Goal: Task Accomplishment & Management: Manage account settings

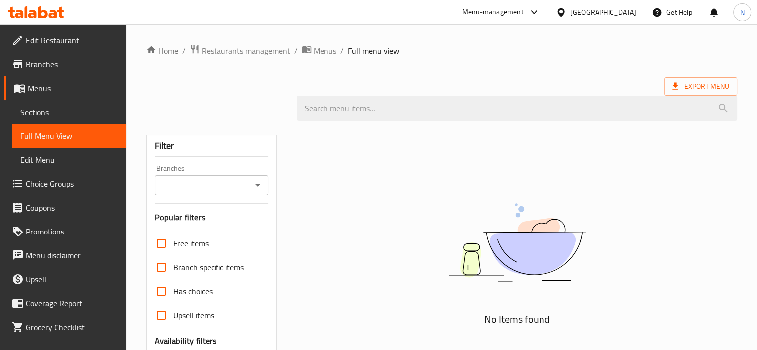
click at [583, 18] on div "United Arab Emirates" at bounding box center [596, 12] width 96 height 24
click at [566, 14] on icon at bounding box center [561, 12] width 10 height 10
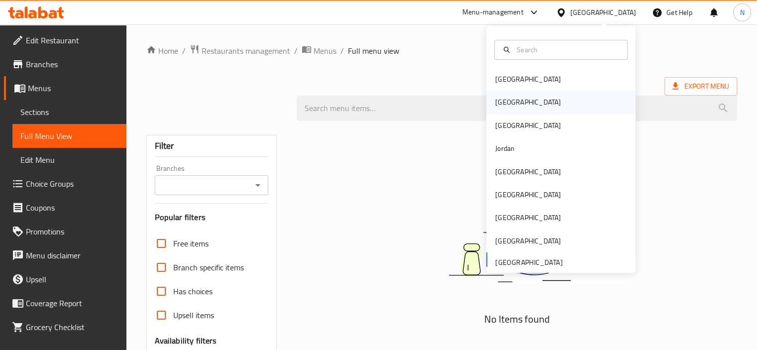
click at [563, 101] on div "[GEOGRAPHIC_DATA]" at bounding box center [560, 102] width 149 height 23
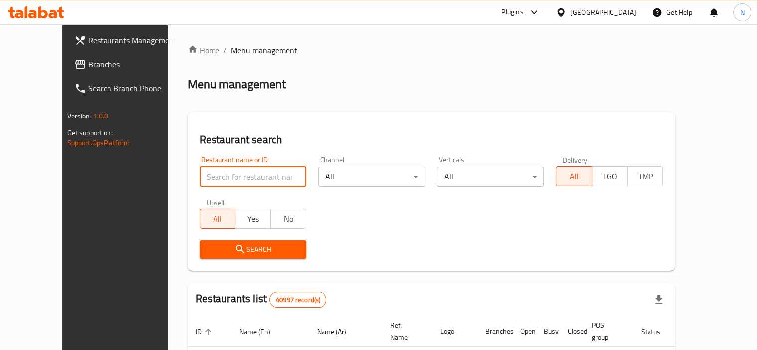
click at [235, 177] on input "search" at bounding box center [253, 177] width 107 height 20
paste input "PARMA"
type input "PARMA"
click button "Search" at bounding box center [253, 249] width 107 height 18
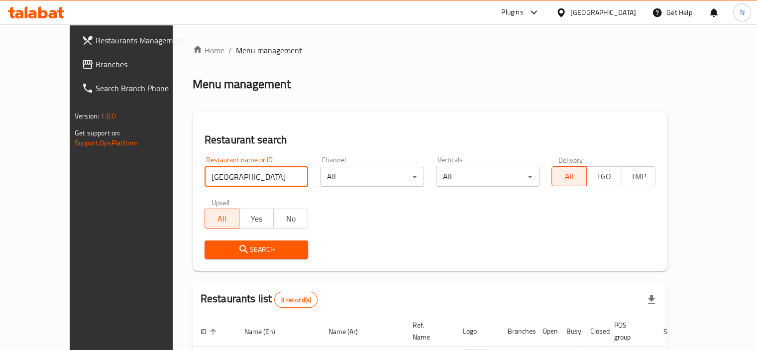
click at [380, 234] on div "Home / Menu management Menu management Restaurant search Restaurant name or ID …" at bounding box center [430, 265] width 475 height 442
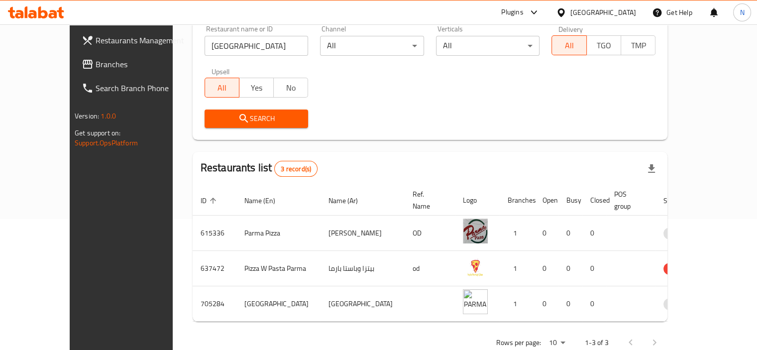
scroll to position [144, 0]
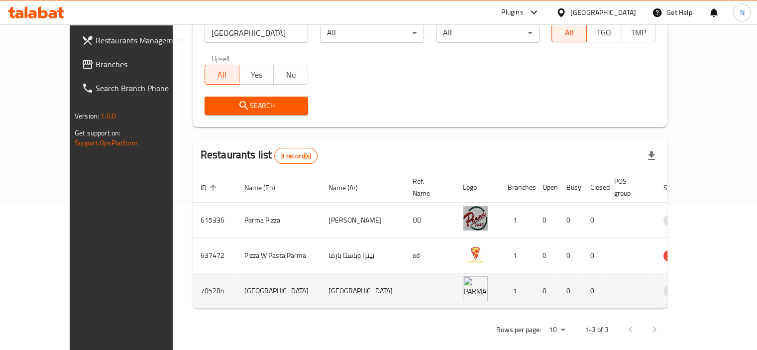
click at [717, 285] on icon "enhanced table" at bounding box center [723, 291] width 12 height 12
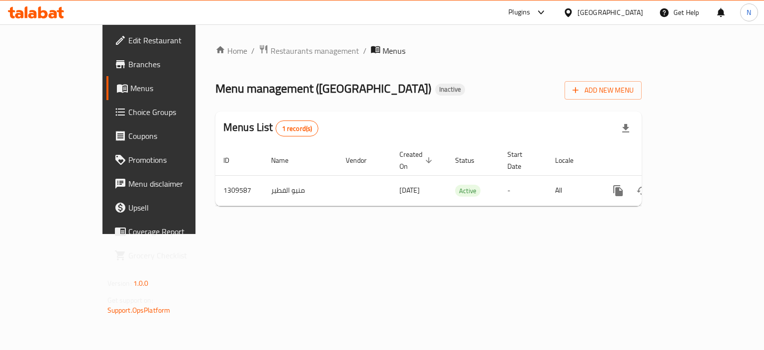
click at [128, 37] on span "Edit Restaurant" at bounding box center [175, 40] width 94 height 12
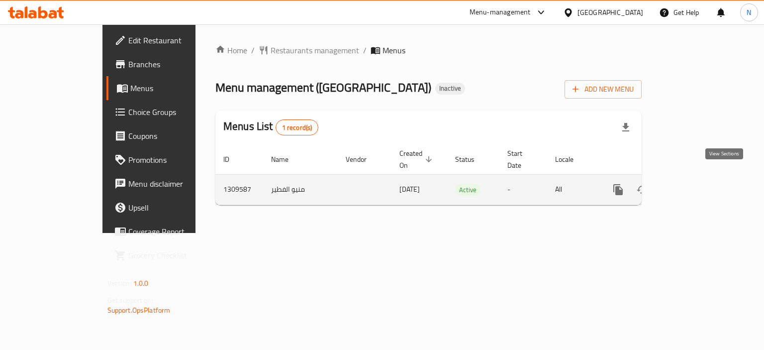
click at [696, 184] on icon "enhanced table" at bounding box center [690, 190] width 12 height 12
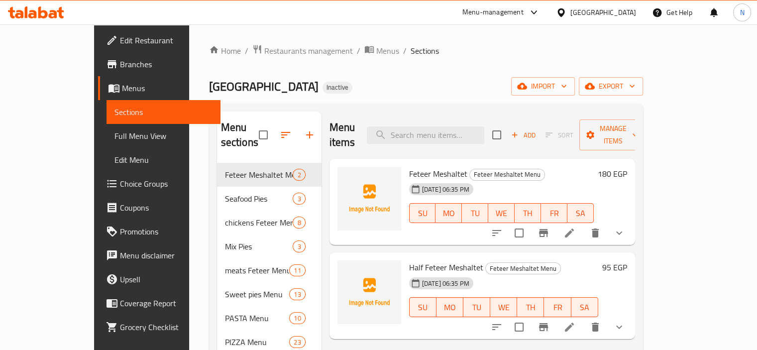
click at [114, 137] on span "Full Menu View" at bounding box center [163, 136] width 98 height 12
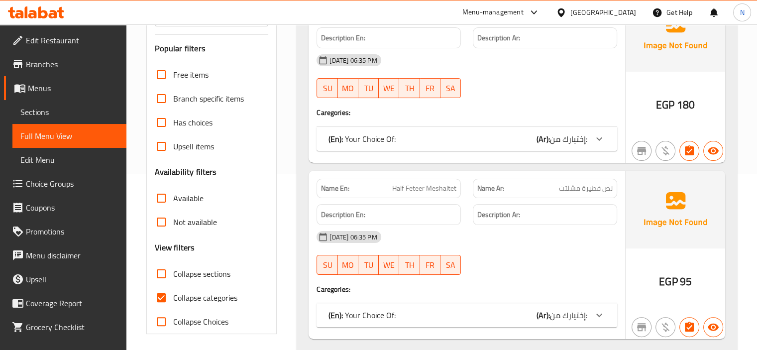
scroll to position [179, 0]
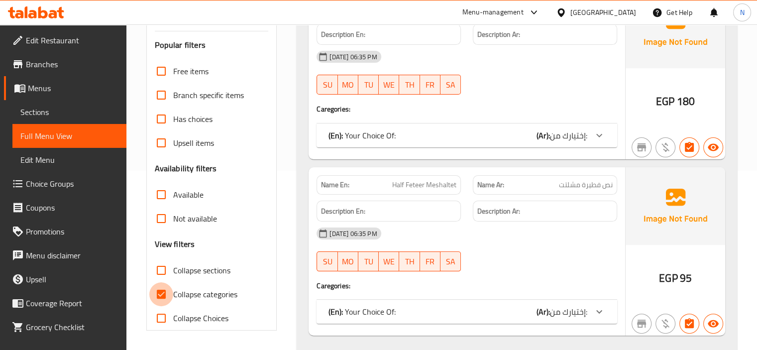
click at [151, 297] on input "Collapse categories" at bounding box center [161, 294] width 24 height 24
checkbox input "false"
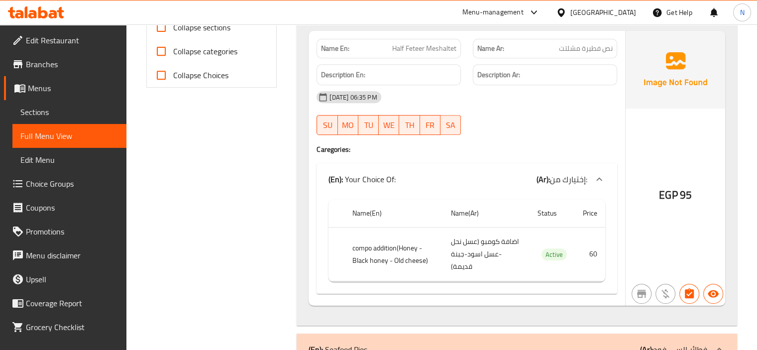
scroll to position [299, 0]
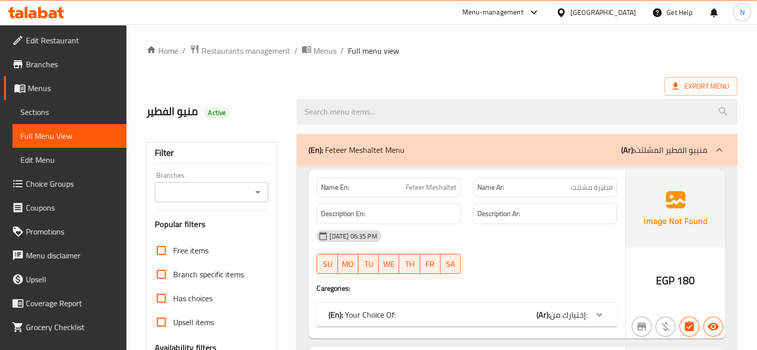
click at [42, 108] on span "Sections" at bounding box center [69, 112] width 98 height 12
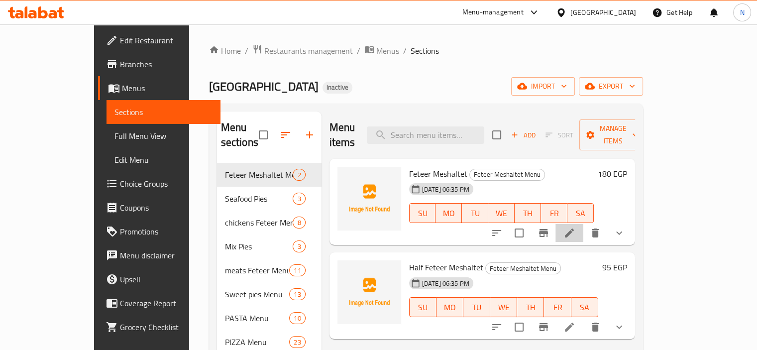
click at [575, 227] on icon at bounding box center [569, 233] width 12 height 12
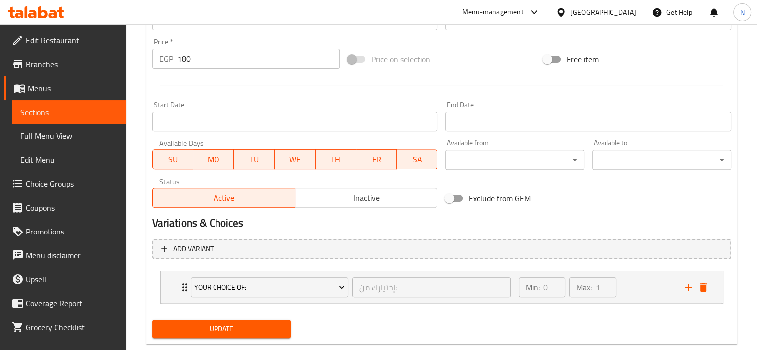
scroll to position [369, 0]
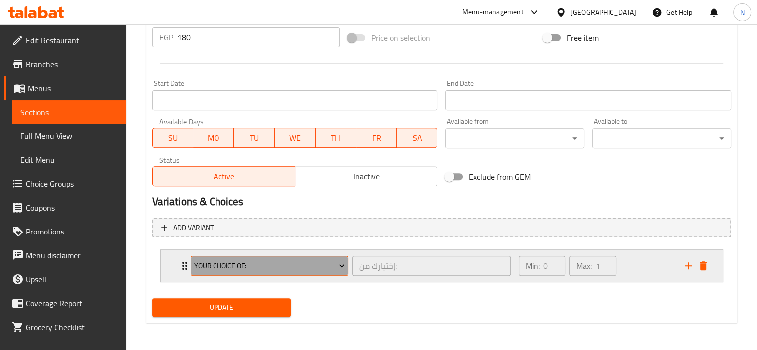
click at [204, 268] on span "Your Choice Of:" at bounding box center [269, 266] width 151 height 12
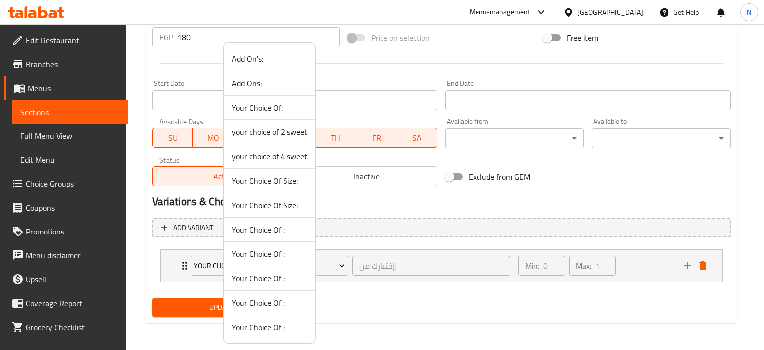
click at [176, 281] on div at bounding box center [382, 175] width 764 height 350
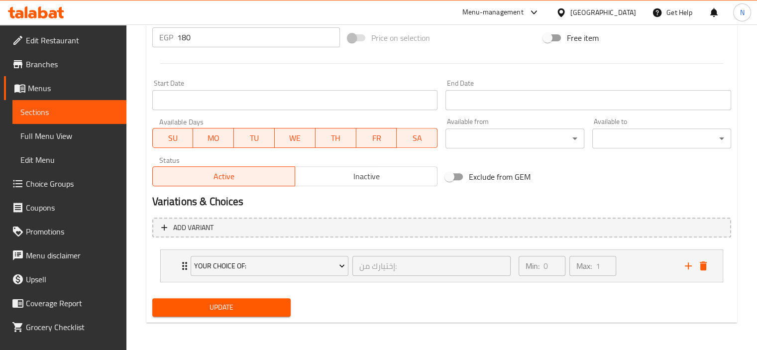
click at [35, 175] on link "Choice Groups" at bounding box center [65, 184] width 122 height 24
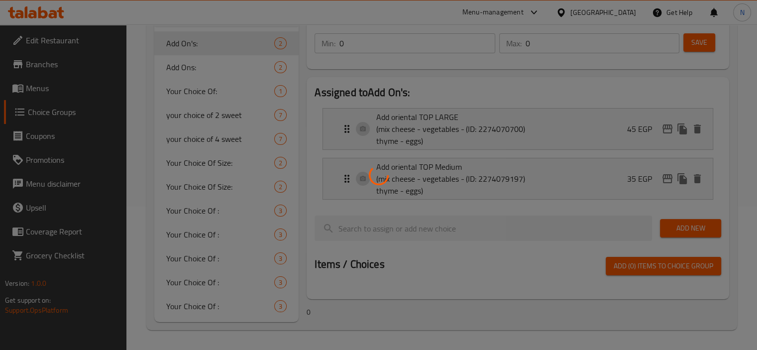
scroll to position [141, 0]
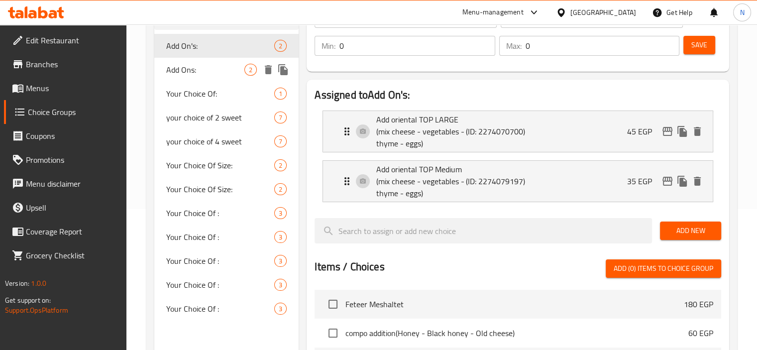
click at [191, 75] on span "Add Ons:" at bounding box center [205, 70] width 79 height 12
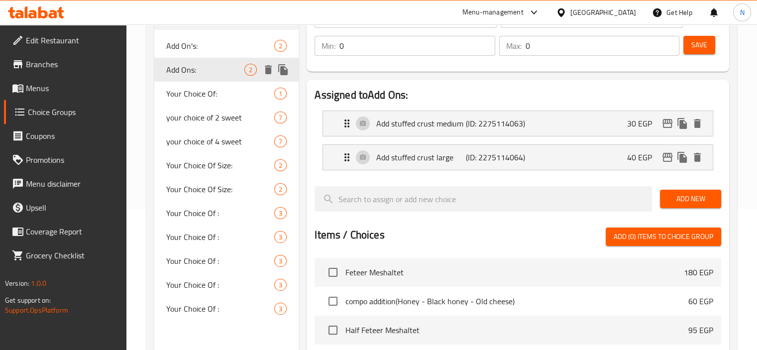
type input "Add Ons:"
type input "الإضافات:"
click at [186, 93] on span "Your Choice Of:" at bounding box center [205, 94] width 79 height 12
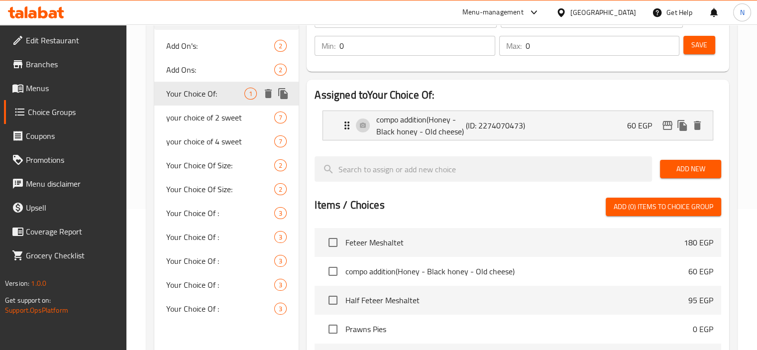
type input "Your Choice Of:"
type input "إختيارك من:"
type input "1"
click at [355, 66] on div "Your Choice Of: ​ إختيارك من: ​ Min: 0 ​ Max: 1 ​ Save" at bounding box center [518, 32] width 415 height 72
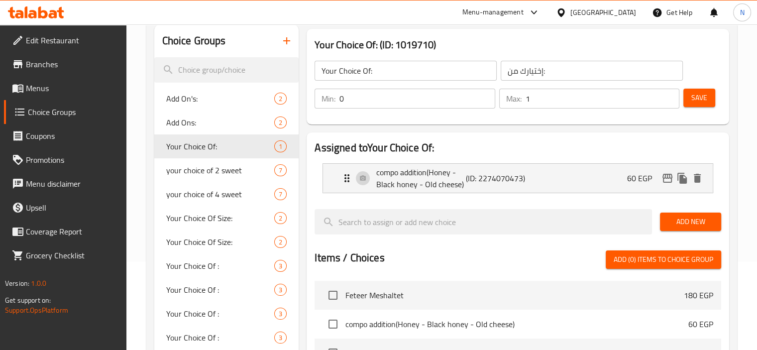
scroll to position [61, 0]
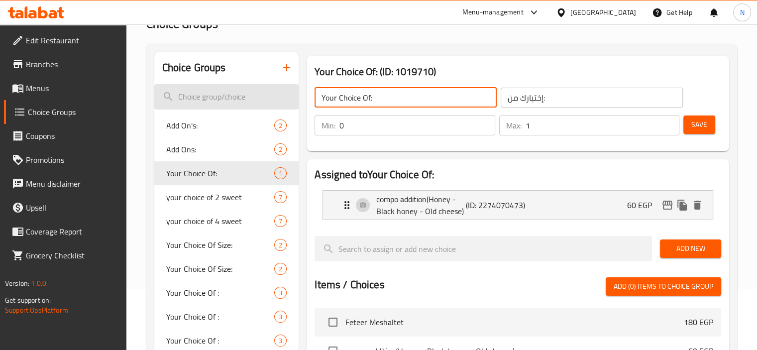
drag, startPoint x: 388, startPoint y: 91, endPoint x: 293, endPoint y: 103, distance: 96.3
click at [293, 103] on div "Choice Groups Add On's: 2 Add Ons: 2 Your Choice Of: 1 your choice of 2 sweet 7…" at bounding box center [443, 323] width 579 height 543
type input "make it combo:"
click at [540, 100] on input "إختيارك من:" at bounding box center [592, 98] width 182 height 20
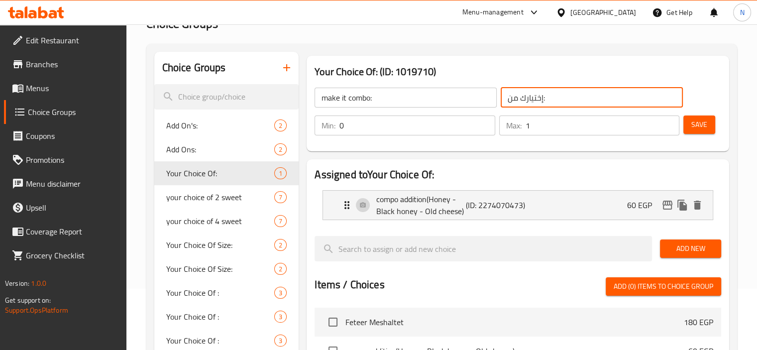
click at [540, 100] on input "إختيارك من:" at bounding box center [592, 98] width 182 height 20
type input "أجعلها كومبو"
click at [573, 151] on div "Your Choice Of: (ID: 1019710) make it combo: ​ أجعلها كومبو ​ Min: 0 ​ Max: 1 ​…" at bounding box center [518, 104] width 430 height 104
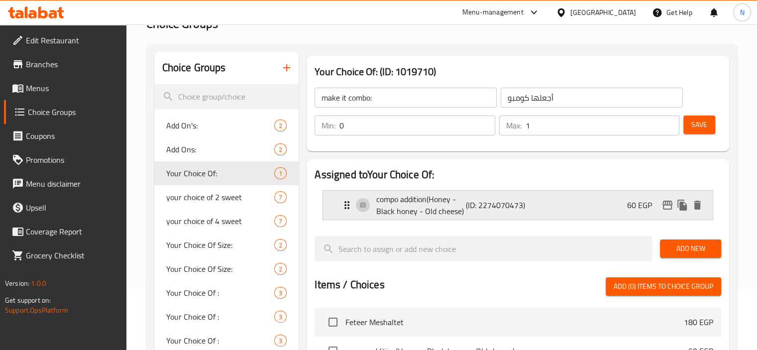
click at [426, 210] on p "compo addition(Honey - Black honey - Old cheese)" at bounding box center [420, 205] width 89 height 24
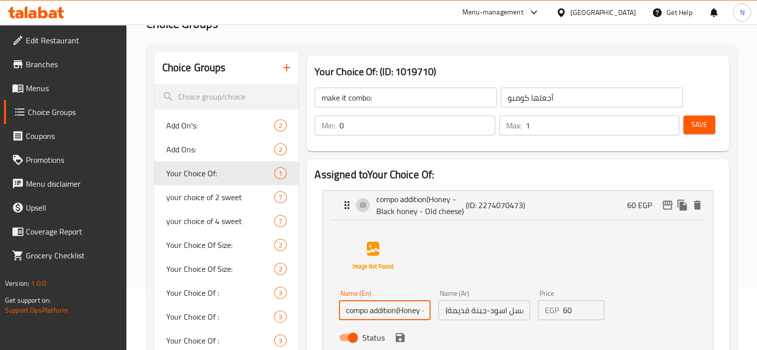
drag, startPoint x: 401, startPoint y: 309, endPoint x: 286, endPoint y: 306, distance: 115.5
click at [374, 312] on input "Honey - Black honey - Old cheese)" at bounding box center [385, 310] width 92 height 20
type input "Honey, Black honey and Old cheese"
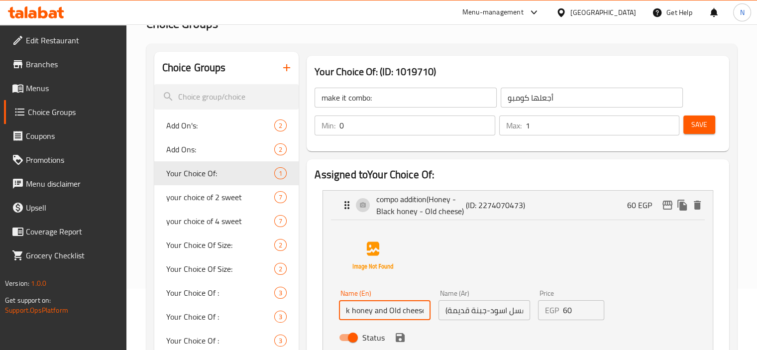
click at [443, 312] on input "اضافة كومبو (عسل نحل -عسل اسود-جبنة قديمة)" at bounding box center [484, 310] width 92 height 20
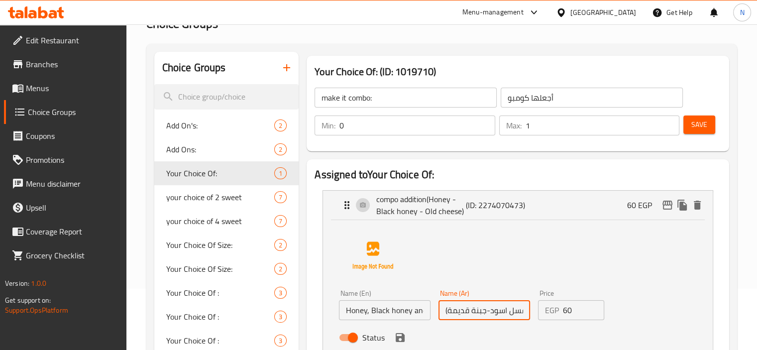
click at [447, 310] on input "اضافة كومبو (عسل نحل -عسل اسود-جبنة قديمة)" at bounding box center [484, 310] width 92 height 20
drag, startPoint x: 476, startPoint y: 311, endPoint x: 579, endPoint y: 311, distance: 103.0
click at [579, 311] on div "Name (En) Honey, Black honey and Old cheese Name (En) Name (Ar) اضافة كومبو (عس…" at bounding box center [484, 318] width 298 height 65
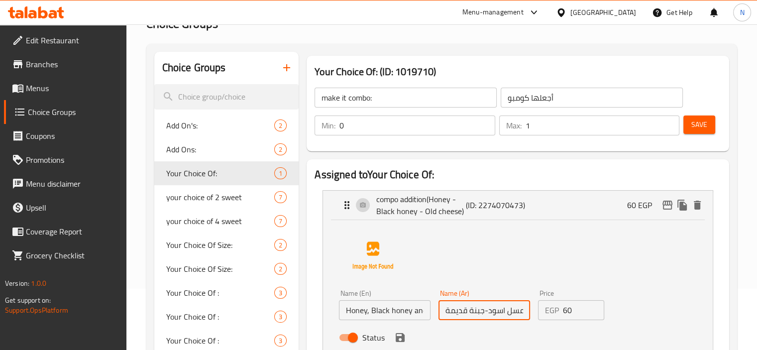
click at [482, 310] on input "عسل نحل -عسل اسود-جبنة قديمة" at bounding box center [484, 310] width 92 height 20
type input "عسل نحل -عسل اسود جبنة قديمة"
click at [482, 333] on div "Status" at bounding box center [484, 337] width 298 height 27
click at [484, 311] on input "عسل نحل -عسل اسود جبنة قديمة" at bounding box center [484, 310] width 92 height 20
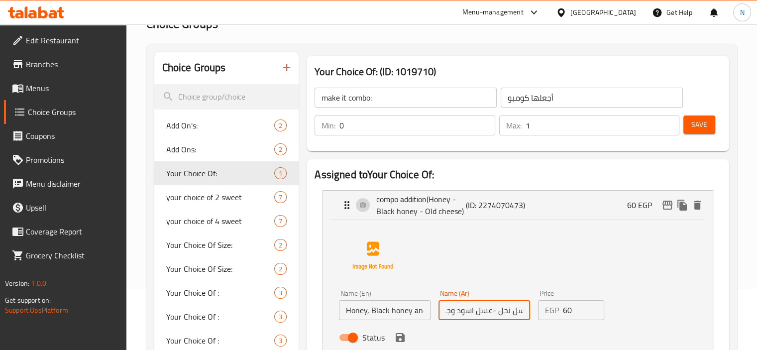
click at [491, 310] on input "عسل نحل -عسل اسود وجبنة قديمة" at bounding box center [484, 310] width 92 height 20
click at [399, 340] on icon "save" at bounding box center [400, 337] width 12 height 12
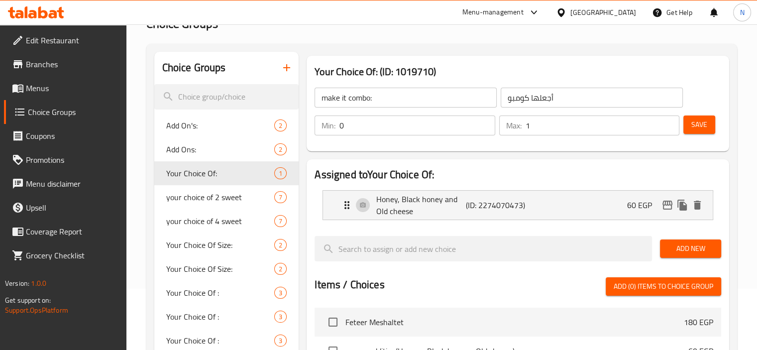
type input "عسل نحل، عسل اسود وجبنة قديمة"
click at [386, 214] on p "Honey, Black honey and Old cheese" at bounding box center [420, 205] width 89 height 24
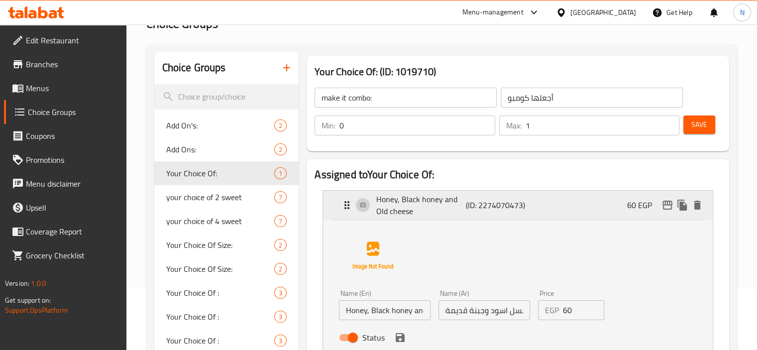
click at [386, 214] on p "Honey, Black honey and Old cheese" at bounding box center [420, 205] width 89 height 24
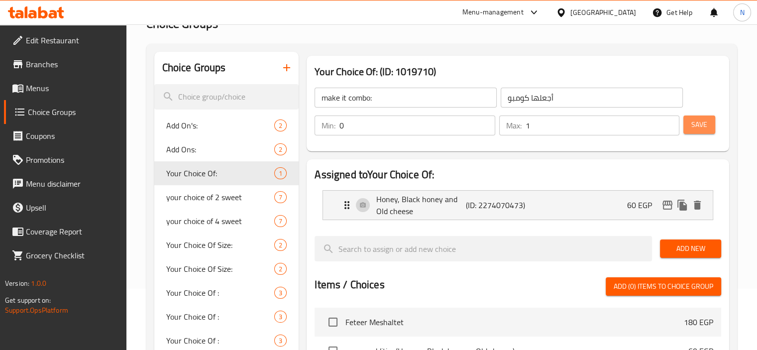
click at [691, 120] on span "Save" at bounding box center [699, 124] width 16 height 12
click at [26, 68] on span "Branches" at bounding box center [72, 64] width 93 height 12
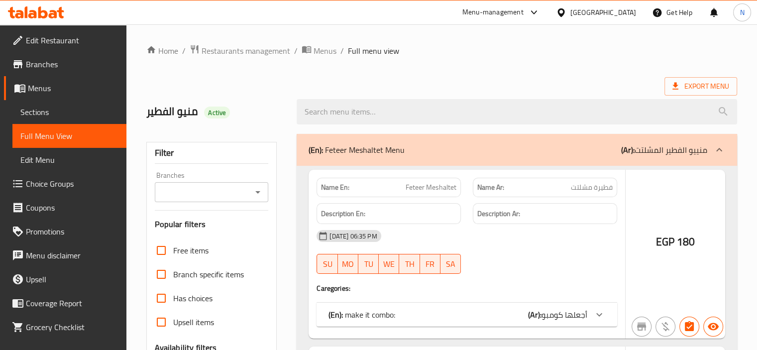
click at [281, 177] on div at bounding box center [378, 175] width 757 height 350
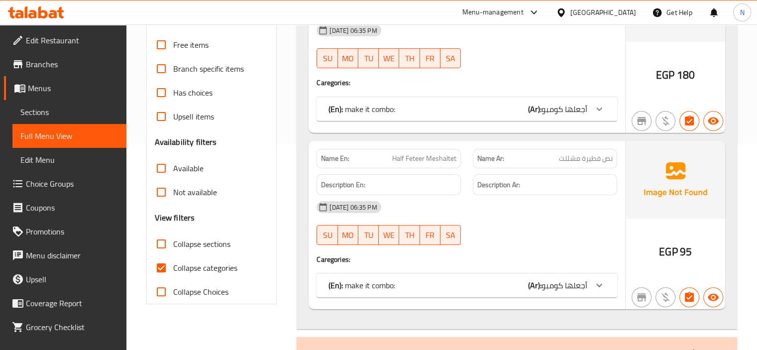
scroll to position [219, 0]
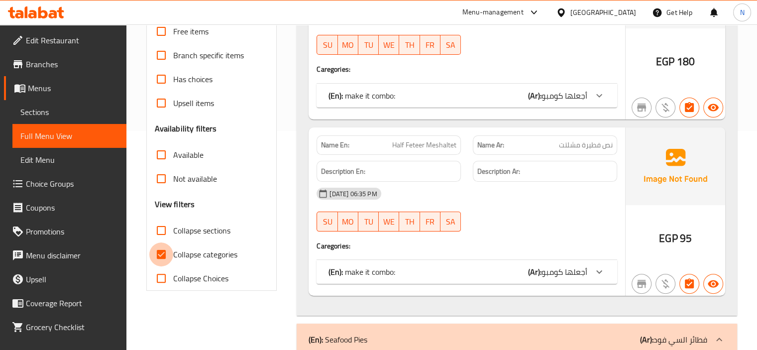
click at [161, 249] on input "Collapse categories" at bounding box center [161, 254] width 24 height 24
checkbox input "false"
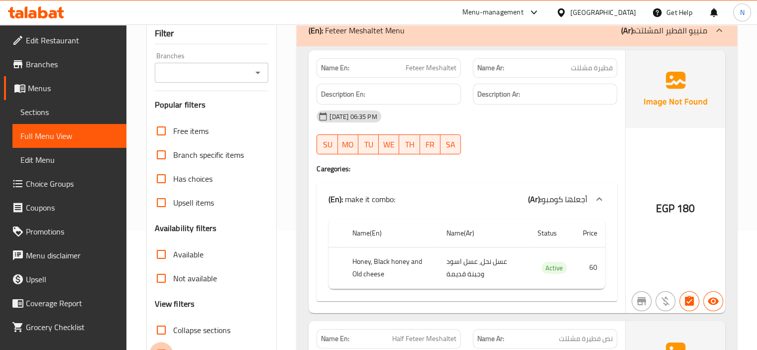
scroll to position [100, 0]
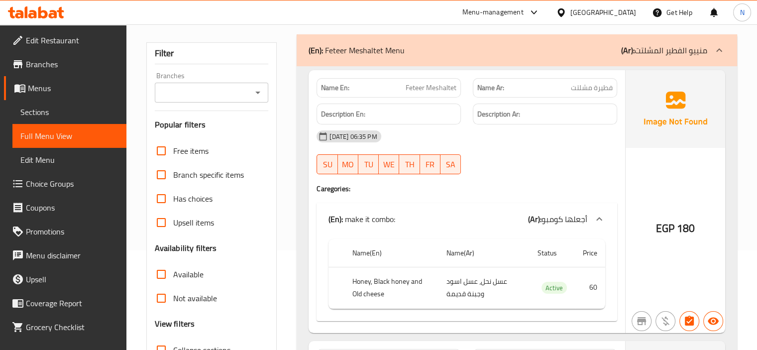
click at [419, 92] on span "Feteer Meshaltet" at bounding box center [431, 88] width 51 height 10
copy span "Feteer Meshaltet"
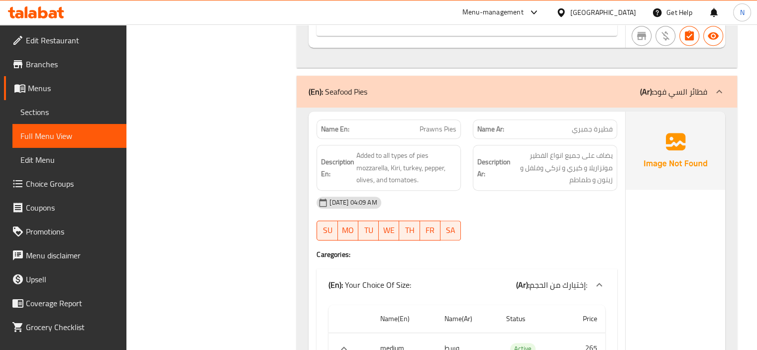
scroll to position [657, 0]
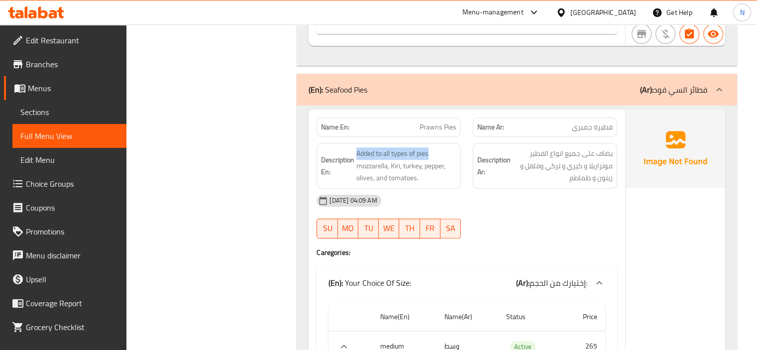
drag, startPoint x: 430, startPoint y: 151, endPoint x: 354, endPoint y: 151, distance: 76.1
click at [354, 151] on h6 "Description En: Added to all types of pies mozzarella, Kiri, turkey, pepper, ol…" at bounding box center [388, 165] width 135 height 37
copy span "Added to all types of pies"
drag, startPoint x: 305, startPoint y: 103, endPoint x: 301, endPoint y: 128, distance: 25.7
click at [305, 103] on div "(En): Seafood Pies (Ar): فطائر السي فود" at bounding box center [517, 90] width 440 height 32
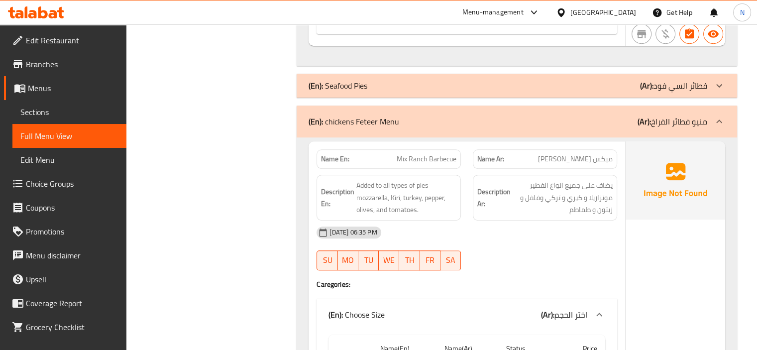
scroll to position [677, 0]
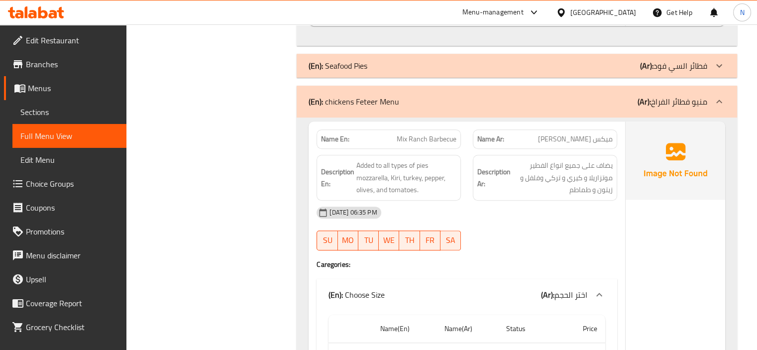
click at [330, 70] on p "(En): Seafood Pies" at bounding box center [338, 66] width 59 height 12
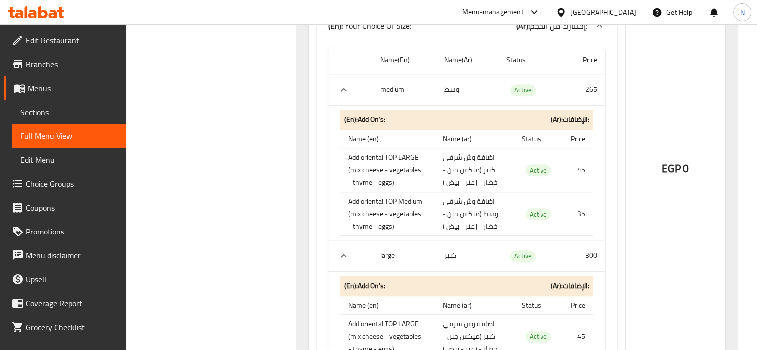
scroll to position [916, 0]
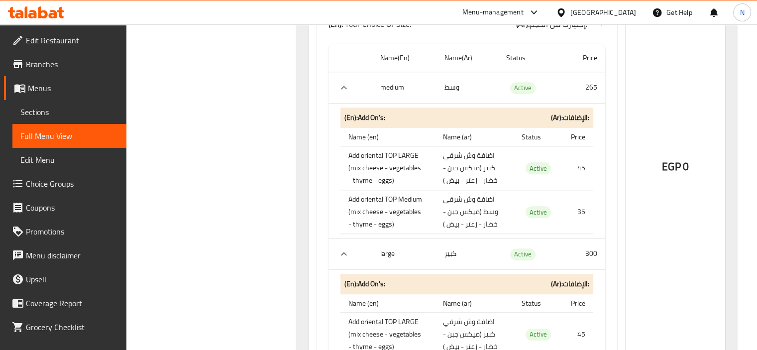
click at [464, 152] on td "اضافة وش شرقي كبير (ميكس جبن - خضار - زعتر - بيض )" at bounding box center [473, 168] width 79 height 44
click at [467, 153] on td "اضافة وش شرقي كبير (ميكس جبن - خضار - زعتر - بيض )" at bounding box center [473, 168] width 79 height 44
click at [468, 153] on td "اضافة وش شرقي كبير (ميكس جبن - خضار - زعتر - بيض )" at bounding box center [473, 168] width 79 height 44
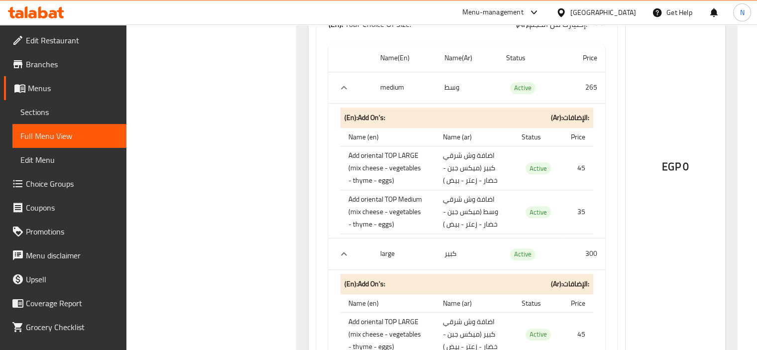
click at [468, 153] on td "اضافة وش شرقي كبير (ميكس جبن - خضار - زعتر - بيض )" at bounding box center [473, 168] width 79 height 44
copy td "وش"
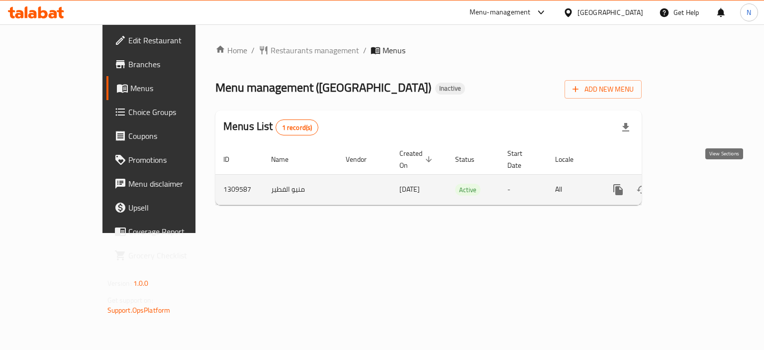
click at [695, 185] on icon "enhanced table" at bounding box center [690, 189] width 9 height 9
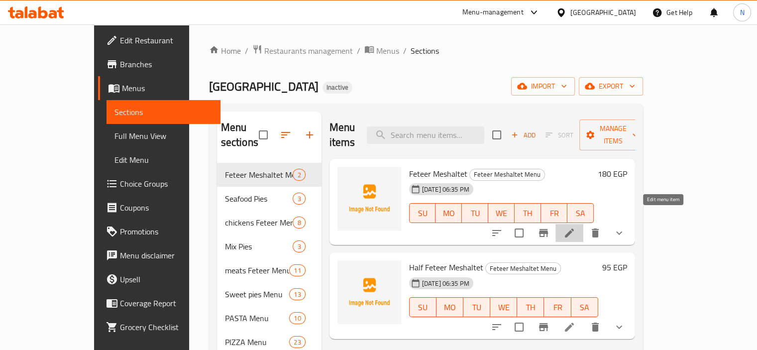
click at [575, 227] on icon at bounding box center [569, 233] width 12 height 12
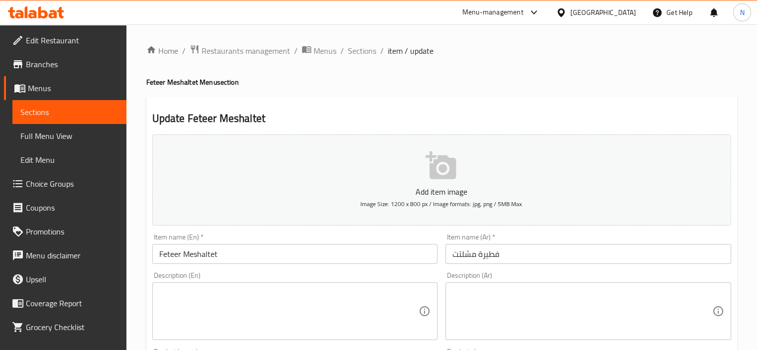
click at [370, 315] on textarea at bounding box center [289, 311] width 260 height 47
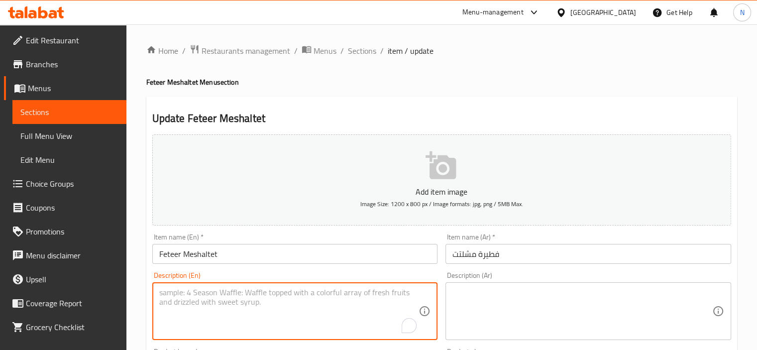
type textarea "b"
click at [475, 320] on textarea at bounding box center [582, 311] width 260 height 47
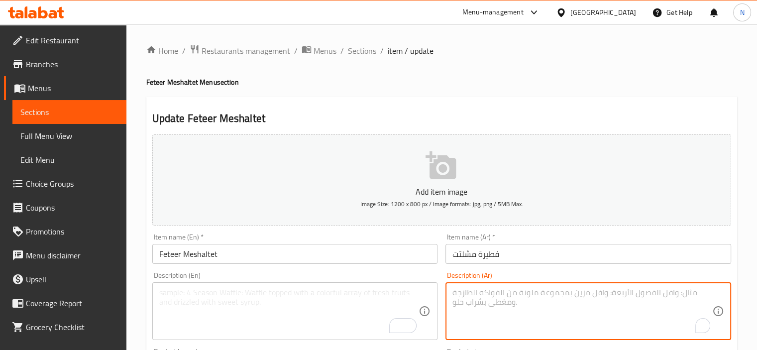
paste textarea "فطيرة مصرية أصيلة بطبقات هشة ذهبية، تقدم ساخنة بمذاق لا يقاوم."
drag, startPoint x: 500, startPoint y: 294, endPoint x: 414, endPoint y: 294, distance: 86.6
click at [414, 294] on div "Add item image Image Size: 1200 x 800 px / Image formats: jpg, png / 5MB Max. I…" at bounding box center [441, 344] width 587 height 429
type textarea "فطيرة مصرية أصيلة بطبقات هشة ذهبية، تقدم ساخنة"
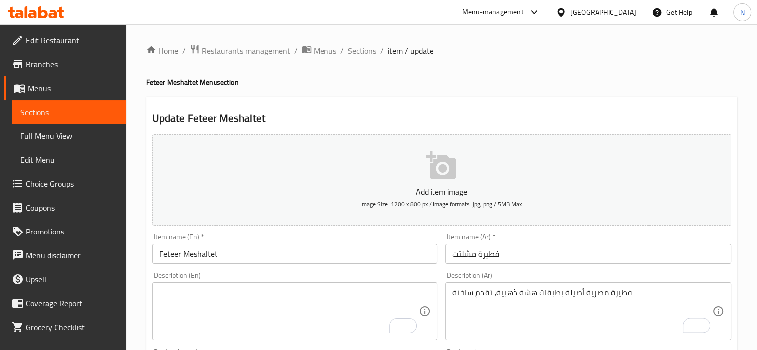
click at [362, 287] on div "Description (En)" at bounding box center [295, 311] width 286 height 58
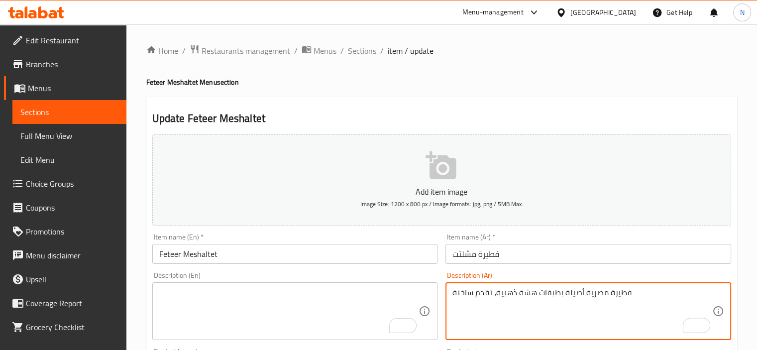
click at [504, 296] on textarea "فطيرة مصرية أصيلة بطبقات هشة ذهبية، تقدم ساخنة" at bounding box center [582, 311] width 260 height 47
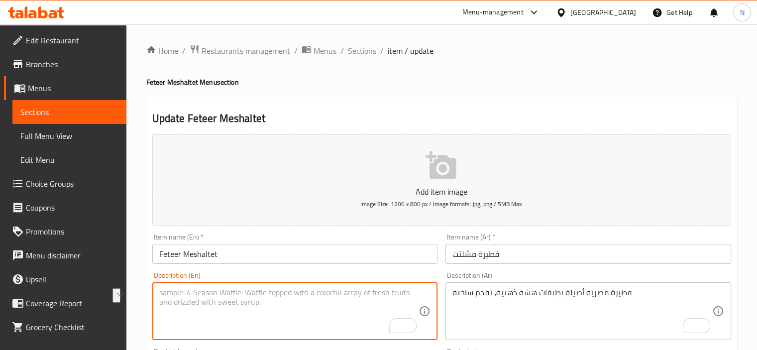
click at [287, 296] on textarea "To enrich screen reader interactions, please activate Accessibility in Grammarl…" at bounding box center [289, 311] width 260 height 47
paste textarea "Authentic Egyptian pie with golden crispy layers, served hot."
click at [287, 296] on textarea "Authentic Egyptian pie with golden crispy layers, served hot." at bounding box center [289, 311] width 260 height 47
type textarea "Authentic Egyptian pie with golden crispy layers, served hot."
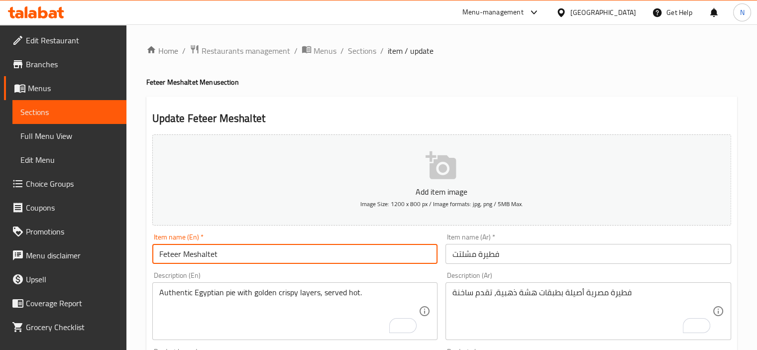
click at [298, 256] on input "Feteer Meshaltet" at bounding box center [295, 254] width 286 height 20
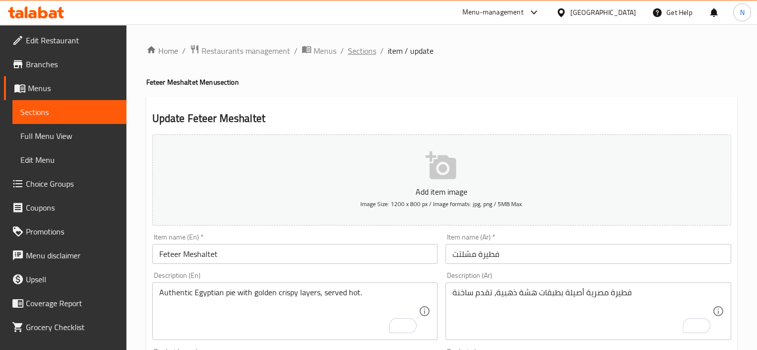
click at [366, 45] on span "Sections" at bounding box center [362, 51] width 28 height 12
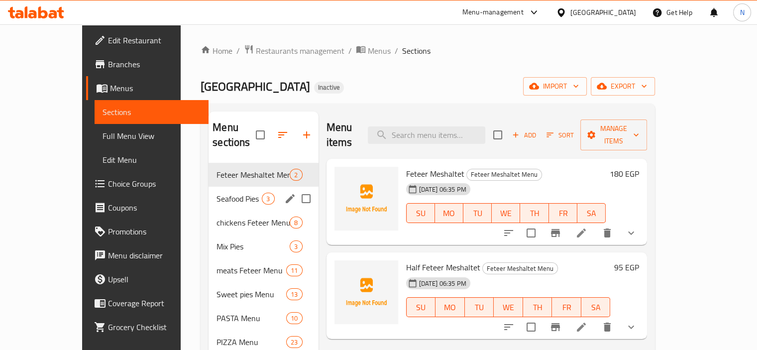
click at [209, 193] on div "Seafood Pies 3" at bounding box center [263, 199] width 109 height 24
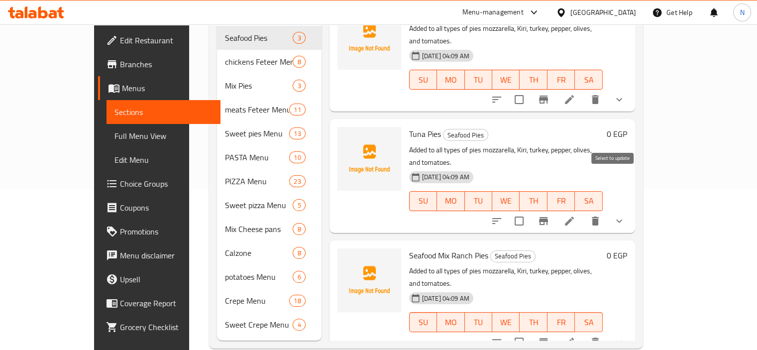
scroll to position [164, 0]
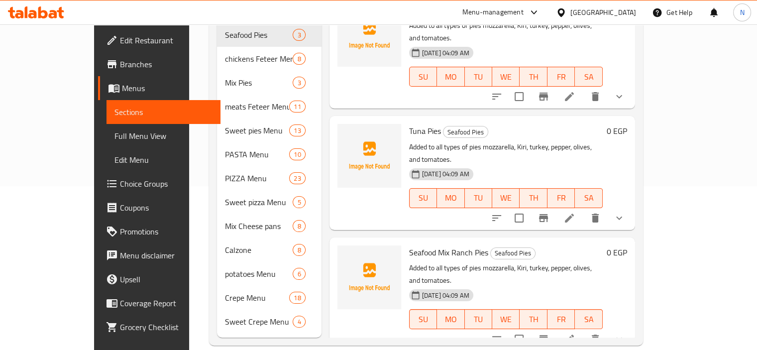
click at [120, 180] on span "Choice Groups" at bounding box center [166, 184] width 93 height 12
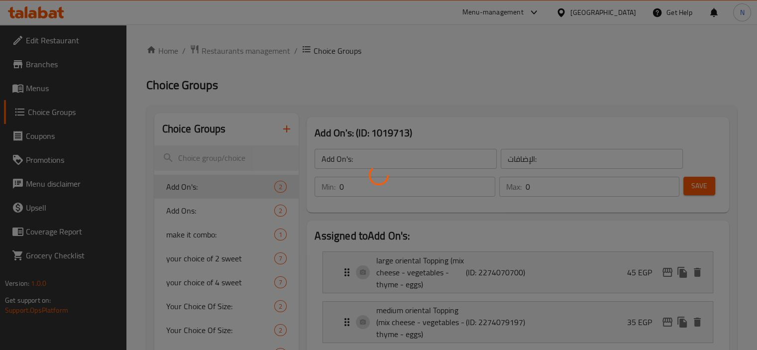
click at [187, 234] on div at bounding box center [378, 175] width 757 height 350
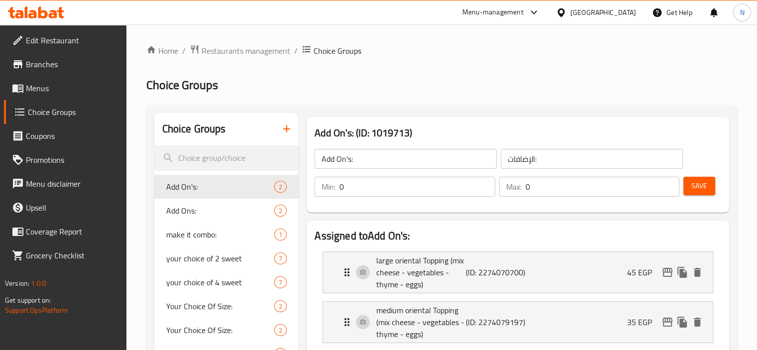
click at [187, 234] on span "make it combo:" at bounding box center [220, 234] width 108 height 12
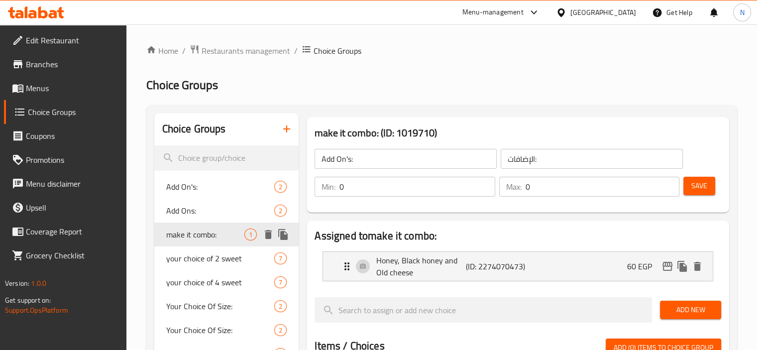
type input "make it combo:"
type input "أجعلها كومبو"
type input "1"
click at [412, 262] on p "Honey, Black honey and Old cheese" at bounding box center [420, 266] width 89 height 24
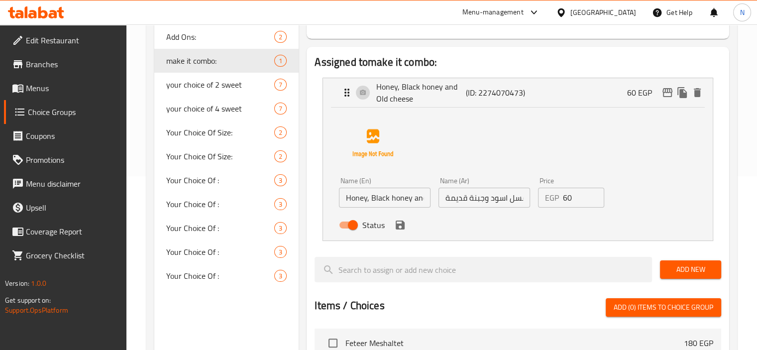
scroll to position [179, 0]
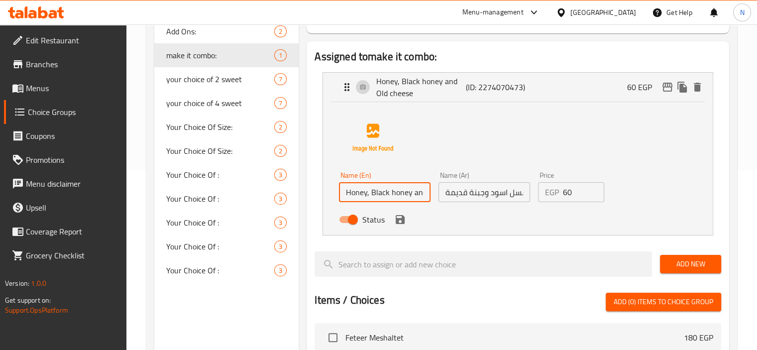
drag, startPoint x: 372, startPoint y: 192, endPoint x: 411, endPoint y: 191, distance: 38.3
click at [411, 191] on input "Honey, Black honey and Old cheese" at bounding box center [385, 192] width 92 height 20
paste input "Molasses"
type input "Honey, Molasses and Old cheese"
click at [401, 220] on icon "save" at bounding box center [400, 219] width 9 height 9
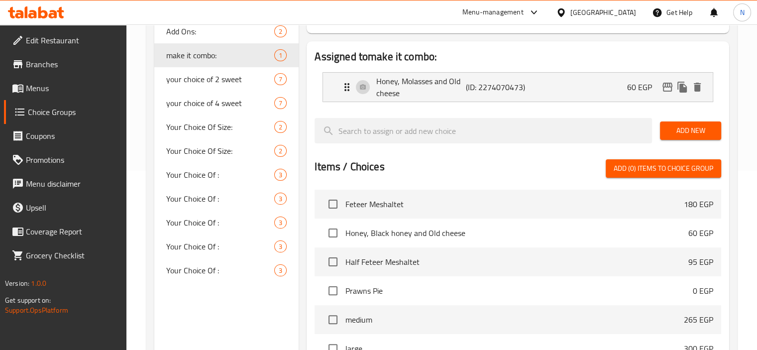
scroll to position [0, 0]
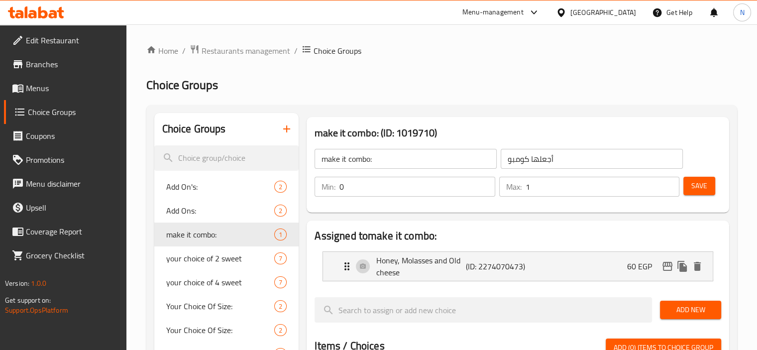
click at [703, 178] on button "Save" at bounding box center [699, 186] width 32 height 18
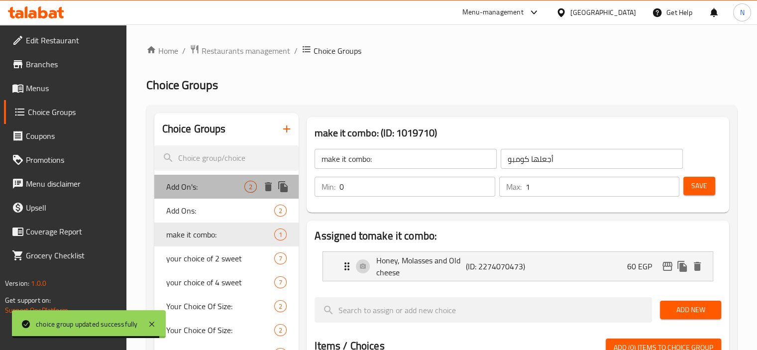
click at [216, 177] on div "Add On's: 2" at bounding box center [226, 187] width 145 height 24
type input "Add On's:"
type input "الإضافات:"
type input "0"
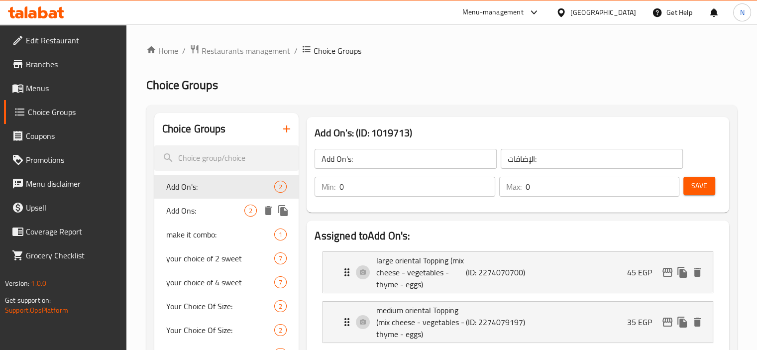
click at [208, 211] on span "Add Ons:" at bounding box center [205, 211] width 79 height 12
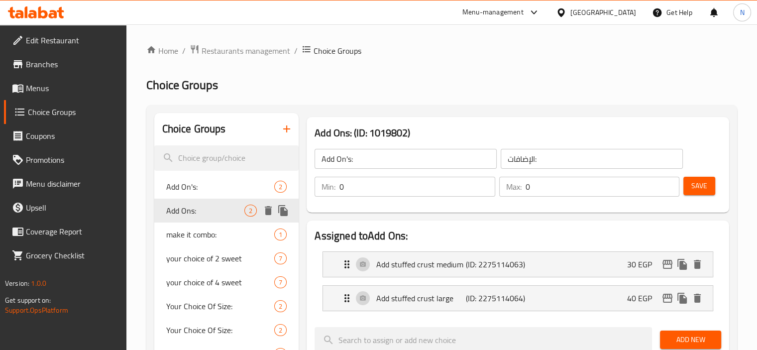
type input "Add Ons:"
type input "الإضافات:"
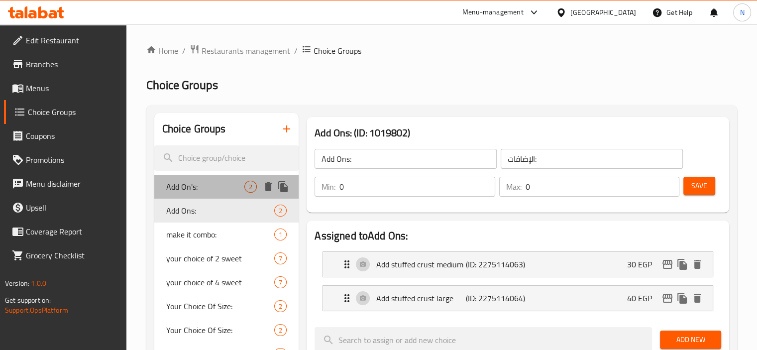
click at [209, 189] on span "Add On's:" at bounding box center [205, 187] width 79 height 12
type input "Add On's:"
type input "الإضافات:"
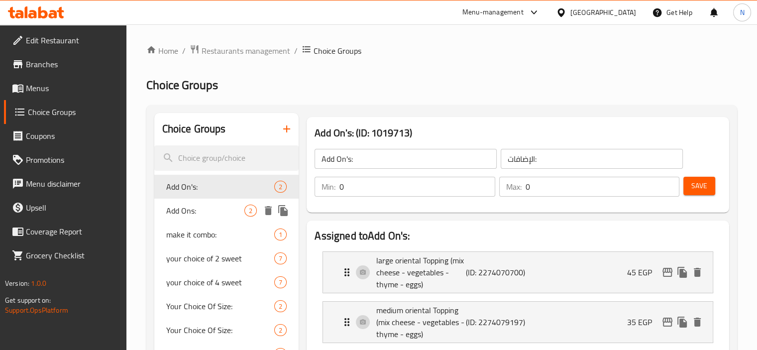
click at [207, 200] on div "Add Ons: 2" at bounding box center [226, 211] width 145 height 24
type input "Add Ons:"
type input "الإضافات:"
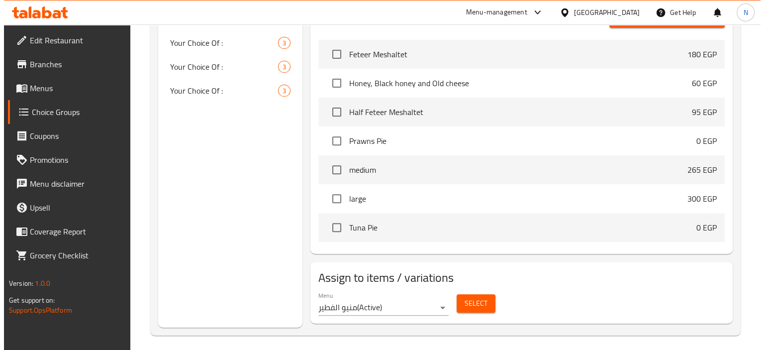
scroll to position [364, 0]
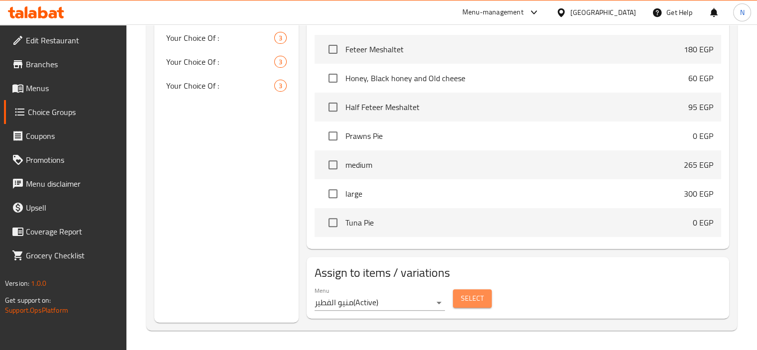
click at [476, 299] on span "Select" at bounding box center [472, 298] width 23 height 12
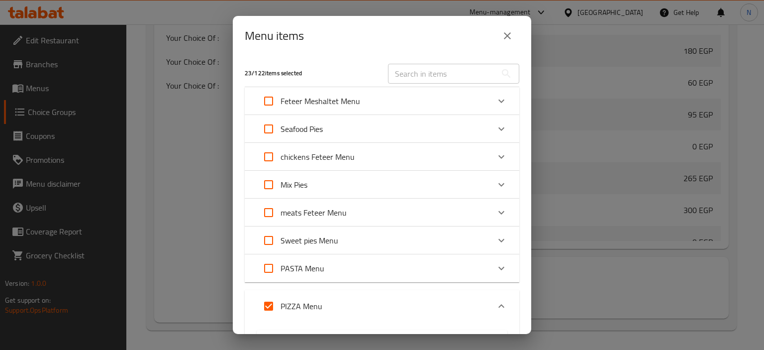
click at [339, 130] on div "Seafood Pies" at bounding box center [373, 129] width 233 height 24
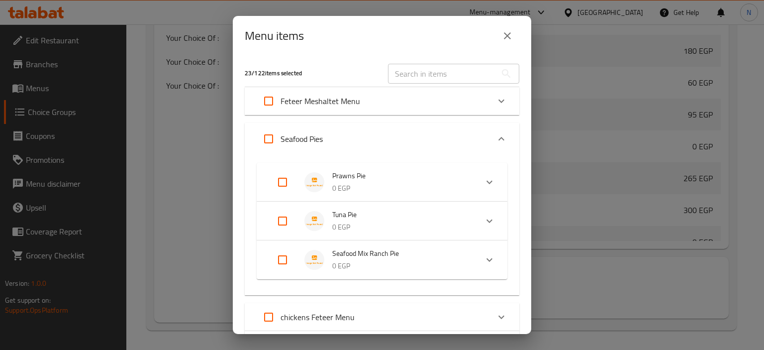
click at [484, 180] on icon "Expand" at bounding box center [490, 182] width 12 height 12
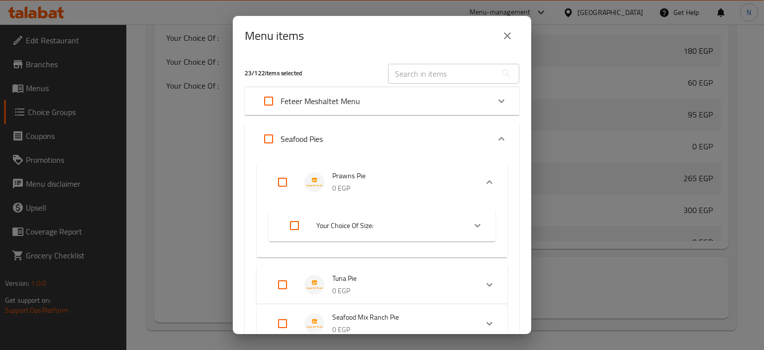
click at [475, 225] on icon "Expand" at bounding box center [478, 225] width 12 height 12
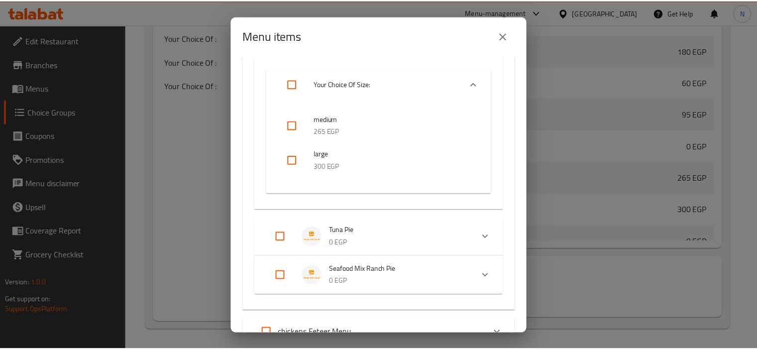
scroll to position [0, 0]
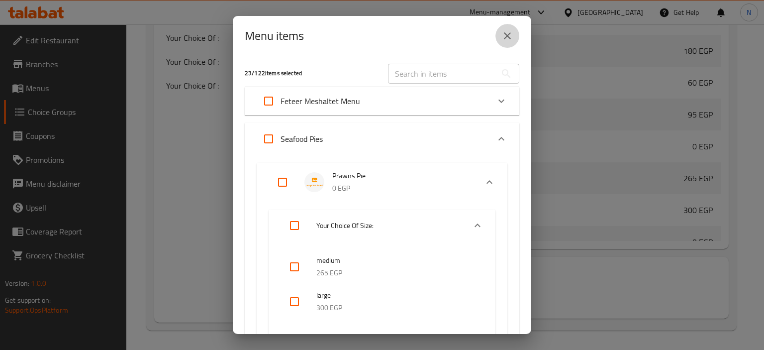
click at [507, 41] on icon "close" at bounding box center [508, 36] width 12 height 12
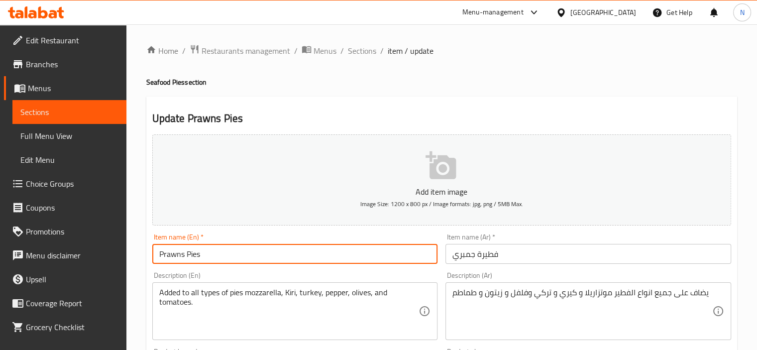
click at [220, 249] on input "Prawns Pies" at bounding box center [295, 254] width 286 height 20
click at [168, 253] on input "Prawns Pie" at bounding box center [295, 254] width 286 height 20
type input "Prawns Pie"
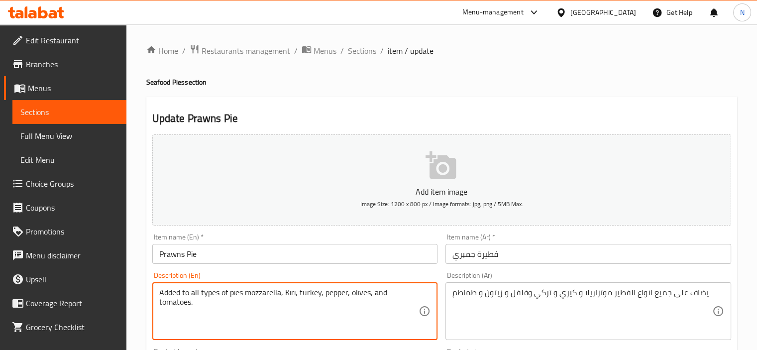
drag, startPoint x: 245, startPoint y: 290, endPoint x: 121, endPoint y: 291, distance: 123.9
type textarea "mozzarella, Kiri, turkey, pepper, olives, and tomatoes."
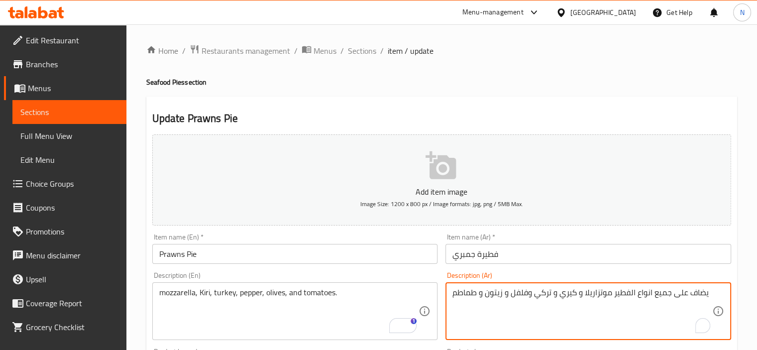
drag, startPoint x: 613, startPoint y: 293, endPoint x: 721, endPoint y: 288, distance: 108.6
type textarea "[PERSON_NAME] و [PERSON_NAME] و تركي وفلفل و زيتون و طماطم"
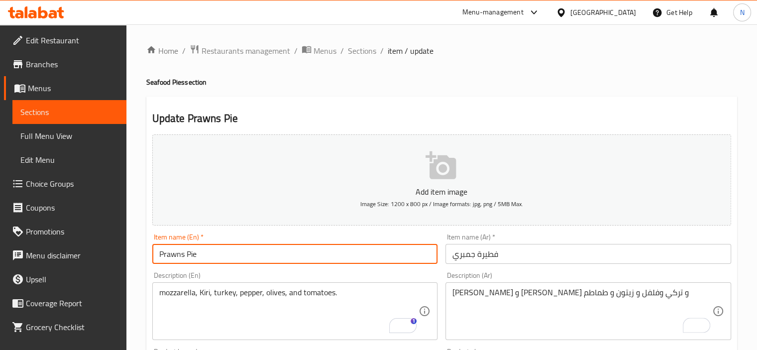
click at [269, 253] on input "Prawns Pie" at bounding box center [295, 254] width 286 height 20
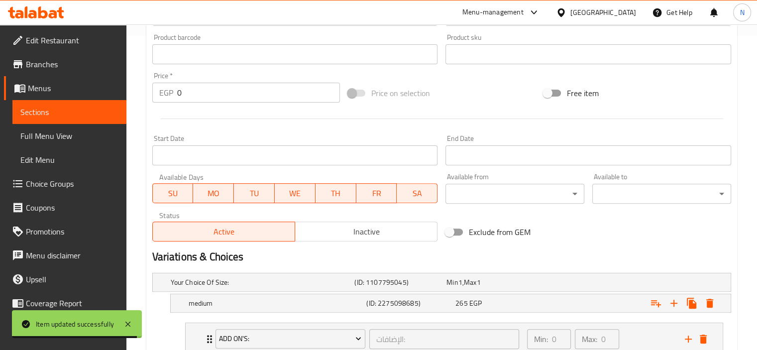
scroll to position [456, 0]
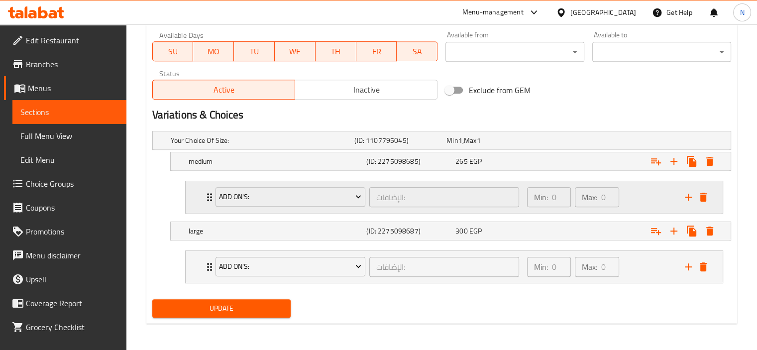
click at [207, 195] on icon "Expand" at bounding box center [210, 197] width 12 height 12
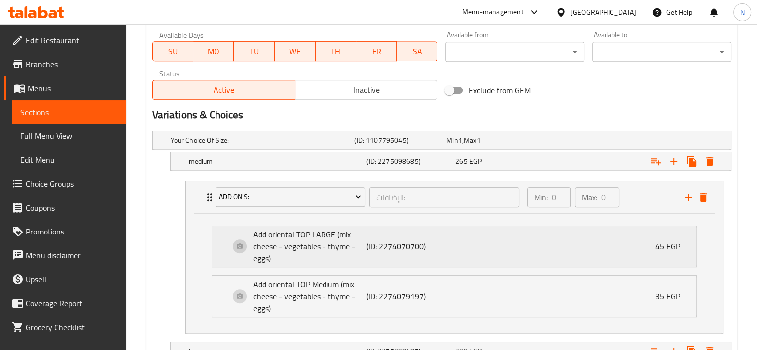
click at [279, 242] on p "Add oriental TOP LARGE (mix cheese - vegetables - thyme - eggs)" at bounding box center [309, 246] width 113 height 36
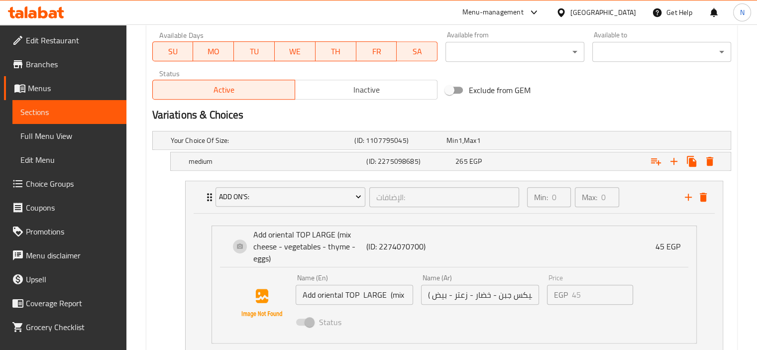
click at [357, 293] on input "Add oriental TOP LARGE (mix cheese - vegetables - thyme - eggs)" at bounding box center [355, 295] width 118 height 20
click at [358, 293] on input "Add oriental TOP LARGE (mix cheese - vegetables - thyme - eggs)" at bounding box center [355, 295] width 118 height 20
click at [47, 191] on link "Choice Groups" at bounding box center [65, 184] width 122 height 24
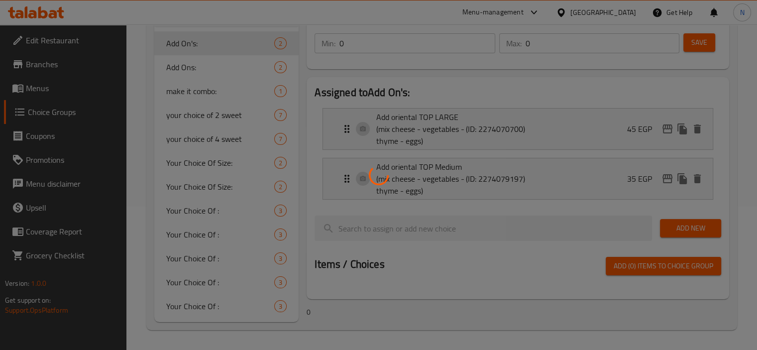
scroll to position [194, 0]
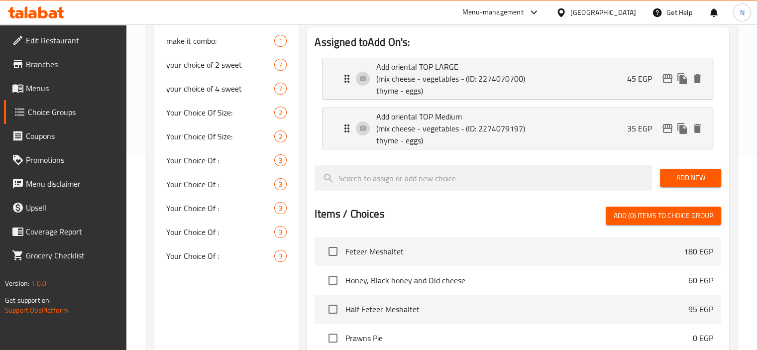
click at [135, 185] on div at bounding box center [378, 175] width 757 height 350
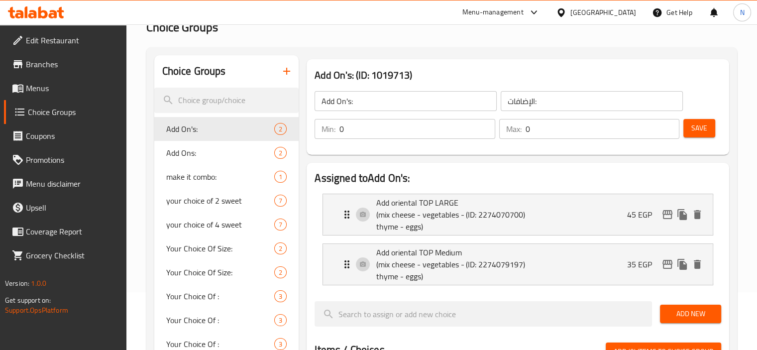
scroll to position [57, 0]
click at [410, 211] on p "Add oriental TOP LARGE (mix cheese - vegetables - thyme - eggs)" at bounding box center [420, 215] width 89 height 36
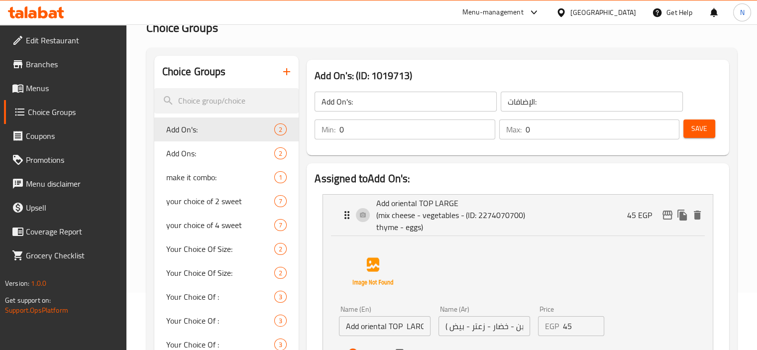
click at [402, 324] on input "Add oriental TOP LARGE (mix cheese - vegetables - thyme - eggs)" at bounding box center [385, 326] width 92 height 20
click at [334, 270] on div "Name (En) Add oriental Topping LARGE (mix cheese - vegetables - thyme - eggs) N…" at bounding box center [518, 302] width 390 height 133
click at [316, 308] on li "Add oriental TOP LARGE (mix cheese - vegetables - thyme - eggs) (ID: 2274070700…" at bounding box center [518, 281] width 407 height 183
click at [364, 332] on input "Add oriental Topping LARGE (mix cheese - vegetables - thyme - eggs)" at bounding box center [385, 326] width 92 height 20
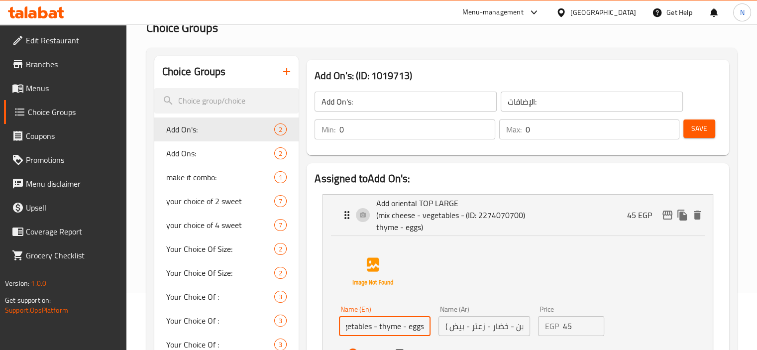
click at [363, 324] on input "Add oriental Topping LARGE (mix cheese - vegetables - thyme - eggs)" at bounding box center [385, 326] width 92 height 20
click at [352, 326] on input "Add oriental Topping LARGE (mix cheese - vegetables - thyme - eggs)" at bounding box center [385, 326] width 92 height 20
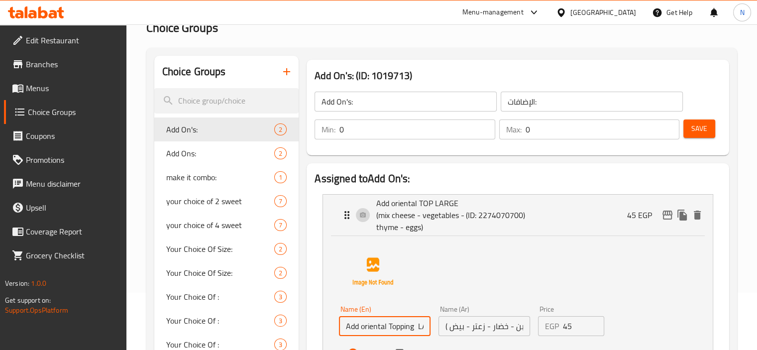
click at [352, 325] on input "Add oriental Topping LARGE (mix cheese - vegetables - thyme - eggs)" at bounding box center [385, 326] width 92 height 20
drag, startPoint x: 419, startPoint y: 324, endPoint x: 386, endPoint y: 327, distance: 33.0
click at [386, 327] on input "large oriental Topping LARGE (mix cheese - vegetables - thyme - eggs)" at bounding box center [385, 326] width 92 height 20
click at [414, 326] on input "large oriental Topping LARGE (mix cheese - vegetables - thyme - eggs)" at bounding box center [385, 326] width 92 height 20
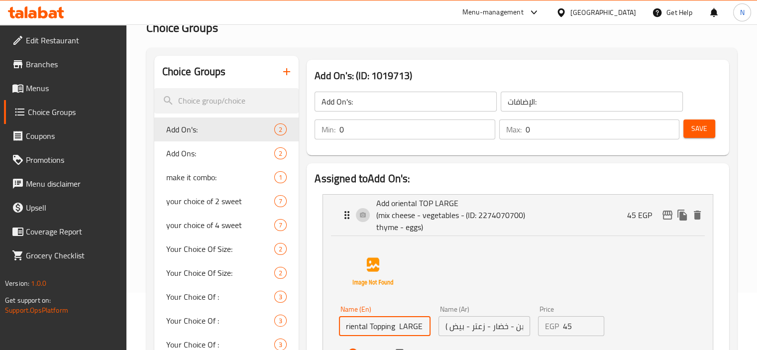
scroll to position [0, 25]
click at [326, 317] on div "Name (En) large oriental Topping (mix cheese - vegetables - thyme - eggs) Name …" at bounding box center [518, 302] width 390 height 133
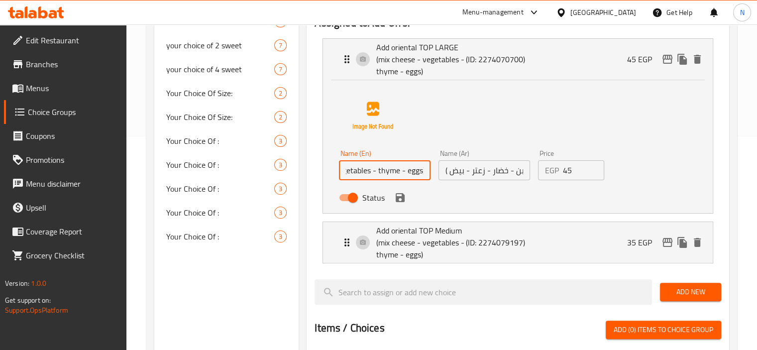
scroll to position [216, 0]
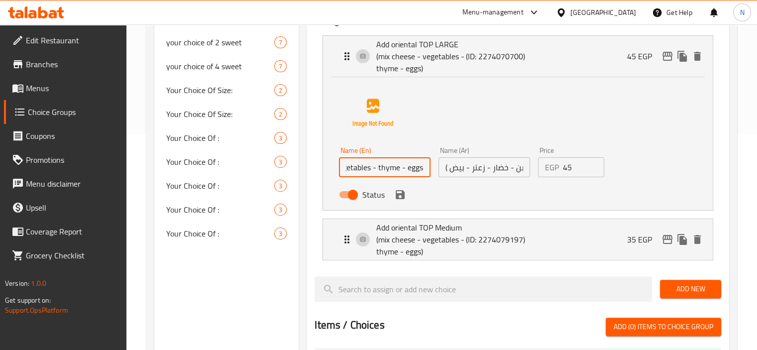
type input "large oriental Topping (mix cheese - vegetables - thyme - eggs)"
click at [486, 167] on input "اضافة وش شرقي كبير (ميكس جبن - خضار - زعتر - بيض )" at bounding box center [484, 167] width 92 height 20
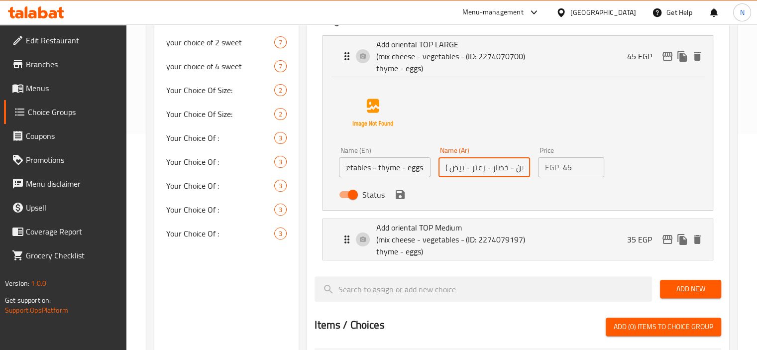
scroll to position [0, 0]
click at [501, 169] on input "اضافة وش شرقي كبير (ميكس جبن - خضار - زعتر - بيض )" at bounding box center [484, 167] width 92 height 20
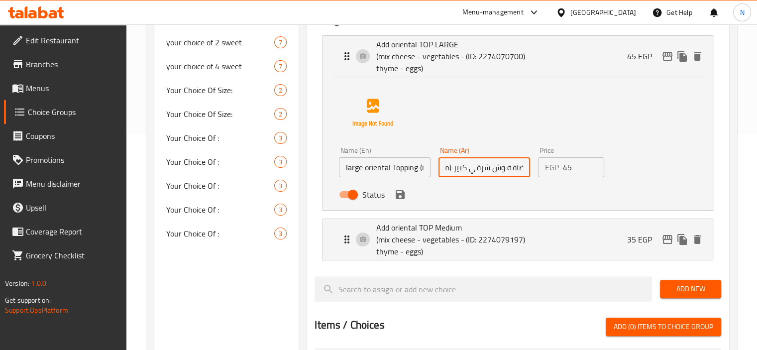
click at [511, 167] on input "اضافة وش شرقي كبير (ميكس جبن - خضار - زعتر - بيض )" at bounding box center [484, 167] width 92 height 20
click at [512, 167] on input "اضافة وش شرقي كبير (ميكس جبن - خضار - زعتر - بيض )" at bounding box center [484, 167] width 92 height 20
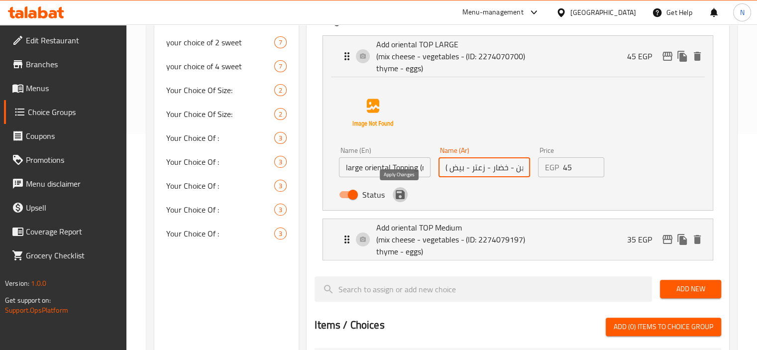
click at [403, 193] on icon "save" at bounding box center [400, 194] width 9 height 9
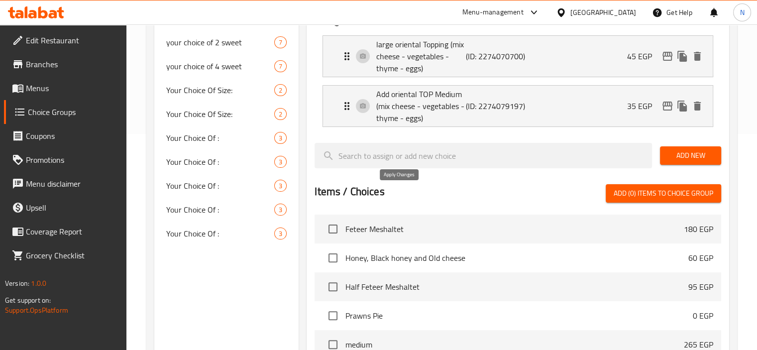
type input "وش شرقي كبير (ميكس جبن - خضار - زعتر - بيض )"
click at [414, 117] on p "Add oriental TOP Medium (mix cheese - vegetables - thyme - eggs)" at bounding box center [420, 106] width 89 height 36
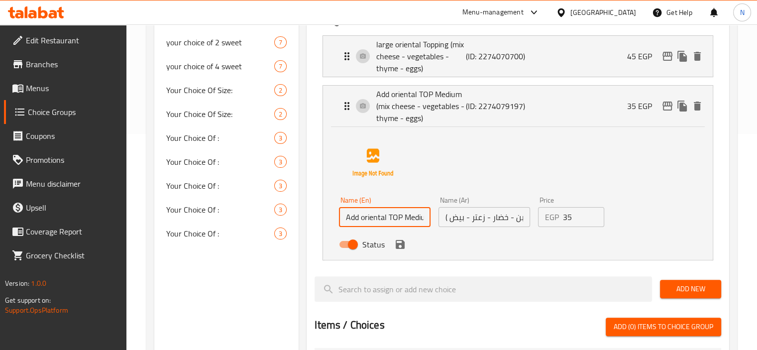
click at [360, 220] on input "Add oriental TOP Medium (mix cheese - vegetables - thyme - eggs)" at bounding box center [385, 217] width 92 height 20
click at [394, 212] on input "Add oriental TOP Medium (mix cheese - vegetables - thyme - eggs)" at bounding box center [385, 217] width 92 height 20
click at [350, 218] on input "Add oriental TOP Medium (mix cheese - vegetables - thyme - eggs)" at bounding box center [385, 217] width 92 height 20
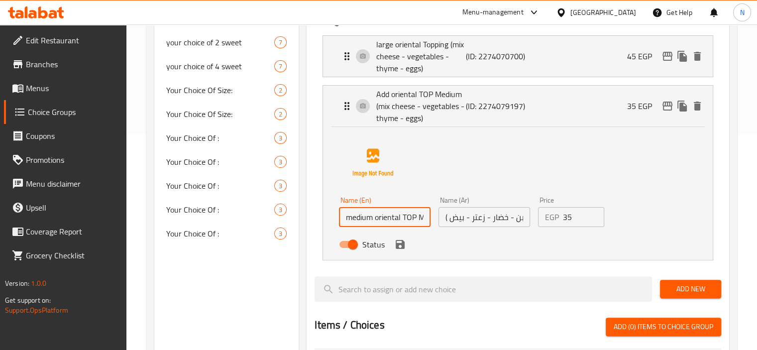
click at [416, 215] on input "medium oriental TOP Medium (mix cheese - vegetables - thyme - eggs)" at bounding box center [385, 217] width 92 height 20
click at [405, 216] on input "medium oriental TOP Medium (mix cheese - vegetables - thyme - eggs)" at bounding box center [385, 217] width 92 height 20
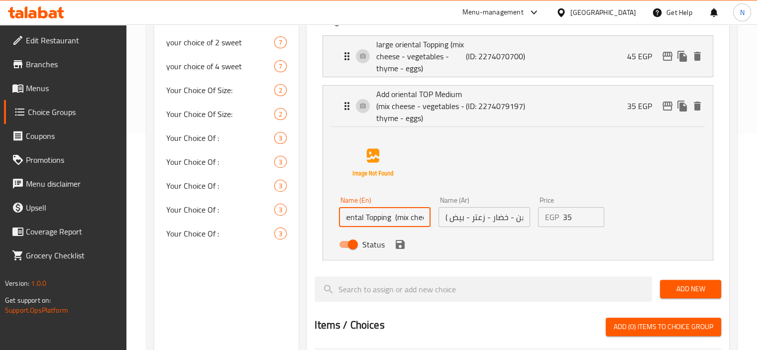
type input "medium oriental Topping (mix cheese - vegetables - thyme - eggs)"
click at [445, 218] on input "اضافة وش شرقي وسط (ميكس جبن - خضار - زعتر - بيض )" at bounding box center [484, 217] width 92 height 20
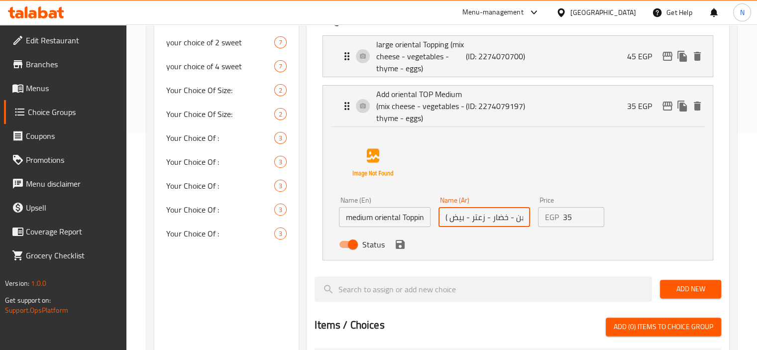
click at [445, 218] on input "اضافة وش شرقي وسط (ميكس جبن - خضار - زعتر - بيض )" at bounding box center [484, 217] width 92 height 20
drag, startPoint x: 461, startPoint y: 218, endPoint x: 634, endPoint y: 224, distance: 172.8
click at [634, 224] on div "Name (En) medium oriental Topping (mix cheese - vegetables - thyme - eggs) Name…" at bounding box center [518, 191] width 358 height 125
click at [508, 216] on input "اضافة وش شرقي وسط (ميكس جبن - خضار - زعتر - بيض )" at bounding box center [484, 217] width 92 height 20
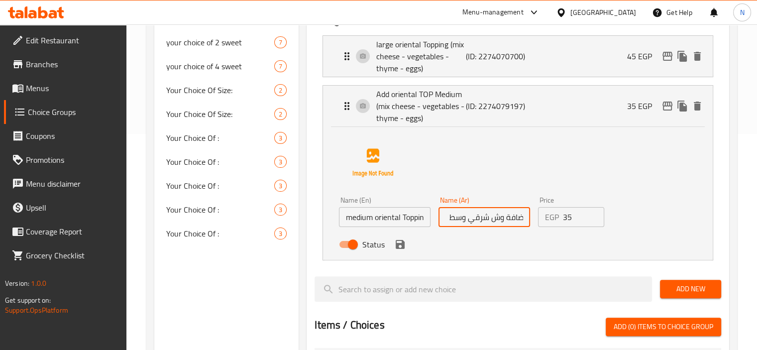
click at [508, 216] on input "اضافة وش شرقي وسط (ميكس جبن - خضار - زعتر - بيض )" at bounding box center [484, 217] width 92 height 20
click at [398, 248] on icon "save" at bounding box center [400, 244] width 12 height 12
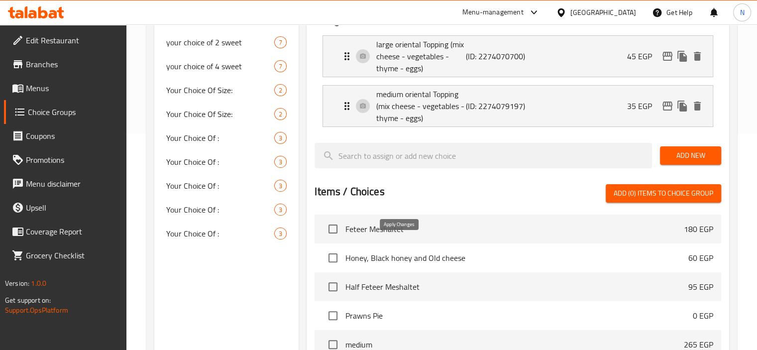
type input "وش شرقي وسط (ميكس جبن - خضار - زعتر - بيض )"
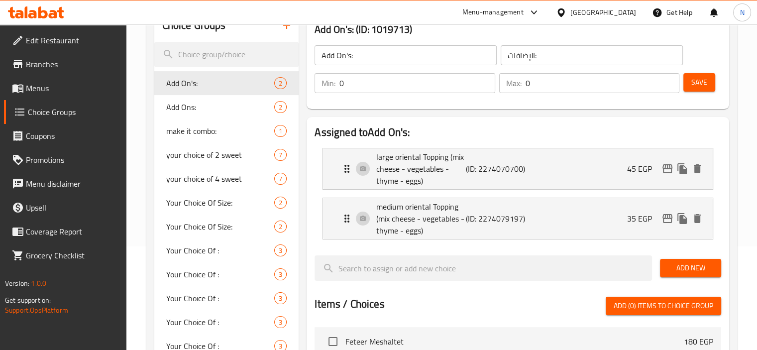
scroll to position [101, 0]
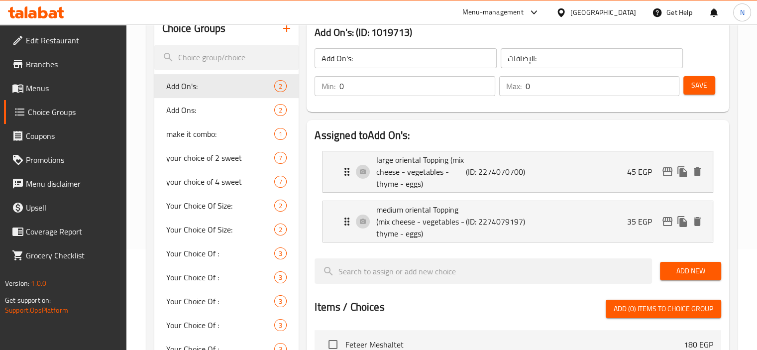
click at [700, 87] on span "Save" at bounding box center [699, 85] width 16 height 12
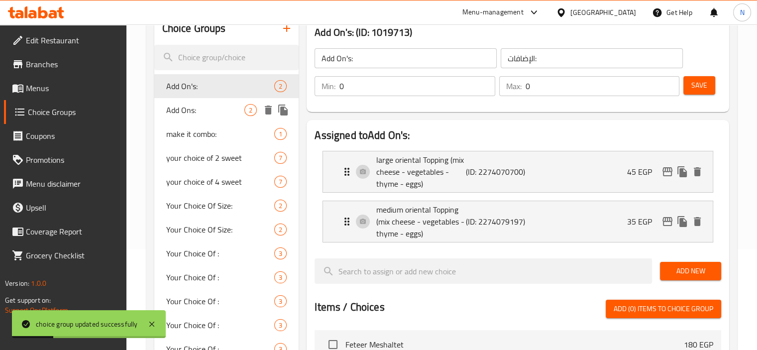
click at [169, 107] on span "Add Ons:" at bounding box center [205, 110] width 79 height 12
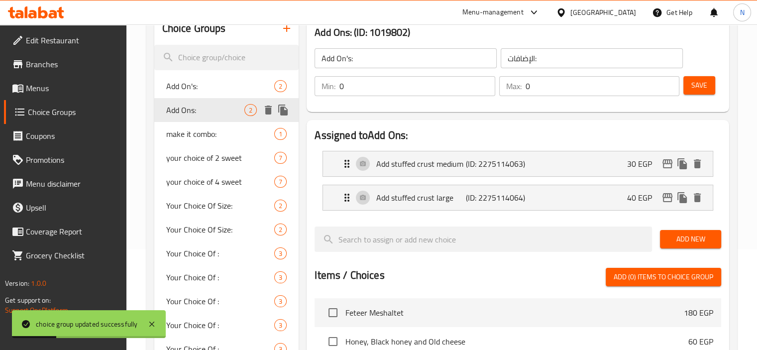
type input "Add Ons:"
type input "الإضافات:"
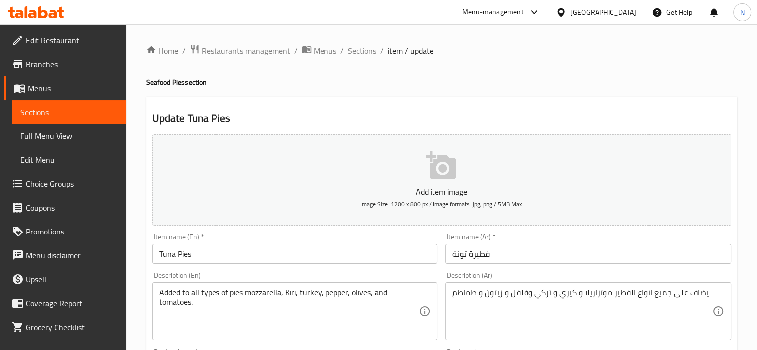
click at [204, 245] on input "Tuna Pies" at bounding box center [295, 254] width 286 height 20
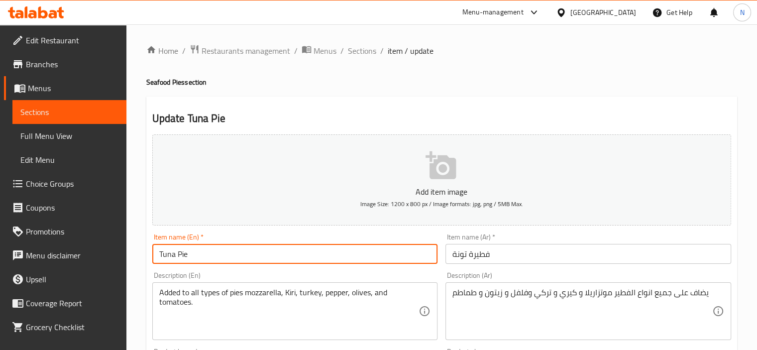
type input "Tuna Pie"
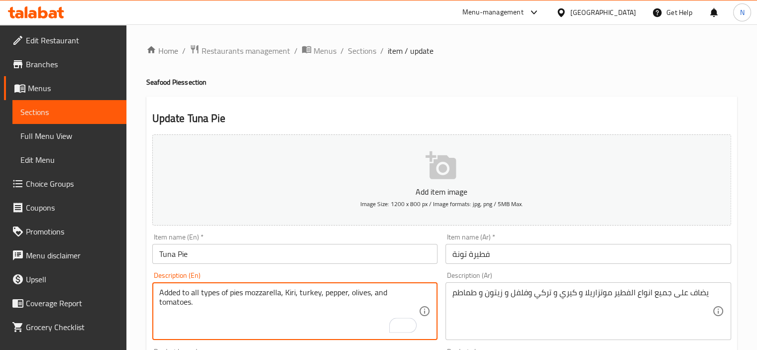
drag, startPoint x: 245, startPoint y: 291, endPoint x: 87, endPoint y: 280, distance: 158.1
type textarea "mozzarella, Kiri, turkey, pepper, olives, and tomatoes."
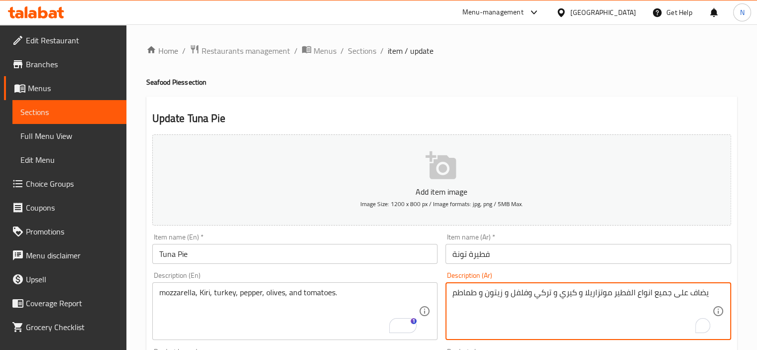
drag, startPoint x: 610, startPoint y: 291, endPoint x: 727, endPoint y: 285, distance: 116.6
type textarea "موتزاريلا و [PERSON_NAME] و تركي وفلفل و زيتون و طماطم"
click at [517, 248] on input "فطيرة تونة" at bounding box center [588, 254] width 286 height 20
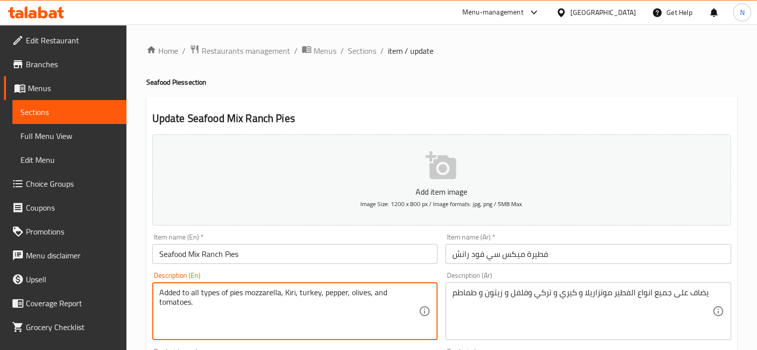
drag, startPoint x: 243, startPoint y: 292, endPoint x: 83, endPoint y: 287, distance: 159.8
type textarea "mozzarella, Kiri, turkey, pepper, olives, and tomatoes."
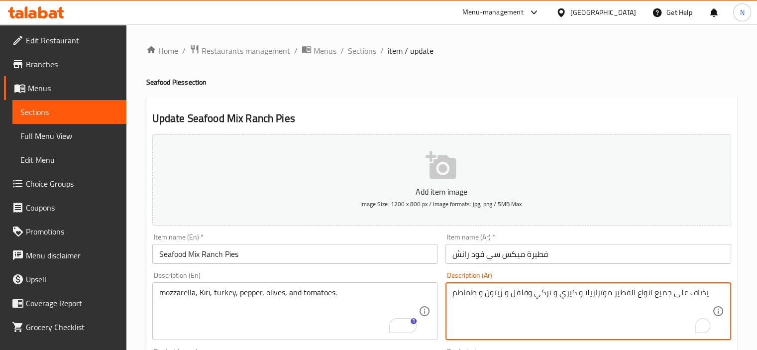
drag, startPoint x: 613, startPoint y: 294, endPoint x: 728, endPoint y: 288, distance: 115.1
type textarea "موتزاريلا و [PERSON_NAME] و تركي وفلفل و زيتون و طماطم"
click at [338, 251] on input "Seafood Mix Ranch Pies" at bounding box center [295, 254] width 286 height 20
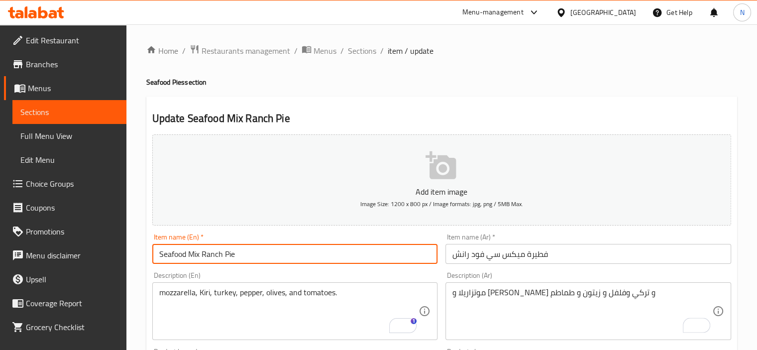
type input "Seafood Mix Ranch Pie"
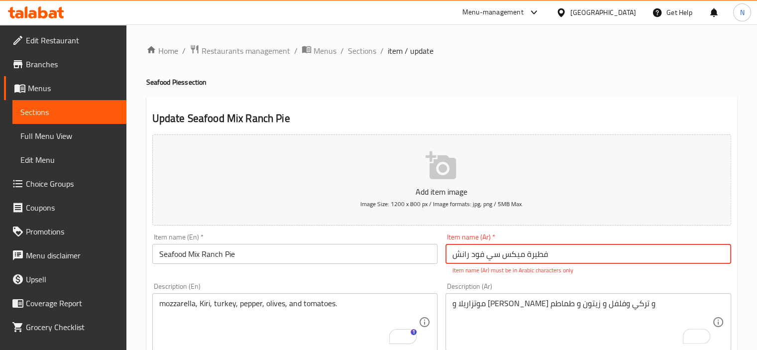
click at [510, 256] on input "فطيرة میکس سي فود رانش" at bounding box center [588, 254] width 286 height 20
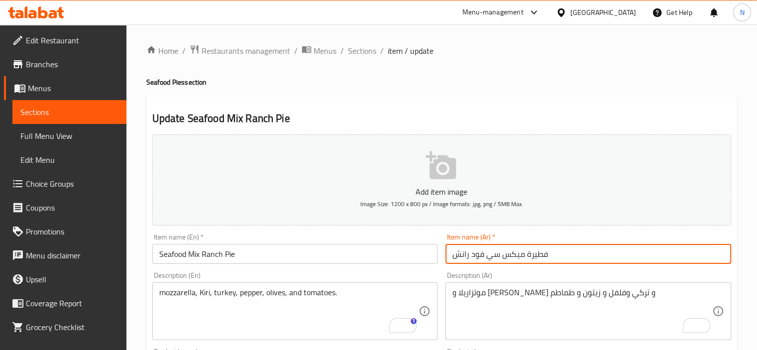
type input "فطيرة ميكس سي فود رانش"
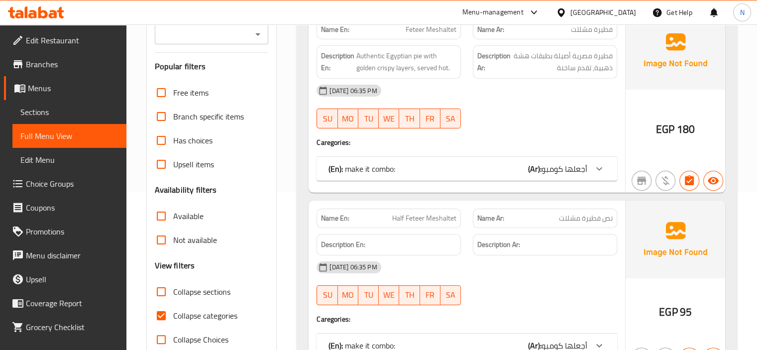
scroll to position [159, 0]
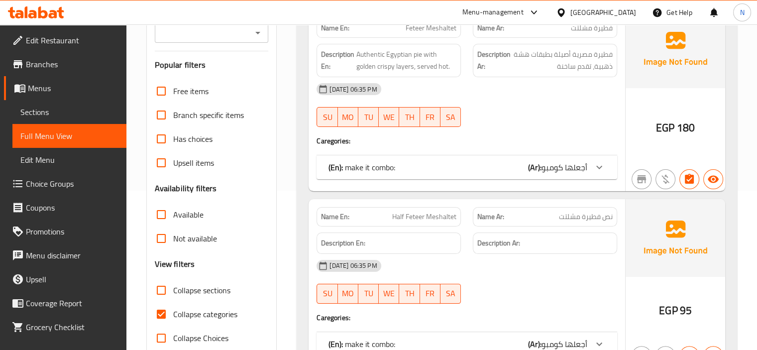
click at [168, 310] on input "Collapse categories" at bounding box center [161, 314] width 24 height 24
checkbox input "false"
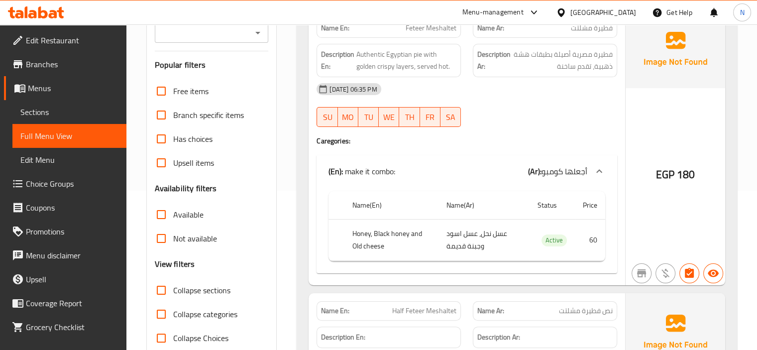
click at [336, 219] on td "choices table" at bounding box center [336, 239] width 16 height 41
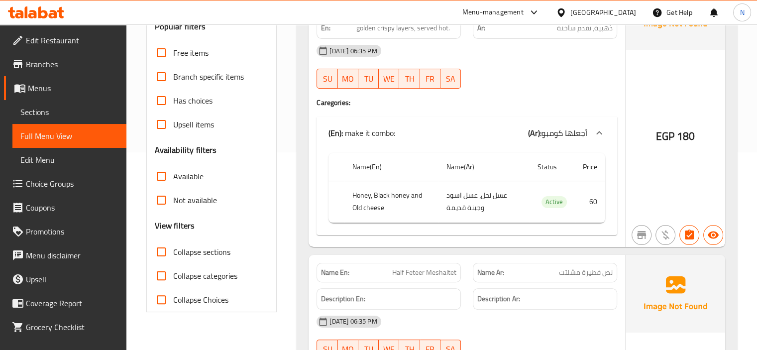
scroll to position [199, 0]
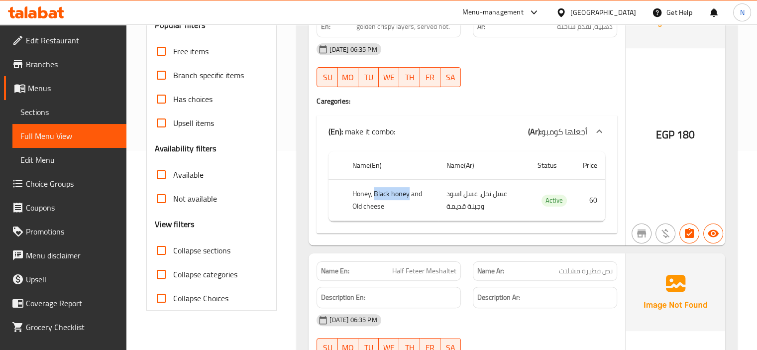
drag, startPoint x: 374, startPoint y: 192, endPoint x: 408, endPoint y: 192, distance: 33.8
click at [408, 192] on th "Honey, Black honey and Old cheese" at bounding box center [391, 200] width 94 height 41
copy th "Black honey"
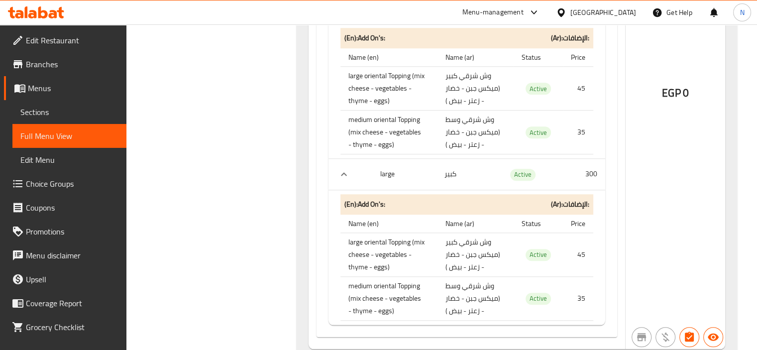
scroll to position [975, 0]
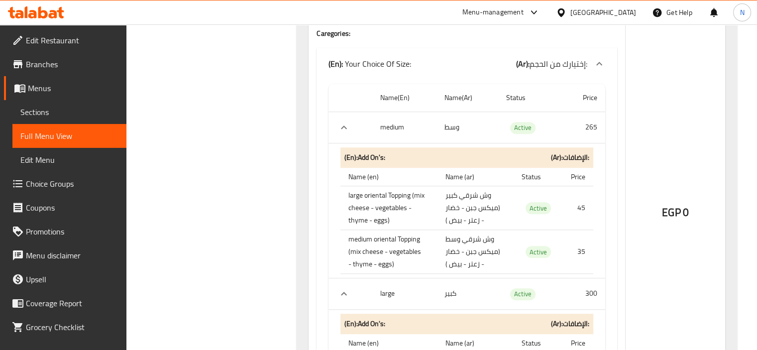
scroll to position [896, 0]
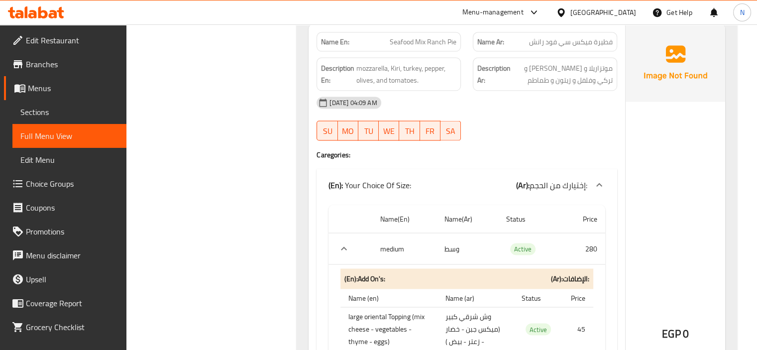
scroll to position [1594, 0]
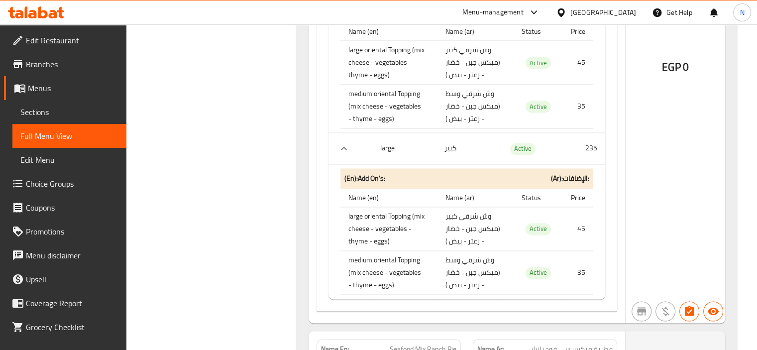
click at [710, 104] on div "EGP 0" at bounding box center [676, 40] width 100 height 565
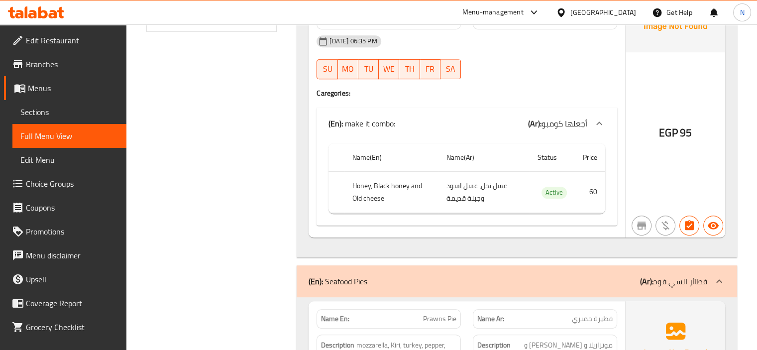
scroll to position [480, 0]
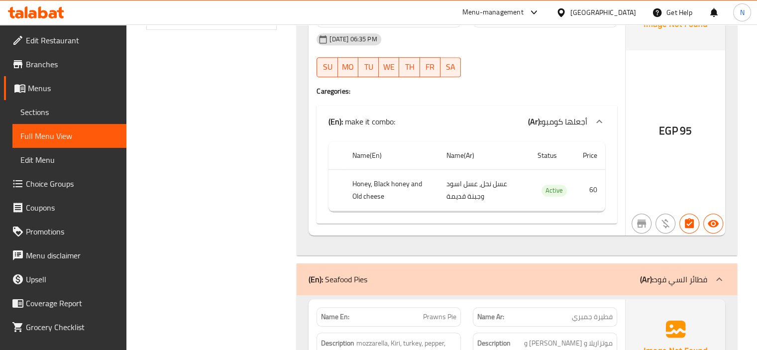
click at [461, 280] on div "(En): Seafood Pies (Ar): فطائر السي فود" at bounding box center [508, 279] width 399 height 12
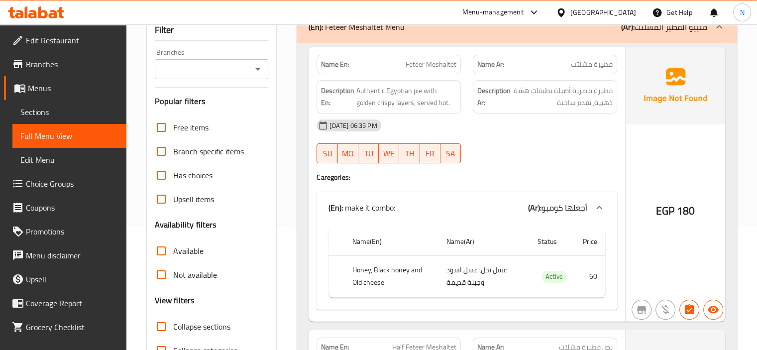
scroll to position [0, 0]
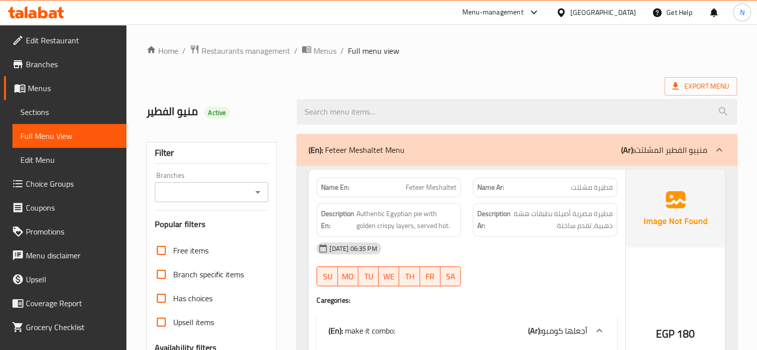
click at [393, 153] on p "(En): Feteer Meshaltet Menu" at bounding box center [357, 150] width 96 height 12
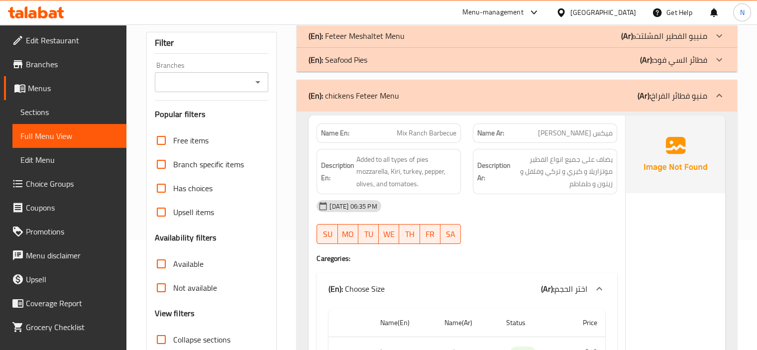
scroll to position [159, 0]
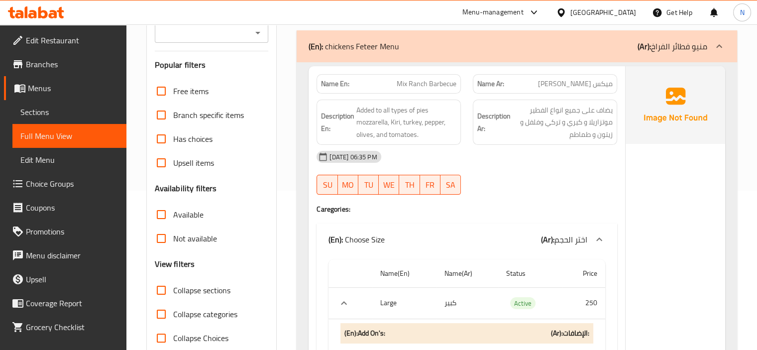
click at [543, 162] on div "[DATE] 06:35 PM" at bounding box center [467, 157] width 313 height 24
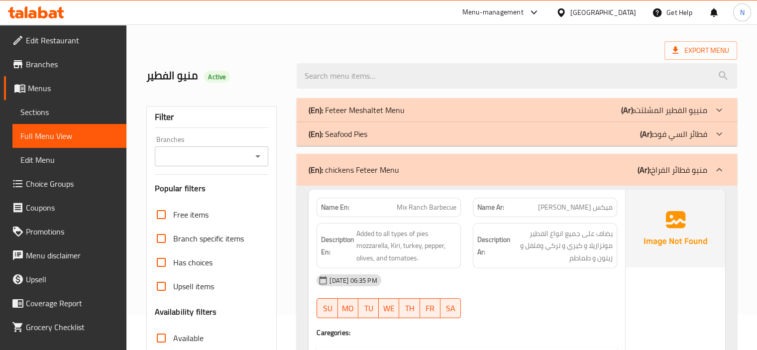
scroll to position [20, 0]
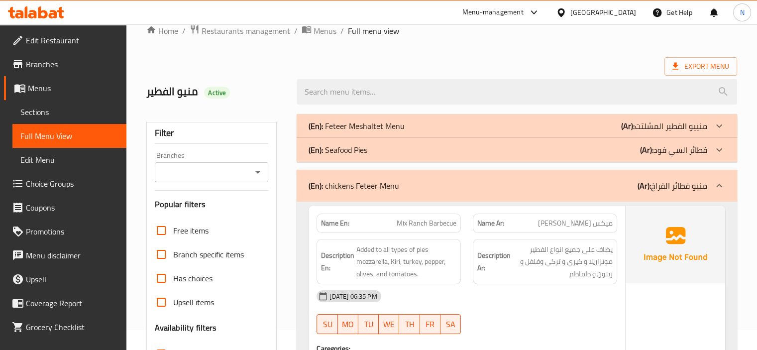
click at [535, 147] on div "(En): Seafood Pies (Ar): فطائر السي فود" at bounding box center [508, 150] width 399 height 12
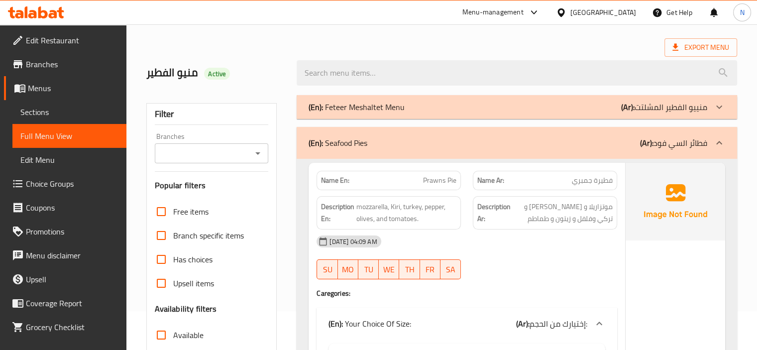
scroll to position [40, 0]
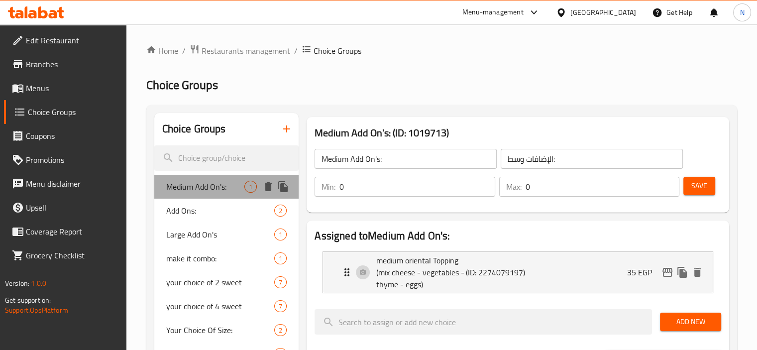
click at [225, 193] on span "Medium Add On's:" at bounding box center [205, 187] width 79 height 12
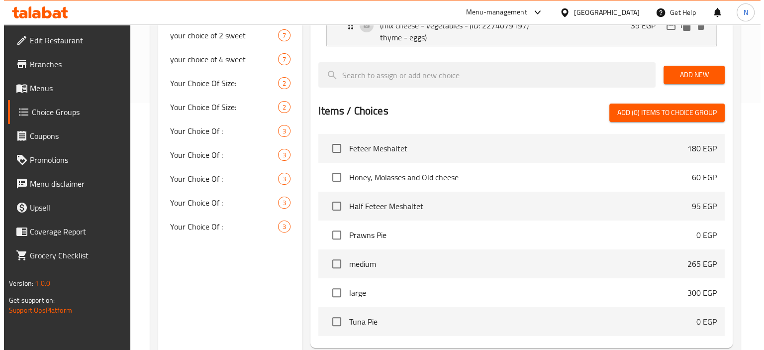
scroll to position [346, 0]
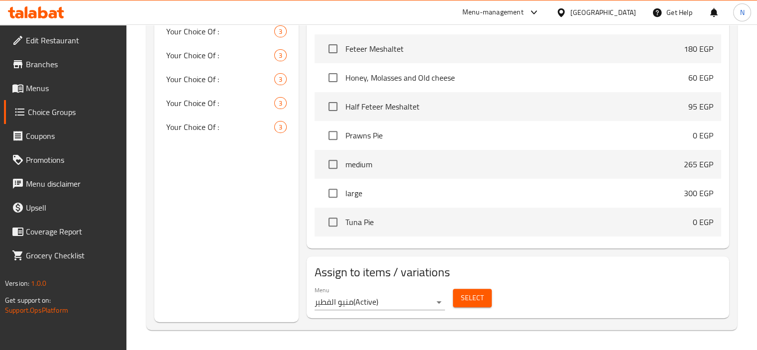
click at [472, 297] on span "Select" at bounding box center [472, 298] width 23 height 12
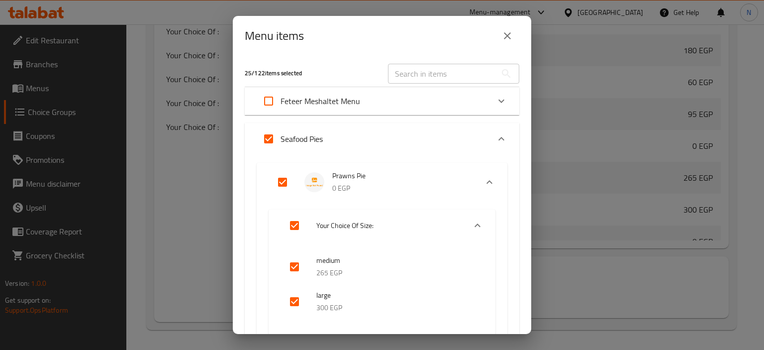
click at [274, 143] on input "Expand" at bounding box center [269, 139] width 24 height 24
checkbox input "false"
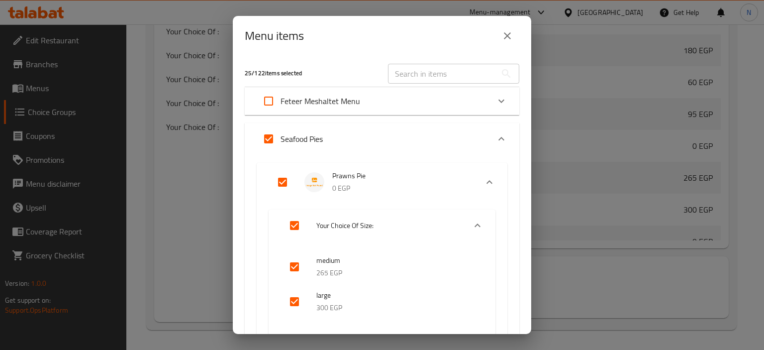
checkbox input "false"
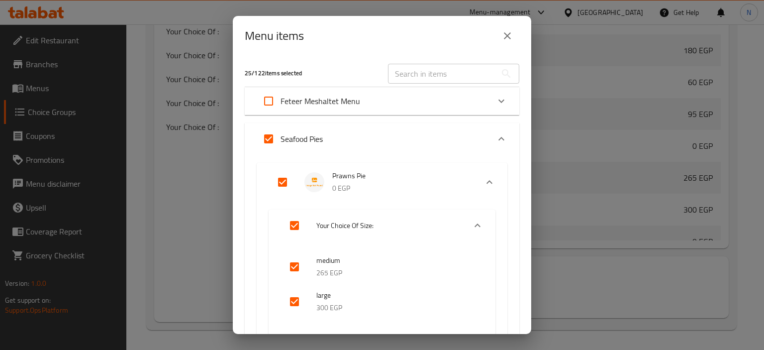
checkbox input "false"
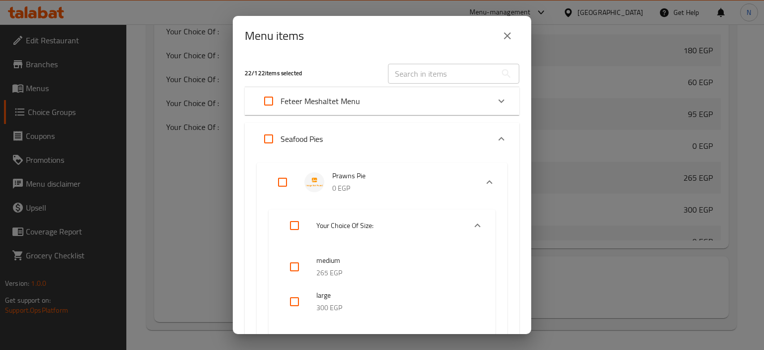
click at [269, 103] on input "Expand" at bounding box center [269, 101] width 24 height 24
checkbox input "true"
click at [269, 103] on input "Expand" at bounding box center [269, 101] width 24 height 24
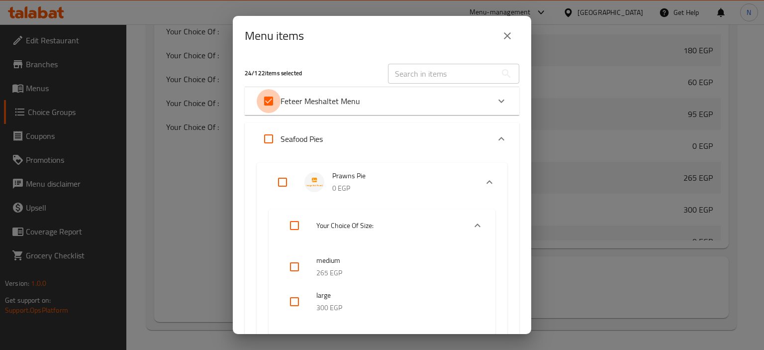
checkbox input "false"
click at [308, 103] on p "Feteer Meshaltet Menu" at bounding box center [321, 101] width 80 height 12
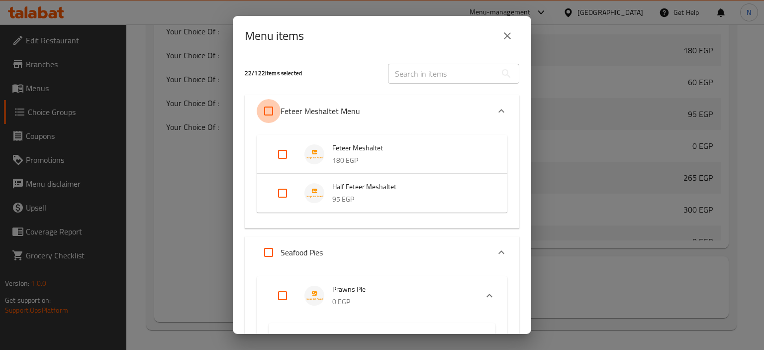
click at [269, 108] on input "Expand" at bounding box center [269, 111] width 24 height 24
checkbox input "true"
click at [269, 108] on input "Expand" at bounding box center [269, 111] width 24 height 24
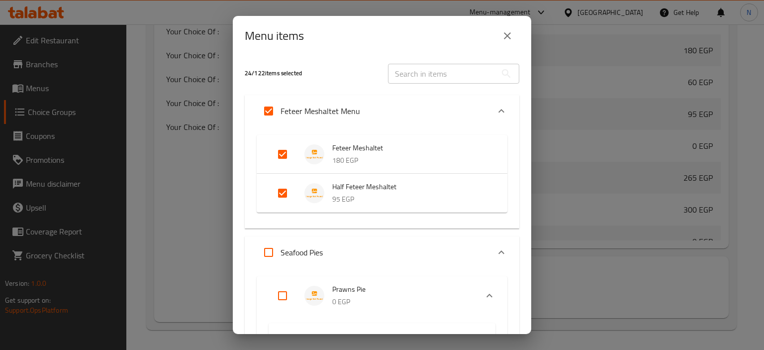
checkbox input "false"
click at [496, 106] on icon "Expand" at bounding box center [502, 111] width 12 height 12
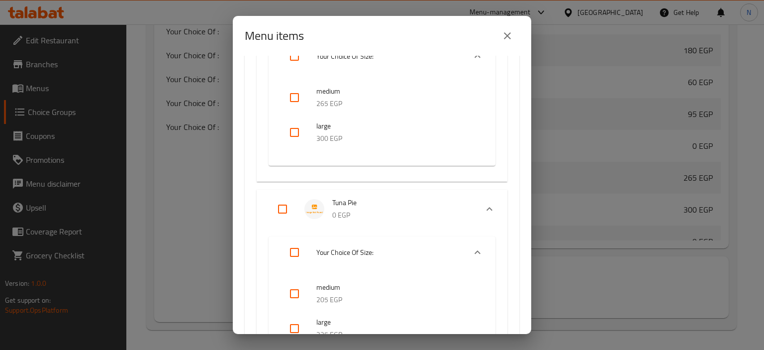
scroll to position [113, 0]
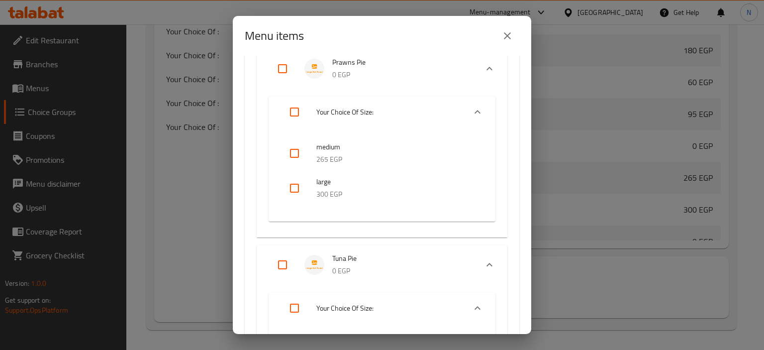
click at [292, 146] on input "checkbox" at bounding box center [295, 153] width 24 height 24
checkbox input "true"
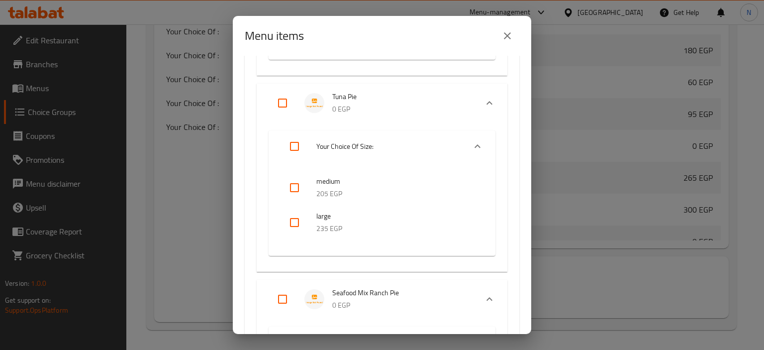
scroll to position [283, 0]
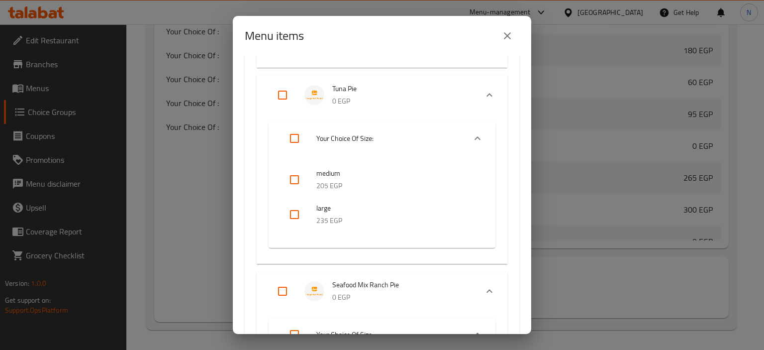
click at [294, 178] on input "checkbox" at bounding box center [295, 180] width 24 height 24
checkbox input "true"
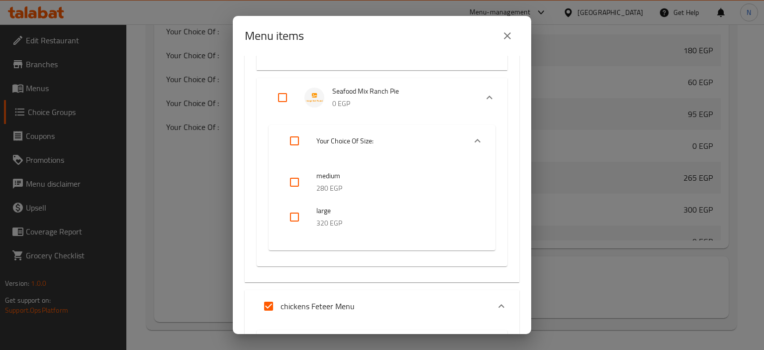
scroll to position [493, 0]
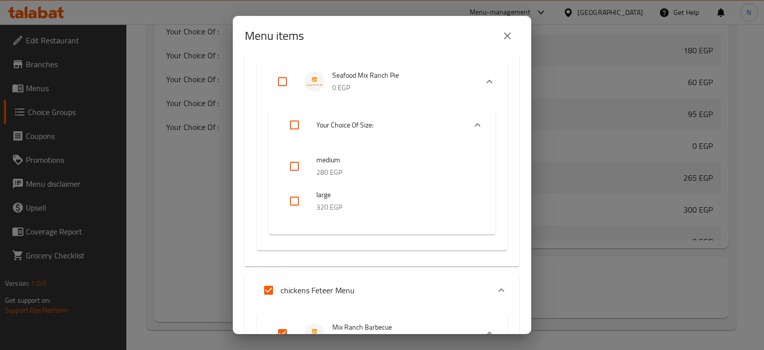
click at [290, 168] on input "checkbox" at bounding box center [295, 166] width 24 height 24
checkbox input "true"
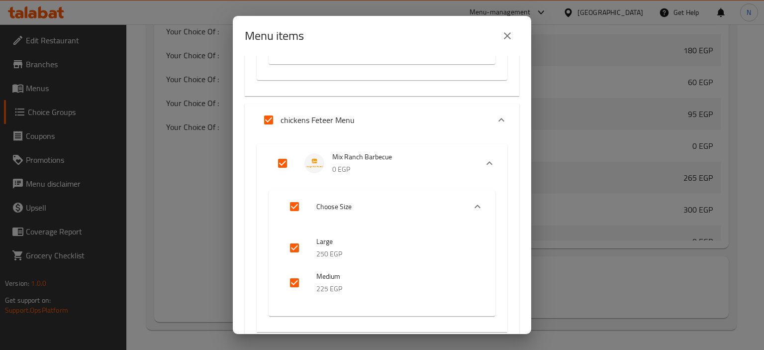
scroll to position [671, 0]
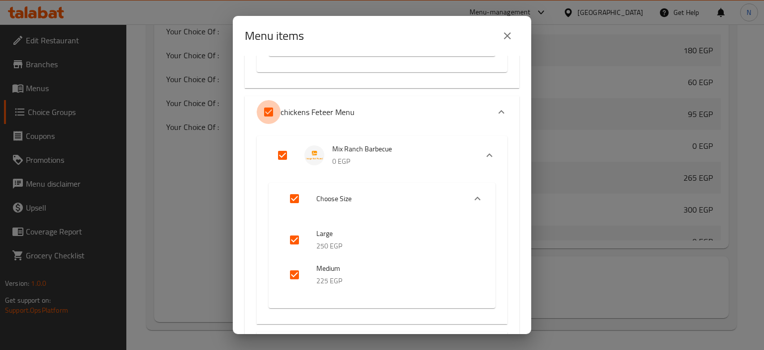
click at [270, 109] on input "Expand" at bounding box center [269, 112] width 24 height 24
checkbox input "false"
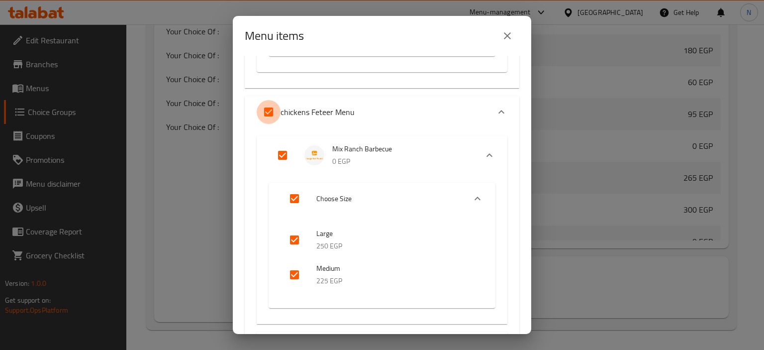
checkbox input "false"
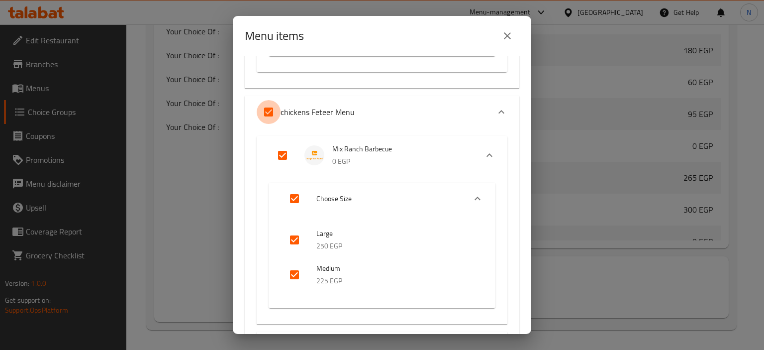
checkbox input "false"
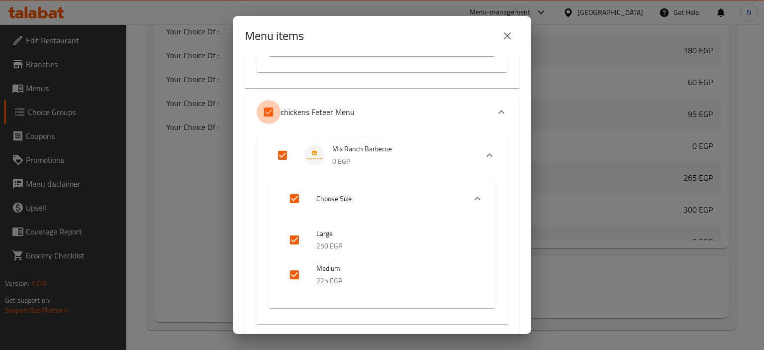
checkbox input "false"
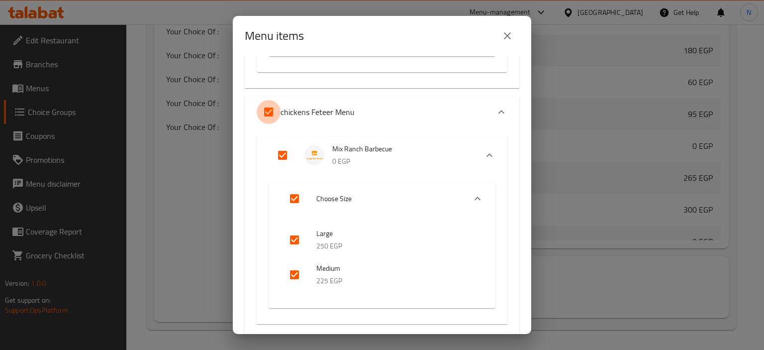
checkbox input "false"
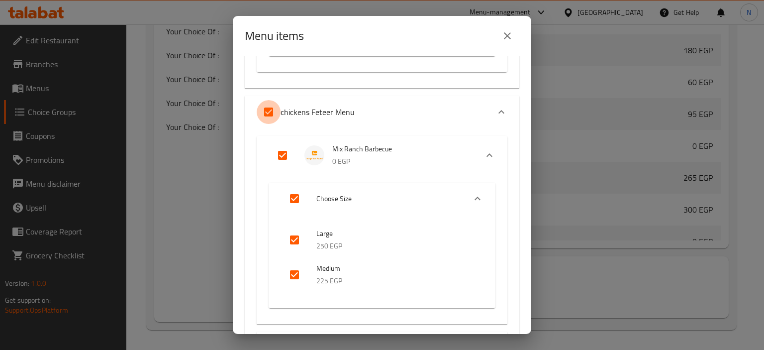
checkbox input "false"
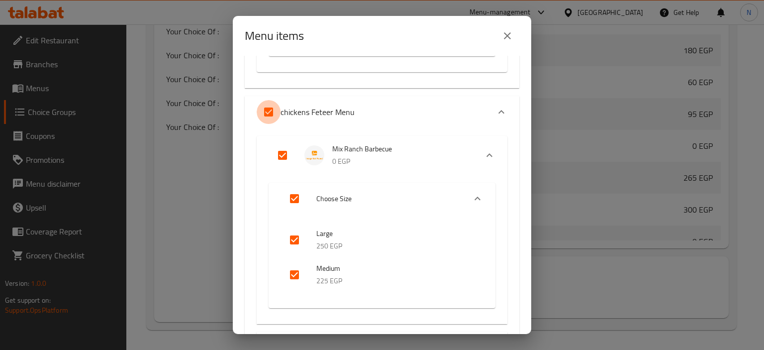
checkbox input "false"
click at [291, 278] on input "checkbox" at bounding box center [295, 275] width 24 height 24
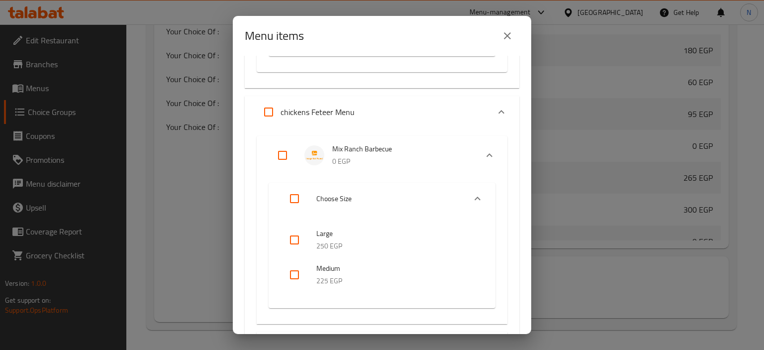
checkbox input "true"
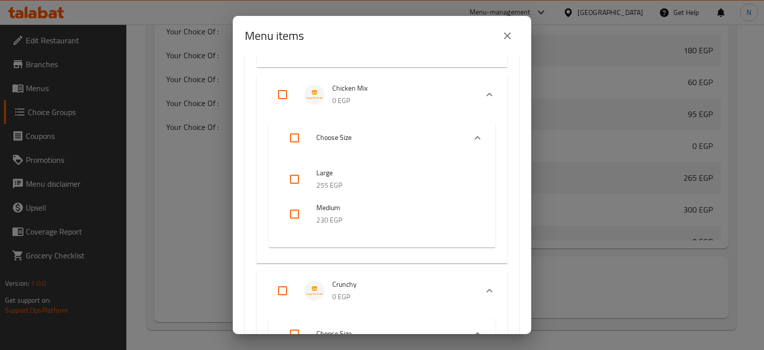
scroll to position [936, 0]
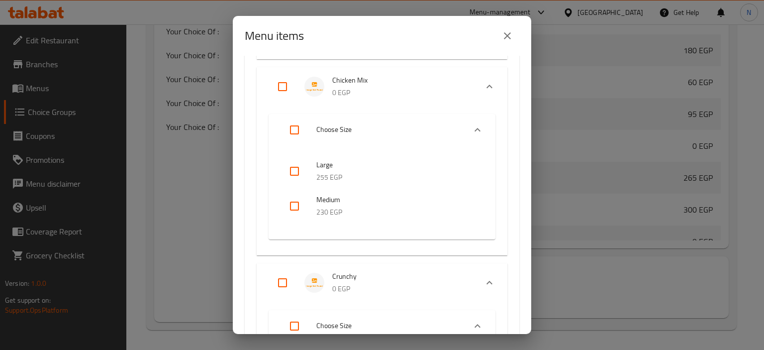
click at [291, 205] on input "checkbox" at bounding box center [295, 206] width 24 height 24
checkbox input "true"
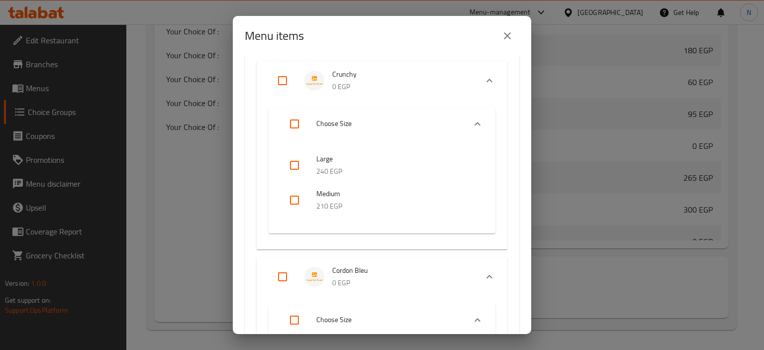
click at [290, 197] on input "checkbox" at bounding box center [295, 200] width 24 height 24
checkbox input "true"
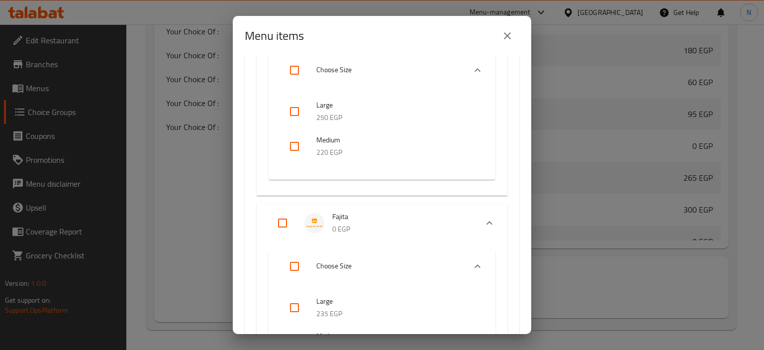
scroll to position [1395, 0]
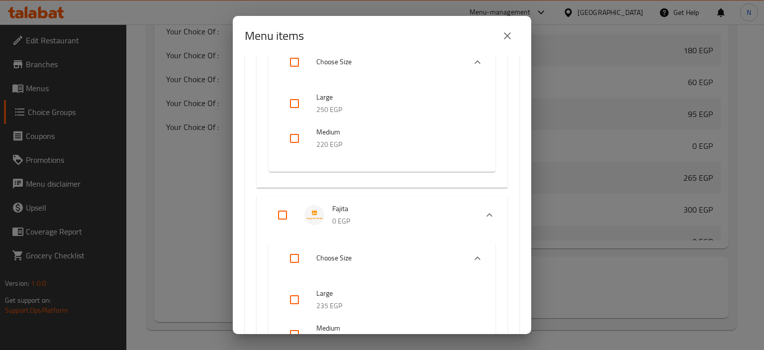
click at [295, 142] on input "checkbox" at bounding box center [295, 138] width 24 height 24
checkbox input "true"
click at [293, 332] on input "checkbox" at bounding box center [295, 334] width 24 height 24
checkbox input "true"
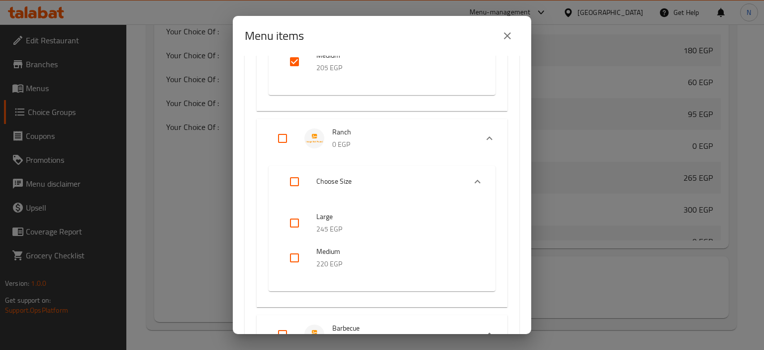
scroll to position [1748, 0]
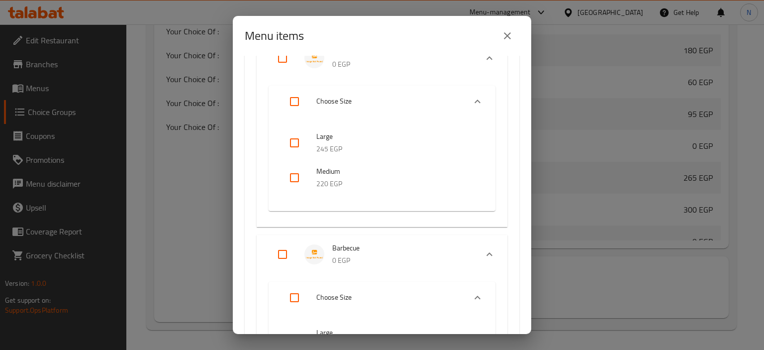
click at [295, 178] on input "checkbox" at bounding box center [295, 178] width 24 height 24
checkbox input "true"
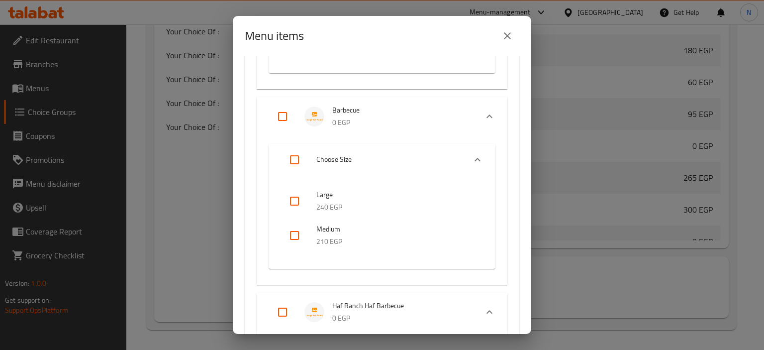
scroll to position [1894, 0]
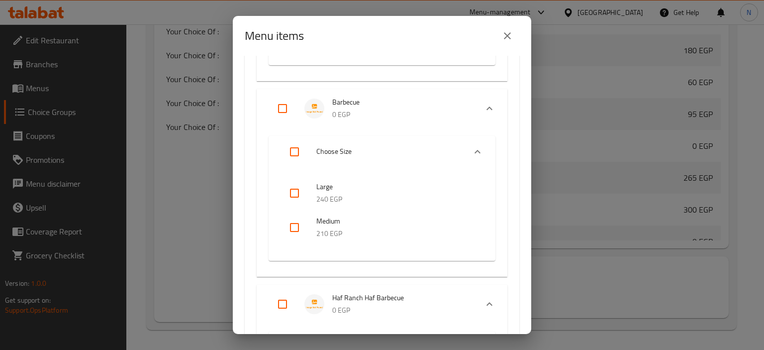
click at [293, 221] on input "checkbox" at bounding box center [295, 227] width 24 height 24
checkbox input "true"
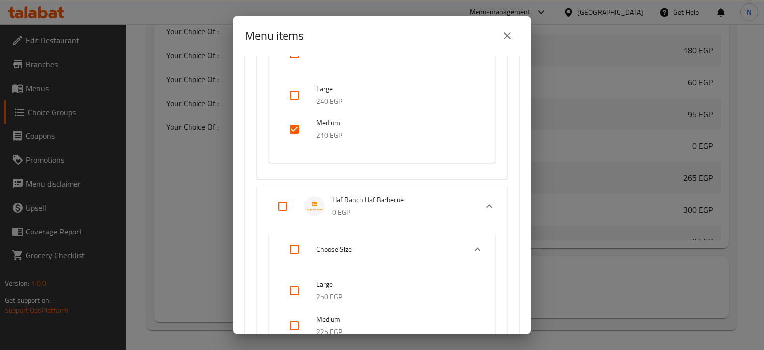
scroll to position [2064, 0]
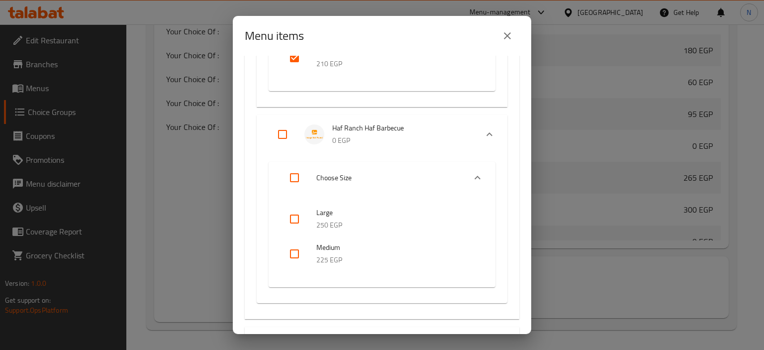
click at [289, 254] on input "checkbox" at bounding box center [295, 254] width 24 height 24
checkbox input "true"
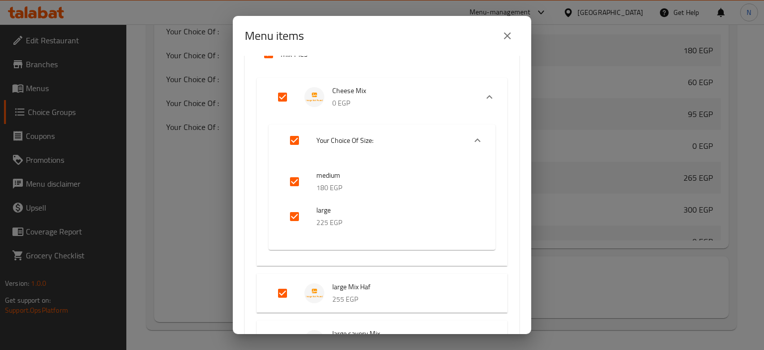
scroll to position [2361, 0]
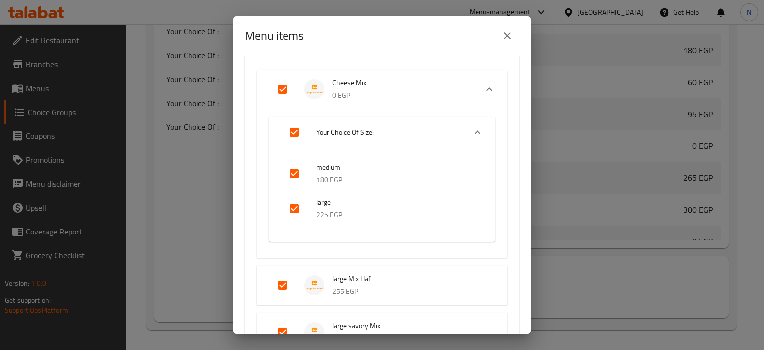
click at [283, 87] on input "Expand" at bounding box center [283, 89] width 24 height 24
checkbox input "false"
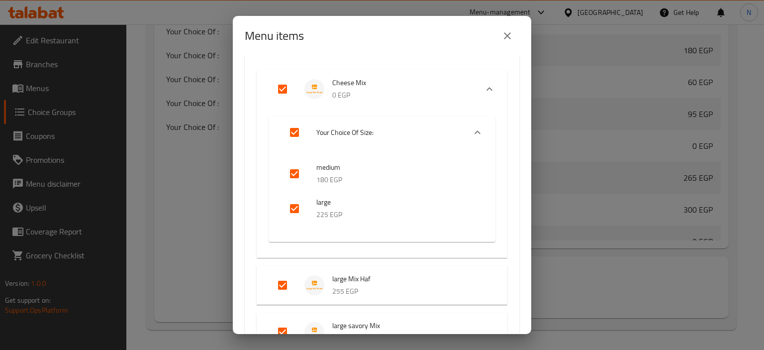
checkbox input "false"
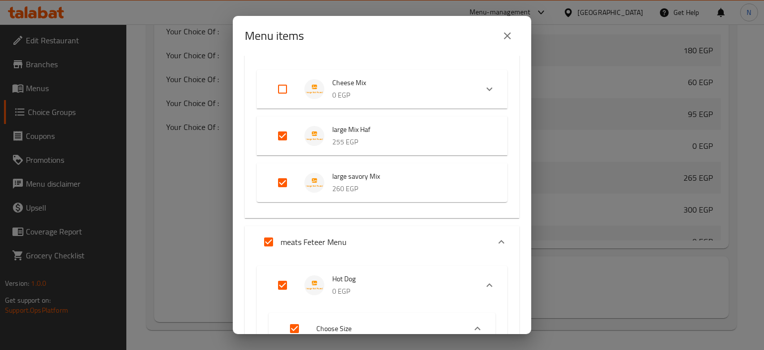
click at [284, 84] on input "Expand" at bounding box center [283, 89] width 24 height 24
checkbox input "true"
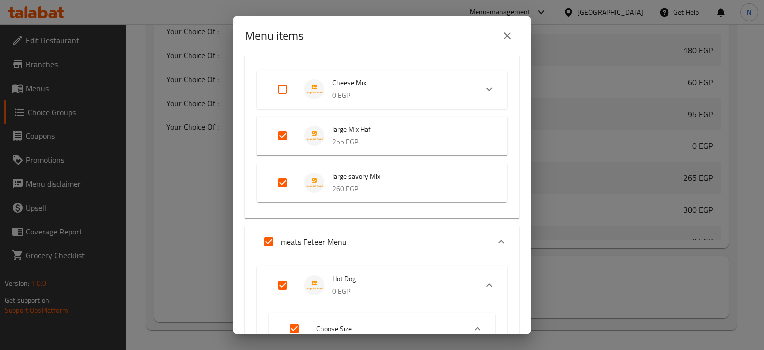
checkbox input "true"
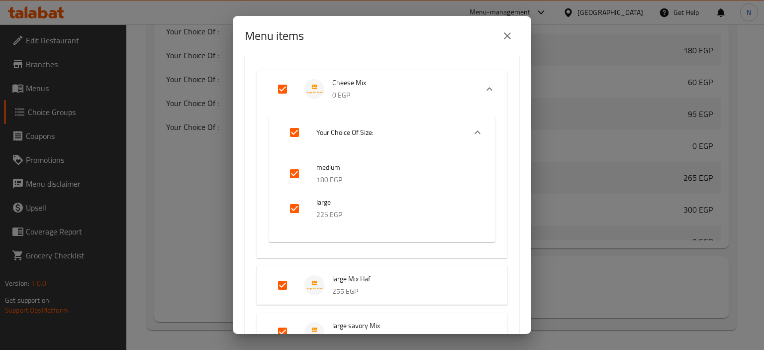
click at [283, 93] on input "Expand" at bounding box center [283, 89] width 24 height 24
checkbox input "false"
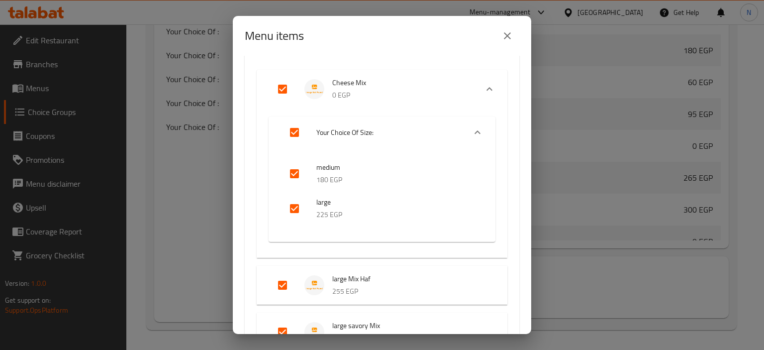
checkbox input "false"
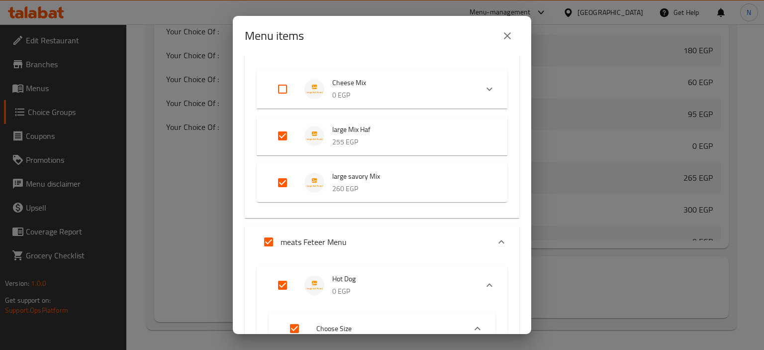
click at [283, 93] on input "Expand" at bounding box center [283, 89] width 24 height 24
checkbox input "true"
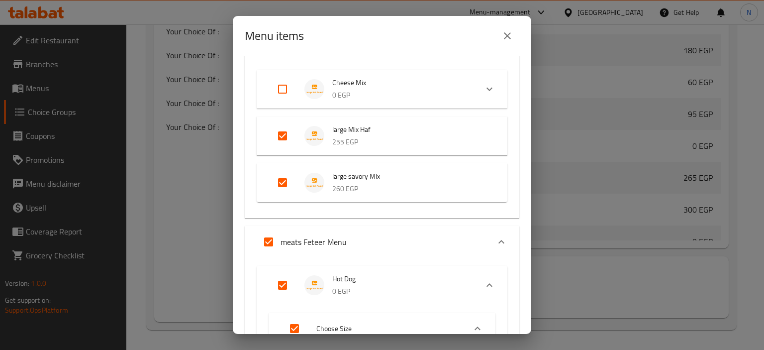
checkbox input "true"
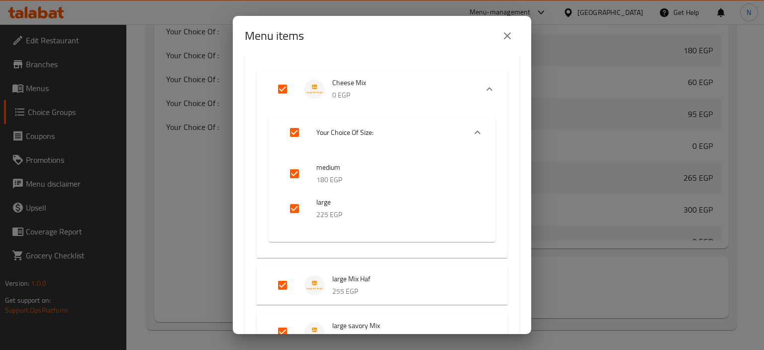
click at [283, 91] on input "Expand" at bounding box center [283, 89] width 24 height 24
checkbox input "false"
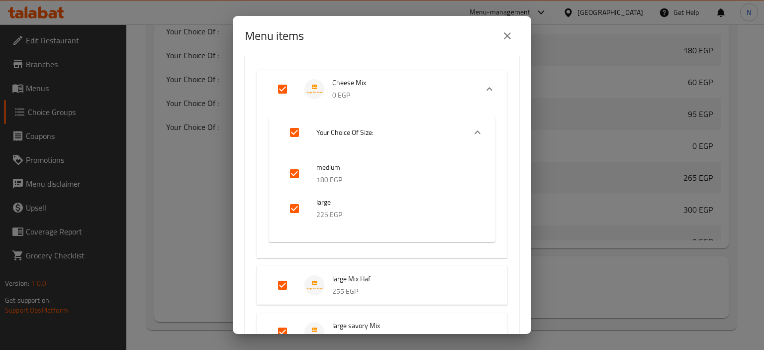
checkbox input "false"
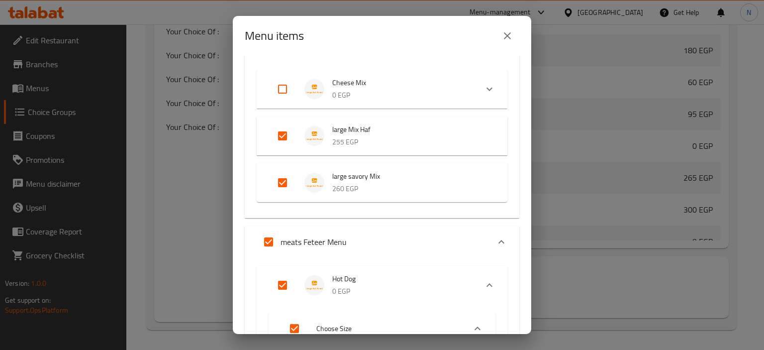
click at [486, 85] on icon "Expand" at bounding box center [490, 89] width 12 height 12
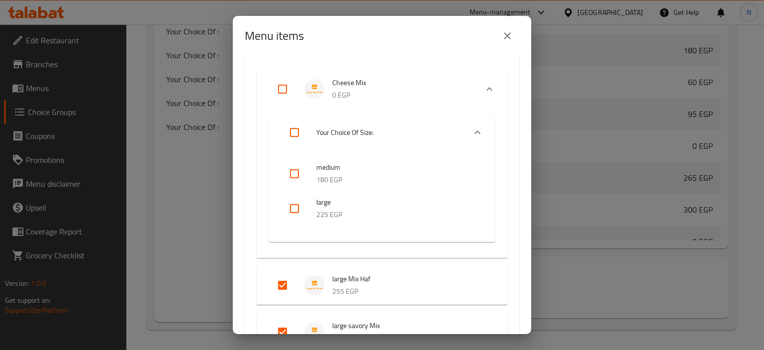
click at [296, 169] on input "checkbox" at bounding box center [295, 174] width 24 height 24
checkbox input "true"
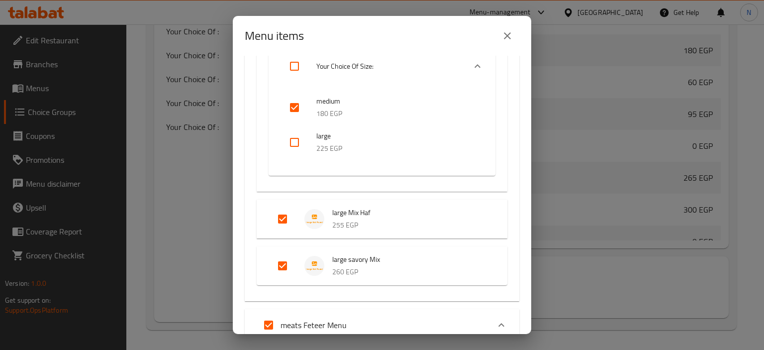
scroll to position [2443, 0]
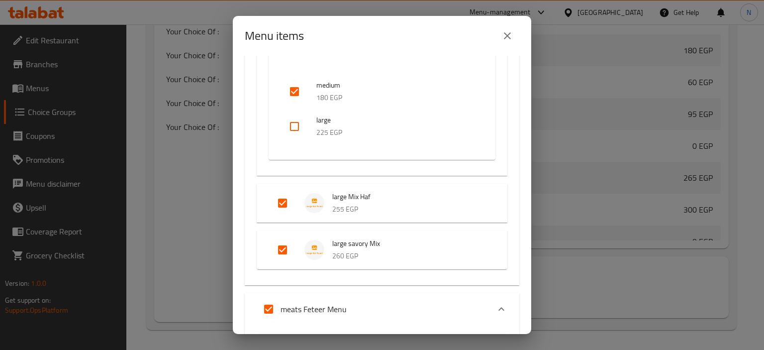
click at [282, 205] on input "Expand" at bounding box center [283, 203] width 24 height 24
checkbox input "false"
click at [279, 253] on input "Expand" at bounding box center [283, 250] width 24 height 24
checkbox input "false"
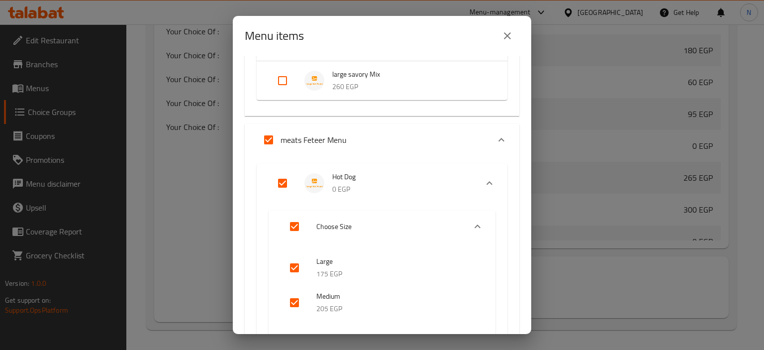
scroll to position [2612, 0]
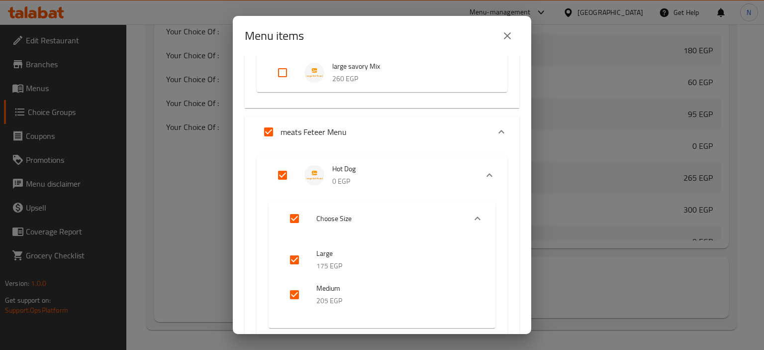
click at [270, 132] on input "Expand" at bounding box center [269, 132] width 24 height 24
checkbox input "false"
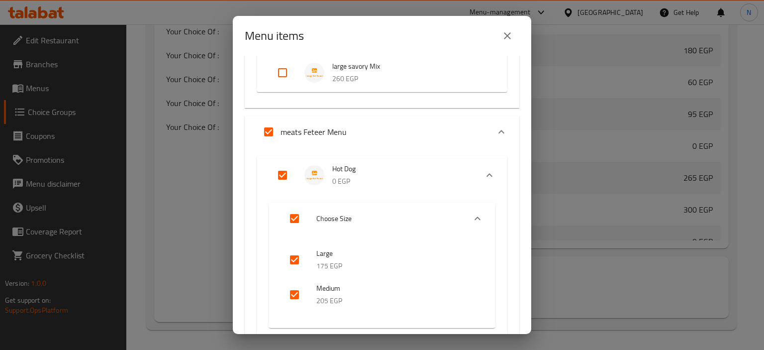
checkbox input "false"
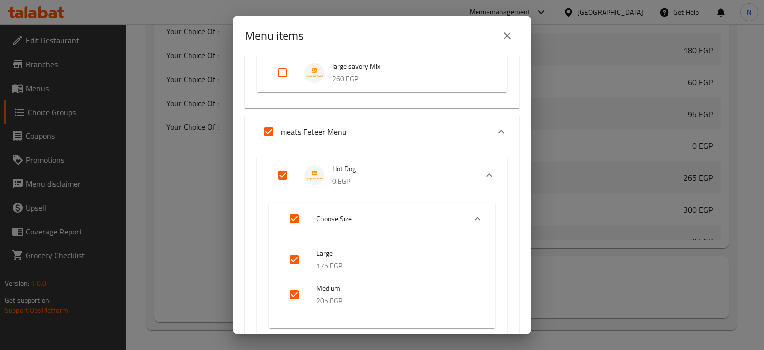
checkbox input "false"
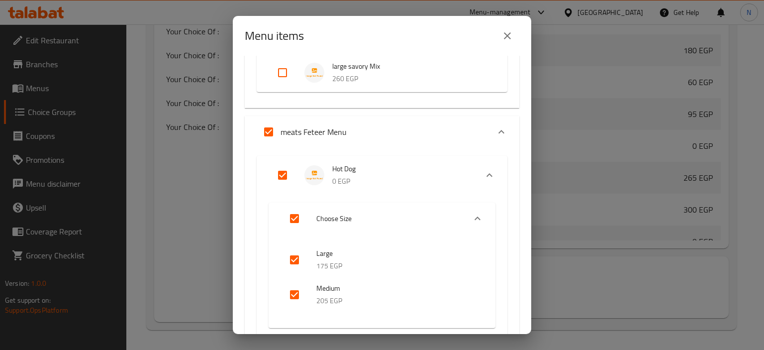
checkbox input "false"
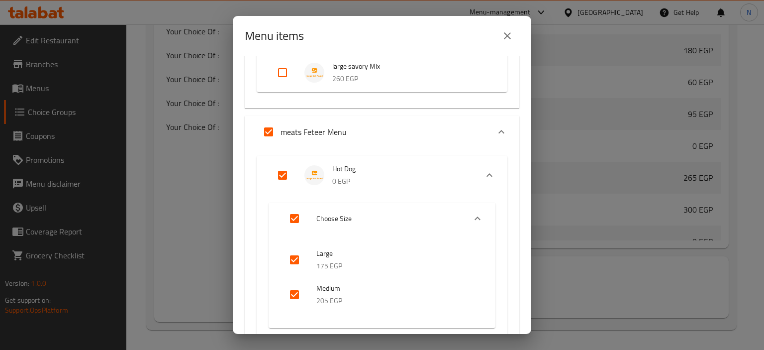
checkbox input "false"
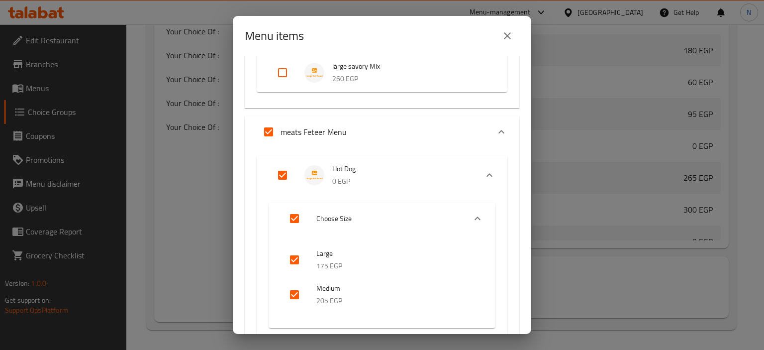
checkbox input "false"
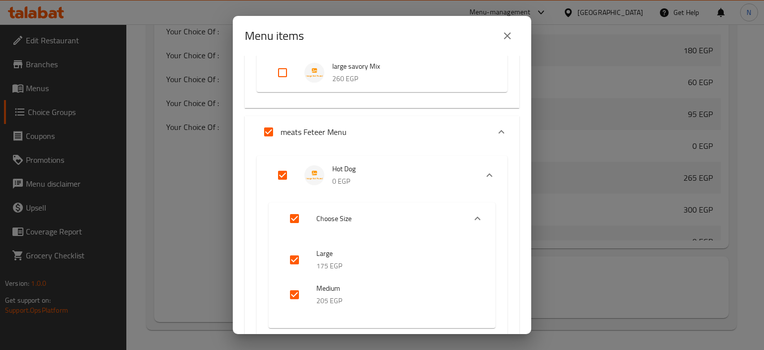
checkbox input "false"
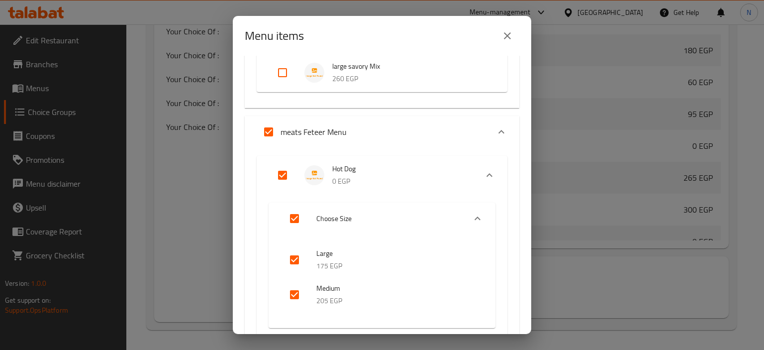
checkbox input "false"
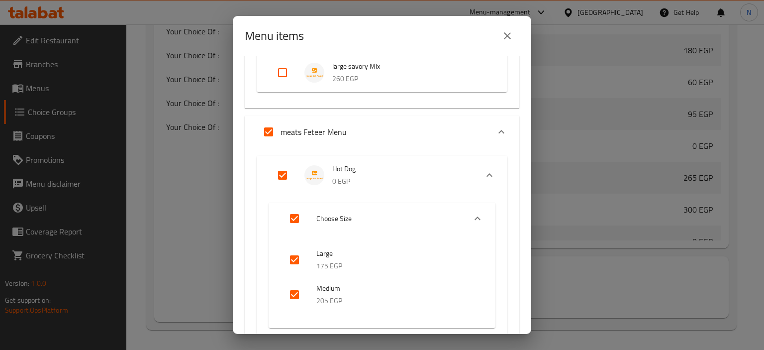
checkbox input "false"
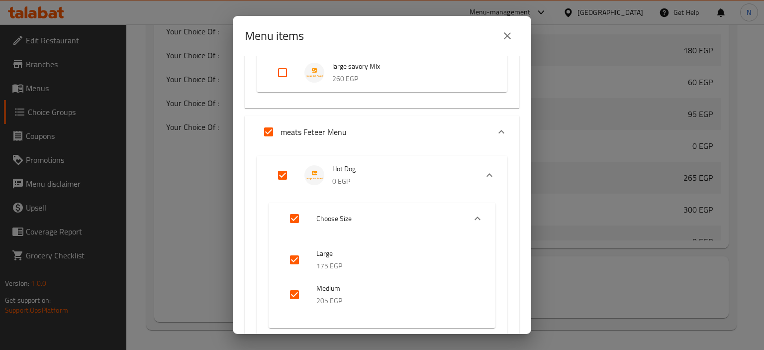
checkbox input "false"
click at [298, 293] on input "checkbox" at bounding box center [295, 295] width 24 height 24
checkbox input "true"
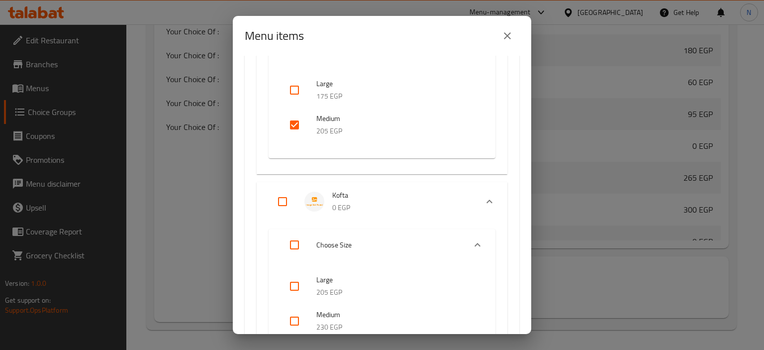
scroll to position [2814, 0]
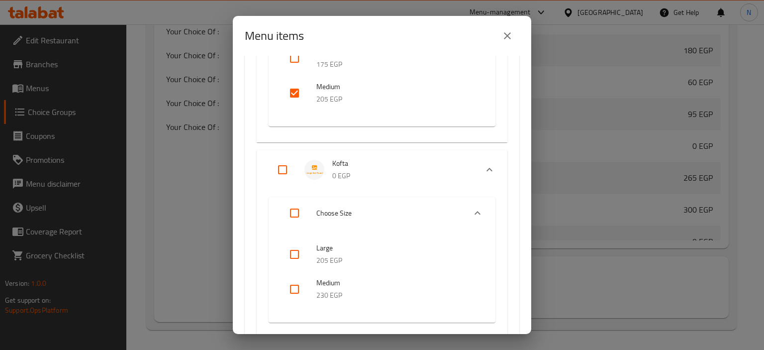
click at [294, 288] on input "checkbox" at bounding box center [295, 289] width 24 height 24
checkbox input "true"
drag, startPoint x: 481, startPoint y: 227, endPoint x: 531, endPoint y: 218, distance: 51.1
click at [531, 218] on div "Menu items 0 / 122 items selected ​ Feteer Meshaltet Menu Feteer Meshaltet 180 …" at bounding box center [382, 175] width 764 height 350
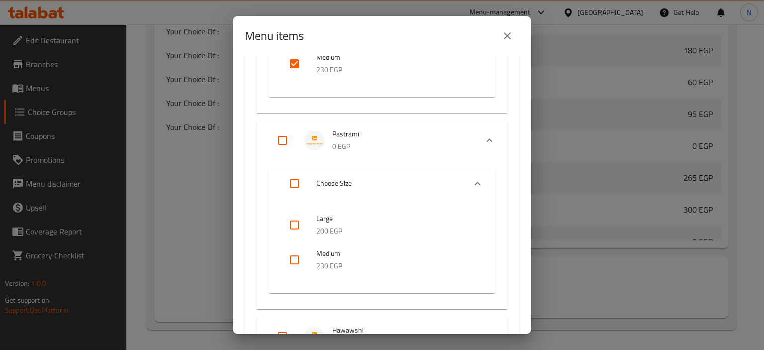
scroll to position [3055, 0]
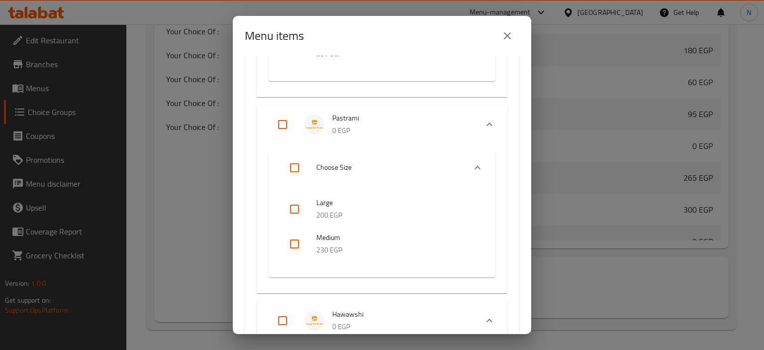
click at [292, 239] on input "checkbox" at bounding box center [295, 244] width 24 height 24
checkbox input "true"
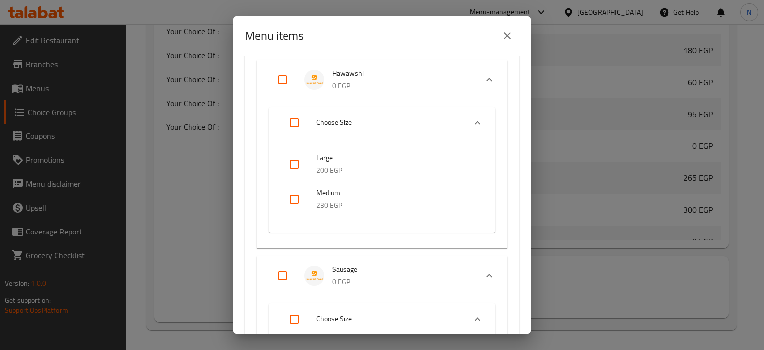
click at [298, 200] on input "checkbox" at bounding box center [295, 199] width 24 height 24
checkbox input "true"
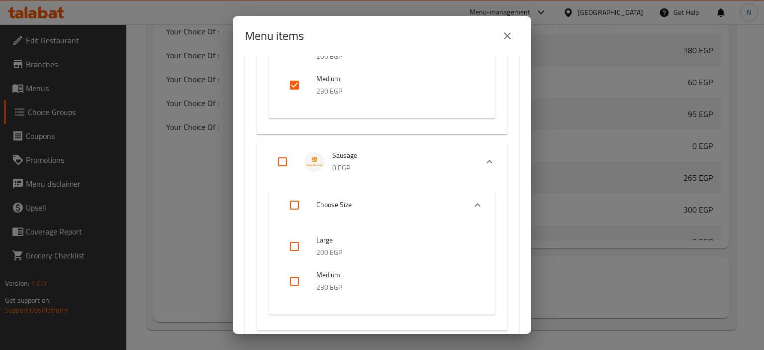
scroll to position [3450, 0]
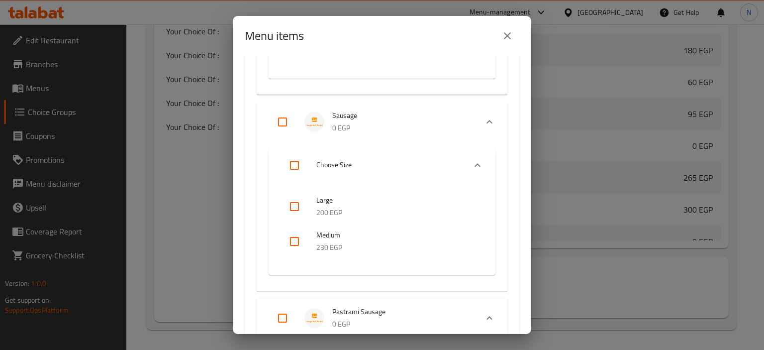
click at [291, 238] on input "checkbox" at bounding box center [295, 241] width 24 height 24
checkbox input "true"
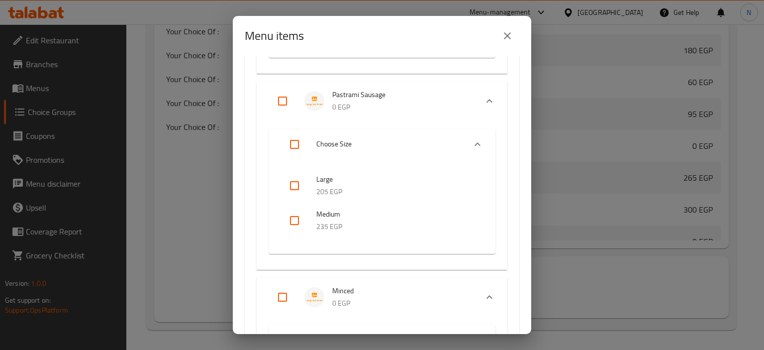
scroll to position [3683, 0]
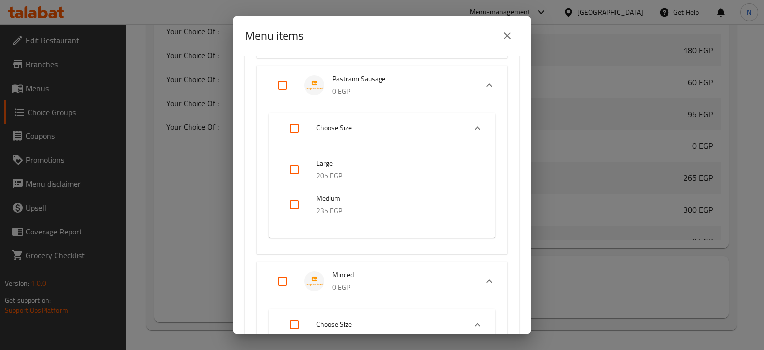
click at [292, 202] on input "checkbox" at bounding box center [295, 205] width 24 height 24
checkbox input "true"
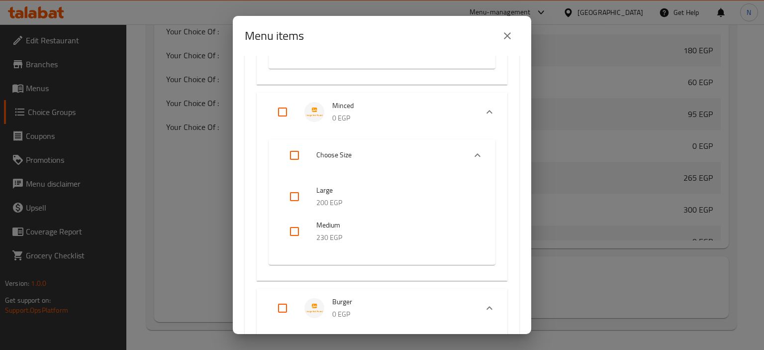
scroll to position [3884, 0]
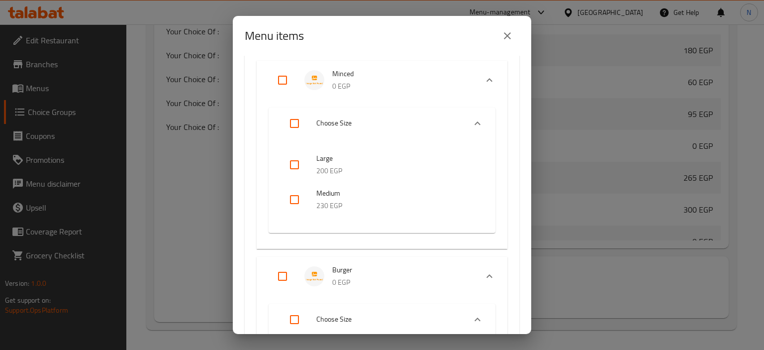
click at [298, 203] on input "checkbox" at bounding box center [295, 200] width 24 height 24
checkbox input "true"
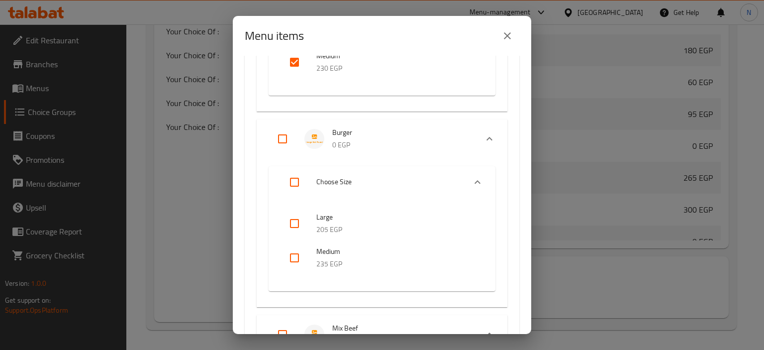
scroll to position [4061, 0]
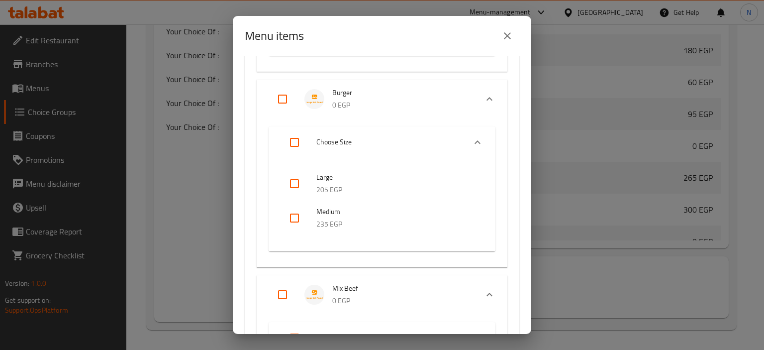
click at [302, 220] on input "checkbox" at bounding box center [295, 218] width 24 height 24
checkbox input "true"
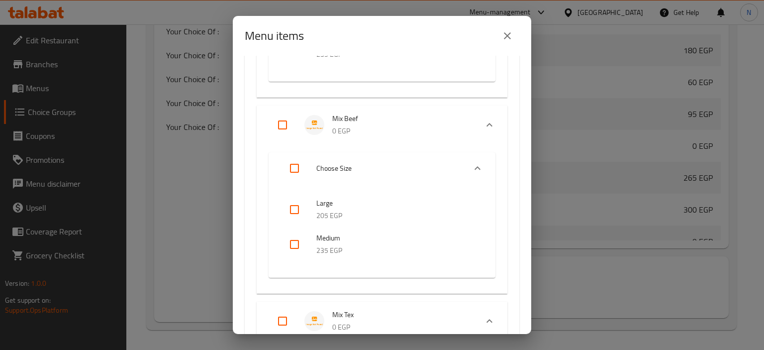
scroll to position [4246, 0]
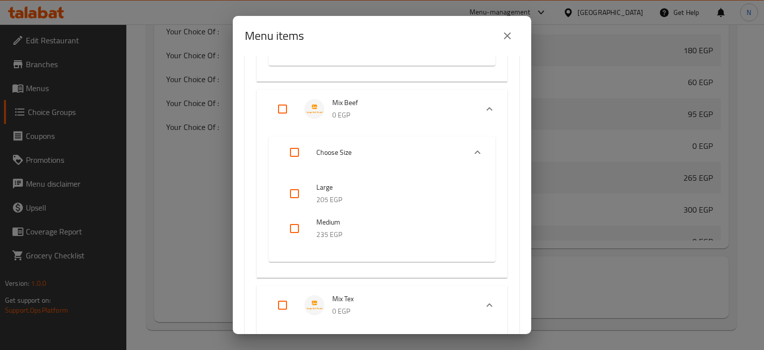
click at [295, 234] on input "checkbox" at bounding box center [295, 228] width 24 height 24
checkbox input "true"
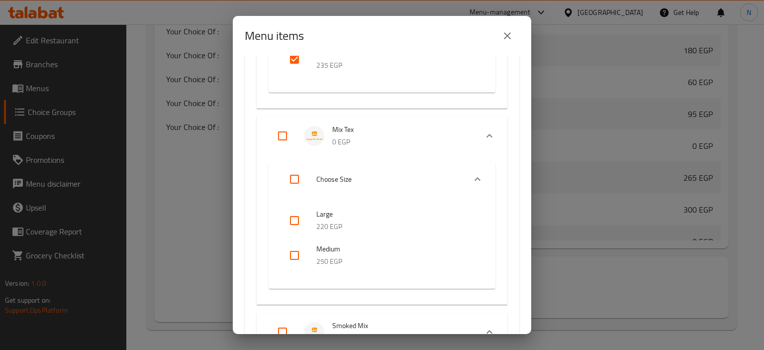
scroll to position [4431, 0]
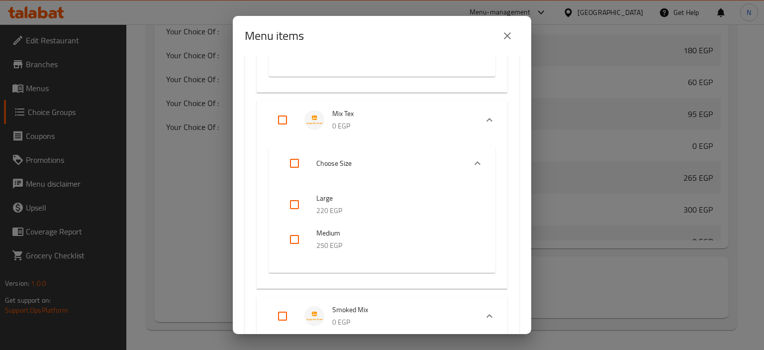
click at [288, 239] on input "checkbox" at bounding box center [295, 239] width 24 height 24
checkbox input "true"
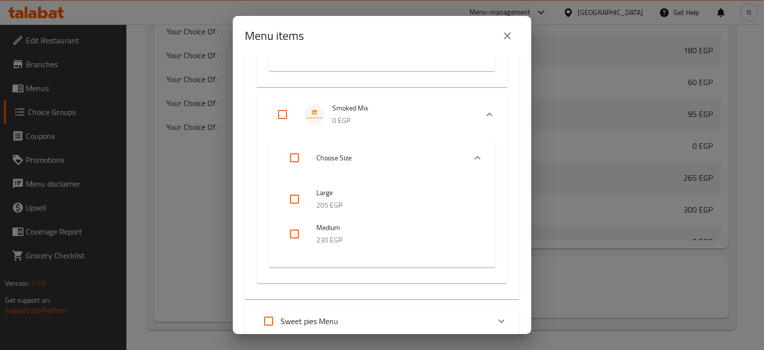
scroll to position [4649, 0]
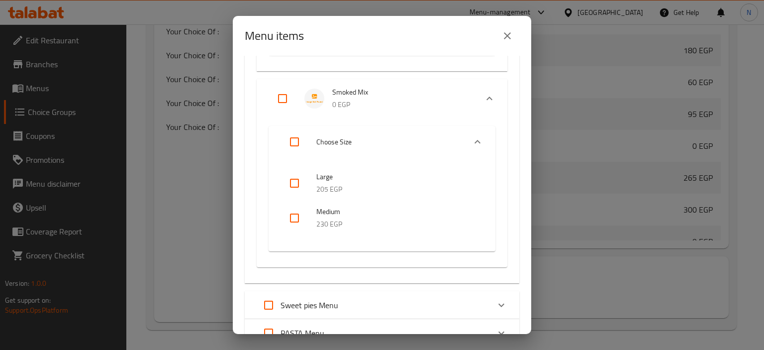
click at [293, 215] on input "checkbox" at bounding box center [295, 218] width 24 height 24
checkbox input "true"
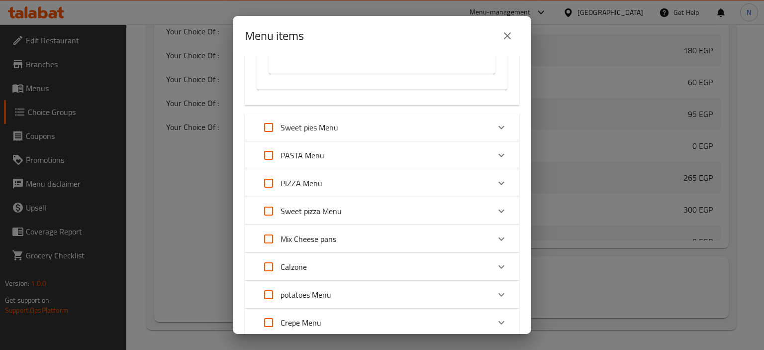
scroll to position [4803, 0]
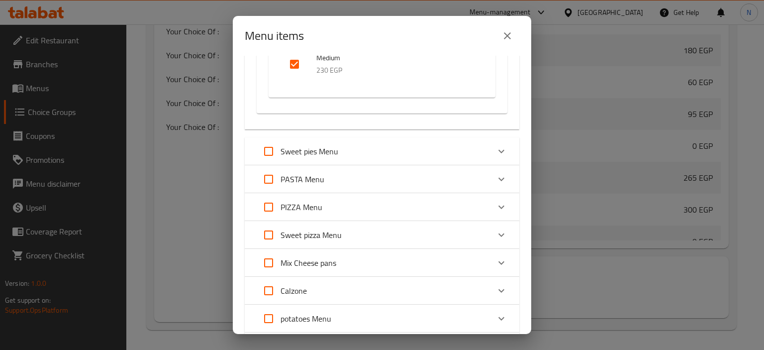
click at [498, 150] on icon "Expand" at bounding box center [502, 151] width 12 height 12
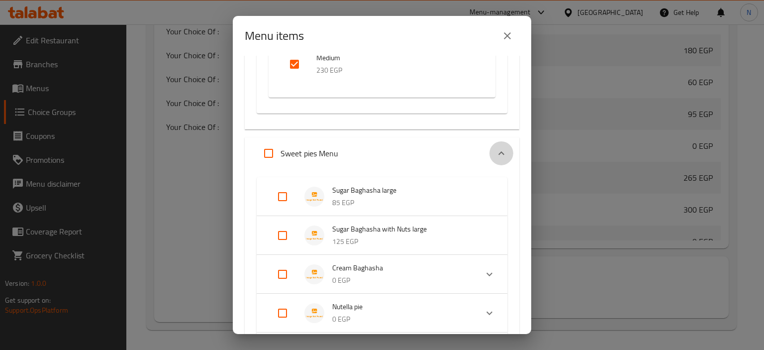
click at [496, 148] on icon "Expand" at bounding box center [502, 153] width 12 height 12
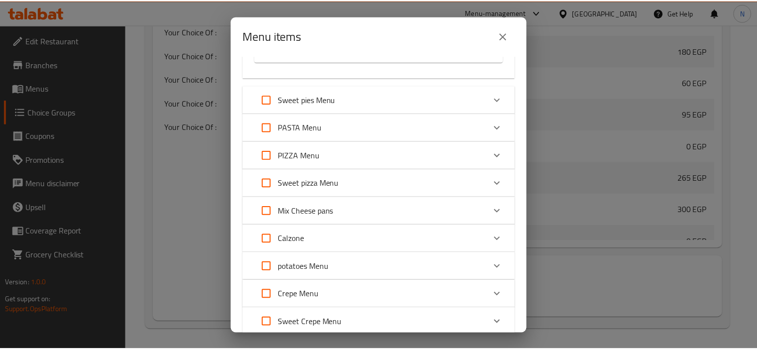
scroll to position [4926, 0]
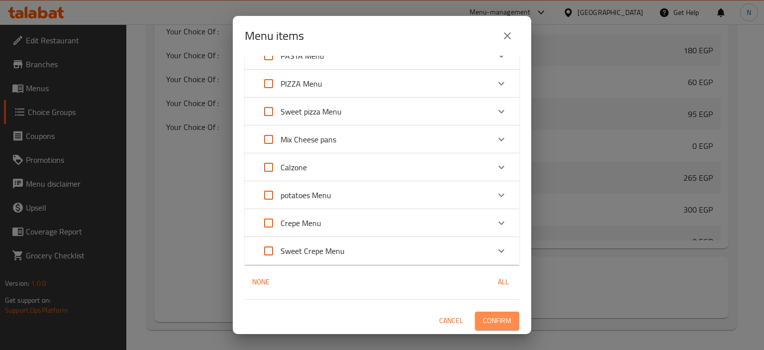
click at [491, 323] on span "Confirm" at bounding box center [497, 321] width 28 height 12
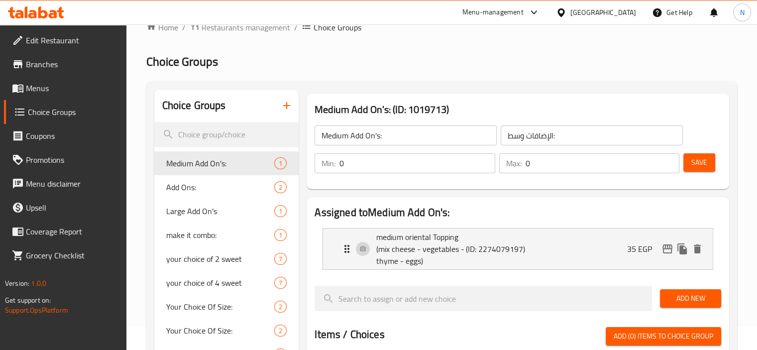
scroll to position [21, 0]
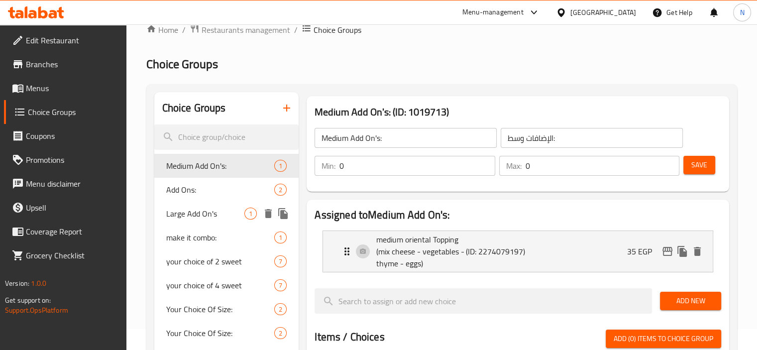
click at [203, 210] on span "Large Add On's" at bounding box center [205, 214] width 79 height 12
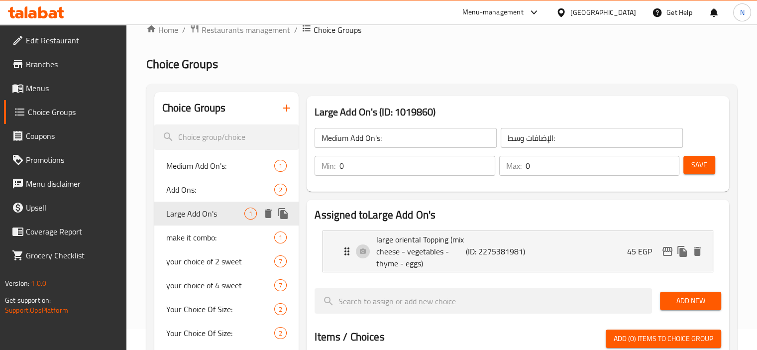
type input "Large Add On's"
type input "إضافات كبيرة"
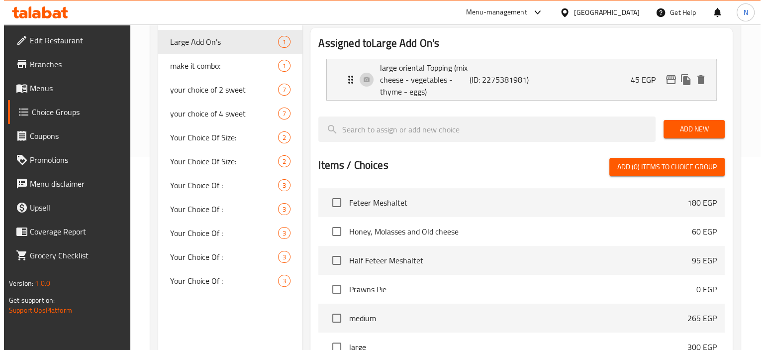
scroll to position [346, 0]
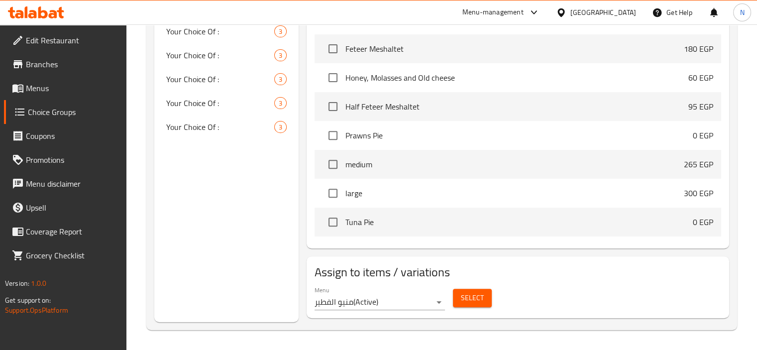
click at [468, 295] on span "Select" at bounding box center [472, 298] width 23 height 12
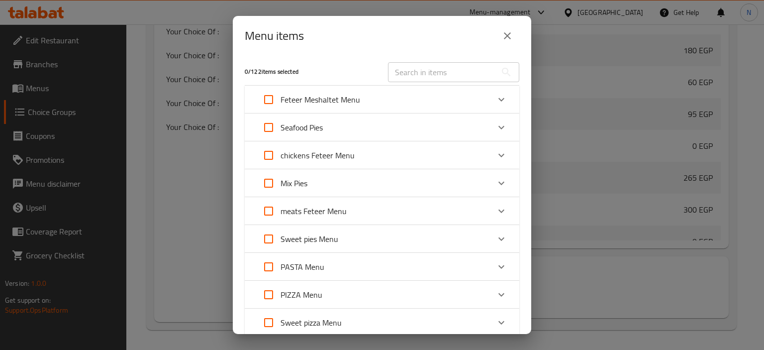
scroll to position [0, 0]
click at [496, 125] on icon "Expand" at bounding box center [502, 129] width 12 height 12
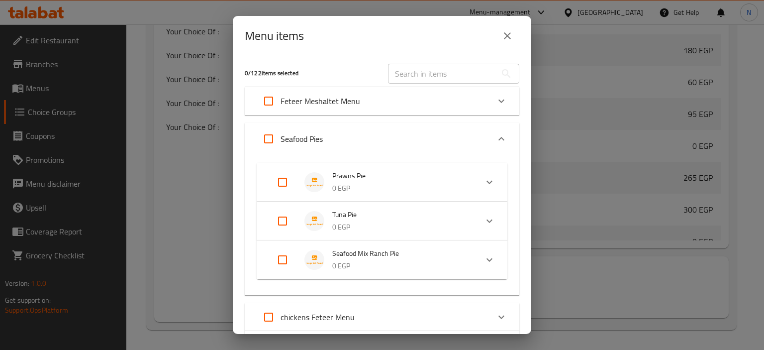
click at [484, 184] on icon "Expand" at bounding box center [490, 182] width 12 height 12
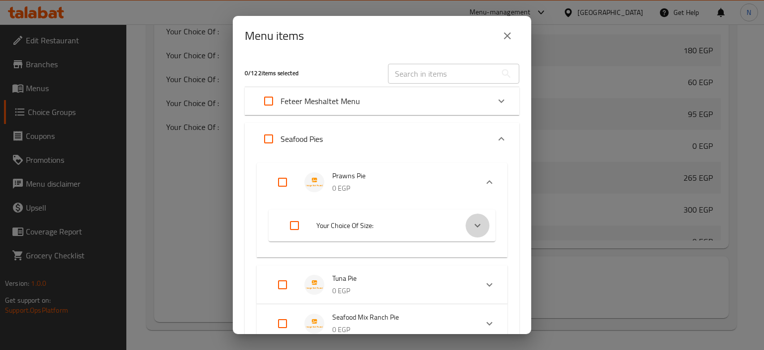
click at [475, 225] on icon "Expand" at bounding box center [478, 225] width 6 height 3
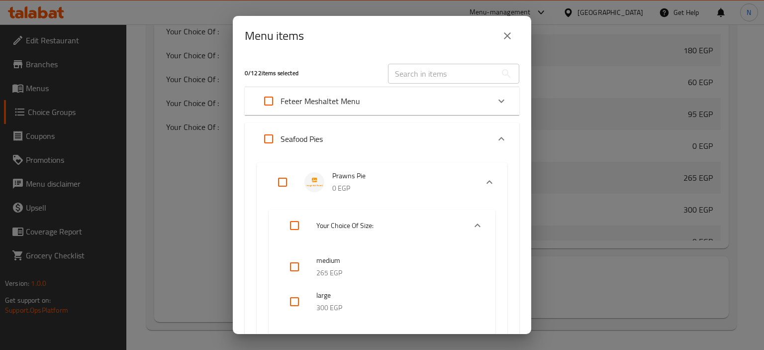
click at [307, 300] on div at bounding box center [303, 302] width 28 height 24
click at [295, 302] on input "checkbox" at bounding box center [295, 302] width 24 height 24
checkbox input "true"
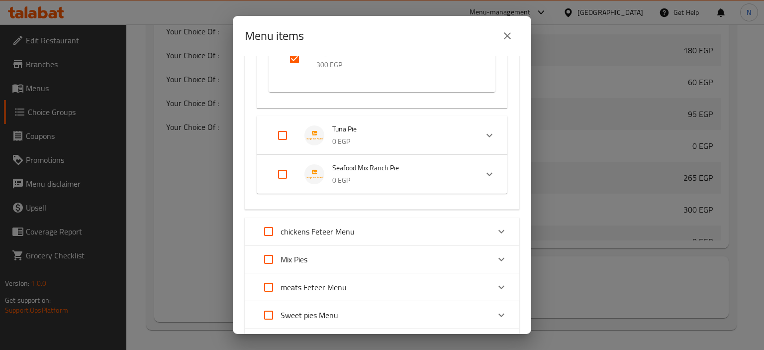
scroll to position [251, 0]
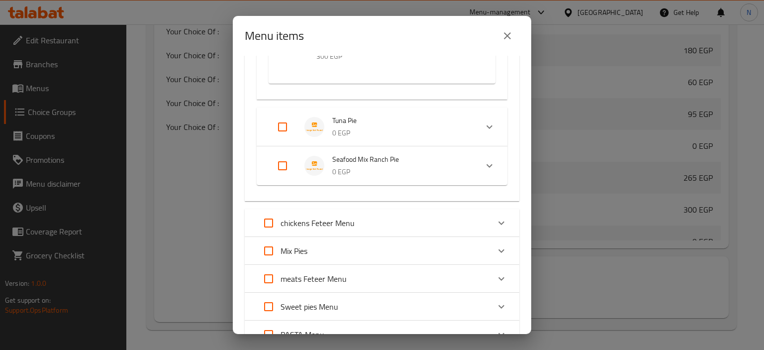
click at [484, 125] on icon "Expand" at bounding box center [490, 127] width 12 height 12
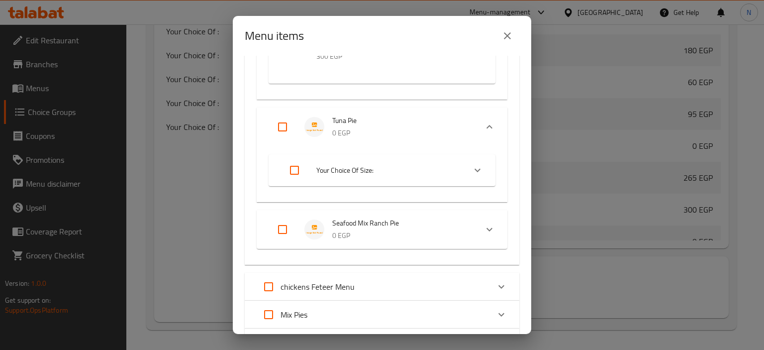
click at [472, 167] on icon "Expand" at bounding box center [478, 170] width 12 height 12
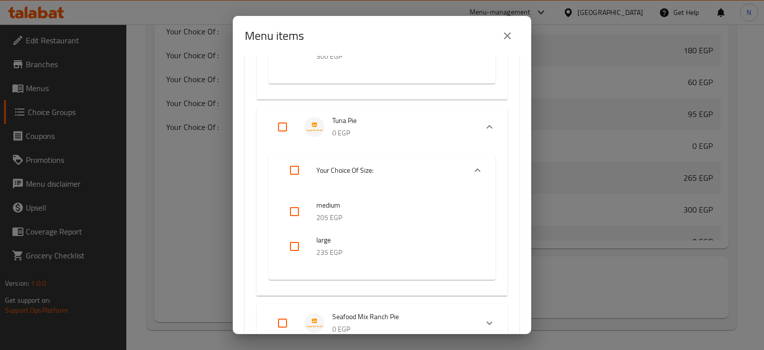
click at [301, 246] on input "checkbox" at bounding box center [295, 246] width 24 height 24
checkbox input "true"
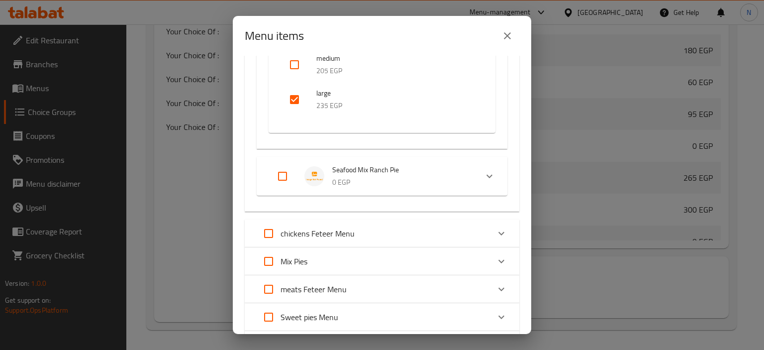
scroll to position [408, 0]
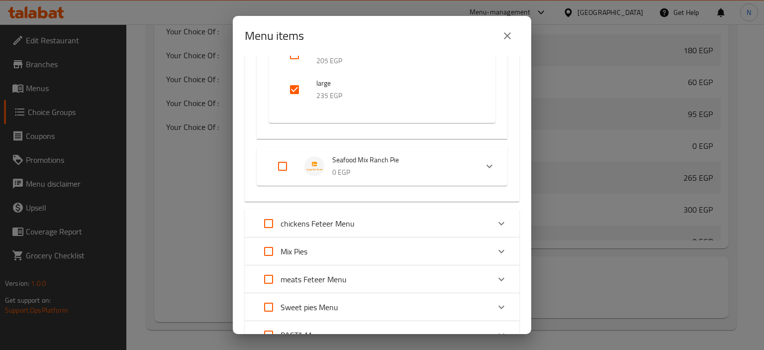
click at [397, 175] on p "0 EGP" at bounding box center [400, 172] width 137 height 12
click at [416, 212] on span "Your Choice Of Size:" at bounding box center [386, 210] width 141 height 12
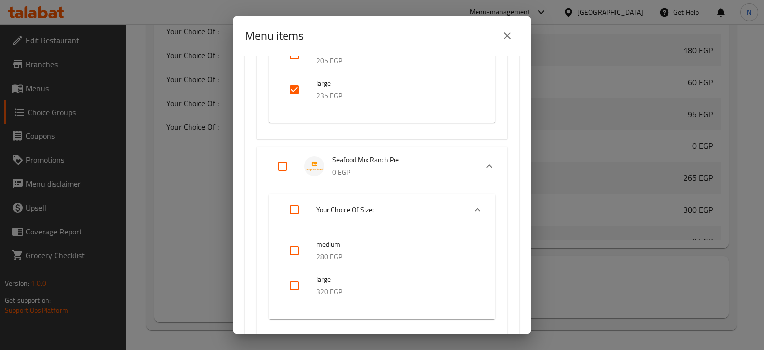
click at [297, 284] on input "checkbox" at bounding box center [295, 286] width 24 height 24
checkbox input "true"
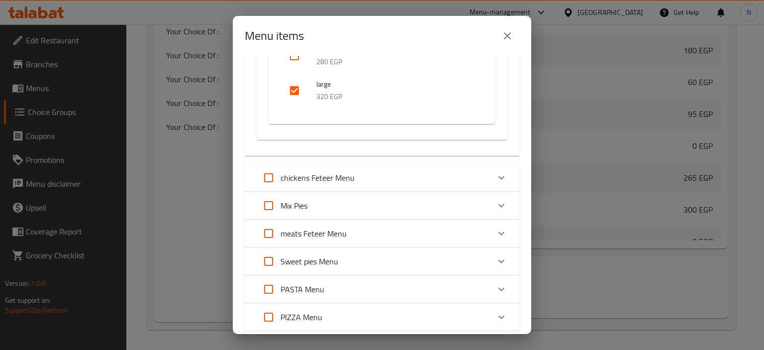
scroll to position [634, 0]
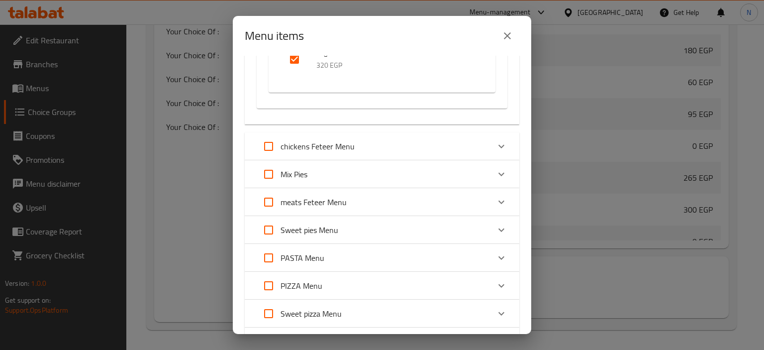
click at [319, 151] on p "chickens Feteer Menu" at bounding box center [318, 146] width 74 height 12
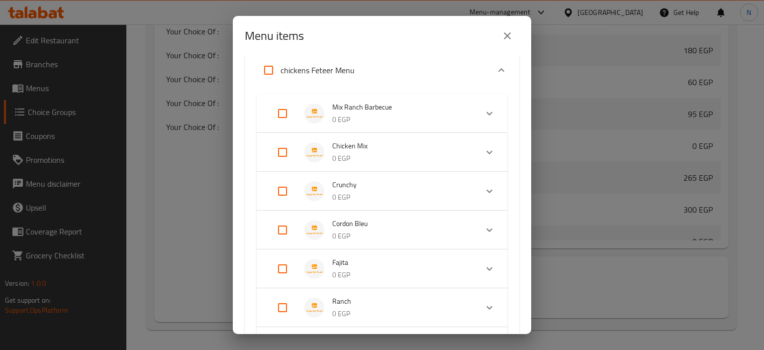
scroll to position [720, 0]
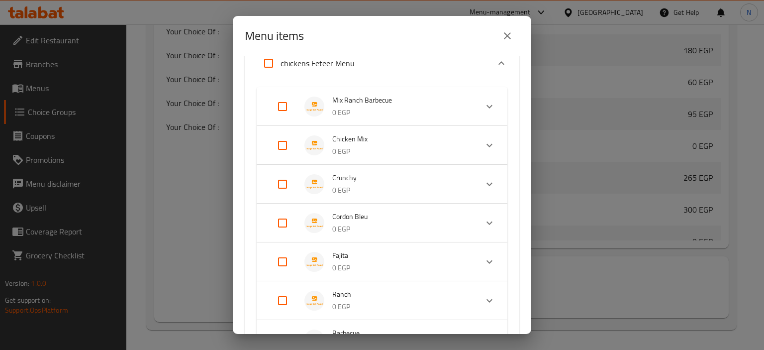
click at [403, 115] on p "0 EGP" at bounding box center [400, 112] width 137 height 12
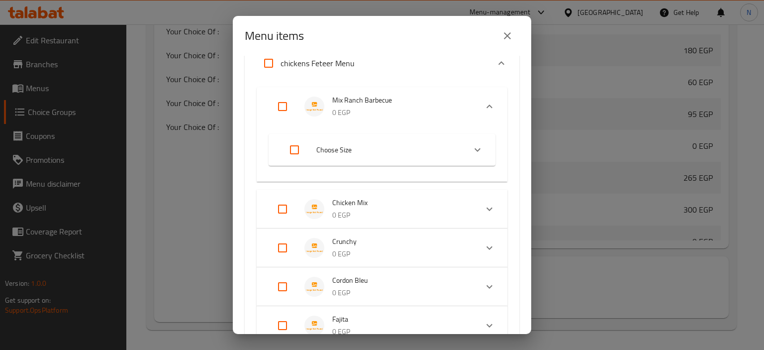
click at [361, 150] on span "Choose Size" at bounding box center [386, 150] width 141 height 12
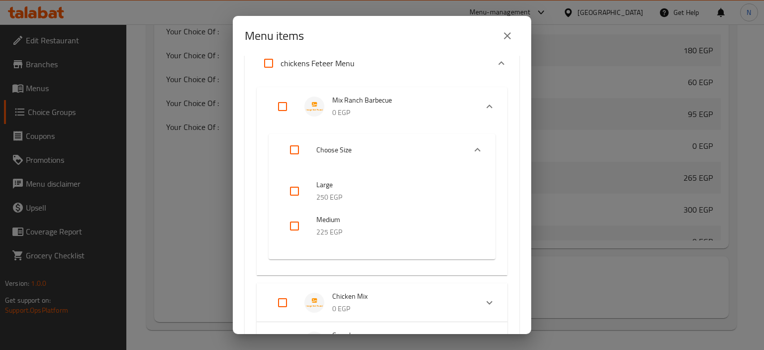
click at [295, 182] on input "checkbox" at bounding box center [295, 191] width 24 height 24
checkbox input "true"
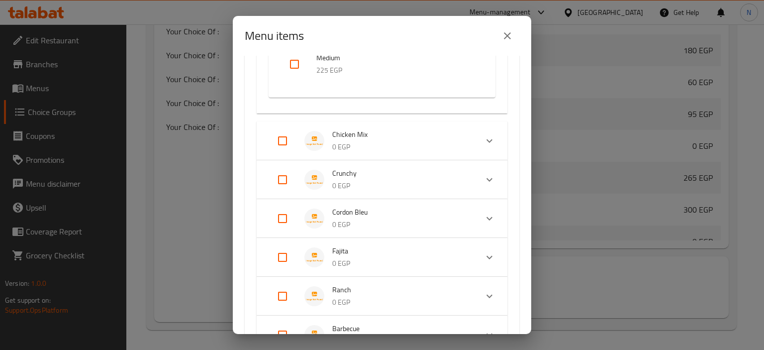
scroll to position [894, 0]
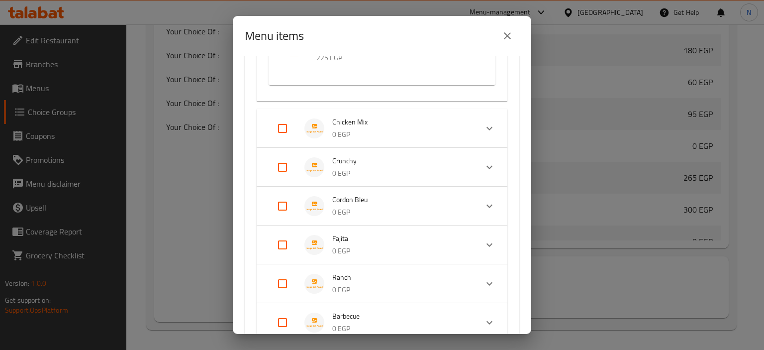
click at [395, 121] on span "Chicken Mix" at bounding box center [400, 122] width 137 height 12
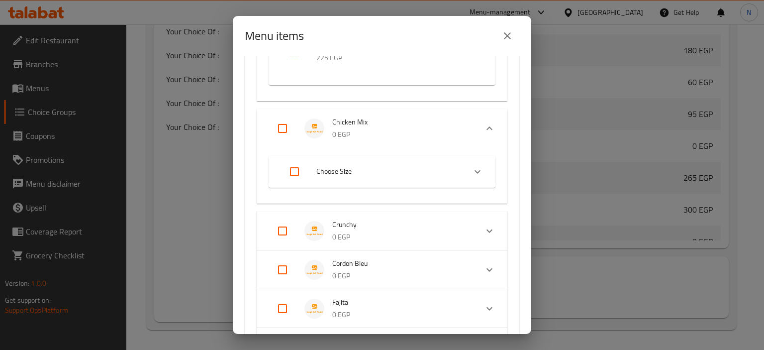
click at [336, 179] on li "Choose Size" at bounding box center [373, 172] width 185 height 28
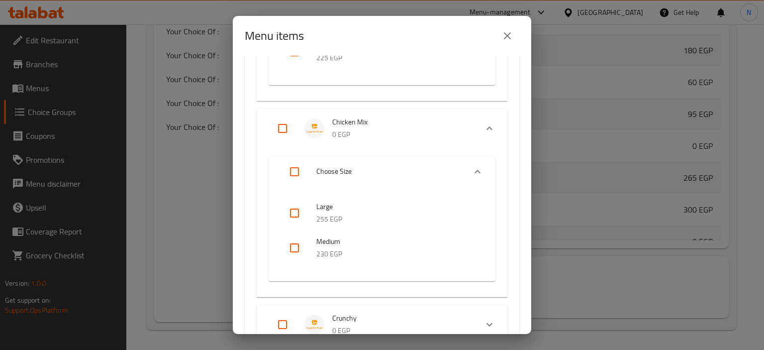
click at [293, 216] on input "checkbox" at bounding box center [295, 213] width 24 height 24
checkbox input "true"
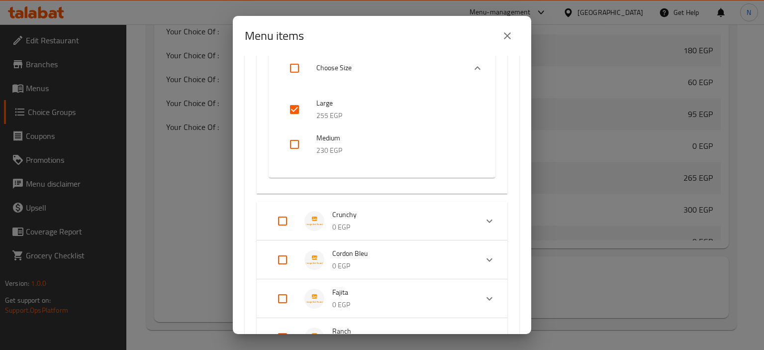
scroll to position [1006, 0]
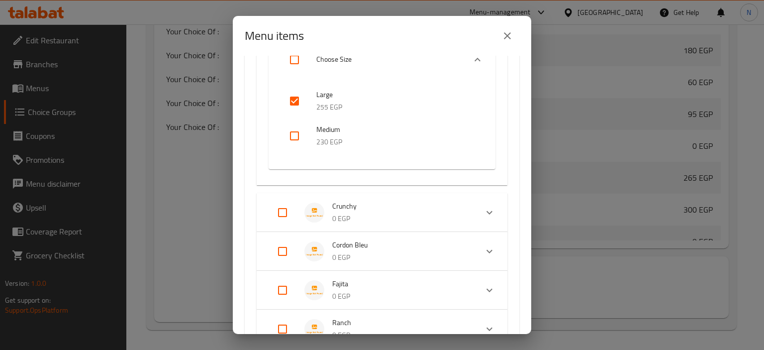
click at [364, 208] on span "Crunchy" at bounding box center [400, 206] width 137 height 12
click at [399, 252] on span "Choose Size" at bounding box center [386, 255] width 141 height 12
click at [293, 298] on input "checkbox" at bounding box center [295, 297] width 24 height 24
checkbox input "true"
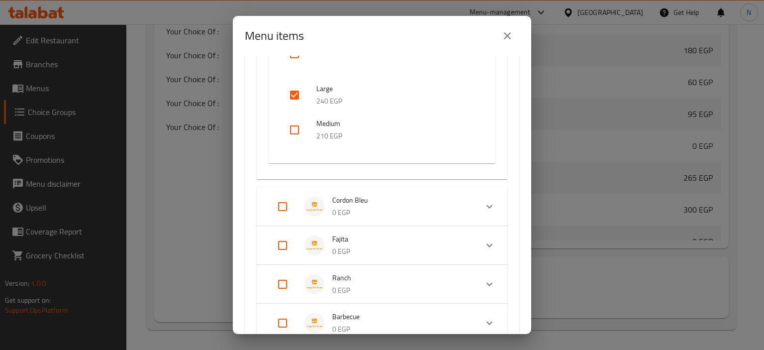
scroll to position [1234, 0]
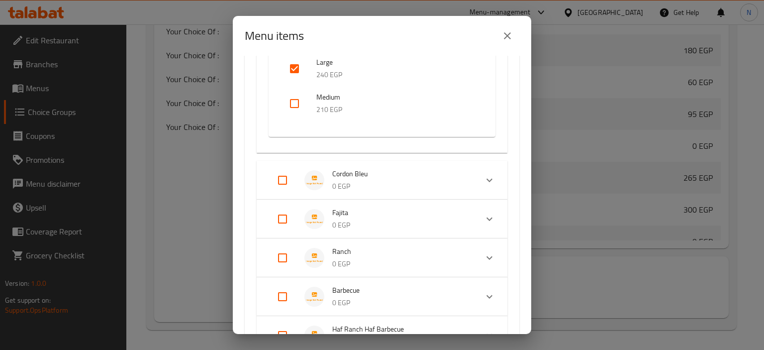
click at [402, 182] on p "0 EGP" at bounding box center [400, 186] width 137 height 12
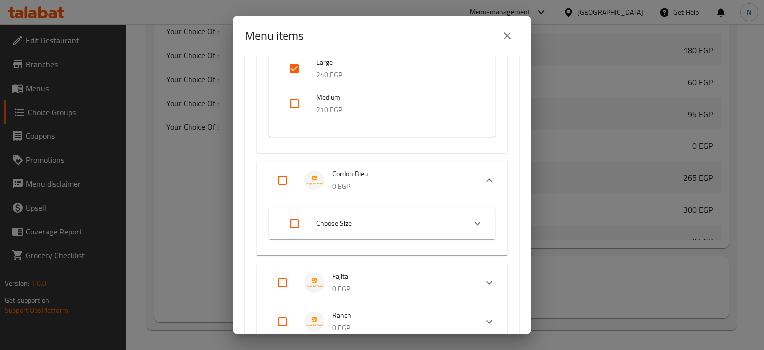
click at [350, 228] on span "Choose Size" at bounding box center [386, 223] width 141 height 12
click at [296, 265] on input "checkbox" at bounding box center [295, 265] width 24 height 24
checkbox input "true"
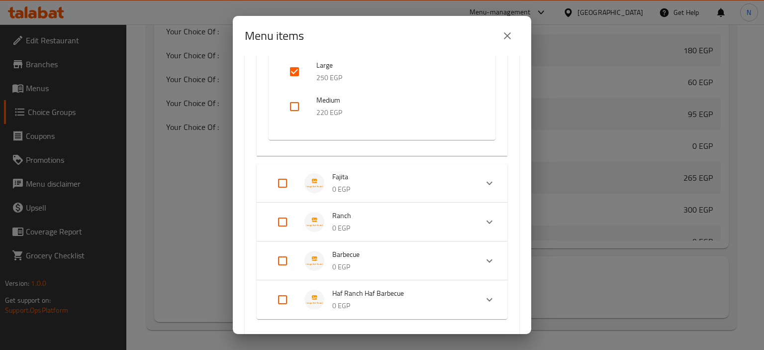
scroll to position [1434, 0]
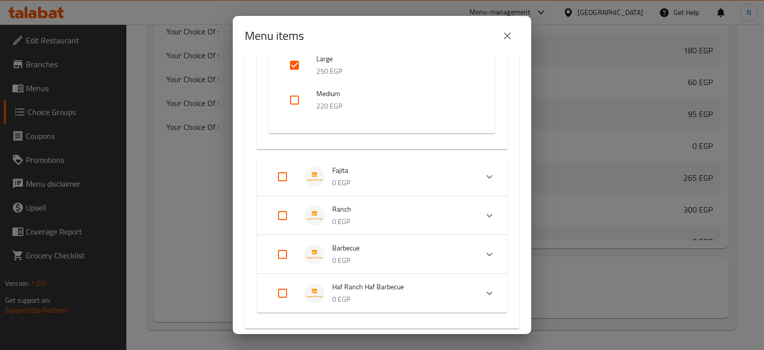
click at [406, 176] on span "Fajita" at bounding box center [400, 170] width 137 height 12
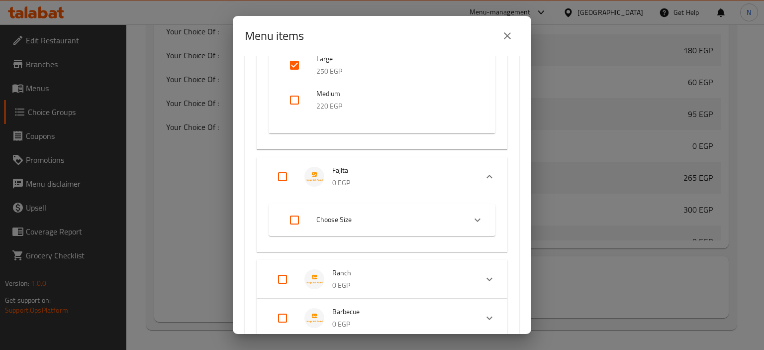
click at [391, 217] on span "Choose Size" at bounding box center [386, 219] width 141 height 12
click at [295, 258] on input "checkbox" at bounding box center [295, 261] width 24 height 24
checkbox input "true"
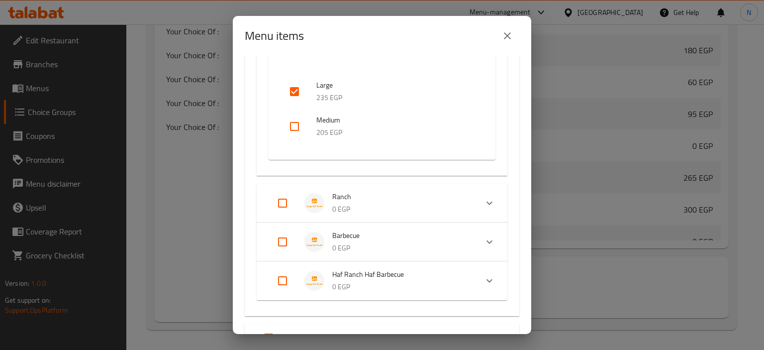
scroll to position [1610, 0]
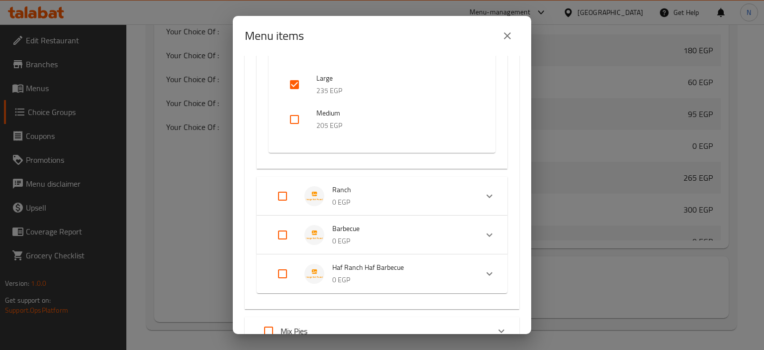
click at [394, 198] on p "0 EGP" at bounding box center [400, 202] width 137 height 12
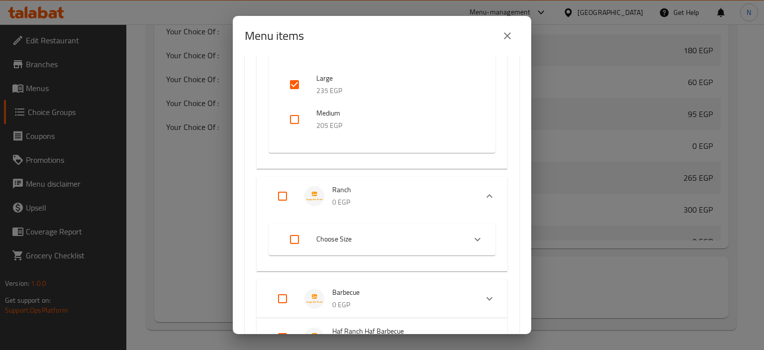
click at [352, 239] on span "Choose Size" at bounding box center [386, 239] width 141 height 12
click at [290, 282] on input "checkbox" at bounding box center [295, 281] width 24 height 24
checkbox input "true"
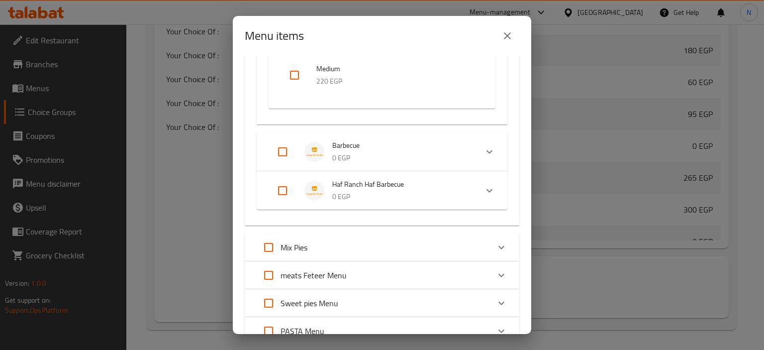
scroll to position [1847, 0]
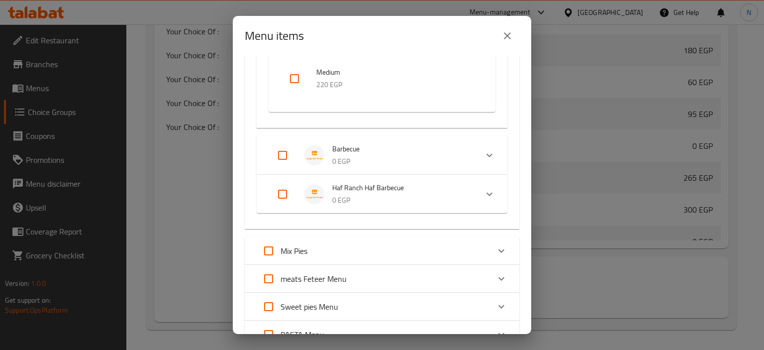
click at [338, 147] on span "Barbecue" at bounding box center [400, 149] width 137 height 12
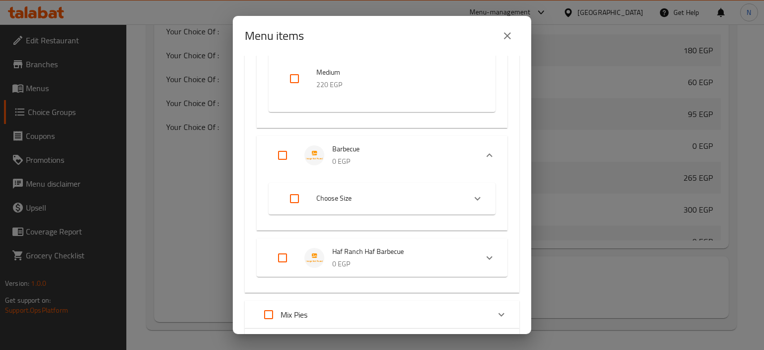
click at [312, 198] on div "Expand" at bounding box center [303, 199] width 28 height 24
click at [291, 241] on input "checkbox" at bounding box center [295, 240] width 24 height 24
checkbox input "true"
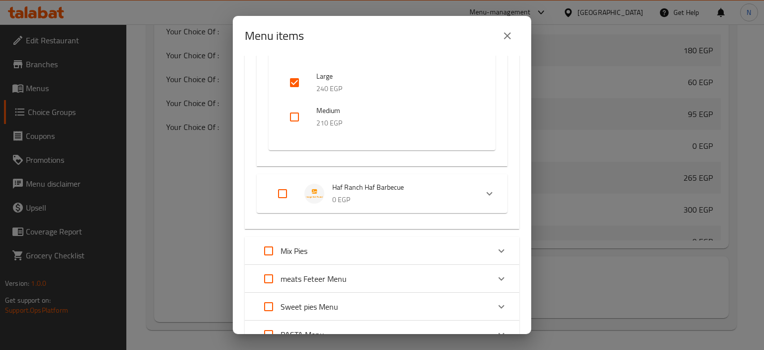
scroll to position [2016, 0]
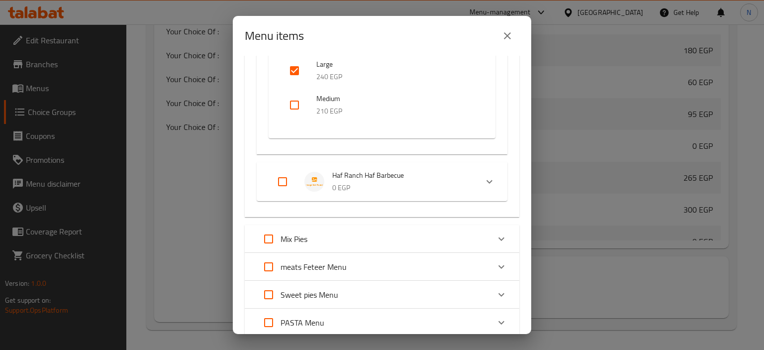
click at [415, 180] on span "Haf Ranch Haf Barbecue" at bounding box center [400, 175] width 137 height 12
click at [382, 222] on span "Choose Size" at bounding box center [386, 225] width 141 height 12
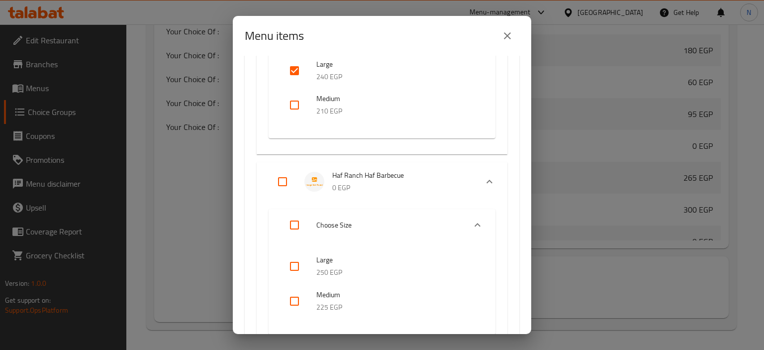
click at [295, 266] on input "checkbox" at bounding box center [295, 266] width 24 height 24
checkbox input "true"
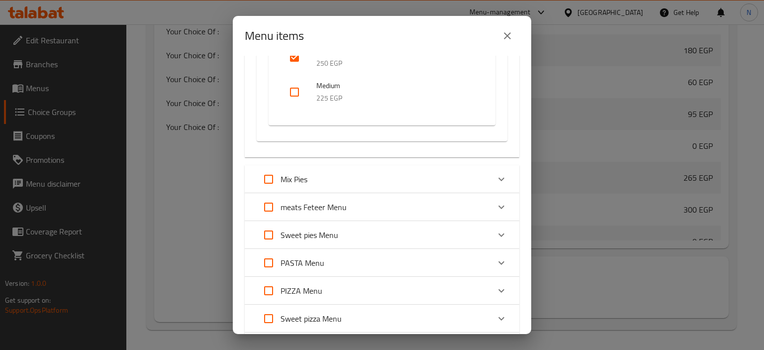
scroll to position [2233, 0]
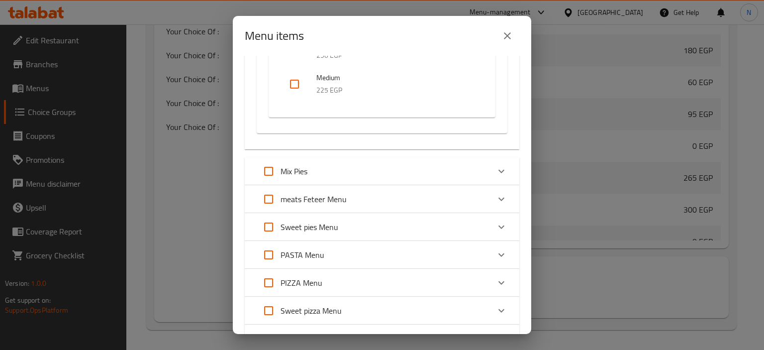
click at [399, 176] on div "Mix Pies" at bounding box center [373, 171] width 233 height 24
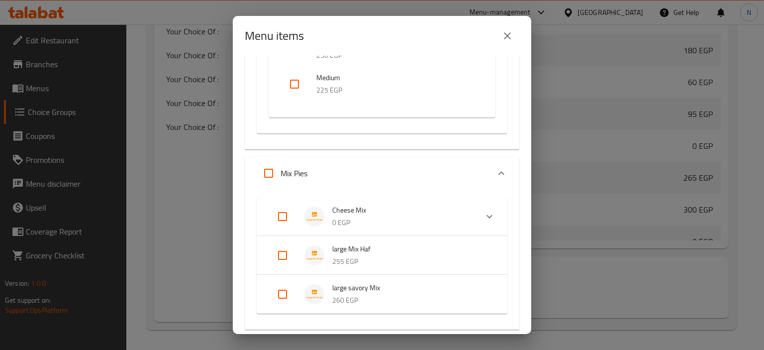
click at [364, 216] on span "Cheese Mix" at bounding box center [400, 210] width 137 height 12
click at [339, 259] on span "Your Choice Of Size:" at bounding box center [386, 260] width 141 height 12
click at [293, 328] on input "checkbox" at bounding box center [295, 336] width 24 height 24
checkbox input "true"
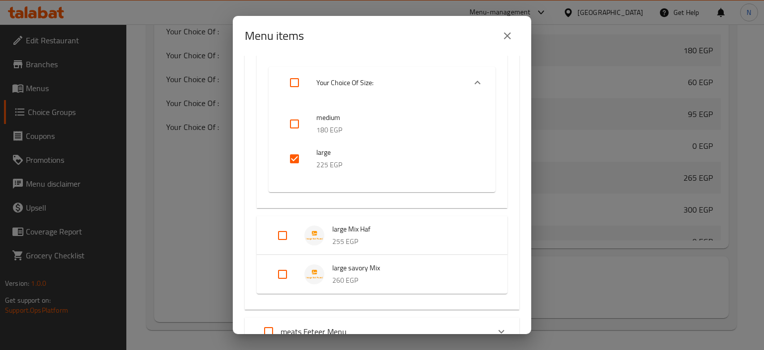
scroll to position [2420, 0]
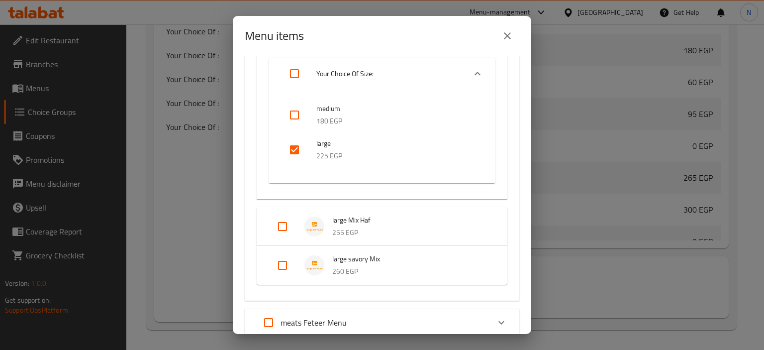
click at [362, 226] on span "large Mix Haf" at bounding box center [409, 220] width 155 height 12
click at [278, 222] on input "Expand" at bounding box center [283, 226] width 24 height 24
checkbox input "true"
click at [279, 264] on input "Expand" at bounding box center [283, 265] width 24 height 24
checkbox input "true"
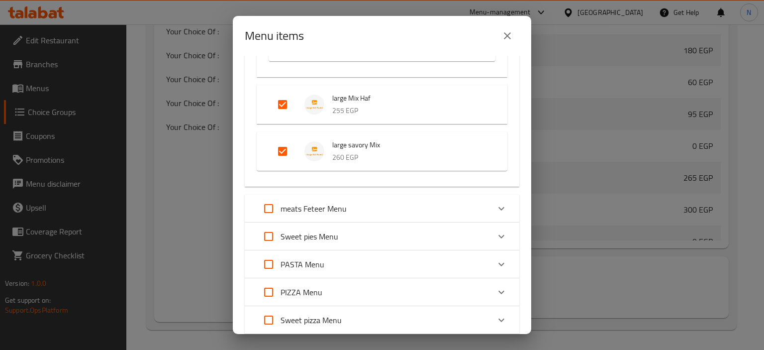
scroll to position [2569, 0]
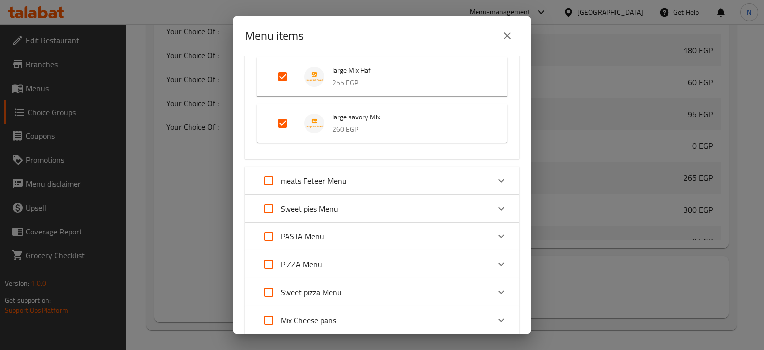
click at [309, 185] on p "meats Feteer Menu" at bounding box center [314, 181] width 66 height 12
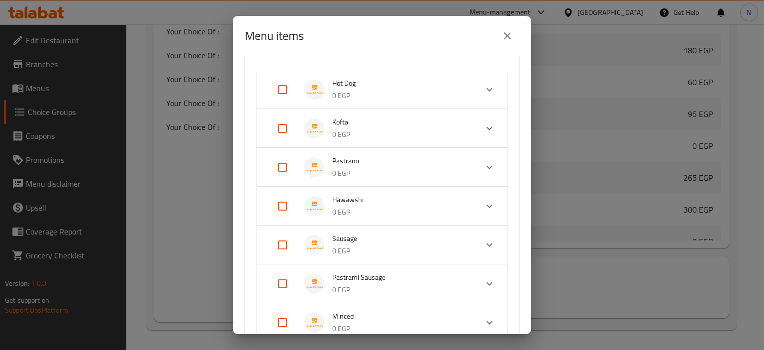
scroll to position [2689, 0]
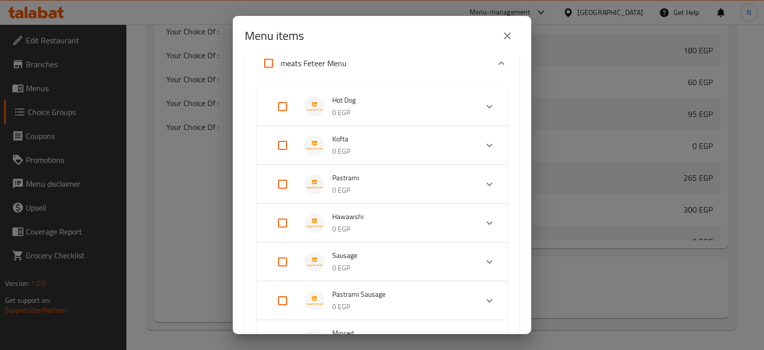
click at [413, 114] on p "0 EGP" at bounding box center [400, 112] width 137 height 12
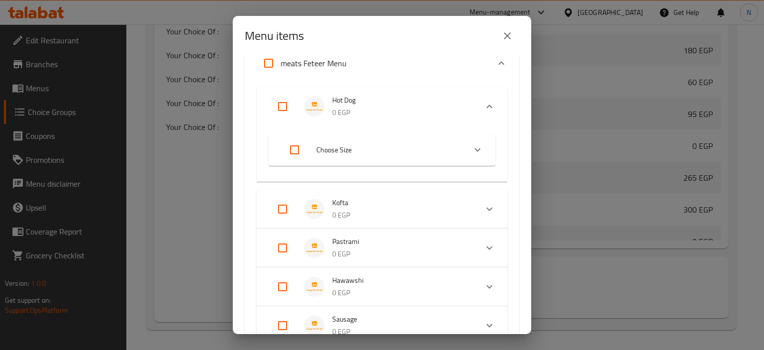
click at [327, 157] on li "Choose Size" at bounding box center [373, 150] width 185 height 28
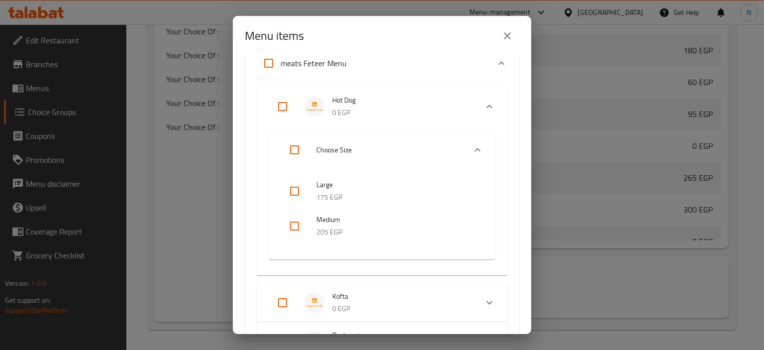
click at [297, 193] on input "checkbox" at bounding box center [295, 191] width 24 height 24
checkbox input "true"
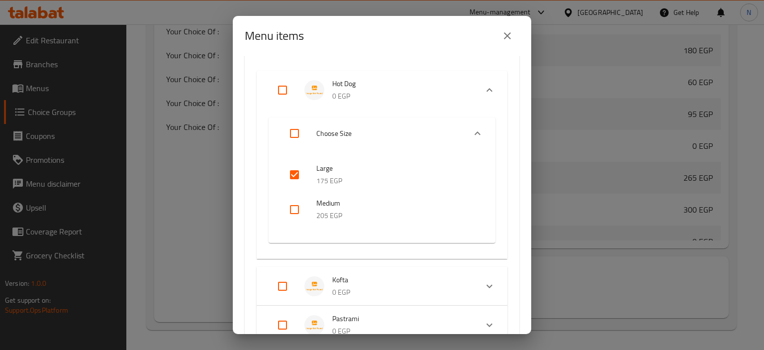
scroll to position [2709, 0]
click at [355, 278] on span "Kofta" at bounding box center [400, 276] width 137 height 12
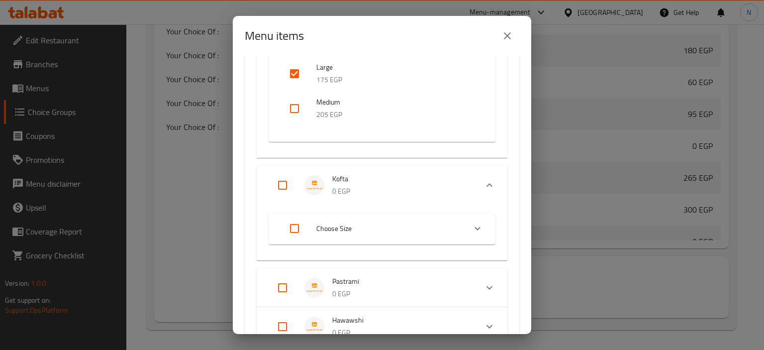
scroll to position [2808, 0]
click at [342, 227] on span "Choose Size" at bounding box center [386, 226] width 141 height 12
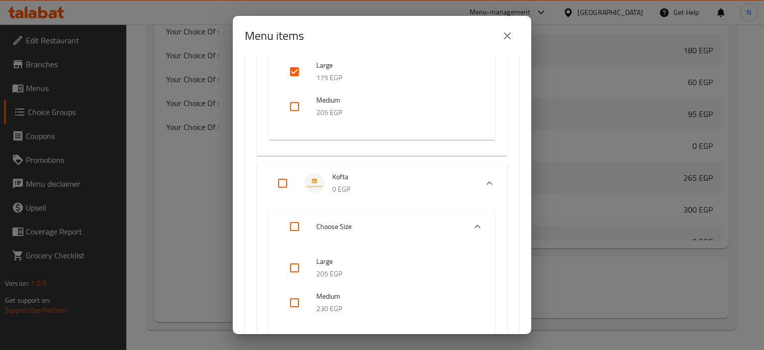
click at [292, 272] on input "checkbox" at bounding box center [295, 268] width 24 height 24
checkbox input "true"
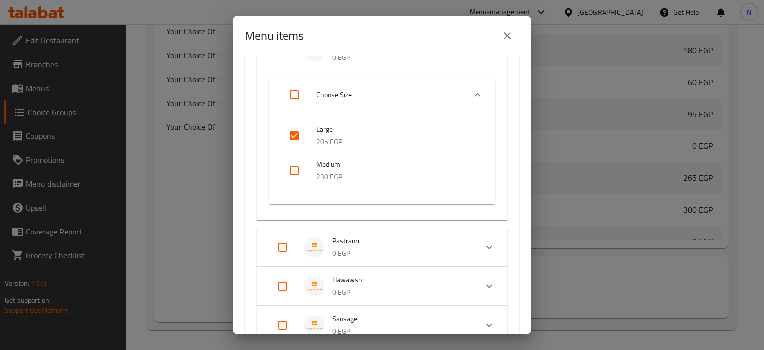
scroll to position [2967, 0]
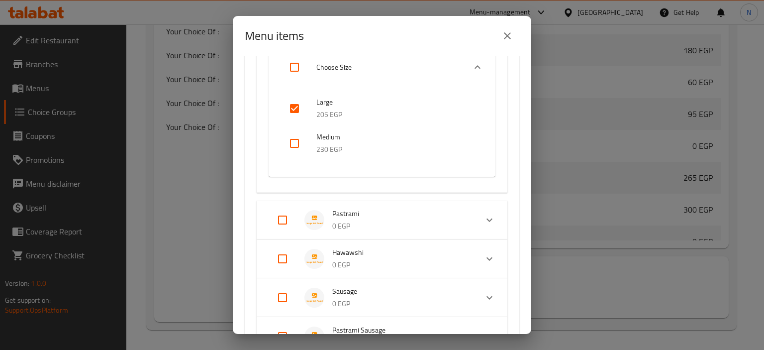
click at [375, 227] on p "0 EGP" at bounding box center [400, 226] width 137 height 12
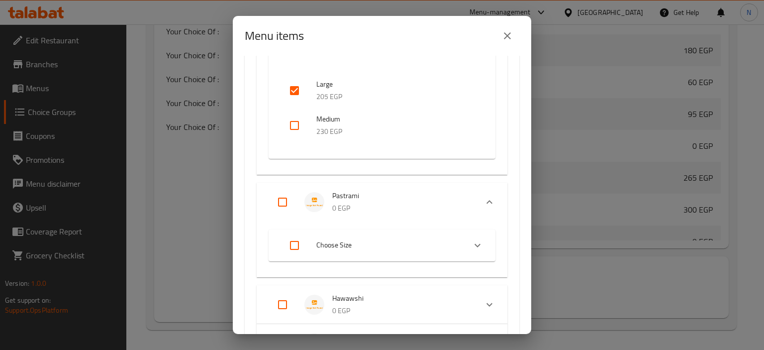
scroll to position [2987, 0]
click at [350, 234] on li "Choose Size" at bounding box center [373, 243] width 185 height 28
click at [301, 282] on input "checkbox" at bounding box center [295, 285] width 24 height 24
checkbox input "true"
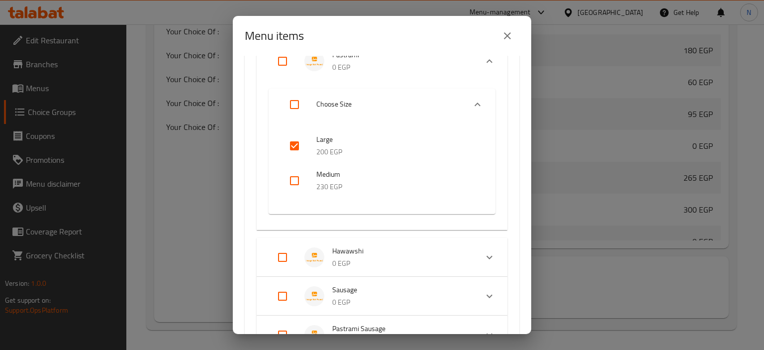
scroll to position [3166, 0]
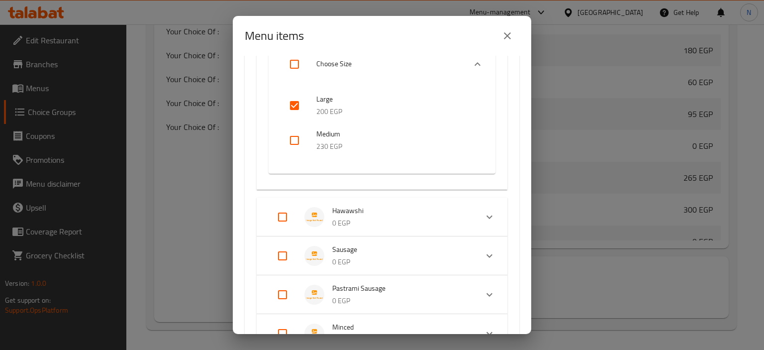
click at [349, 209] on span "Hawawshi" at bounding box center [400, 211] width 137 height 12
click at [336, 266] on span "Choose Size" at bounding box center [386, 260] width 141 height 12
click at [299, 298] on input "checkbox" at bounding box center [295, 302] width 24 height 24
checkbox input "true"
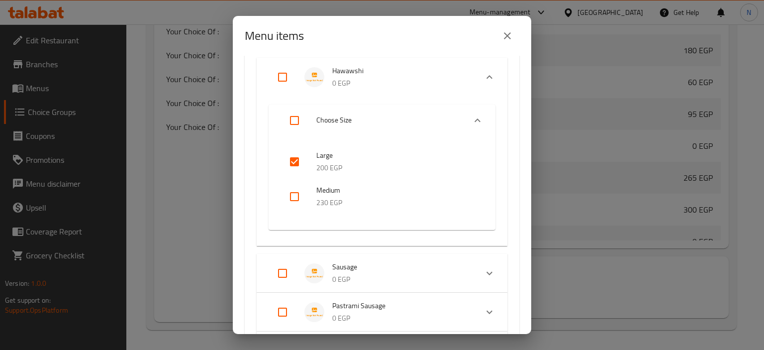
scroll to position [3385, 0]
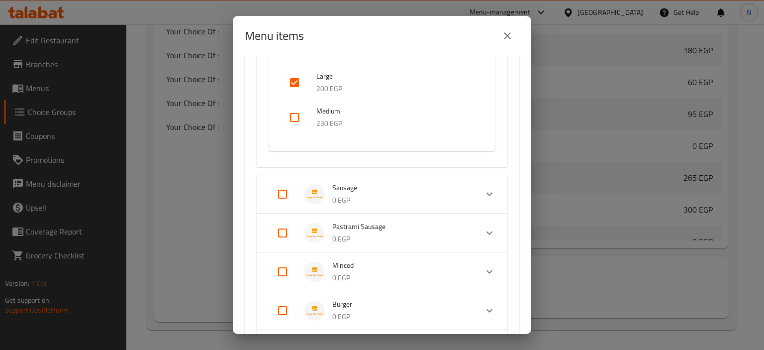
click at [352, 200] on p "0 EGP" at bounding box center [400, 200] width 137 height 12
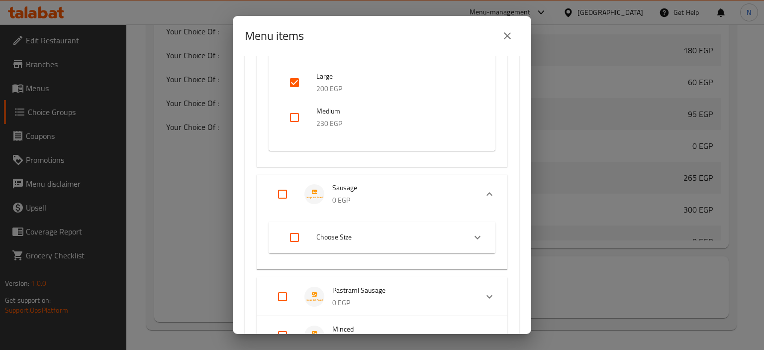
click at [342, 242] on span "Choose Size" at bounding box center [386, 237] width 141 height 12
click at [287, 276] on input "checkbox" at bounding box center [295, 279] width 24 height 24
checkbox input "true"
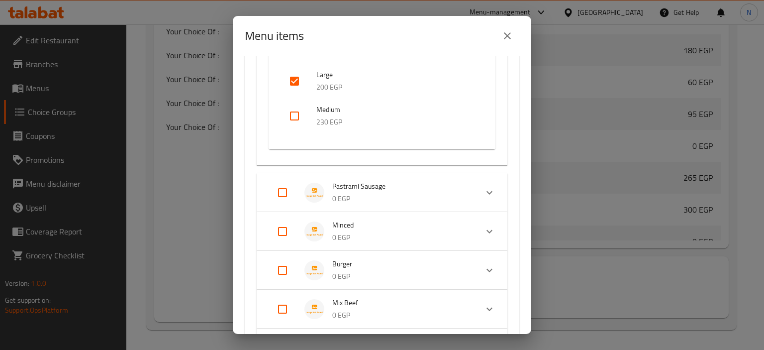
scroll to position [3584, 0]
click at [378, 175] on li "Pastrami Sausage 0 EGP" at bounding box center [373, 191] width 209 height 35
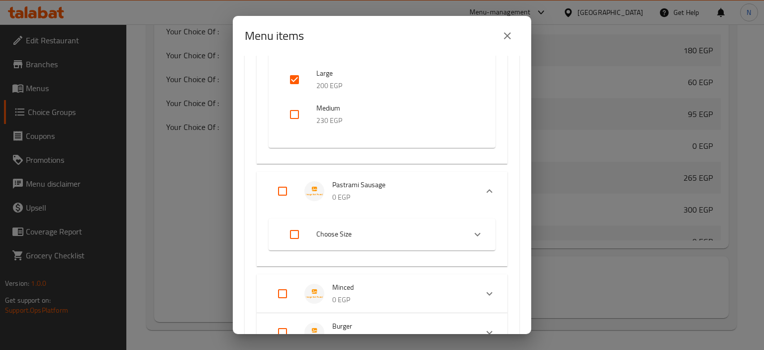
click at [343, 239] on span "Choose Size" at bounding box center [386, 234] width 141 height 12
click at [291, 273] on input "checkbox" at bounding box center [295, 276] width 24 height 24
checkbox input "true"
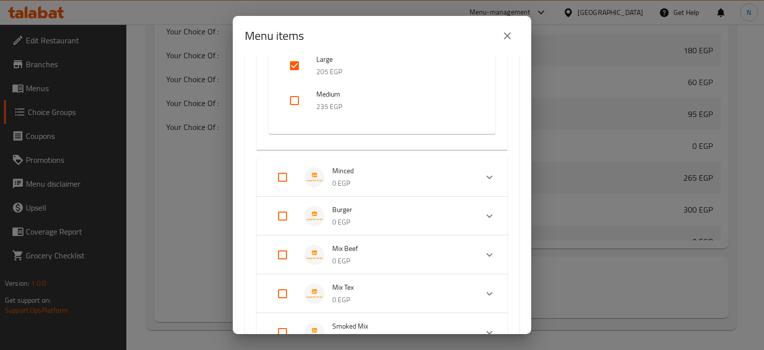
scroll to position [3803, 0]
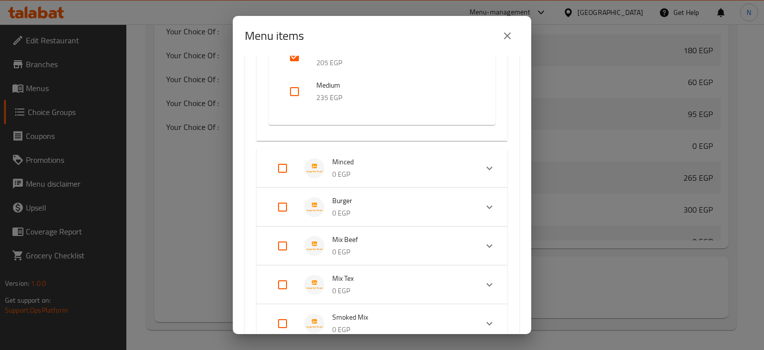
click at [347, 162] on span "Minced" at bounding box center [400, 162] width 137 height 12
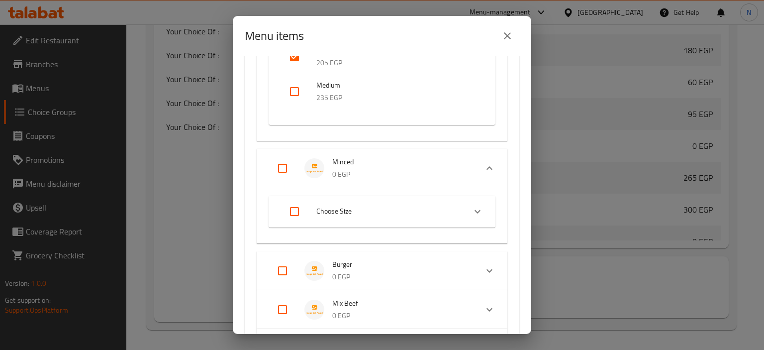
click at [319, 213] on span "Choose Size" at bounding box center [386, 211] width 141 height 12
click at [296, 254] on input "checkbox" at bounding box center [295, 253] width 24 height 24
checkbox input "true"
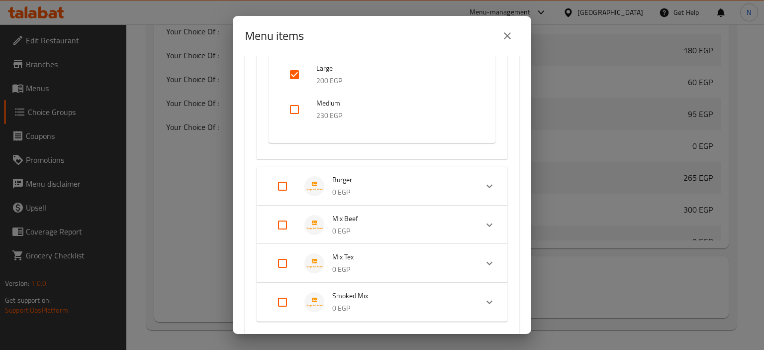
scroll to position [3983, 0]
click at [345, 198] on li "Burger 0 EGP" at bounding box center [373, 185] width 209 height 35
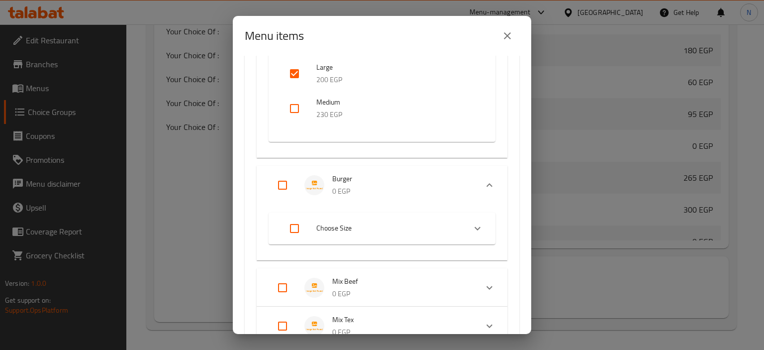
click at [332, 230] on span "Choose Size" at bounding box center [386, 228] width 141 height 12
click at [313, 266] on div at bounding box center [303, 270] width 28 height 24
click at [286, 271] on input "checkbox" at bounding box center [295, 270] width 24 height 24
checkbox input "true"
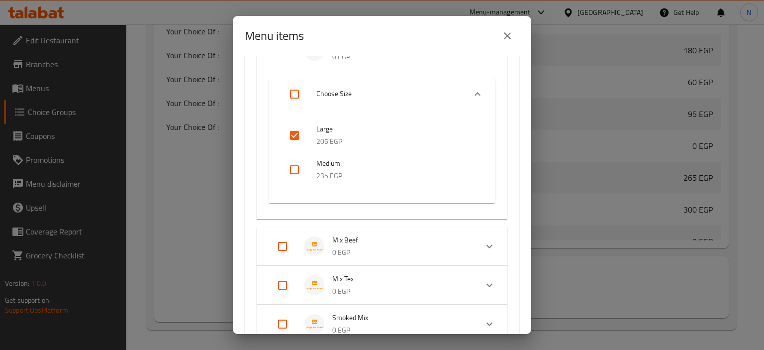
scroll to position [4162, 0]
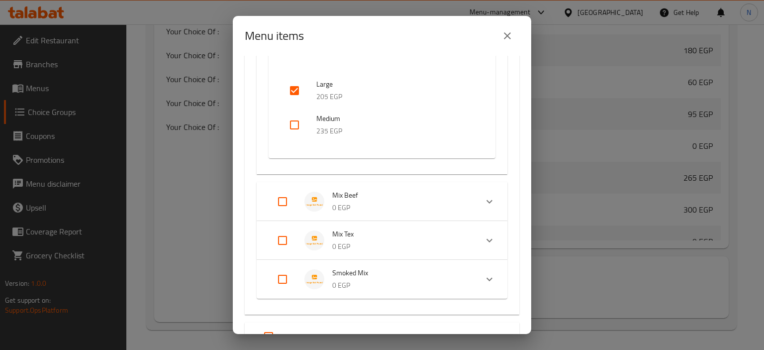
click at [361, 208] on p "0 EGP" at bounding box center [400, 208] width 137 height 12
click at [326, 251] on span "Choose Size" at bounding box center [386, 245] width 141 height 12
click at [298, 278] on input "checkbox" at bounding box center [295, 286] width 24 height 24
checkbox input "true"
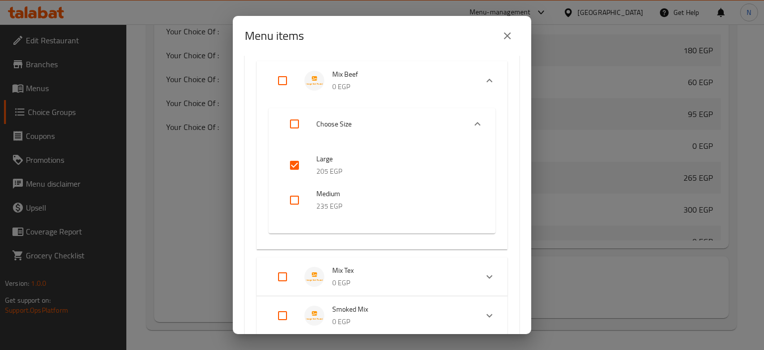
scroll to position [4381, 0]
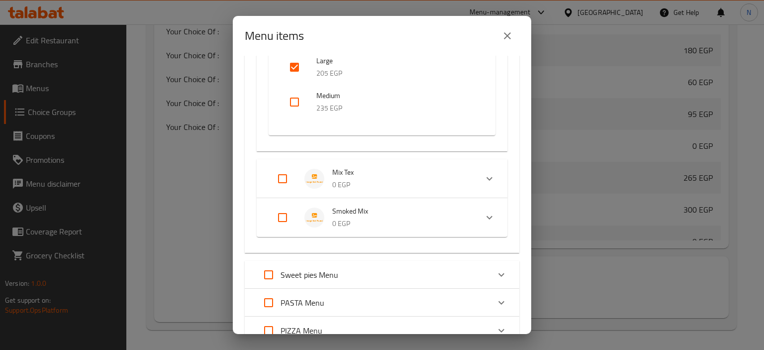
click at [373, 165] on li "Mix Tex 0 EGP" at bounding box center [373, 178] width 209 height 35
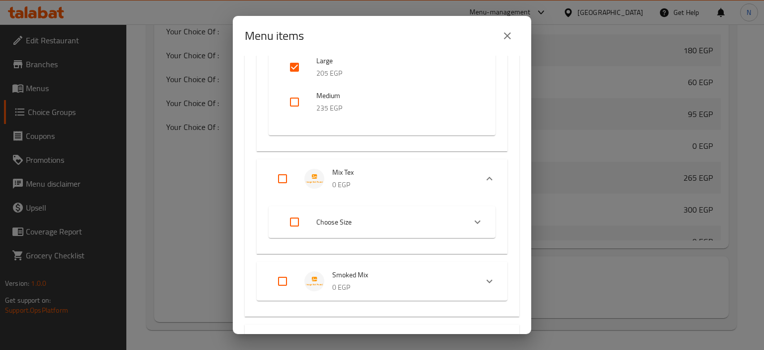
click at [321, 214] on li "Choose Size" at bounding box center [373, 222] width 185 height 28
click at [291, 262] on input "checkbox" at bounding box center [295, 263] width 24 height 24
checkbox input "true"
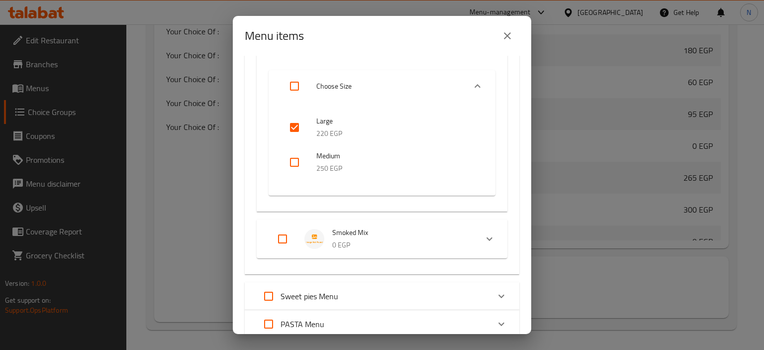
scroll to position [4620, 0]
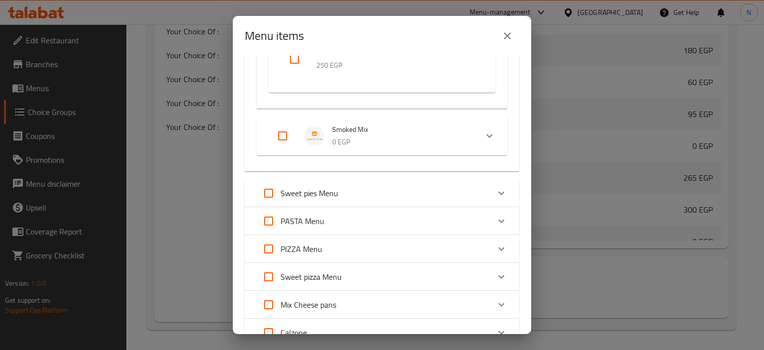
click at [368, 139] on p "0 EGP" at bounding box center [400, 142] width 137 height 12
click at [339, 185] on span "Choose Size" at bounding box center [386, 179] width 141 height 12
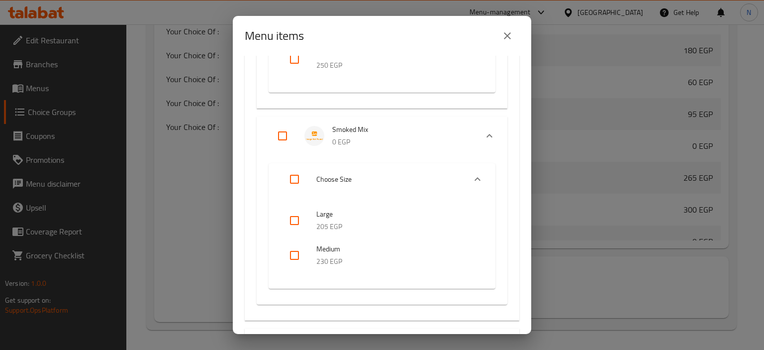
click at [294, 220] on input "checkbox" at bounding box center [295, 221] width 24 height 24
checkbox input "true"
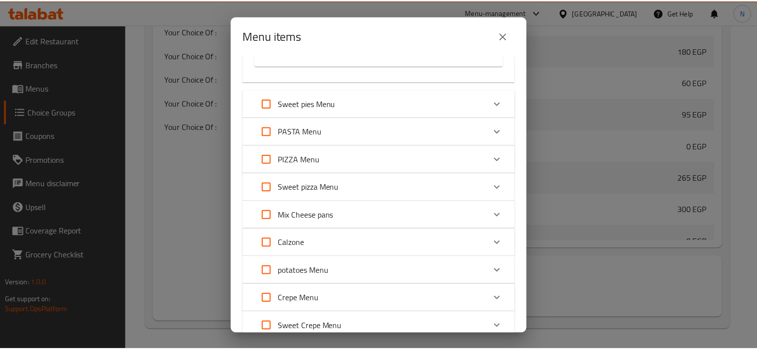
scroll to position [4934, 0]
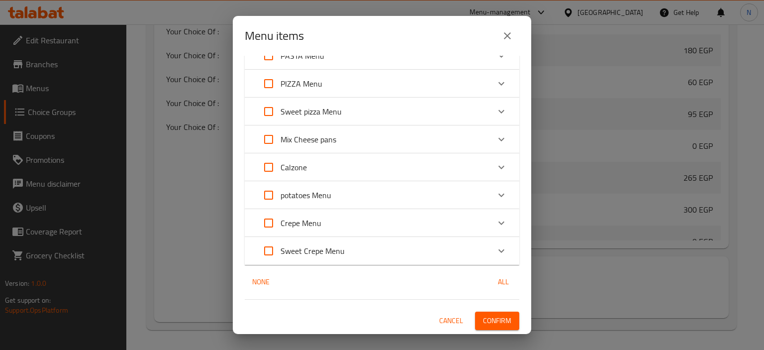
click at [489, 325] on span "Confirm" at bounding box center [497, 321] width 28 height 12
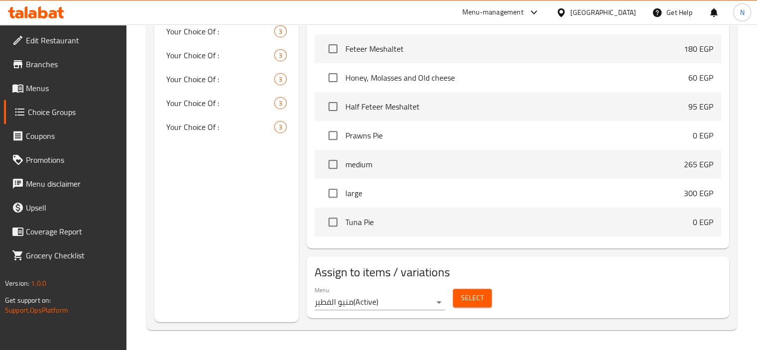
click at [36, 96] on link "Menus" at bounding box center [65, 88] width 122 height 24
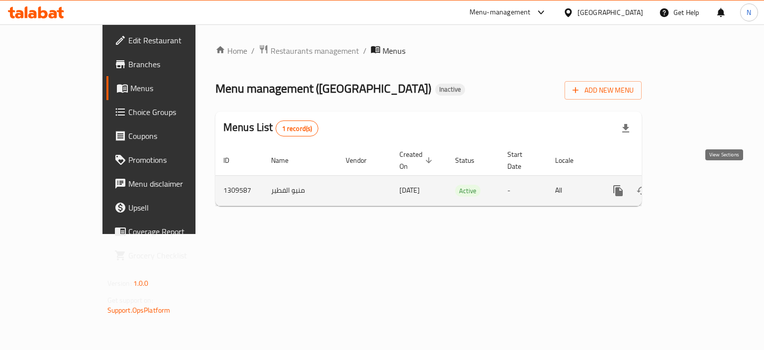
click at [702, 179] on link "enhanced table" at bounding box center [690, 191] width 24 height 24
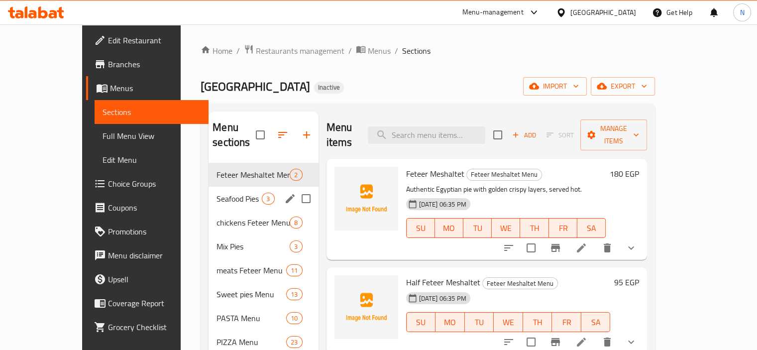
click at [211, 187] on div "Seafood Pies 3" at bounding box center [263, 199] width 109 height 24
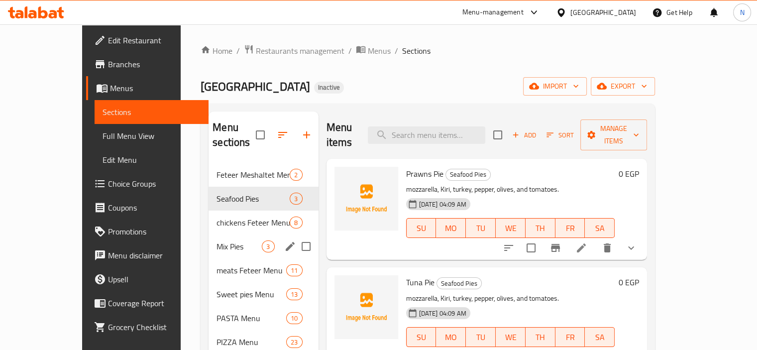
scroll to position [20, 0]
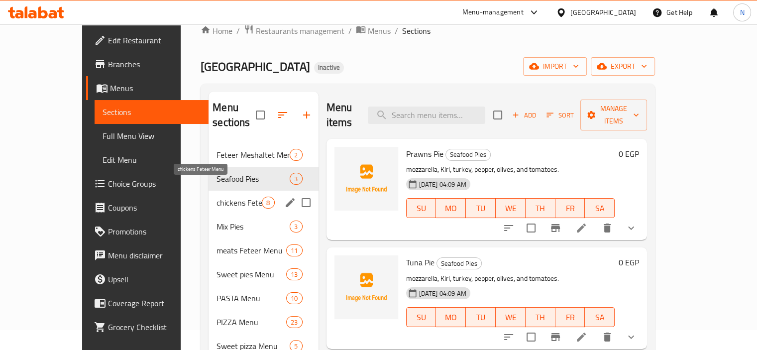
click at [216, 197] on span "chickens Feteer Menu" at bounding box center [238, 203] width 45 height 12
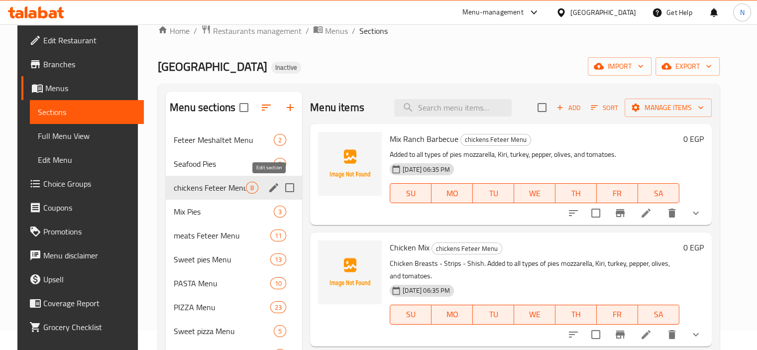
click at [269, 187] on icon "edit" at bounding box center [273, 187] width 9 height 9
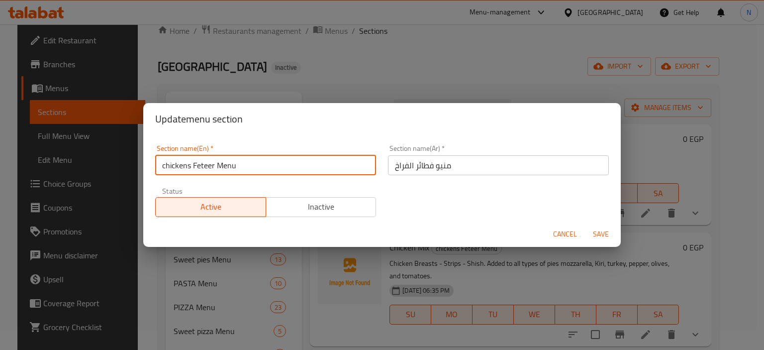
click at [219, 171] on input "chickens Feteer Menu" at bounding box center [265, 165] width 221 height 20
type input "chickens Feteer"
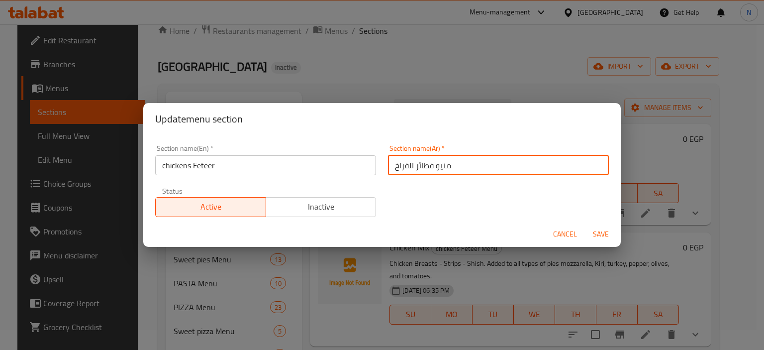
click at [441, 165] on input "منيو فطائر الفراخ" at bounding box center [498, 165] width 221 height 20
type input "فطائر الفراخ"
click at [206, 165] on input "chickens Feteer" at bounding box center [265, 165] width 221 height 20
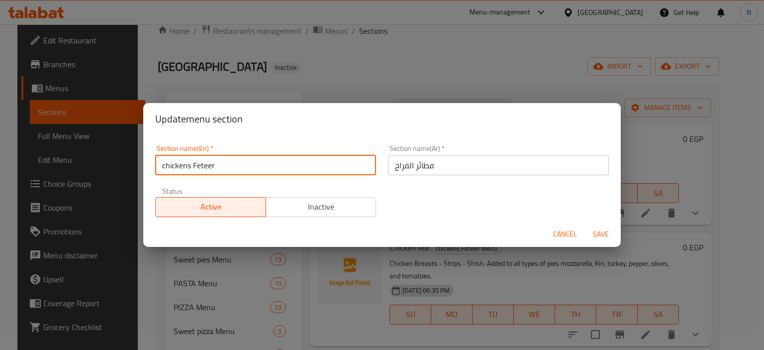
click at [206, 165] on input "chickens Feteer" at bounding box center [265, 165] width 221 height 20
type input "chicken pies"
click at [599, 231] on span "Save" at bounding box center [601, 234] width 24 height 12
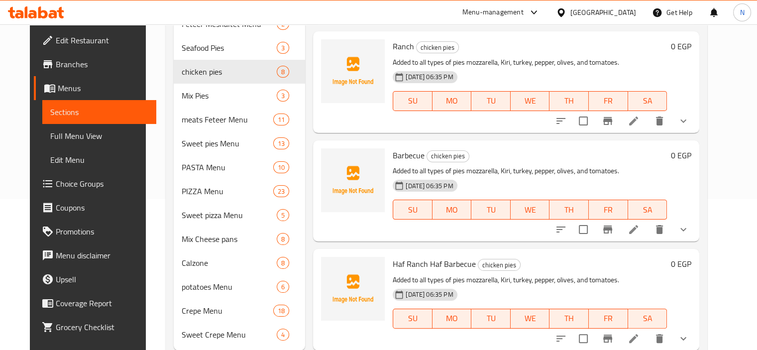
scroll to position [164, 0]
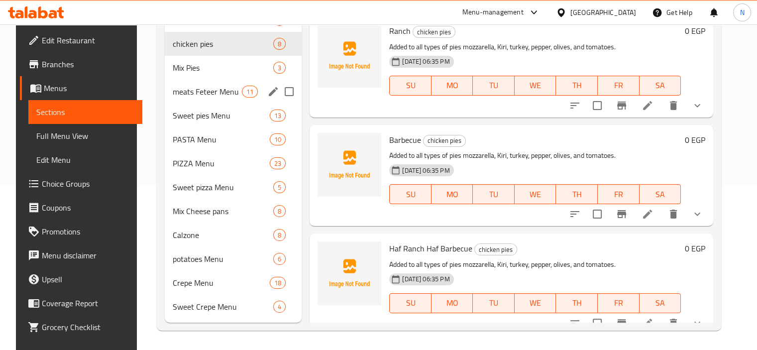
click at [179, 97] on div "meats Feteer Menu 11" at bounding box center [233, 92] width 137 height 24
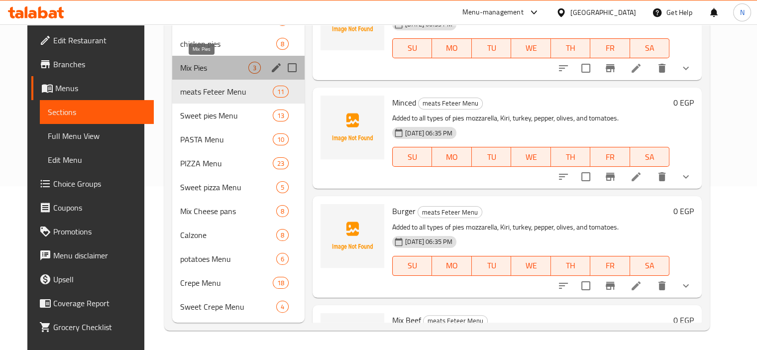
click at [197, 64] on span "Mix Pies" at bounding box center [214, 68] width 68 height 12
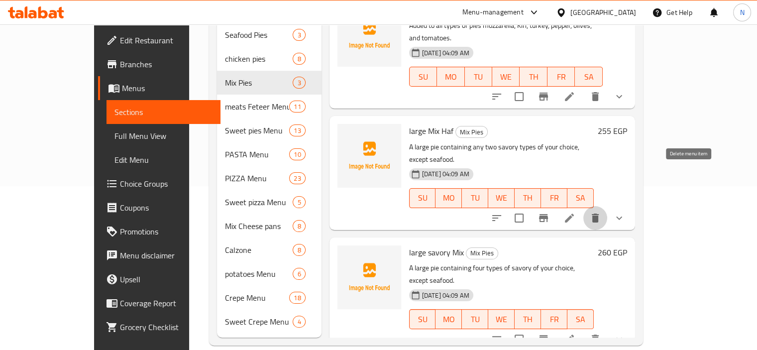
click at [599, 213] on icon "delete" at bounding box center [595, 217] width 7 height 9
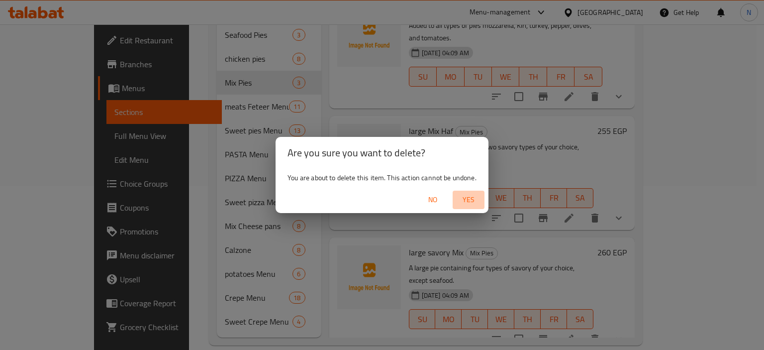
click at [464, 194] on span "Yes" at bounding box center [469, 200] width 24 height 12
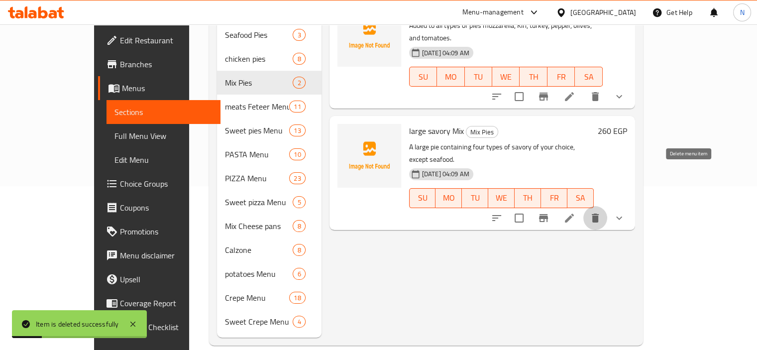
click at [601, 212] on icon "delete" at bounding box center [595, 218] width 12 height 12
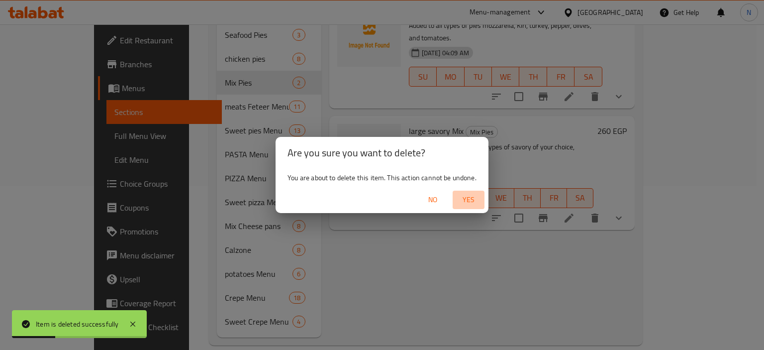
click at [472, 206] on span "Yes" at bounding box center [469, 200] width 24 height 12
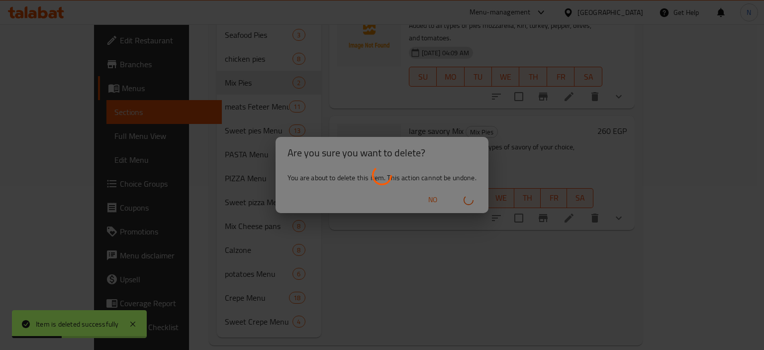
click at [461, 244] on div at bounding box center [382, 175] width 764 height 350
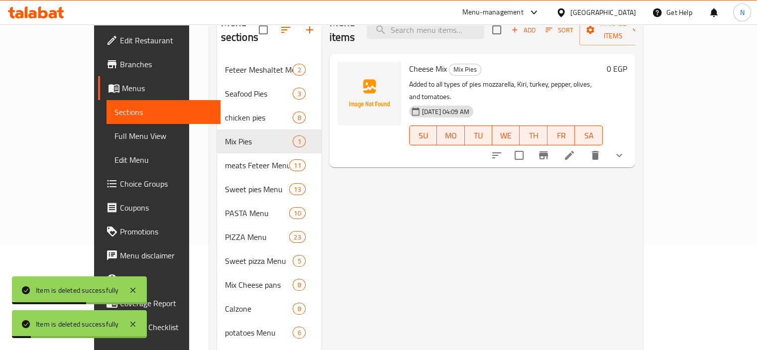
scroll to position [104, 0]
click at [575, 150] on icon at bounding box center [569, 156] width 12 height 12
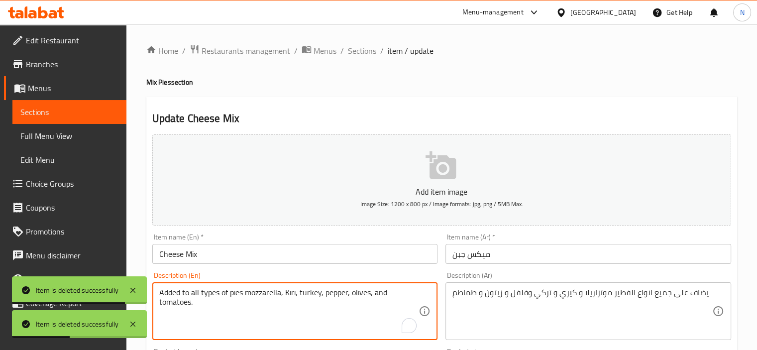
drag, startPoint x: 243, startPoint y: 290, endPoint x: 119, endPoint y: 288, distance: 123.4
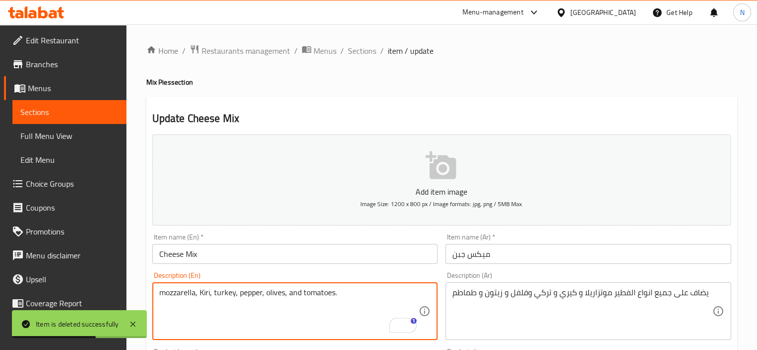
type textarea "mozzarella, Kiri, turkey, pepper, olives, and tomatoes."
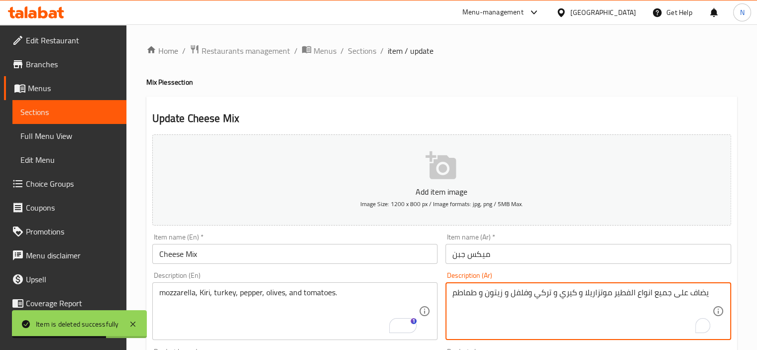
drag, startPoint x: 610, startPoint y: 294, endPoint x: 727, endPoint y: 291, distance: 117.0
type textarea "موتزاريلا و كيري و تركي وفلفل و زيتون و طماطم"
click at [366, 254] on input "Cheese Mix" at bounding box center [295, 254] width 286 height 20
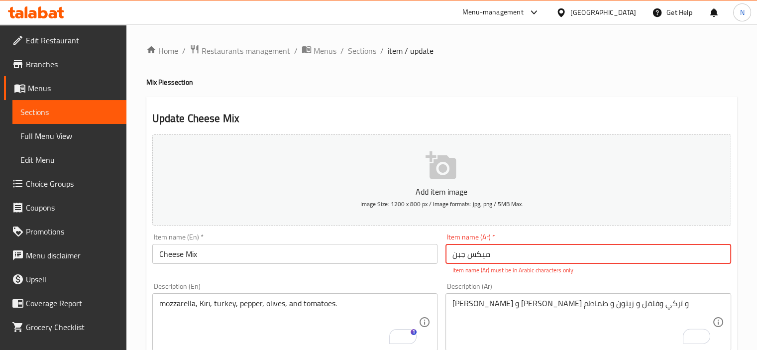
click at [453, 253] on input "میکس جبن" at bounding box center [588, 254] width 286 height 20
click at [474, 253] on input "فطيرة ميكس میکس جبن" at bounding box center [588, 254] width 286 height 20
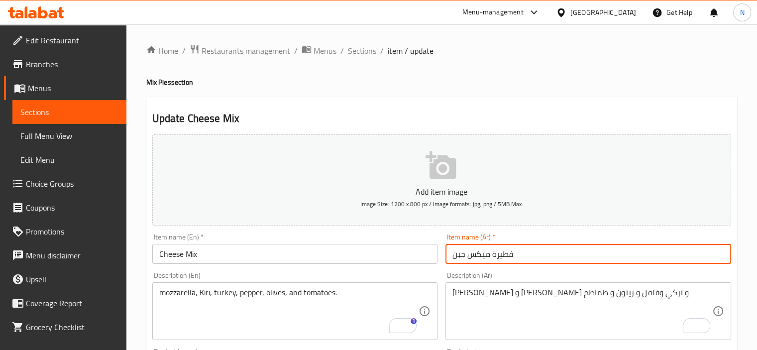
type input "فطيرة ميكس جبن"
click at [338, 263] on input "Cheese Mix" at bounding box center [295, 254] width 286 height 20
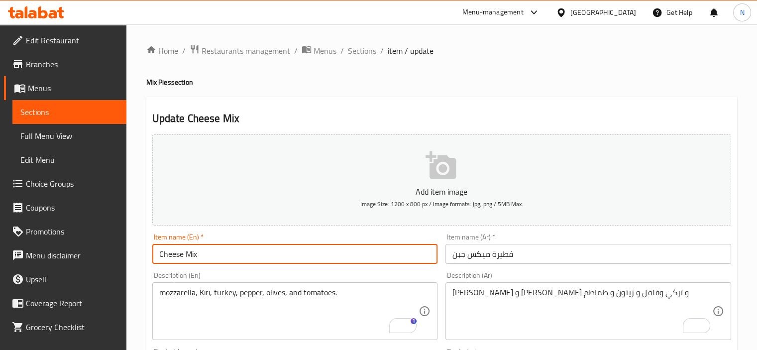
type input "Cheese Mix pie"
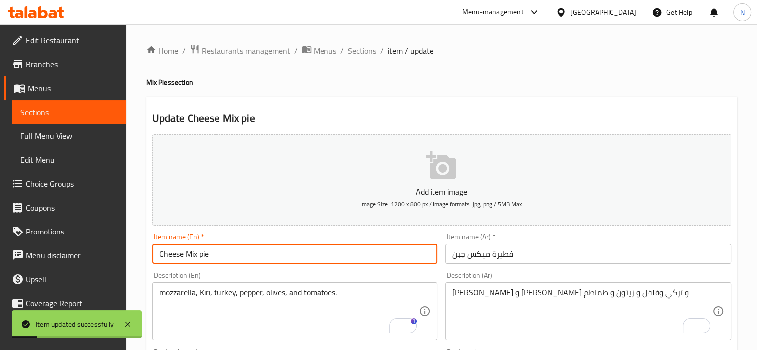
click at [49, 120] on link "Sections" at bounding box center [69, 112] width 114 height 24
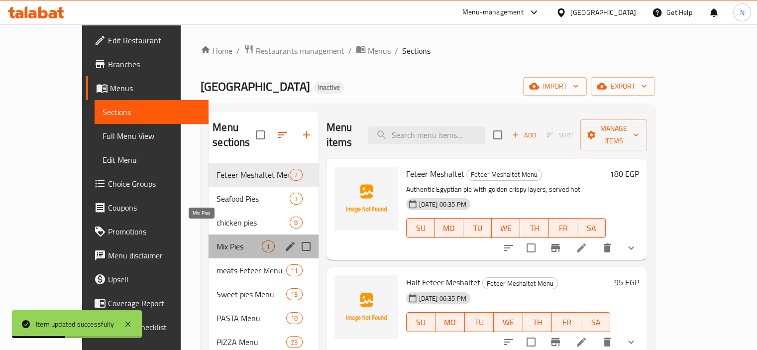
click at [216, 240] on span "Mix Pies" at bounding box center [238, 246] width 45 height 12
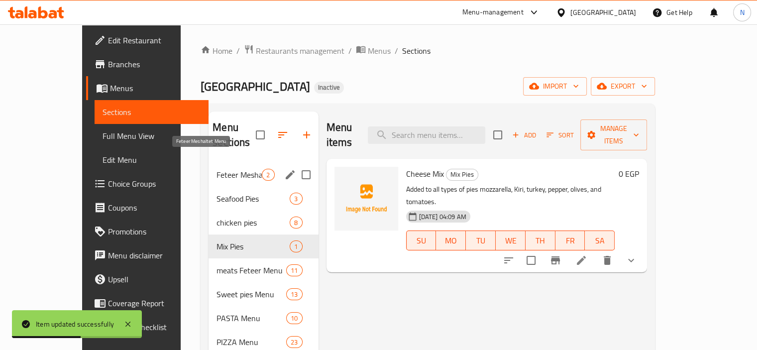
click at [216, 169] on span "Feteer Meshaltet Menu" at bounding box center [238, 175] width 45 height 12
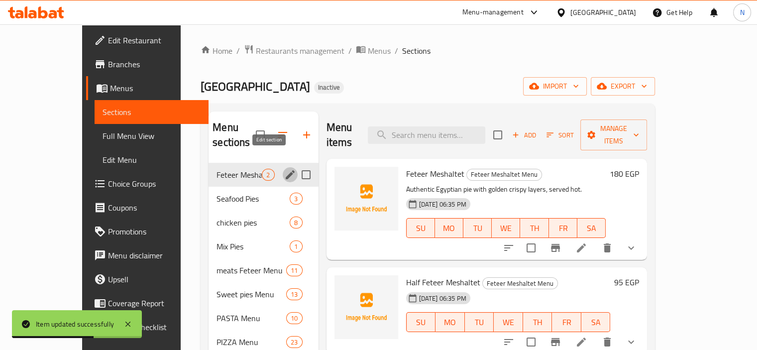
click at [284, 169] on icon "edit" at bounding box center [290, 175] width 12 height 12
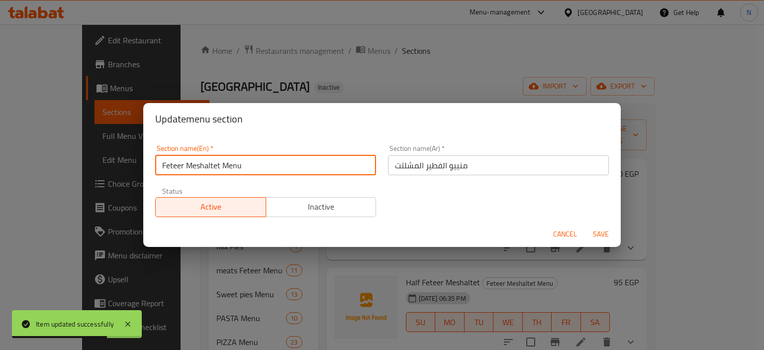
click at [263, 169] on input "Feteer Meshaltet Menu" at bounding box center [265, 165] width 221 height 20
type input "Feteer Meshaltet"
click at [453, 167] on input "منييو الفطير المشلتت" at bounding box center [498, 165] width 221 height 20
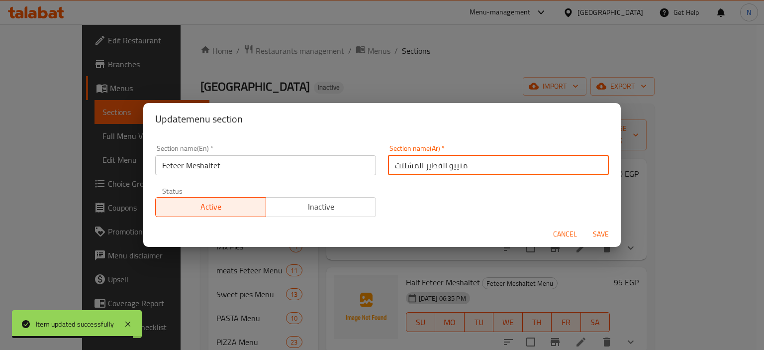
click at [453, 167] on input "منييو الفطير المشلتت" at bounding box center [498, 165] width 221 height 20
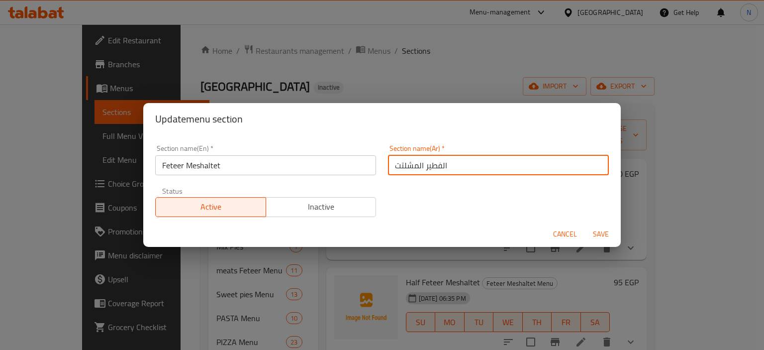
type input "الفطير المشلتت"
click at [607, 232] on span "Save" at bounding box center [601, 234] width 24 height 12
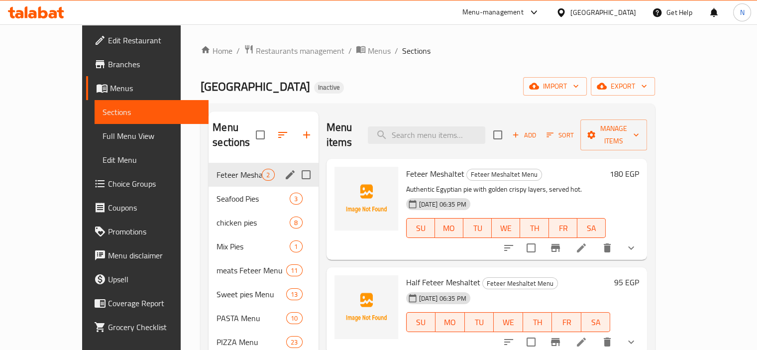
click at [427, 242] on div "Feteer Meshaltet Feteer Meshaltet Menu Authentic Egyptian pie with golden crisp…" at bounding box center [486, 209] width 321 height 101
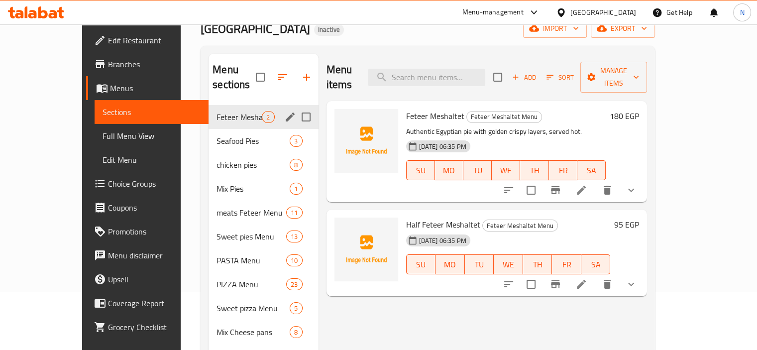
scroll to position [60, 0]
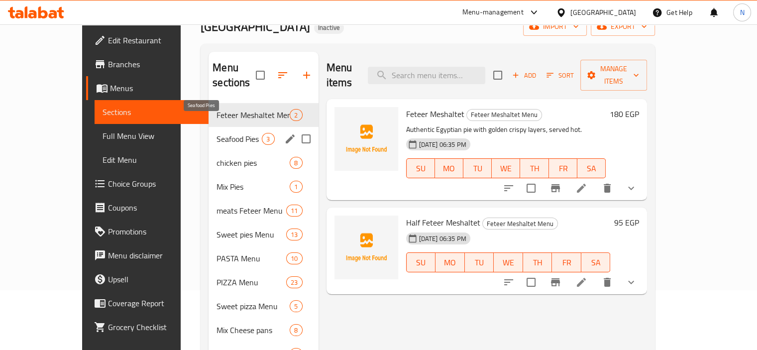
click at [216, 133] on span "Seafood Pies" at bounding box center [238, 139] width 45 height 12
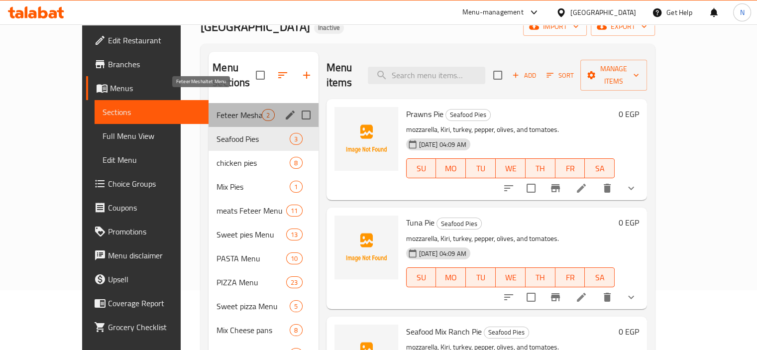
click at [216, 109] on span "Feteer Meshaltet Menu" at bounding box center [238, 115] width 45 height 12
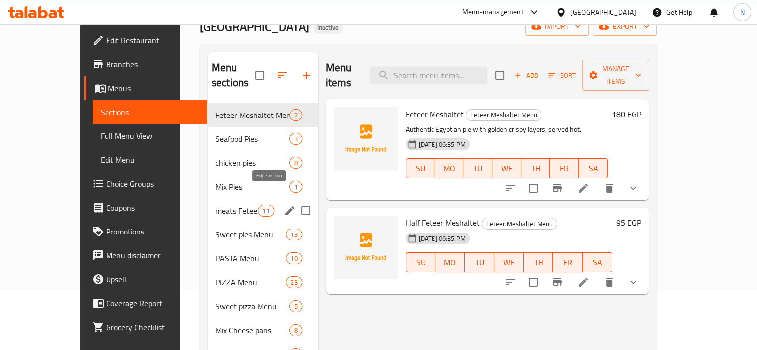
click at [284, 205] on icon "edit" at bounding box center [290, 211] width 12 height 12
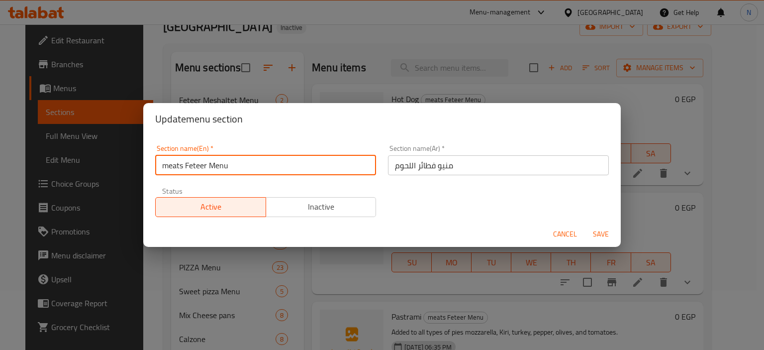
drag, startPoint x: 243, startPoint y: 163, endPoint x: 181, endPoint y: 164, distance: 61.7
click at [181, 164] on input "meats Feteer Menu" at bounding box center [265, 165] width 221 height 20
type input "meat pies"
click at [441, 165] on input "منيو فطائر اللحوم" at bounding box center [498, 165] width 221 height 20
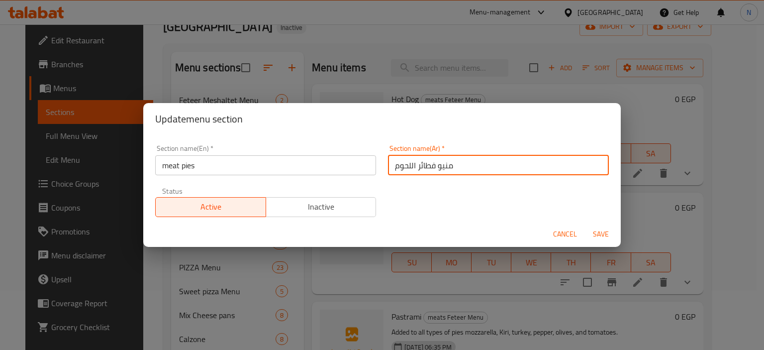
click at [441, 165] on input "منيو فطائر اللحوم" at bounding box center [498, 165] width 221 height 20
type input "فطائر اللحوم"
click at [599, 232] on span "Save" at bounding box center [601, 234] width 24 height 12
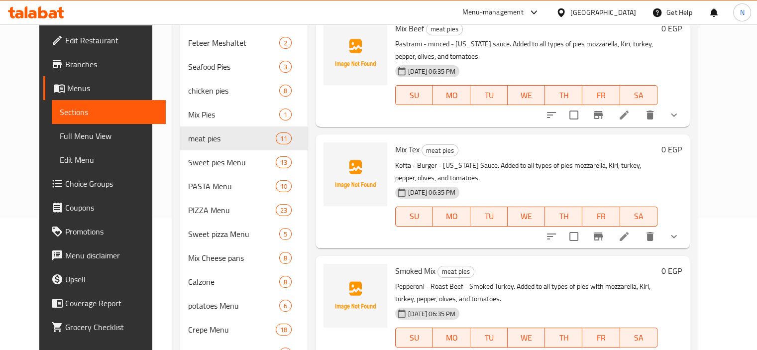
scroll to position [164, 0]
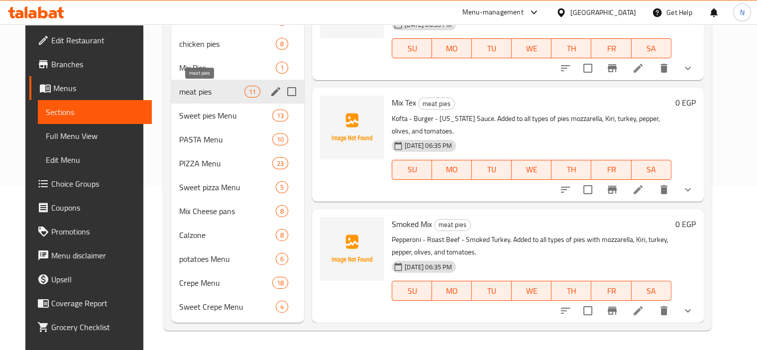
click at [192, 97] on span "meat pies" at bounding box center [211, 92] width 65 height 12
click at [270, 111] on icon "edit" at bounding box center [276, 115] width 12 height 12
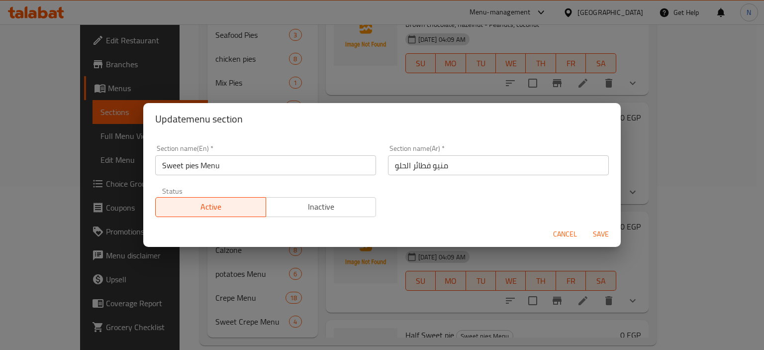
click at [253, 164] on input "Sweet pies Menu" at bounding box center [265, 165] width 221 height 20
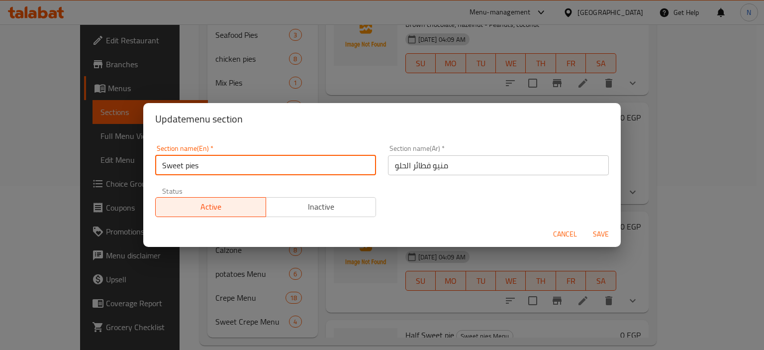
type input "Sweet pies"
click at [432, 163] on input "منيو فطائر الحلو" at bounding box center [498, 165] width 221 height 20
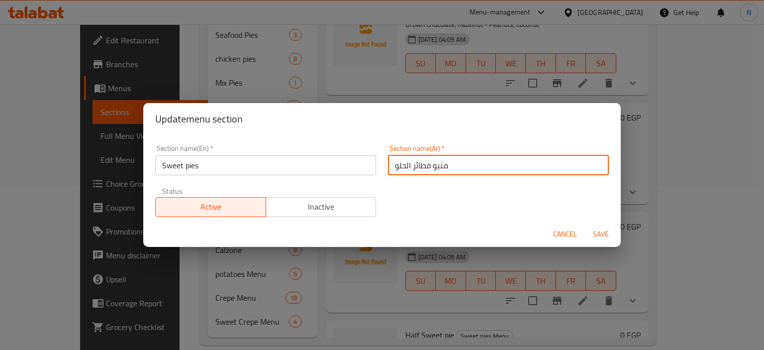
click at [432, 163] on input "منيو فطائر الحلو" at bounding box center [498, 165] width 221 height 20
click at [463, 166] on input "الفطائر الحلو" at bounding box center [498, 165] width 221 height 20
type input "الفطائر الحلو"
click at [601, 228] on span "Save" at bounding box center [601, 234] width 24 height 12
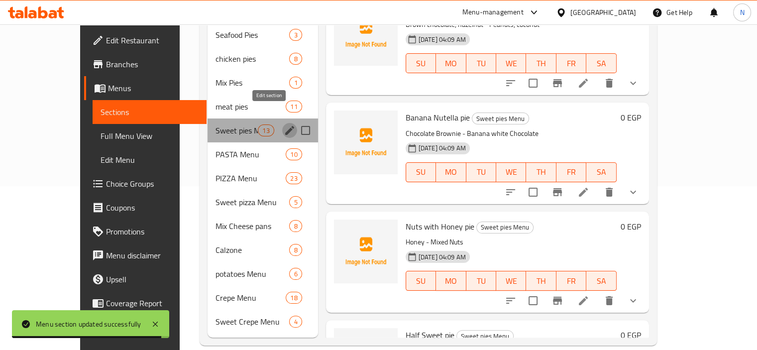
click at [284, 124] on icon "edit" at bounding box center [290, 130] width 12 height 12
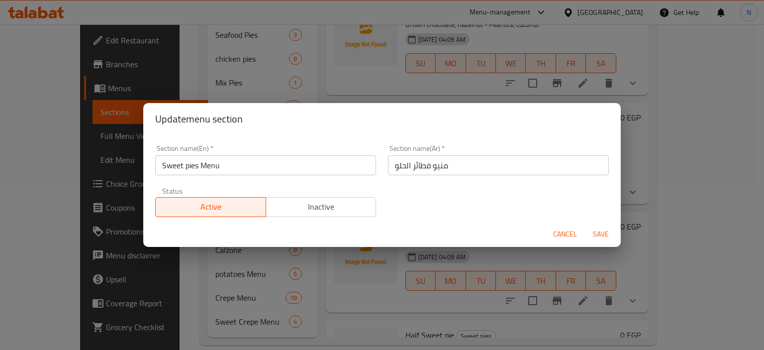
click at [211, 161] on input "Sweet pies Menu" at bounding box center [265, 165] width 221 height 20
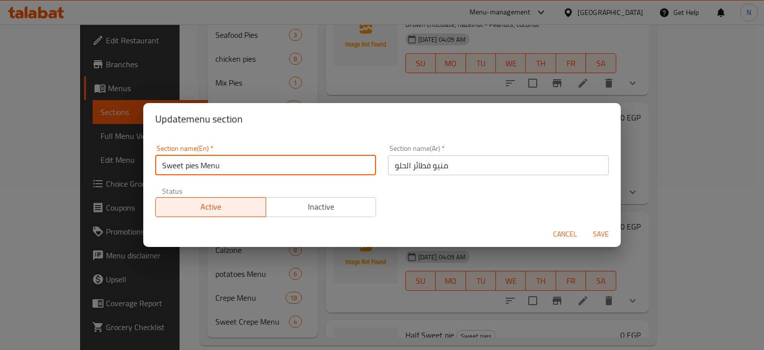
click at [211, 161] on input "Sweet pies Menu" at bounding box center [265, 165] width 221 height 20
type input "Sweet pies"
click at [436, 166] on input "منيو فطائر الحلو" at bounding box center [498, 165] width 221 height 20
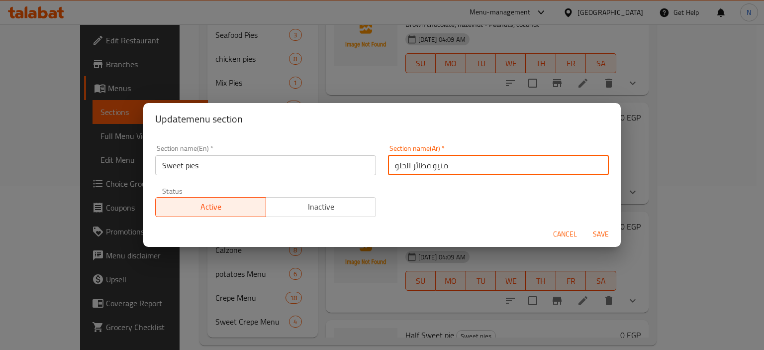
click at [436, 166] on input "منيو فطائر الحلو" at bounding box center [498, 165] width 221 height 20
click at [388, 168] on input "فطائر الحلو" at bounding box center [498, 165] width 221 height 20
type input "الفطائر الحلو"
click at [593, 234] on span "Save" at bounding box center [601, 234] width 24 height 12
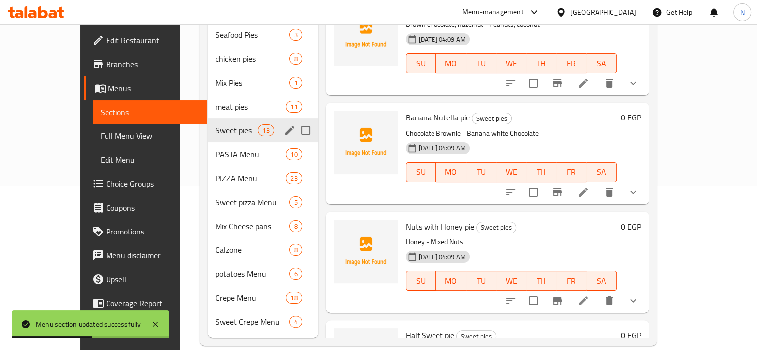
click at [444, 110] on span "Banana Nutella pie" at bounding box center [438, 117] width 64 height 15
copy h6 "pie"
click at [573, 110] on h6 "Banana Nutella pie Sweet pies" at bounding box center [511, 117] width 211 height 14
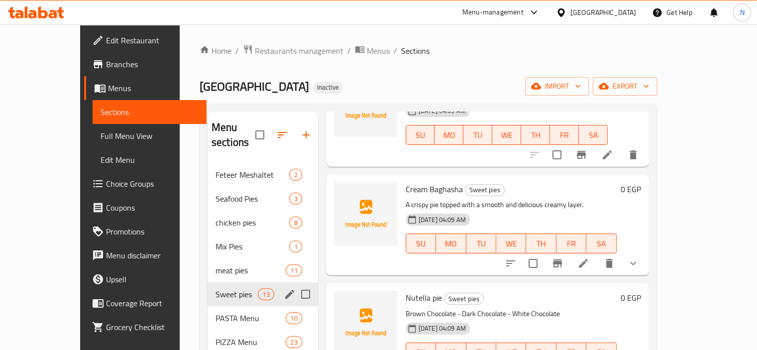
scroll to position [219, 0]
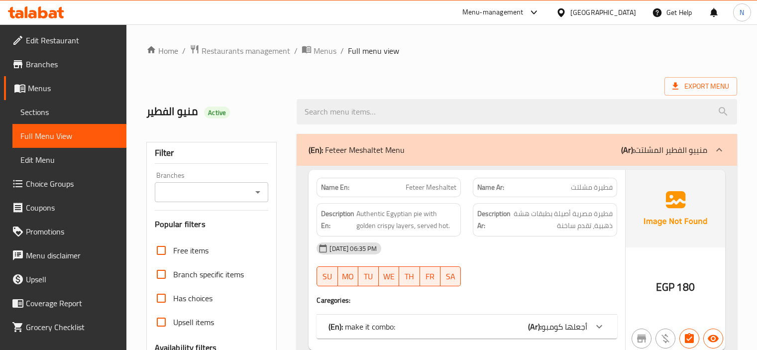
scroll to position [40, 0]
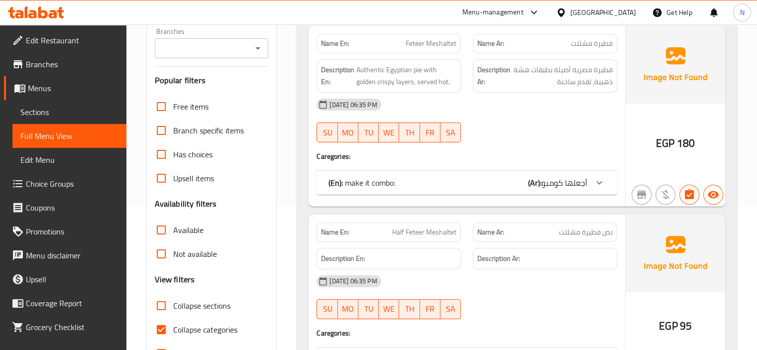
scroll to position [199, 0]
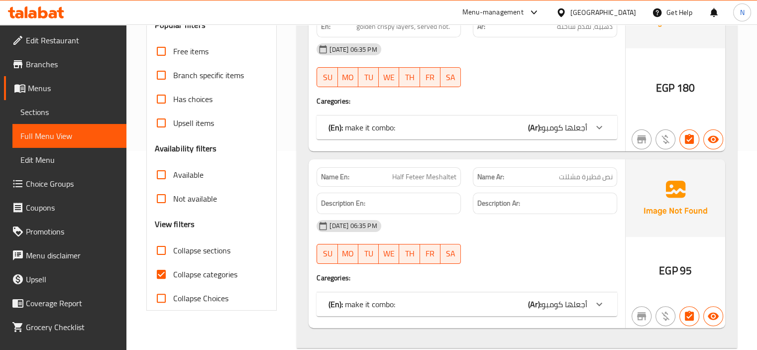
click at [157, 272] on input "Collapse categories" at bounding box center [161, 274] width 24 height 24
checkbox input "false"
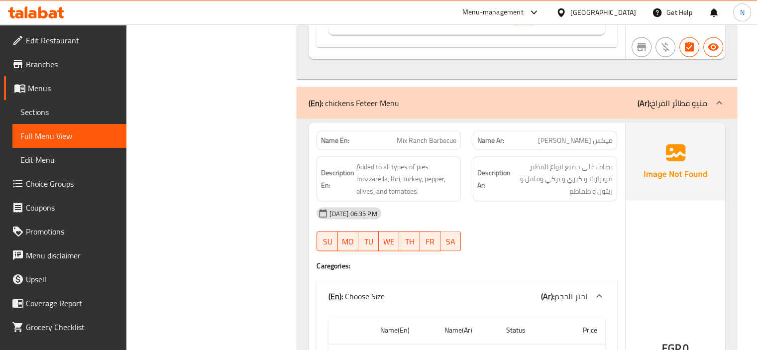
scroll to position [1931, 0]
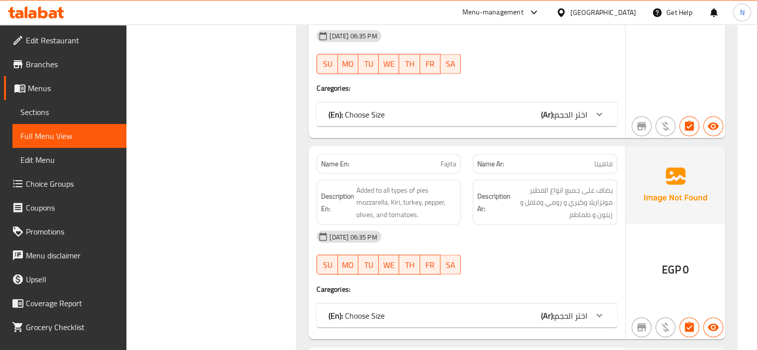
scroll to position [1931, 0]
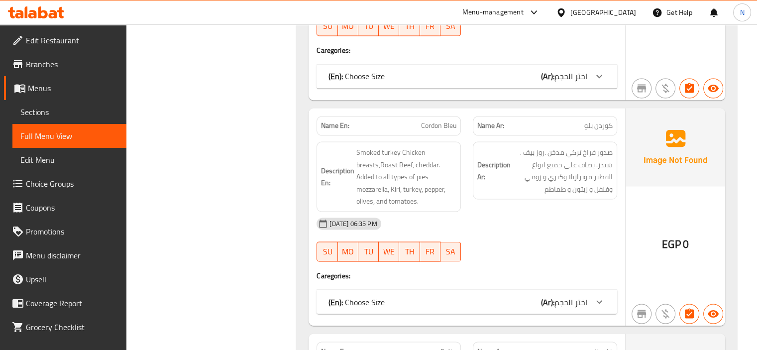
scroll to position [1712, 0]
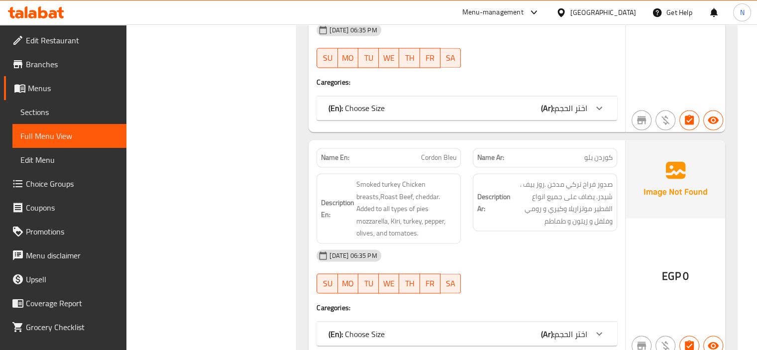
click at [64, 131] on span "Full Menu View" at bounding box center [69, 136] width 98 height 12
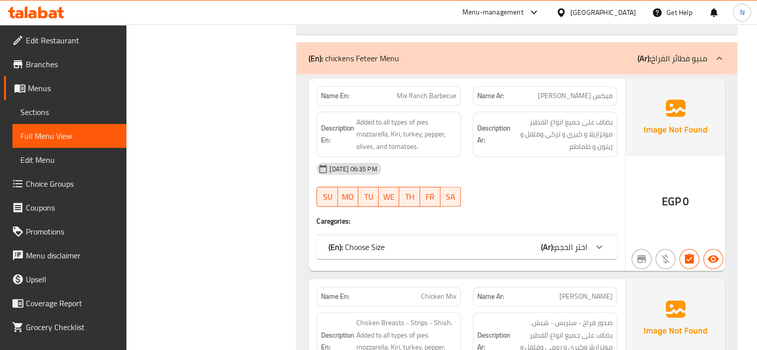
click at [39, 107] on span "Sections" at bounding box center [69, 112] width 98 height 12
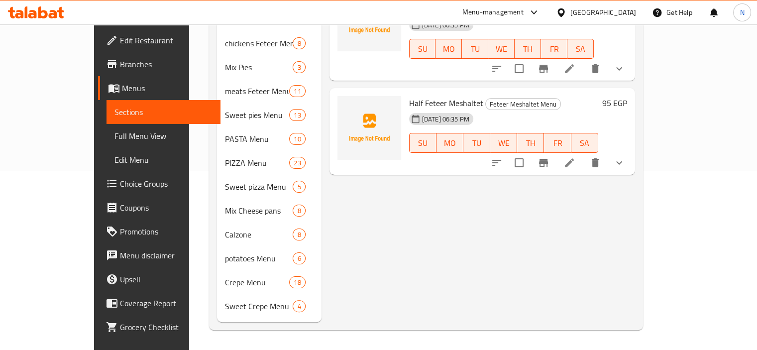
scroll to position [139, 0]
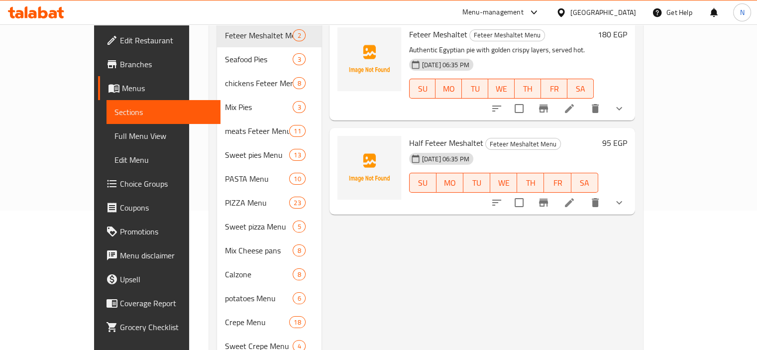
click at [114, 130] on span "Full Menu View" at bounding box center [163, 136] width 98 height 12
click at [114, 135] on span "Full Menu View" at bounding box center [163, 136] width 98 height 12
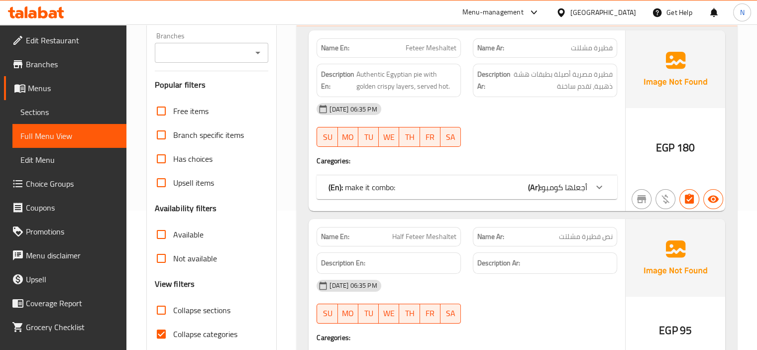
click at [163, 335] on input "Collapse categories" at bounding box center [161, 334] width 24 height 24
checkbox input "false"
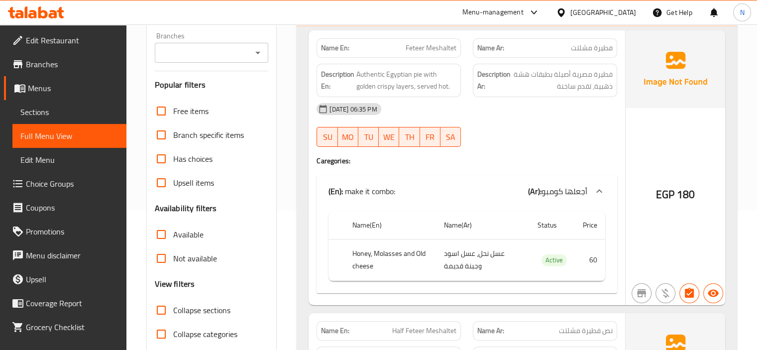
click at [302, 200] on div "Name En: Feteer Meshaltet Name Ar: فطيرة مشلتت Description En: Authentic Egypti…" at bounding box center [517, 310] width 440 height 569
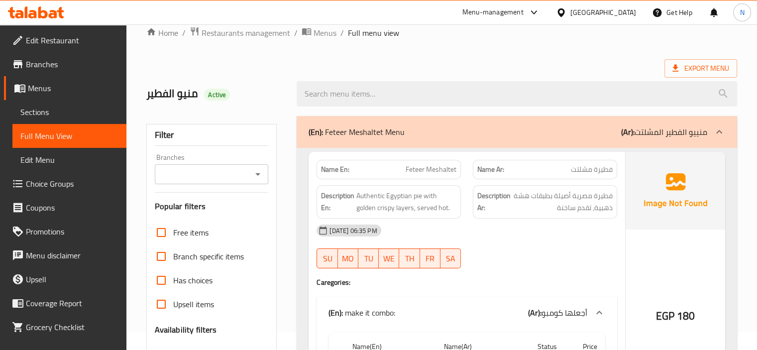
scroll to position [20, 0]
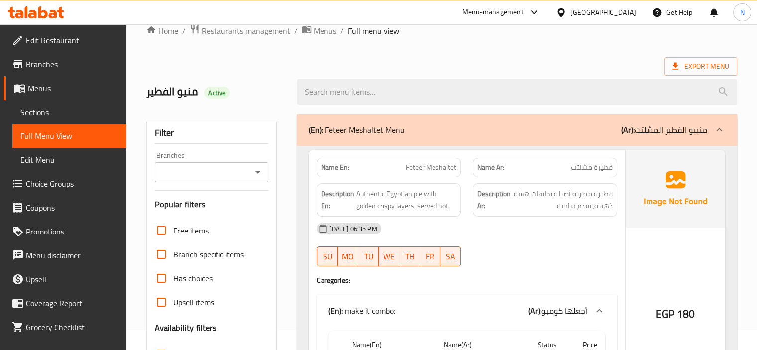
click at [477, 129] on div "(En): Feteer Meshaltet Menu (Ar): منييو الفطير المشلتت" at bounding box center [508, 130] width 399 height 12
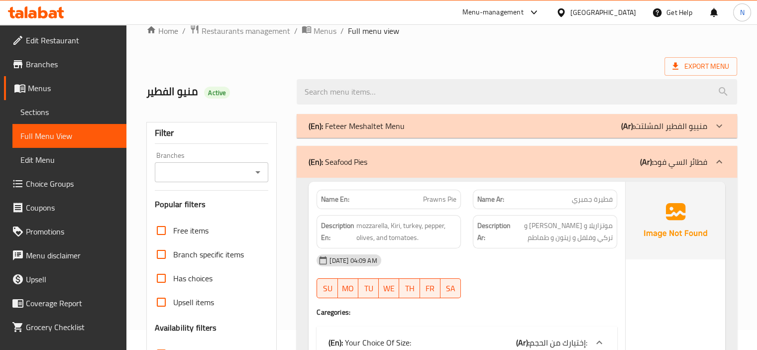
click at [453, 153] on div "(En): Seafood Pies (Ar): فطائر السي فود" at bounding box center [517, 162] width 440 height 32
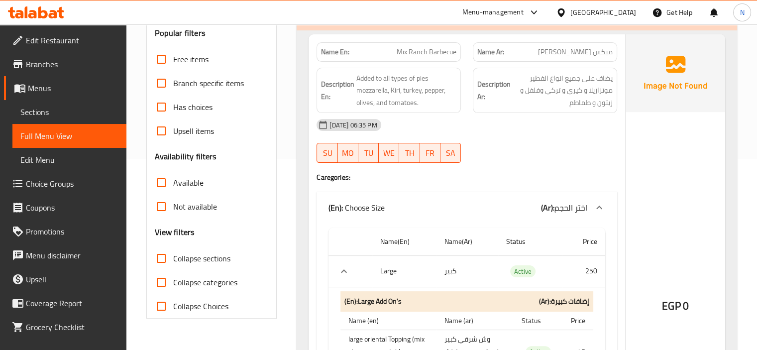
scroll to position [179, 0]
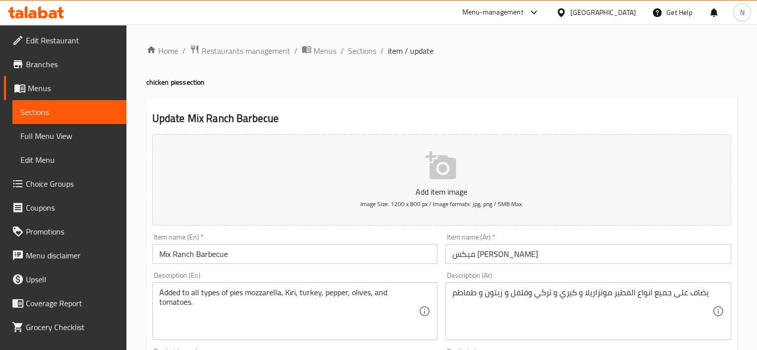
click at [301, 263] on input "Mix Ranch Barbecue" at bounding box center [295, 254] width 286 height 20
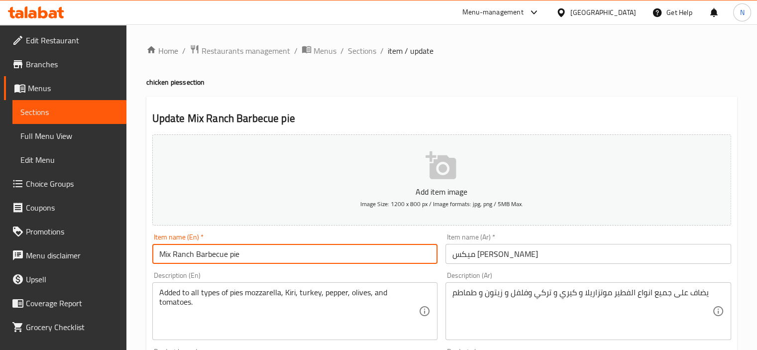
type input "Mix Ranch Barbecue pie"
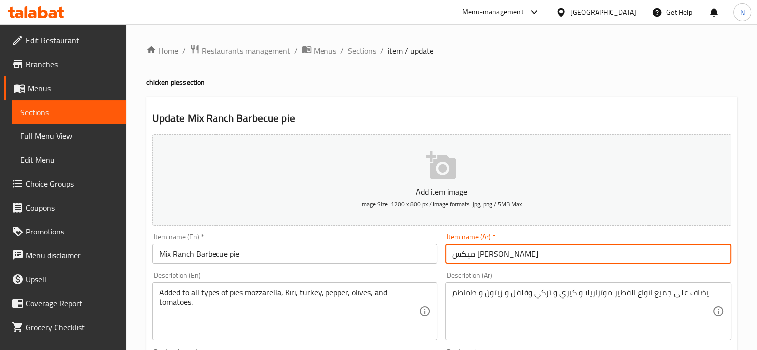
click at [446, 253] on input "میکس [PERSON_NAME]" at bounding box center [588, 254] width 286 height 20
type input "فطيرة [PERSON_NAME]"
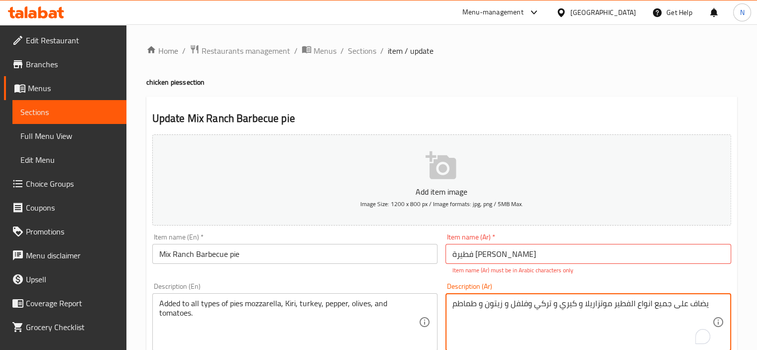
drag, startPoint x: 611, startPoint y: 290, endPoint x: 715, endPoint y: 296, distance: 103.7
type textarea "موتزاريلا و [PERSON_NAME] و تركي وفلفل و زيتون و طماطم"
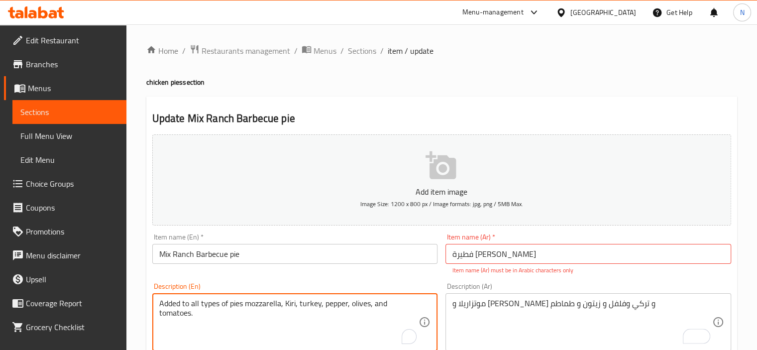
drag, startPoint x: 245, startPoint y: 303, endPoint x: 117, endPoint y: 303, distance: 127.9
type textarea "mozzarella, Kiri, turkey, pepper, olives, and tomatoes."
click at [255, 259] on input "Mix Ranch Barbecue pie" at bounding box center [295, 254] width 286 height 20
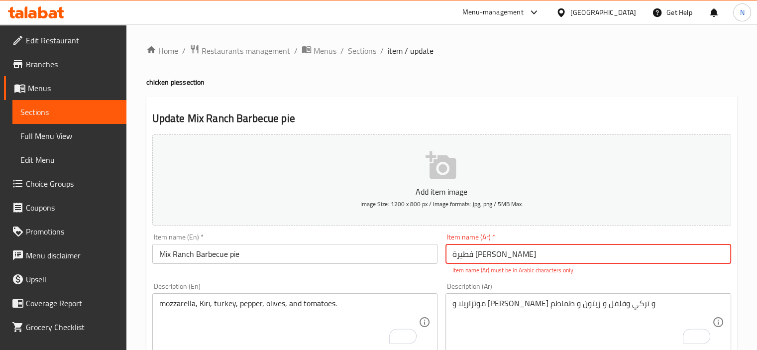
click at [506, 254] on input "فطيرة [PERSON_NAME]" at bounding box center [588, 254] width 286 height 20
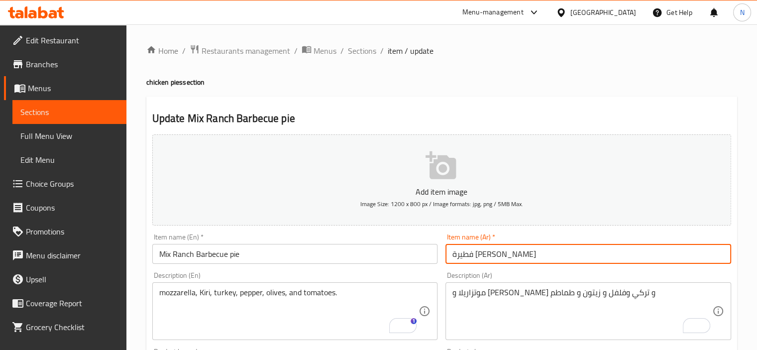
type input "فطيرة [PERSON_NAME]"
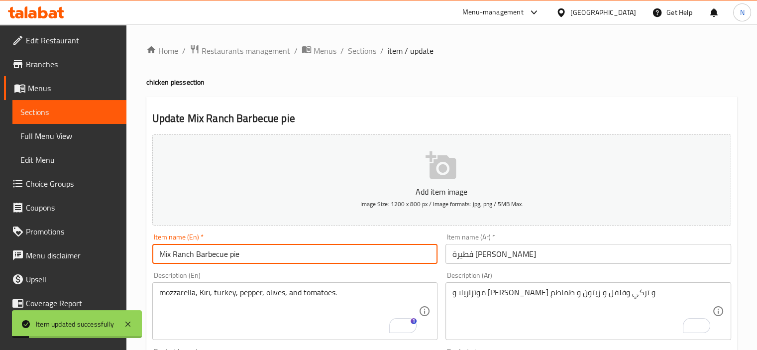
click at [212, 251] on input "Mix Ranch Barbecue pie" at bounding box center [295, 254] width 286 height 20
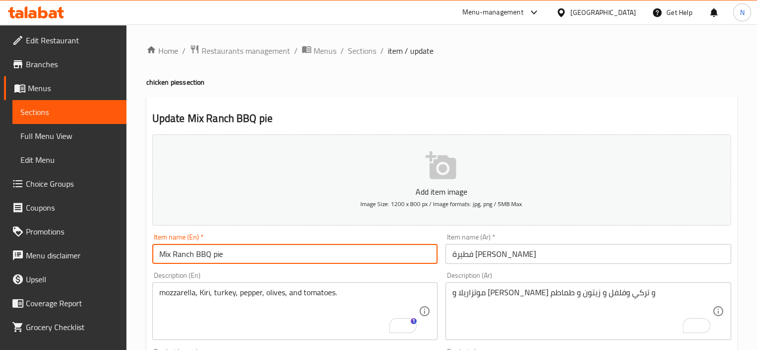
type input "Mix Ranch BBQ pie"
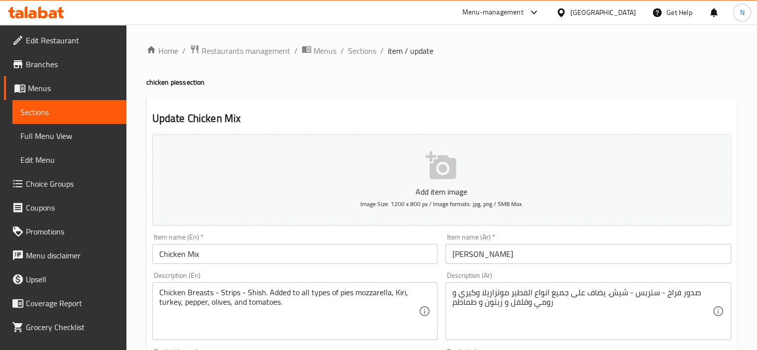
click at [238, 258] on input "Chicken Mix" at bounding box center [295, 254] width 286 height 20
click at [235, 251] on input "Chicken Mix" at bounding box center [295, 254] width 286 height 20
type input "Chicken Mix"
click at [253, 287] on div "Chicken Breasts - Strips - Shish. Added to all types of pies mozzarella, Kiri, …" at bounding box center [295, 311] width 286 height 58
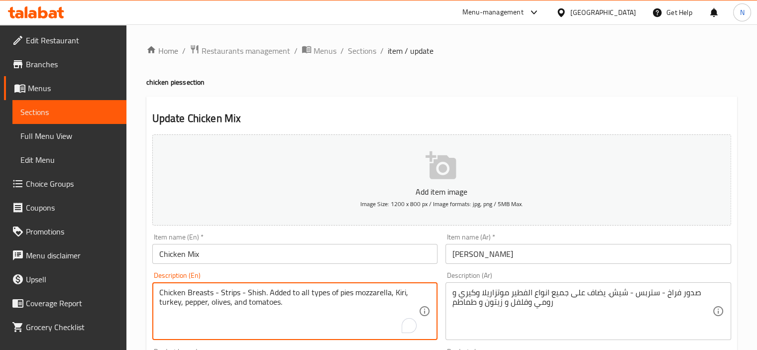
drag, startPoint x: 354, startPoint y: 293, endPoint x: 265, endPoint y: 294, distance: 89.1
click at [265, 294] on textarea "Chicken Breasts - Strips - Shish. Added to all types of pies mozzarella, Kiri, …" at bounding box center [289, 311] width 260 height 47
type textarea "Chicken Breasts - Strips - Shish, mozzarella, Kiri, turkey, pepper, olives, and…"
click at [224, 246] on input "Chicken Mix" at bounding box center [295, 254] width 286 height 20
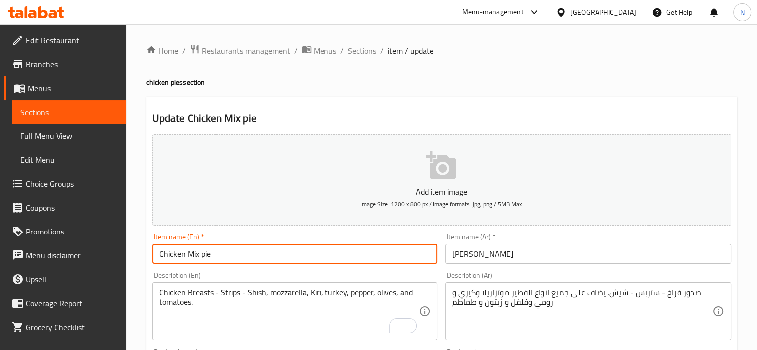
type input "Chicken Mix pie"
click at [446, 260] on input "[PERSON_NAME]" at bounding box center [588, 254] width 286 height 20
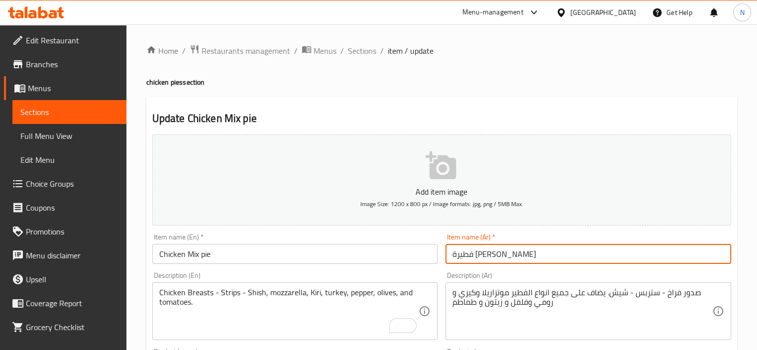
click at [491, 254] on input "فطيرة [PERSON_NAME]" at bounding box center [588, 254] width 286 height 20
click at [507, 253] on input "فطيرة [PERSON_NAME]" at bounding box center [588, 254] width 286 height 20
type input "فطيرة [PERSON_NAME]"
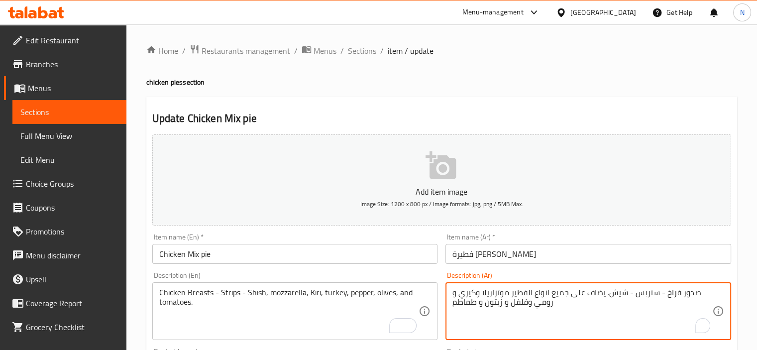
click at [510, 294] on textarea "صدور فراخ - ستربس - شيش. يضاف على جميع انواع الفطير موتزاريلا وكيري و رومي وفلف…" at bounding box center [582, 311] width 260 height 47
drag, startPoint x: 509, startPoint y: 293, endPoint x: 606, endPoint y: 292, distance: 96.5
click at [606, 292] on textarea "صدور فراخ - ستربس - شيش. يضاف على جميع انواع الفطير موتزاريلا وكيري و رومي وفلف…" at bounding box center [582, 311] width 260 height 47
type textarea "صدور فراخ - ستربس - شيش، [PERSON_NAME] و[PERSON_NAME] و [PERSON_NAME] وفلفل و ز…"
click at [376, 257] on input "Chicken Mix pie" at bounding box center [295, 254] width 286 height 20
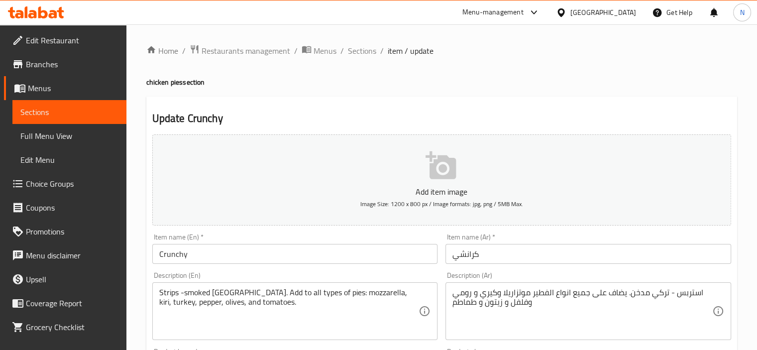
click at [207, 259] on input "Crunchy" at bounding box center [295, 254] width 286 height 20
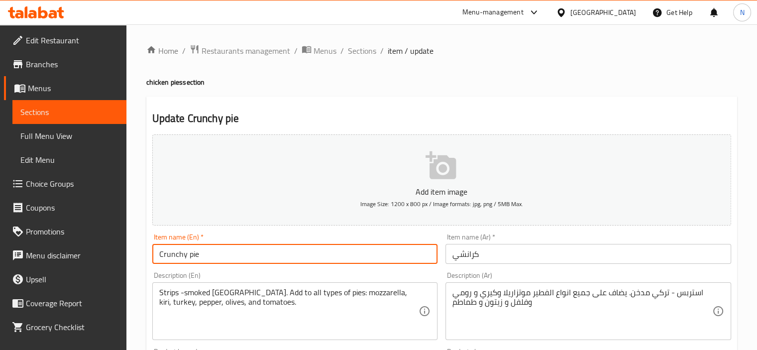
type input "Crunchy pie"
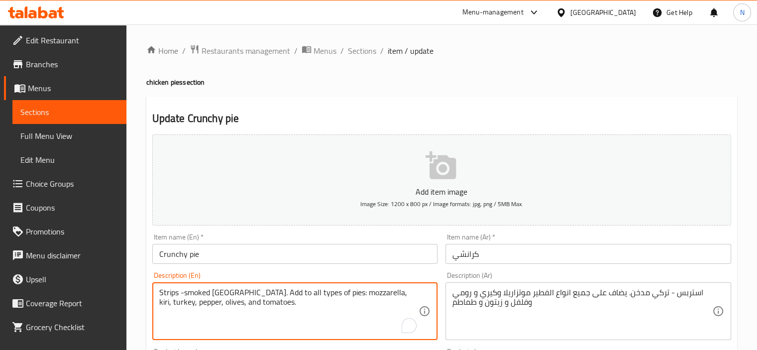
drag, startPoint x: 315, startPoint y: 292, endPoint x: 236, endPoint y: 294, distance: 78.6
type textarea "Strips -smoked Turkey, mozzarella, kiri, turkey, pepper, olives, and tomatoes."
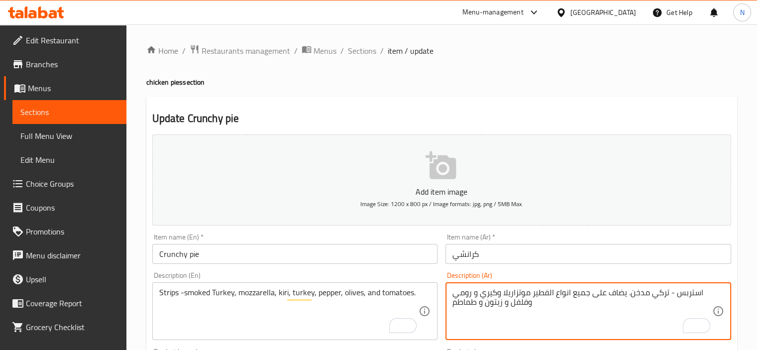
drag, startPoint x: 529, startPoint y: 291, endPoint x: 629, endPoint y: 294, distance: 99.6
type textarea "استربس - تركي مدخن, [PERSON_NAME] و[PERSON_NAME] و رومي وفلفل و زيتون و طماطم"
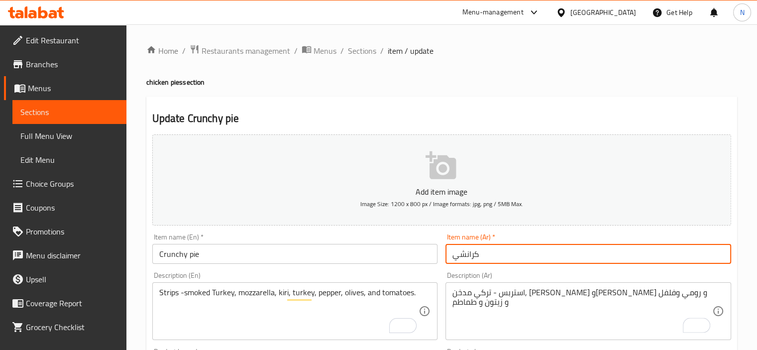
click at [453, 258] on input "كرانشي" at bounding box center [588, 254] width 286 height 20
paste input "فطيرة"
type input "فطيرة كرانشي"
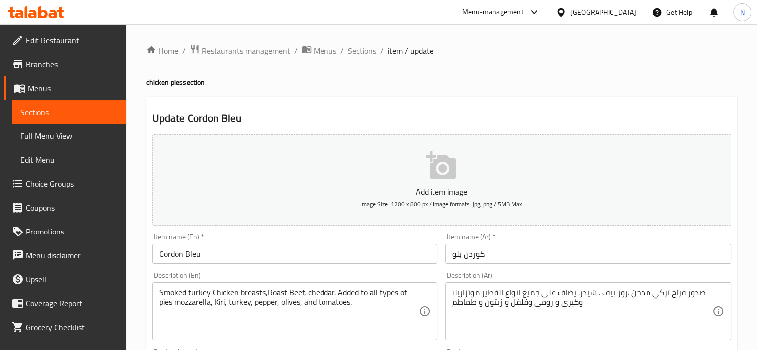
click at [447, 253] on input "كوردن بلو" at bounding box center [588, 254] width 286 height 20
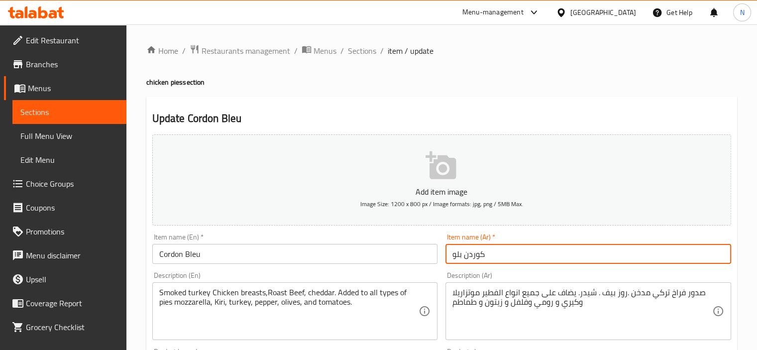
paste input "فطيرة"
type input "فطيرة كوردن بلو"
click at [313, 261] on input "Cordon Bleu" at bounding box center [295, 254] width 286 height 20
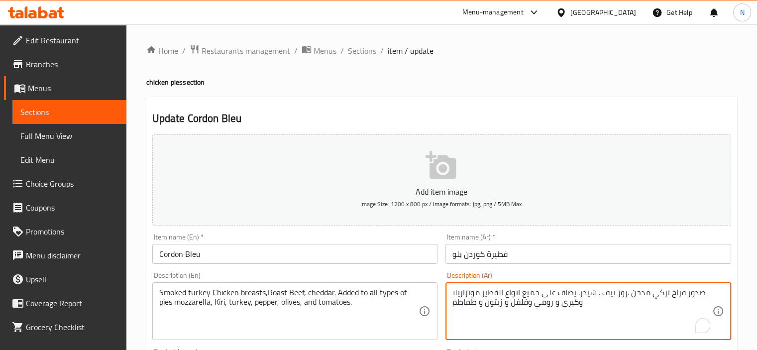
drag, startPoint x: 480, startPoint y: 295, endPoint x: 577, endPoint y: 292, distance: 97.1
type textarea "صدور فراخ تركي مدخن .روز بيف . شيدر. [PERSON_NAME] و[PERSON_NAME] و [PERSON_NAM…"
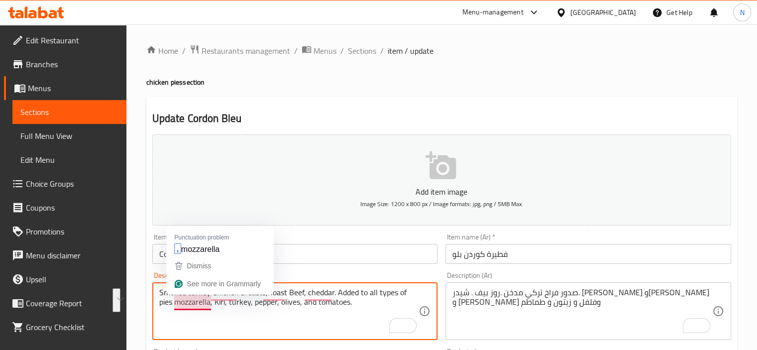
drag, startPoint x: 334, startPoint y: 293, endPoint x: 175, endPoint y: 308, distance: 160.4
click at [175, 308] on textarea "Smoked turkey Chicken breasts,Roast Beef, cheddar. Added to all types of pies m…" at bounding box center [289, 311] width 260 height 47
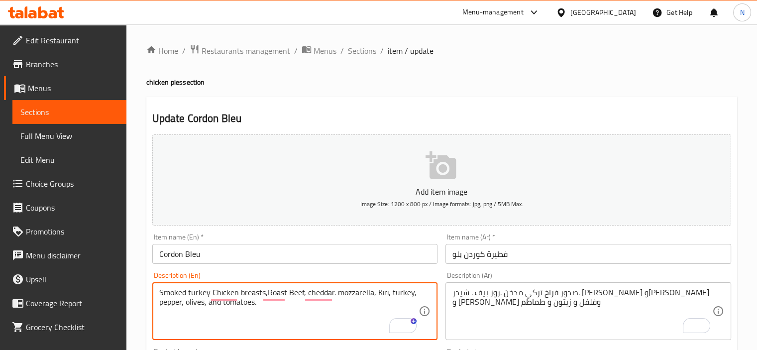
type textarea "Smoked turkey Chicken breasts,Roast Beef, cheddar. mozzarella, Kiri, turkey, pe…"
click at [292, 238] on div "Item name (En)   * Cordon Bleu Item name (En) *" at bounding box center [295, 248] width 286 height 30
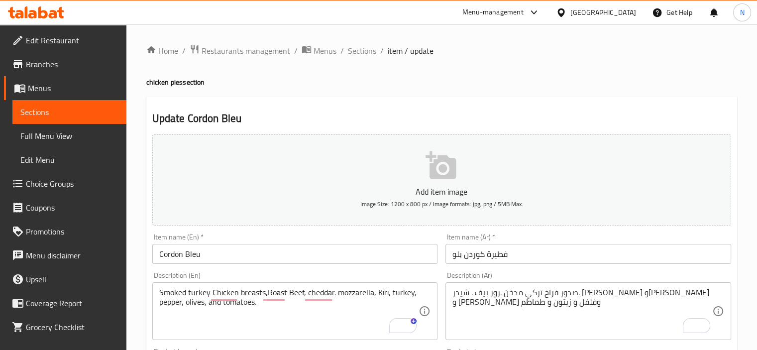
click at [292, 251] on input "Cordon Bleu" at bounding box center [295, 254] width 286 height 20
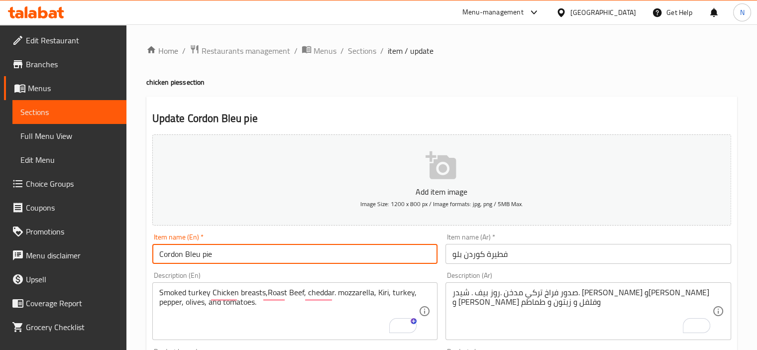
type input "Cordon Bleu pie"
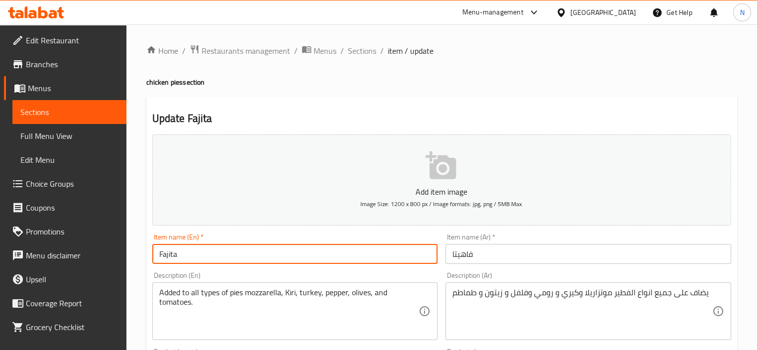
click at [222, 263] on input "Fajita" at bounding box center [295, 254] width 286 height 20
type input "Fajita pie"
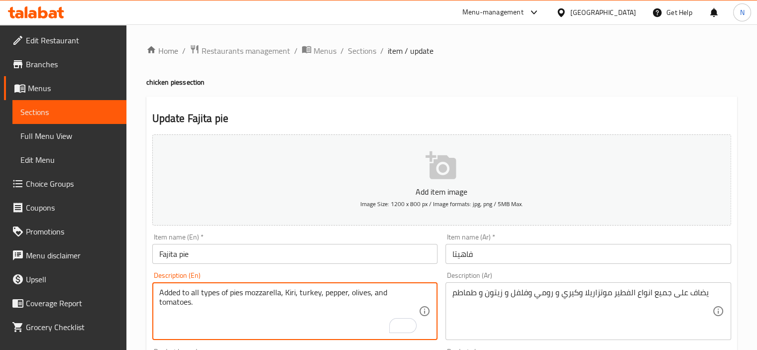
drag, startPoint x: 244, startPoint y: 291, endPoint x: 151, endPoint y: 291, distance: 92.6
click at [152, 291] on div "Added to all types of pies mozzarella, Kiri, turkey, pepper, olives, and tomato…" at bounding box center [295, 311] width 286 height 58
type textarea "mozzarella, Kiri, turkey, pepper, olives, and tomatoes."
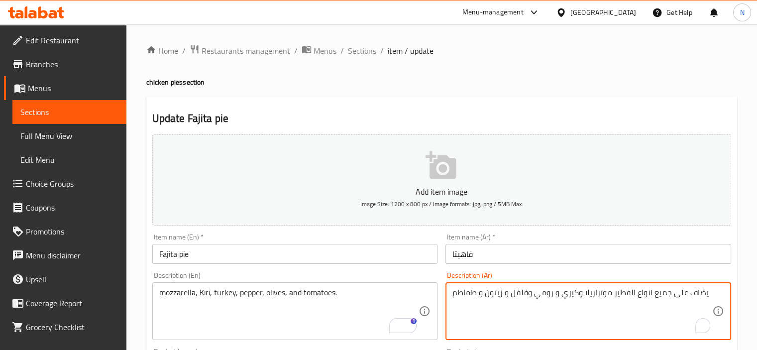
click at [613, 294] on textarea "يضاف على جميع انواع الفطير موتزاريلا وكيري و رومي وفلفل و زيتون و طماطم" at bounding box center [582, 311] width 260 height 47
drag, startPoint x: 611, startPoint y: 294, endPoint x: 722, endPoint y: 298, distance: 111.0
click at [722, 298] on div "يضاف على جميع انواع الفطير موتزاريلا وكيري و رومي وفلفل و زيتون و طماطم Descrip…" at bounding box center [588, 311] width 286 height 58
type textarea "موتزاريلا و[PERSON_NAME] و [PERSON_NAME] وفلفل و زيتون و طماطم"
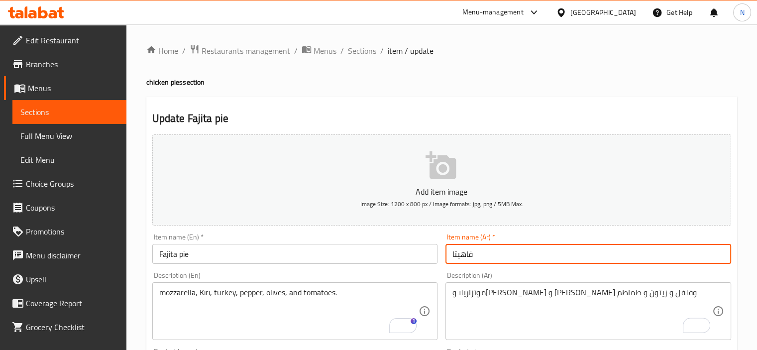
click at [550, 260] on input "فاهيتا" at bounding box center [588, 254] width 286 height 20
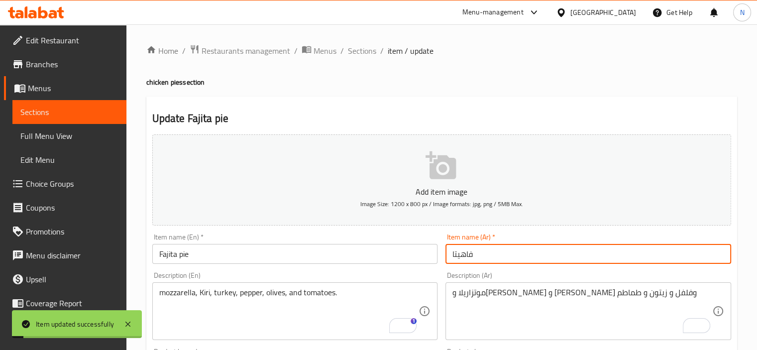
click at [452, 252] on input "فاهيتا" at bounding box center [588, 254] width 286 height 20
paste input "فطيرة"
type input "فطيرة فاهيتا"
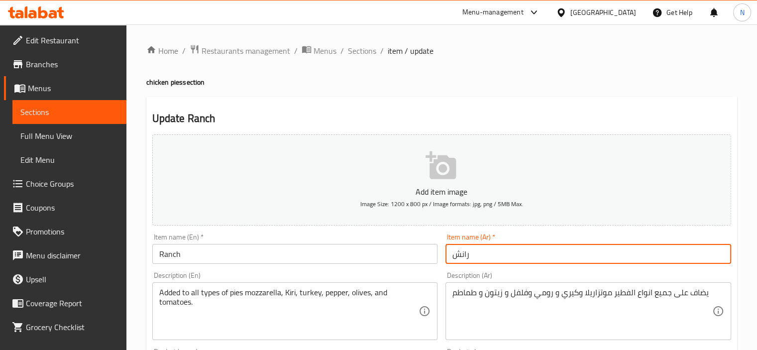
click at [448, 255] on input "رانش" at bounding box center [588, 254] width 286 height 20
paste input "فطيرة"
type input "فطيرة رانش"
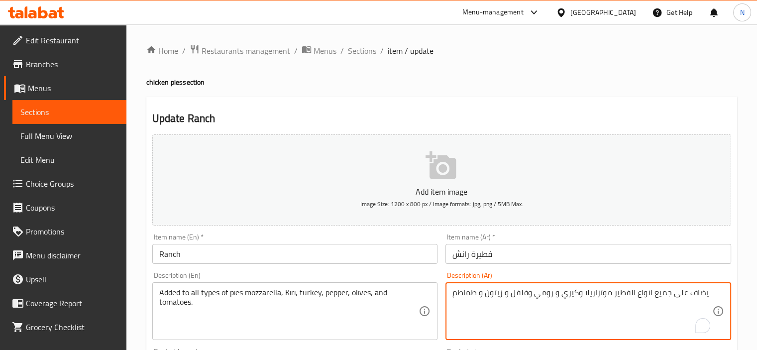
drag, startPoint x: 667, startPoint y: 301, endPoint x: 749, endPoint y: 306, distance: 82.2
type textarea "موتزاريلا و[PERSON_NAME] و [PERSON_NAME] وفلفل و زيتون و طماطم"
click at [213, 251] on input "Ranch" at bounding box center [295, 254] width 286 height 20
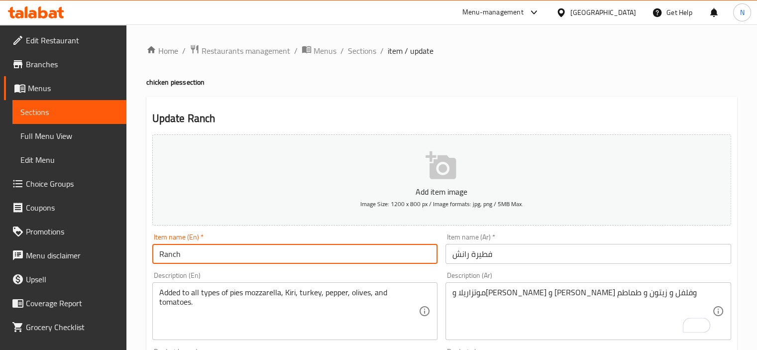
click at [213, 255] on input "Ranch" at bounding box center [295, 254] width 286 height 20
type input "Ranch pie"
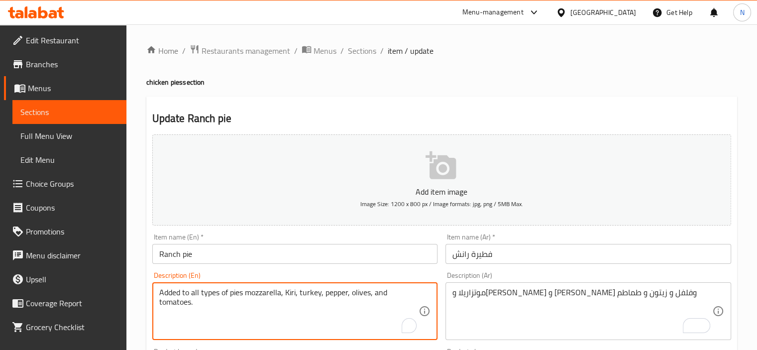
drag, startPoint x: 245, startPoint y: 292, endPoint x: 172, endPoint y: 288, distance: 73.2
type textarea "mozzarella, Kiri, turkey, pepper, olives, and tomatoes."
click at [275, 262] on input "Ranch pie" at bounding box center [295, 254] width 286 height 20
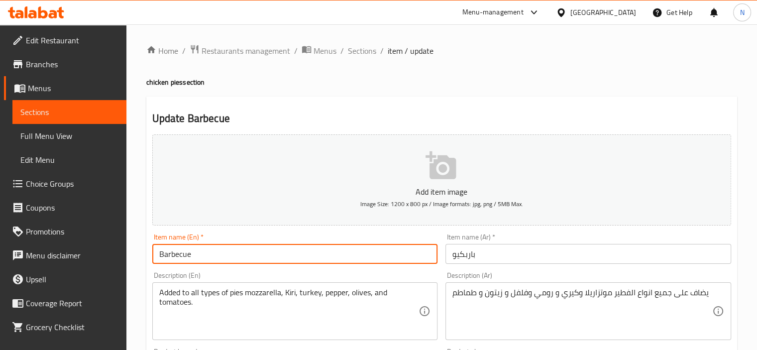
click at [209, 258] on input "Barbecue" at bounding box center [295, 254] width 286 height 20
type input "BBQ pie"
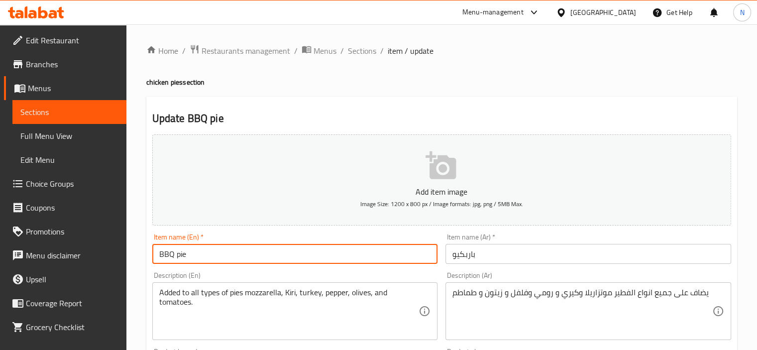
click at [448, 256] on input "باربكيو" at bounding box center [588, 254] width 286 height 20
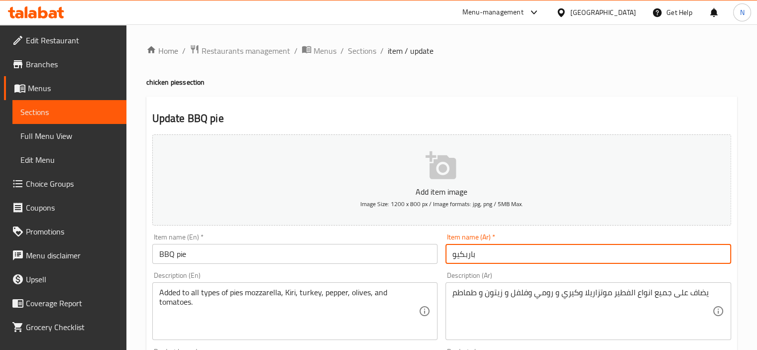
paste input "فطيرة"
type input "فطيرة باربكيو"
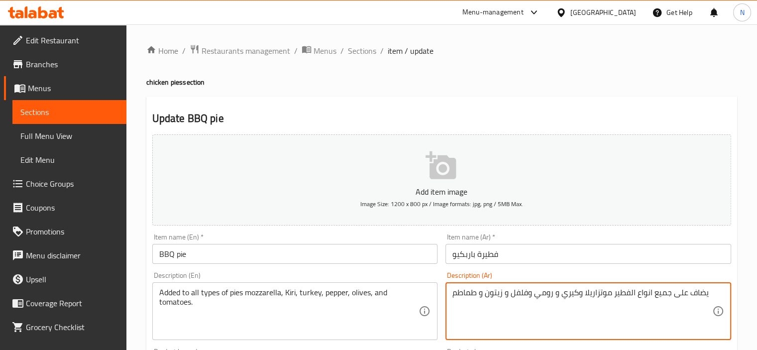
drag, startPoint x: 607, startPoint y: 290, endPoint x: 621, endPoint y: 290, distance: 13.9
click at [607, 292] on textarea "يضاف على جميع انواع الفطير موتزاريلا وكيري و رومي وفلفل و زيتون و طماطم" at bounding box center [582, 311] width 260 height 47
drag, startPoint x: 611, startPoint y: 292, endPoint x: 715, endPoint y: 285, distance: 103.7
click at [715, 285] on div "يضاف على جميع انواع الفطير موتزاريلا وكيري و رومي وفلفل و زيتون و طماطم Descrip…" at bounding box center [588, 311] width 286 height 58
type textarea "[PERSON_NAME] وكيري و [PERSON_NAME] وفلفل و زيتون و طماطم"
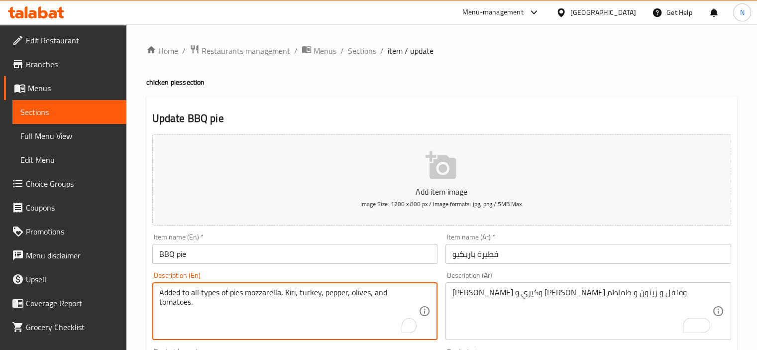
drag, startPoint x: 246, startPoint y: 292, endPoint x: 141, endPoint y: 298, distance: 104.7
click at [218, 294] on textarea "Added to all types of pies mozzarella, Kiri, turkey, pepper, olives, and tomato…" at bounding box center [289, 311] width 260 height 47
drag, startPoint x: 243, startPoint y: 292, endPoint x: 102, endPoint y: 282, distance: 141.2
type textarea "mozzarella, Kiri, turkey, pepper, olives, and tomatoes."
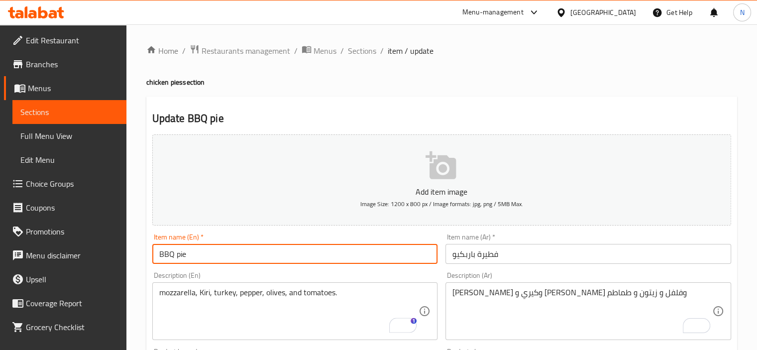
click at [264, 249] on input "BBQ pie" at bounding box center [295, 254] width 286 height 20
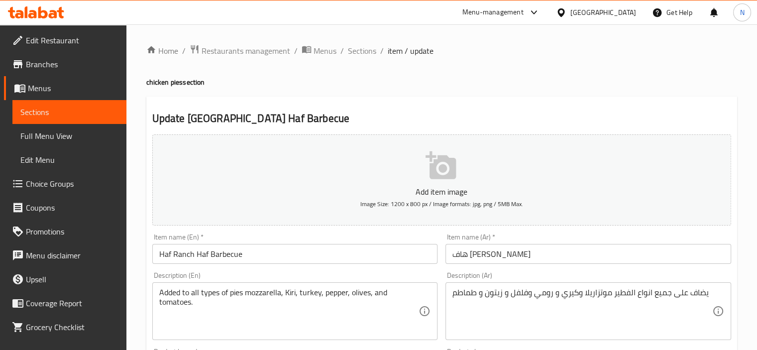
click at [290, 250] on input "Haf Ranch Haf Barbecue" at bounding box center [295, 254] width 286 height 20
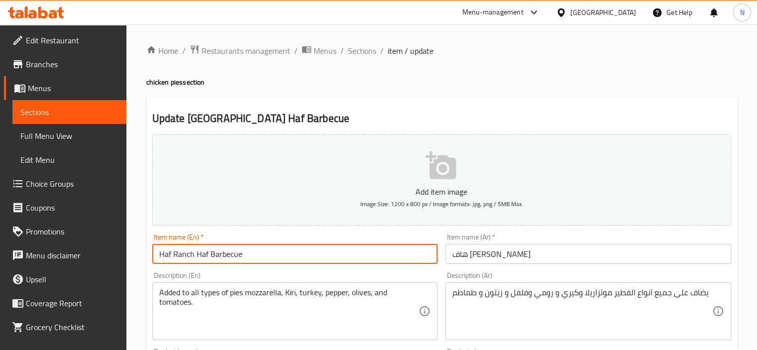
click at [231, 252] on input "Haf Ranch Haf Barbecue" at bounding box center [295, 254] width 286 height 20
type input "Haf Ranch Haf BBQ pie"
click at [451, 257] on input "هاف [PERSON_NAME]" at bounding box center [588, 254] width 286 height 20
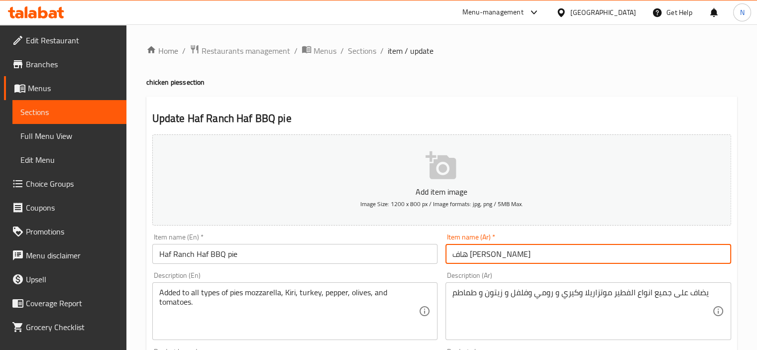
paste input "فطيرة"
type input "فطيرة هاف رانش هاف باربكيو"
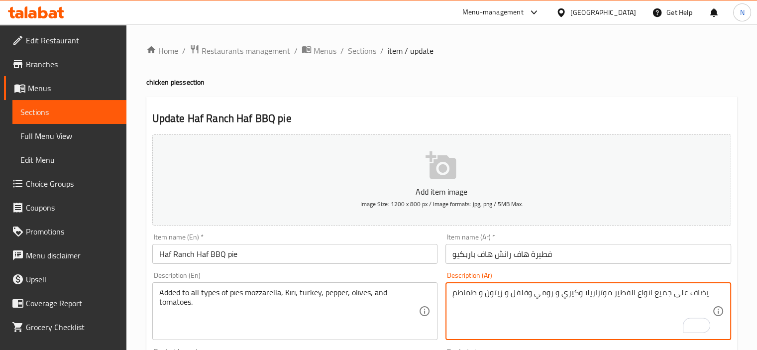
click at [613, 291] on textarea "يضاف على جميع انواع الفطير موتزاريلا وكيري و رومي وفلفل و زيتون و طماطم" at bounding box center [582, 311] width 260 height 47
drag, startPoint x: 609, startPoint y: 292, endPoint x: 727, endPoint y: 297, distance: 117.5
click at [727, 297] on div "يضاف على جميع انواع الفطير موتزاريلا وكيري و رومي وفلفل و زيتون و طماطم Descrip…" at bounding box center [588, 311] width 286 height 58
type textarea "موتزاريلا و[PERSON_NAME] و [PERSON_NAME] وفلفل و زيتون و طماطم"
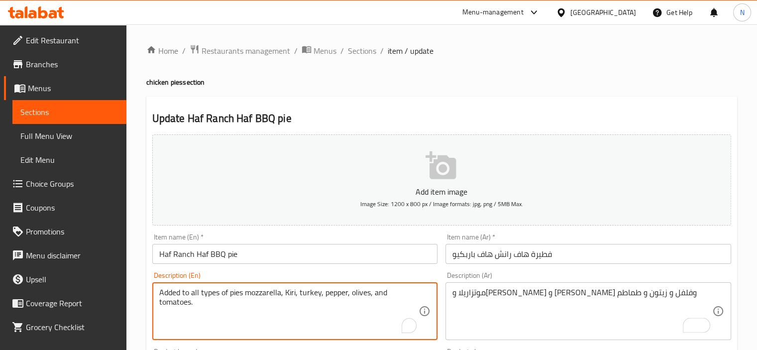
drag, startPoint x: 246, startPoint y: 292, endPoint x: 127, endPoint y: 282, distance: 119.4
type textarea "mozzarella, Kiri, turkey, pepper, olives, and tomatoes."
click at [295, 253] on input "Haf Ranch Haf BBQ pie" at bounding box center [295, 254] width 286 height 20
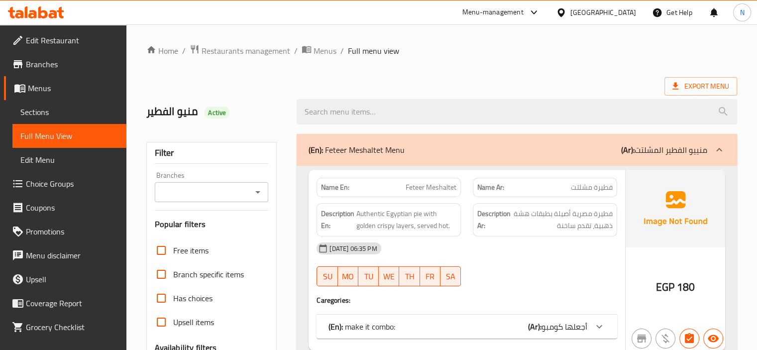
drag, startPoint x: 349, startPoint y: 157, endPoint x: 285, endPoint y: 194, distance: 74.3
click at [349, 156] on p "(En): Feteer Meshaltet Menu" at bounding box center [357, 150] width 96 height 12
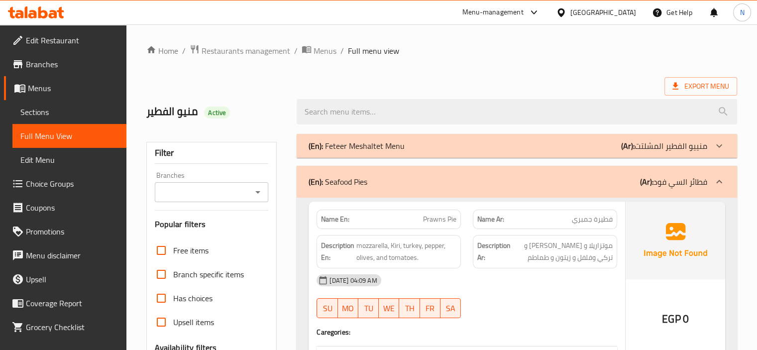
click at [338, 185] on p "(En): Seafood Pies" at bounding box center [338, 182] width 59 height 12
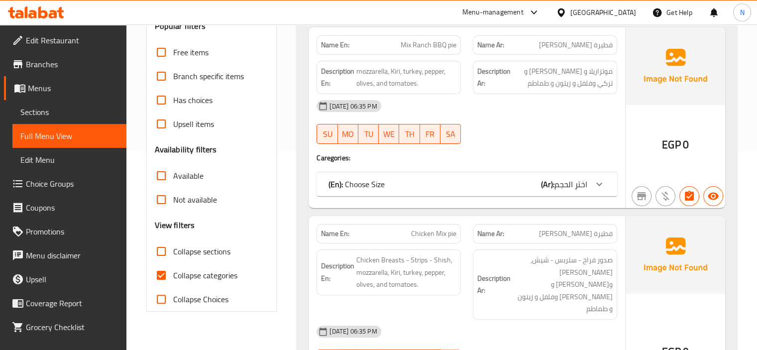
scroll to position [199, 0]
click at [163, 277] on input "Collapse categories" at bounding box center [161, 274] width 24 height 24
checkbox input "false"
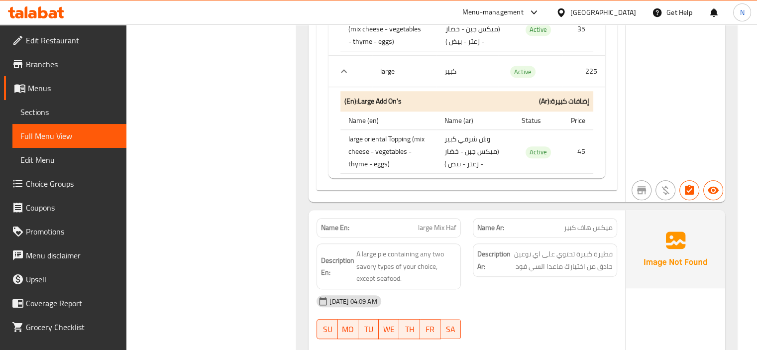
scroll to position [4578, 0]
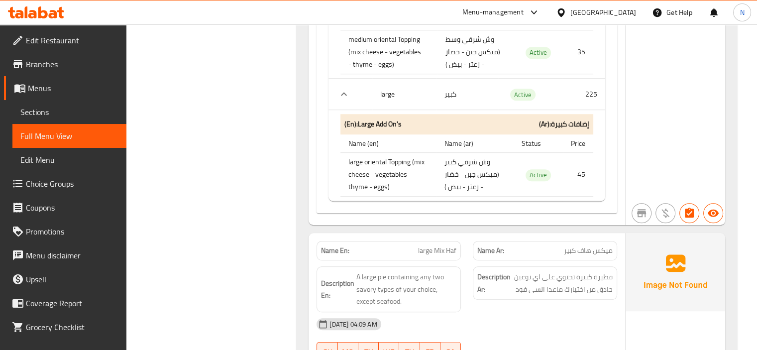
click at [439, 245] on span "large Mix Haf" at bounding box center [437, 250] width 38 height 10
copy span "large Mix Haf"
click at [301, 195] on div "Name En: Cheese Mix Name Ar: میکس جبن Description En: Added to all types of pie…" at bounding box center [517, 295] width 440 height 1129
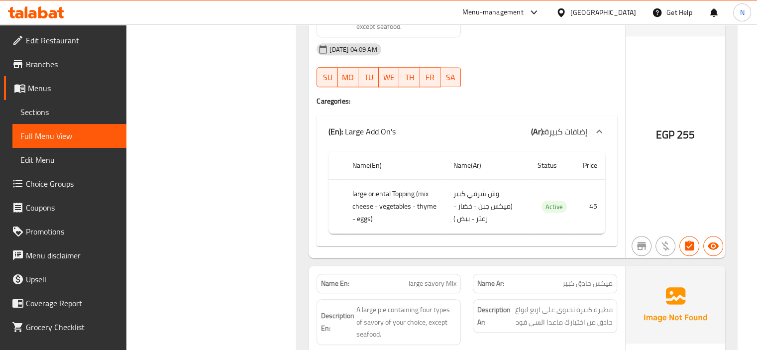
scroll to position [4857, 0]
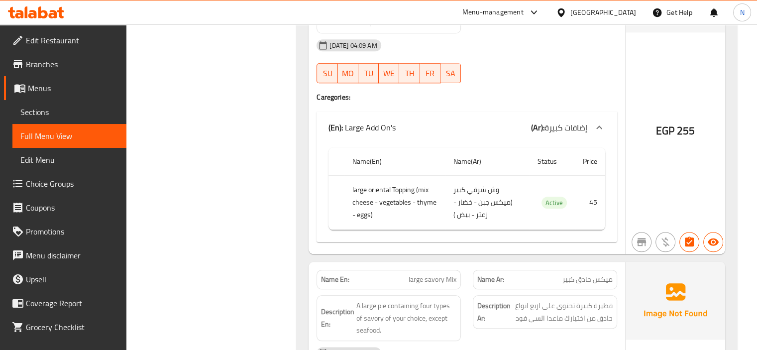
click at [439, 274] on span "large savory Mix" at bounding box center [433, 279] width 48 height 10
copy span "large savory Mix"
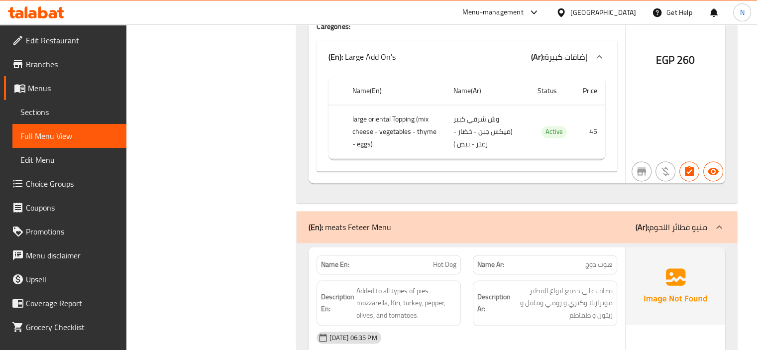
scroll to position [5255, 0]
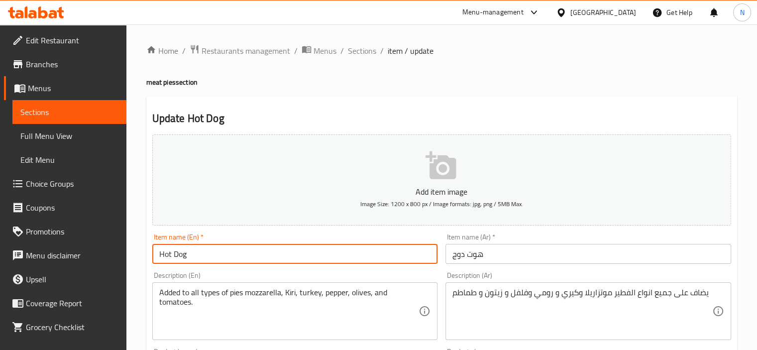
click at [233, 256] on input "Hot Dog" at bounding box center [295, 254] width 286 height 20
click at [235, 248] on input "Hot Dog" at bounding box center [295, 254] width 286 height 20
click at [233, 250] on input "Hot Dog" at bounding box center [295, 254] width 286 height 20
type input "Hot Dog pie"
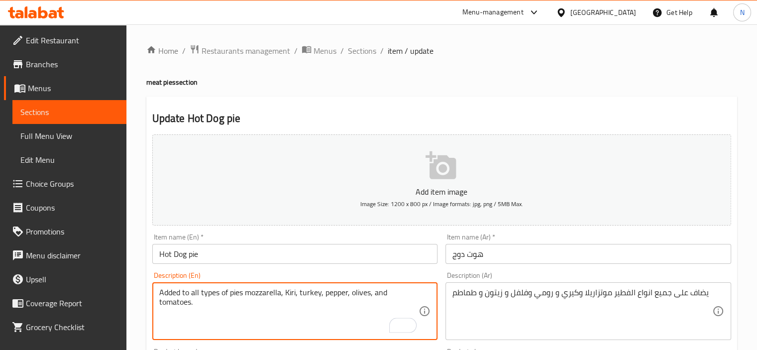
drag, startPoint x: 242, startPoint y: 291, endPoint x: 113, endPoint y: 285, distance: 129.5
type textarea "mozzarella, Kiri, turkey, pepper, olives, and tomatoes."
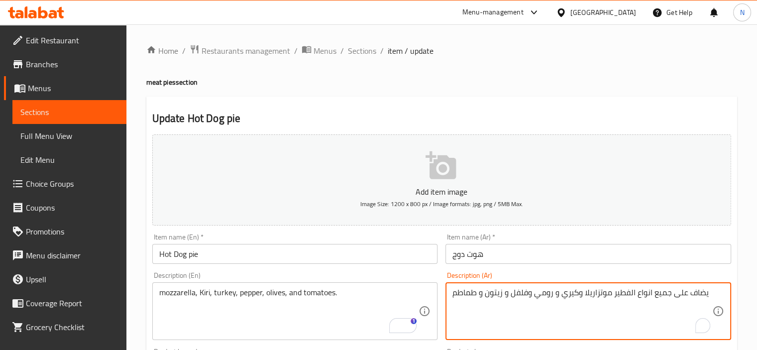
drag, startPoint x: 611, startPoint y: 293, endPoint x: 730, endPoint y: 296, distance: 119.0
type textarea "موتزاريلا و[PERSON_NAME] و [PERSON_NAME] وفلفل و زيتون و طماطم"
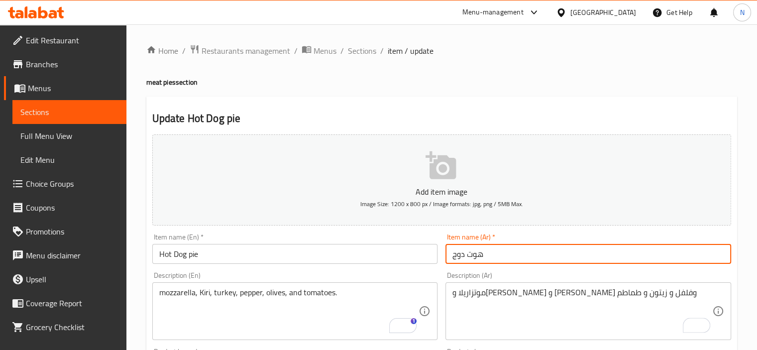
click at [450, 253] on input "هوت دوج" at bounding box center [588, 254] width 286 height 20
click at [492, 257] on input "فطيرة هوت دوج" at bounding box center [588, 254] width 286 height 20
type input "فطيرة هوت دوج"
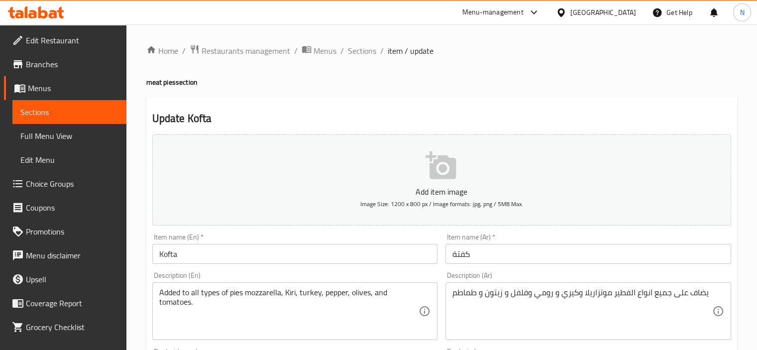
click at [203, 250] on input "Kofta" at bounding box center [295, 254] width 286 height 20
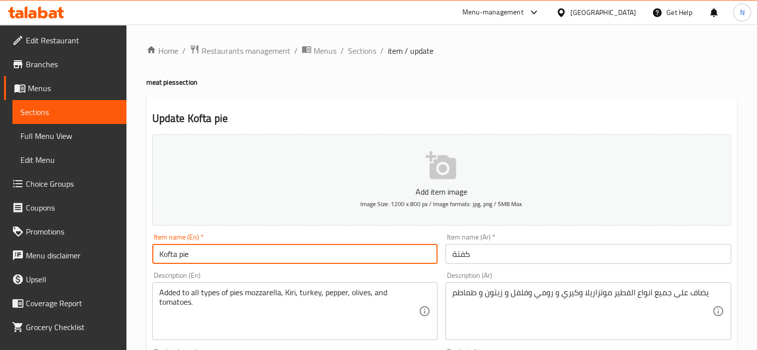
type input "Kofta pie"
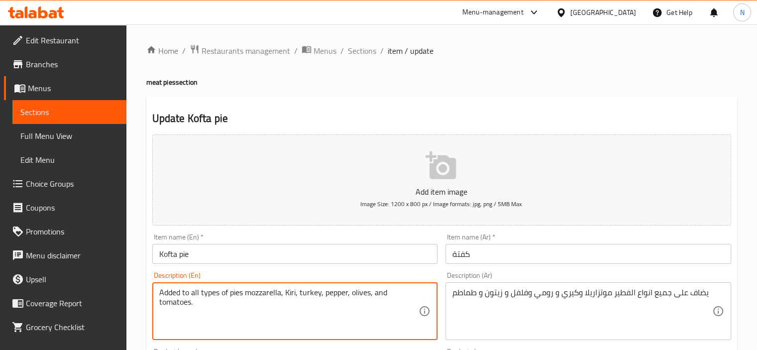
drag, startPoint x: 245, startPoint y: 291, endPoint x: 120, endPoint y: 278, distance: 125.5
paste textarea "فطيرة"
type textarea "mozzarella, Kiri, turkey, pepper, olives, and tomatoes."
click at [449, 260] on input "كفتة" at bounding box center [588, 254] width 286 height 20
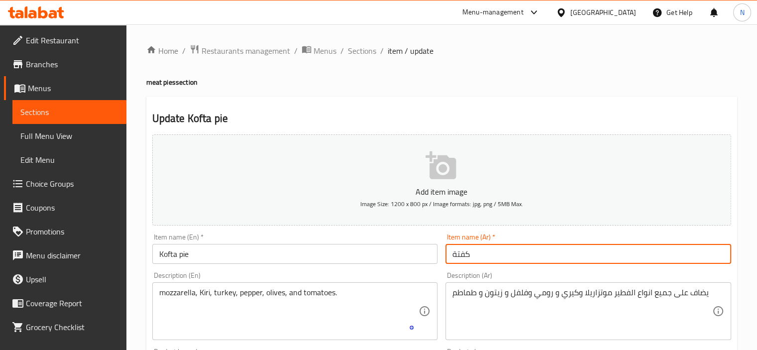
paste input "فطيرة"
type input "فطيرة كفتة"
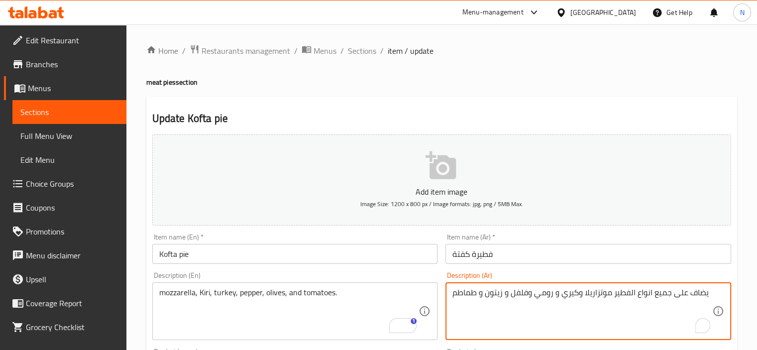
drag, startPoint x: 613, startPoint y: 292, endPoint x: 711, endPoint y: 291, distance: 98.0
type textarea "موتزاريلا و[PERSON_NAME] و [PERSON_NAME] وفلفل و زيتون و طماطم"
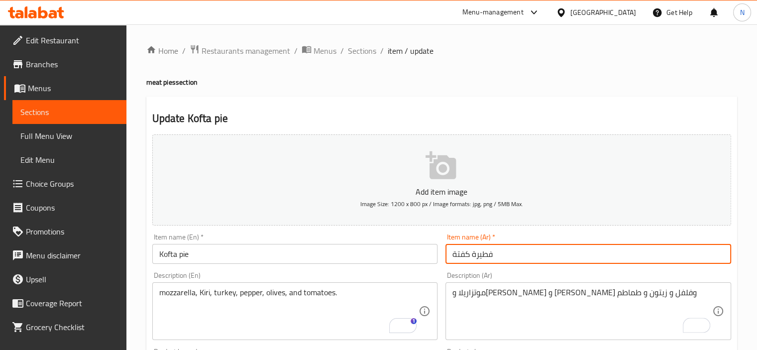
click at [563, 254] on input "فطيرة كفتة" at bounding box center [588, 254] width 286 height 20
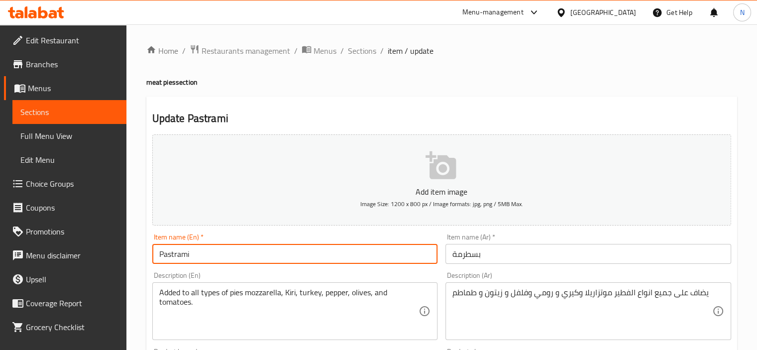
click at [211, 256] on input "Pastrami" at bounding box center [295, 254] width 286 height 20
type input "Pastrami pie"
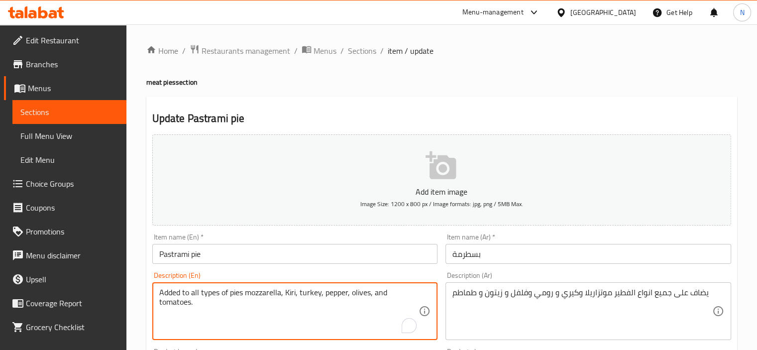
drag, startPoint x: 245, startPoint y: 292, endPoint x: 111, endPoint y: 282, distance: 134.2
type textarea "mozzarella, Kiri, turkey, pepper, olives, and tomatoes."
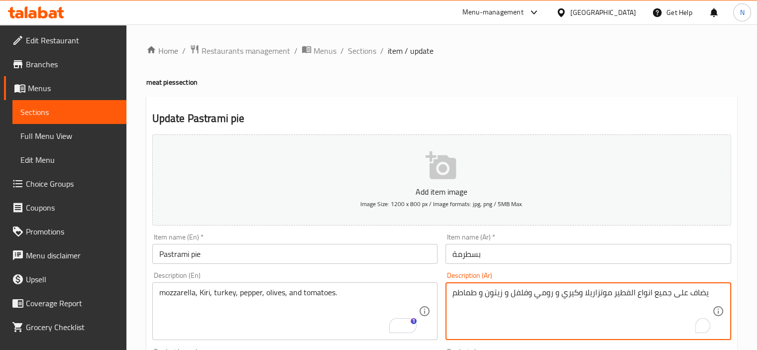
drag, startPoint x: 609, startPoint y: 292, endPoint x: 716, endPoint y: 288, distance: 107.1
type textarea "موتزاريلا و[PERSON_NAME] و [PERSON_NAME] وفلفل و زيتون و طماطم"
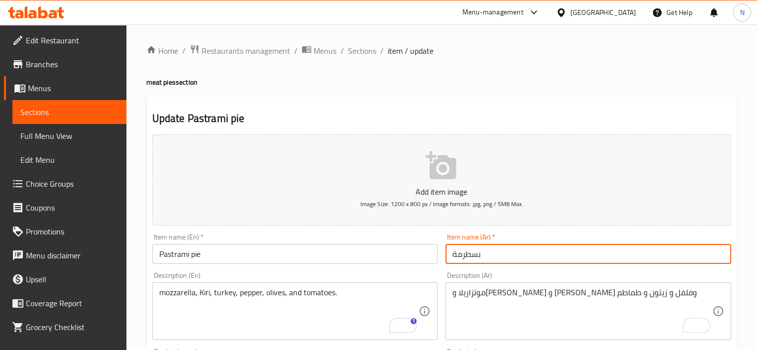
click at [452, 258] on input "بسطرمة" at bounding box center [588, 254] width 286 height 20
paste input "فطيرة"
type input "فطيرة بسطرمة"
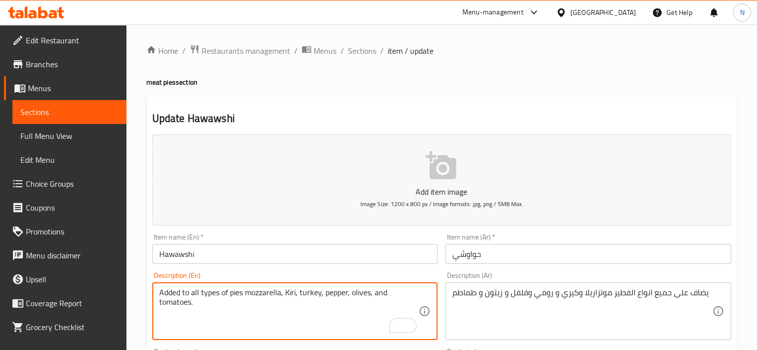
drag, startPoint x: 241, startPoint y: 292, endPoint x: 134, endPoint y: 298, distance: 107.6
click at [240, 297] on textarea "Added to all types of pies mozzarella, Kiri, turkey, pepper, olives, and tomato…" at bounding box center [289, 311] width 260 height 47
drag, startPoint x: 243, startPoint y: 292, endPoint x: 120, endPoint y: 296, distance: 123.0
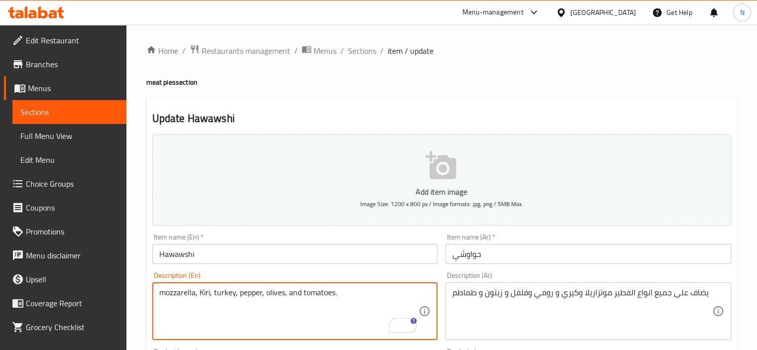
type textarea "mozzarella, Kiri, turkey, pepper, olives, and tomatoes."
click at [214, 262] on input "Hawawshi" at bounding box center [295, 254] width 286 height 20
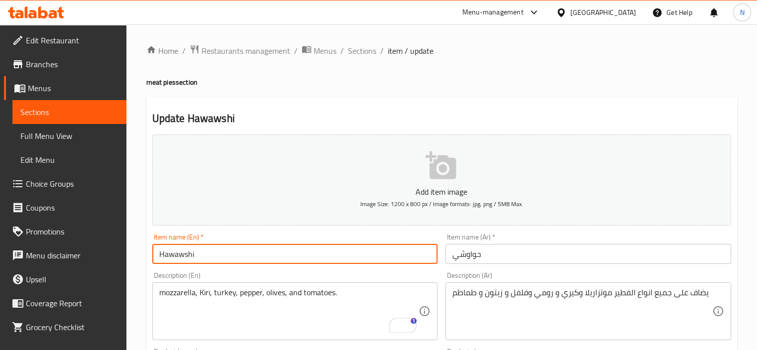
paste input "فطيرة"
type input "Hawawshi pie"
click at [447, 261] on input "حواوشي" at bounding box center [588, 254] width 286 height 20
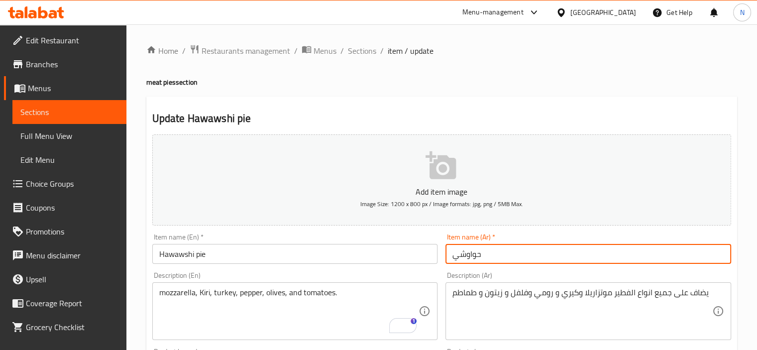
paste input "فطيرة"
type input "فطيرة حواوشي"
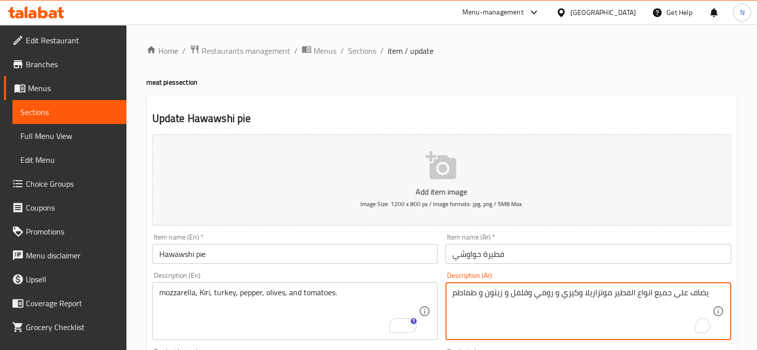
drag, startPoint x: 611, startPoint y: 295, endPoint x: 763, endPoint y: 294, distance: 151.8
type textarea "[PERSON_NAME] وكيري و [PERSON_NAME] وفلفل و زيتون و طماطم"
click at [496, 253] on input "فطيرة حواوشي" at bounding box center [588, 254] width 286 height 20
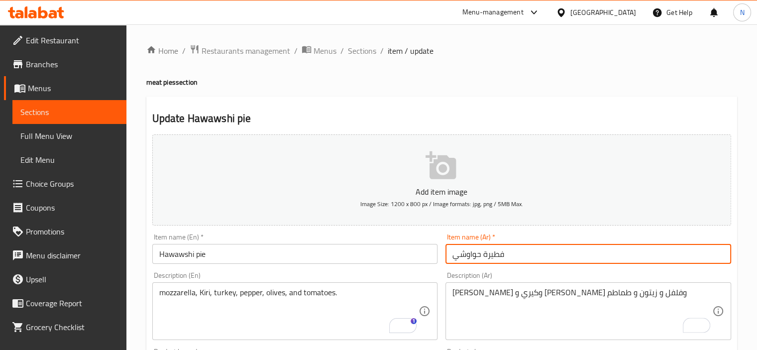
click at [496, 253] on input "فطيرة حواوشي" at bounding box center [588, 254] width 286 height 20
type input "حواوشي"
click at [197, 256] on input "Hawawshi pie" at bounding box center [295, 254] width 286 height 20
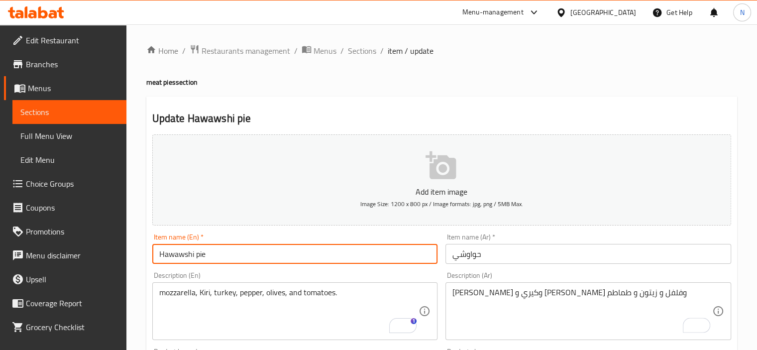
click at [197, 256] on input "Hawawshi pie" at bounding box center [295, 254] width 286 height 20
type input "Hawawshi"
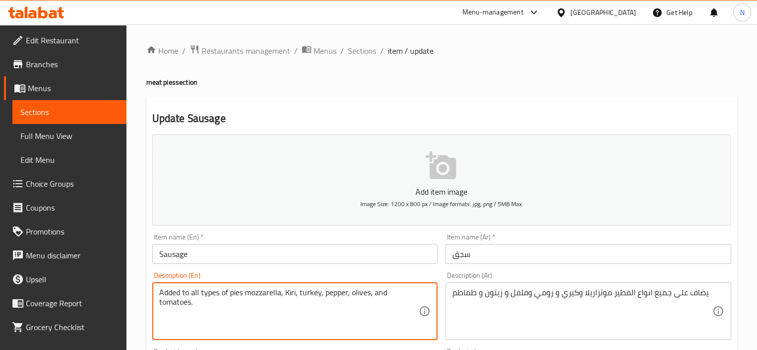
drag, startPoint x: 243, startPoint y: 291, endPoint x: 120, endPoint y: 274, distance: 124.0
type textarea "mozzarella, Kiri, turkey, pepper, olives, and tomatoes."
click at [209, 252] on input "Sausage" at bounding box center [295, 254] width 286 height 20
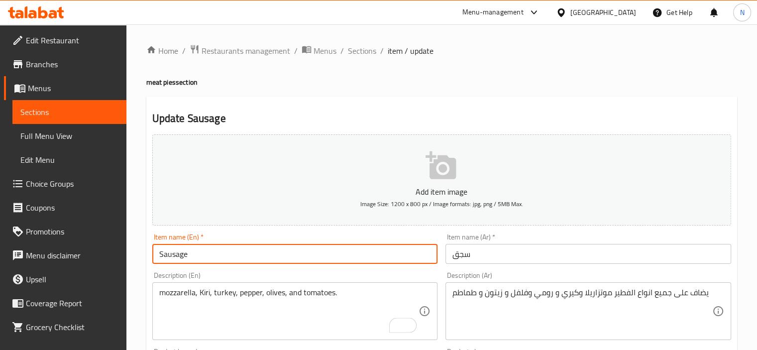
paste input "فطيرة"
type input "Sausage pie"
click at [450, 262] on input "سجق" at bounding box center [588, 254] width 286 height 20
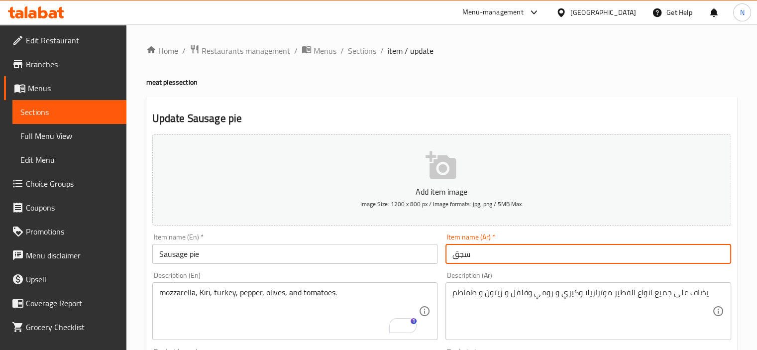
paste input "فطيرة"
type input "فطيرة سجق"
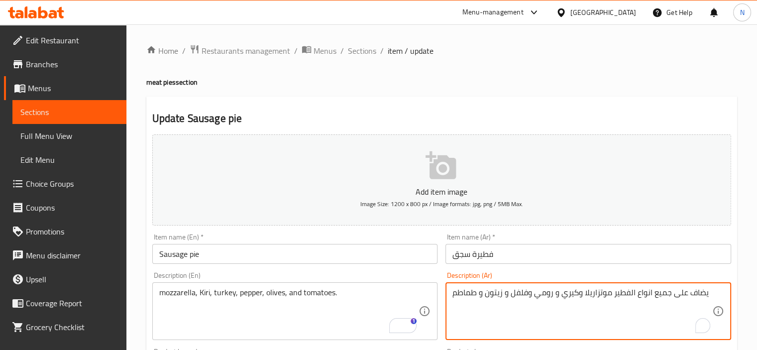
drag, startPoint x: 613, startPoint y: 294, endPoint x: 762, endPoint y: 302, distance: 149.5
type textarea "موتزاريلا و[PERSON_NAME] و [PERSON_NAME] وفلفل و زيتون و طماطم"
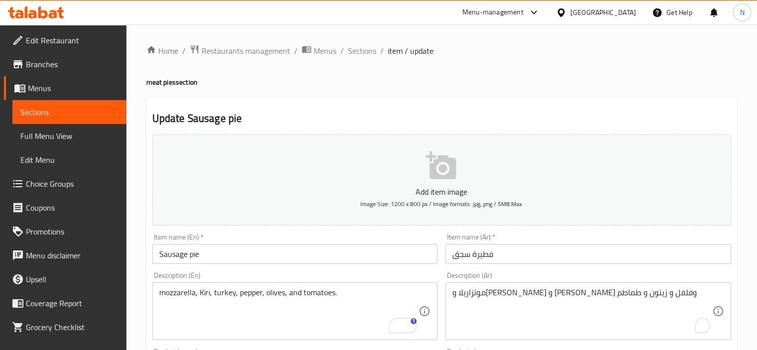
click at [585, 264] on div "Item name (Ar)   * فطيرة سجق Item name (Ar) *" at bounding box center [588, 248] width 294 height 38
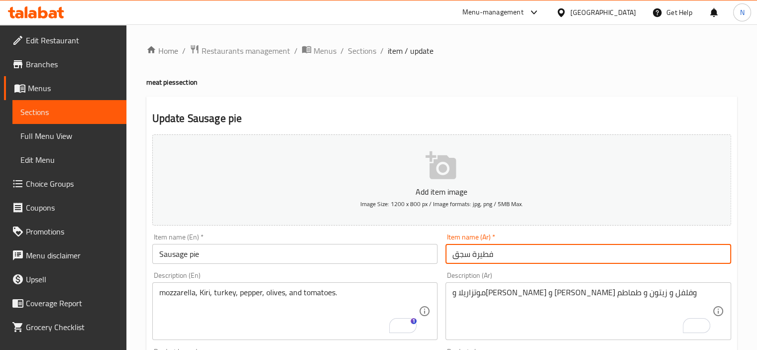
click at [585, 259] on input "فطيرة سجق" at bounding box center [588, 254] width 286 height 20
click at [455, 250] on input "سجق بسطرمة" at bounding box center [588, 254] width 286 height 20
click at [452, 252] on input "سجق بسطرمة" at bounding box center [588, 254] width 286 height 20
paste input "فطيرة"
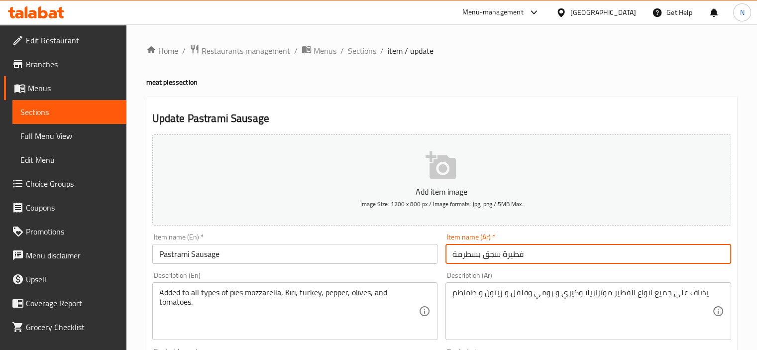
type input "فطيرة سجق بسطرمة"
click at [259, 250] on input "Pastrami Sausage" at bounding box center [295, 254] width 286 height 20
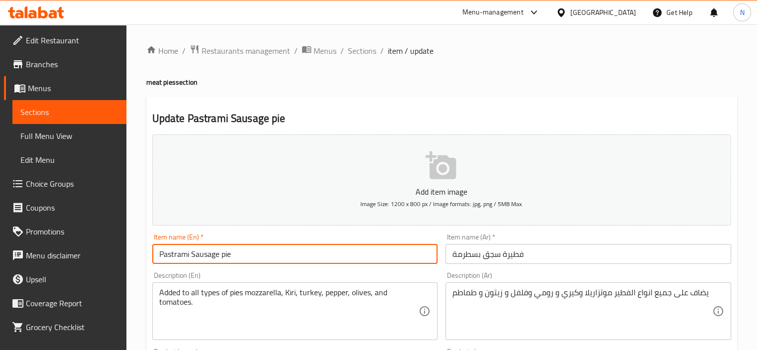
type input "Pastrami Sausage pie"
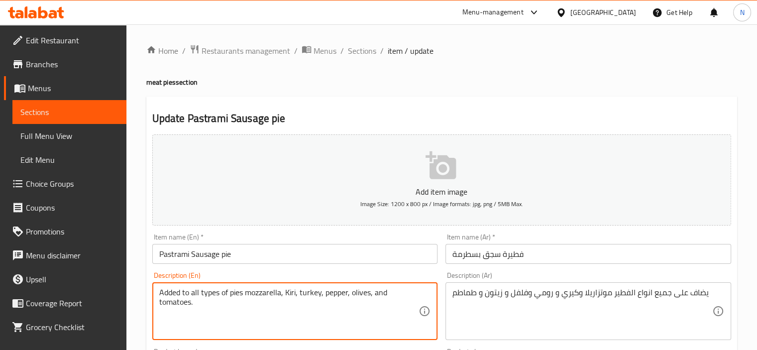
drag, startPoint x: 244, startPoint y: 292, endPoint x: 128, endPoint y: 283, distance: 116.3
type textarea "mozzarella, Kiri, turkey, pepper, olives, and tomatoes."
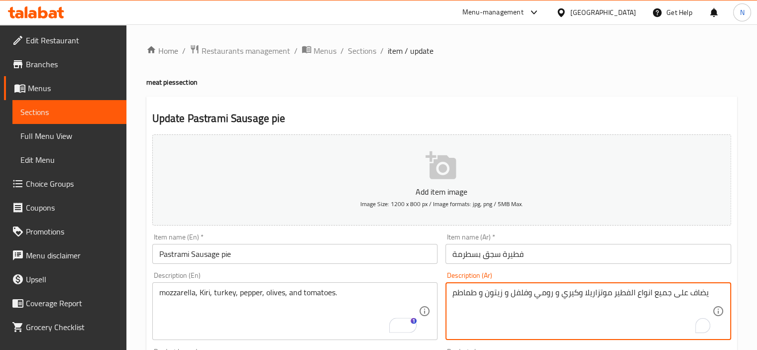
drag, startPoint x: 609, startPoint y: 292, endPoint x: 715, endPoint y: 286, distance: 105.7
type textarea "موتزاريلا و[PERSON_NAME] و [PERSON_NAME] وفلفل و زيتون و طماطم"
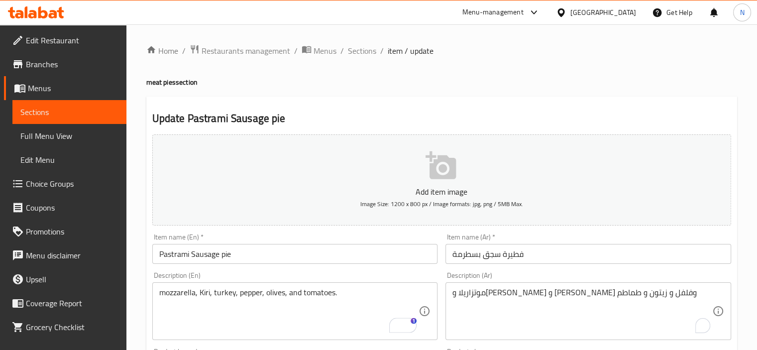
click at [628, 266] on div "Item name (Ar)   * فطيرة سجق بسطرمة Item name (Ar) *" at bounding box center [588, 248] width 294 height 38
click at [628, 259] on input "فطيرة سجق بسطرمة" at bounding box center [588, 254] width 286 height 20
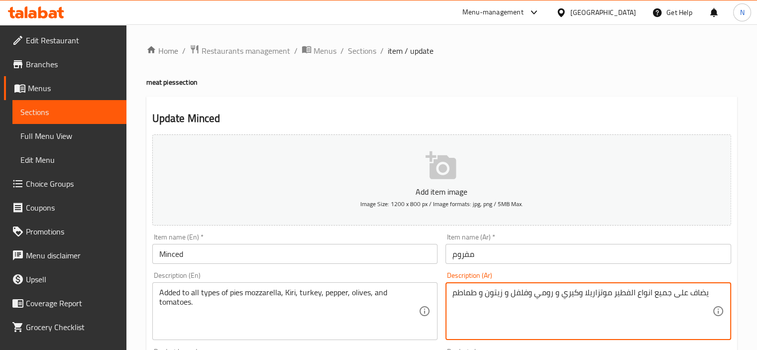
drag, startPoint x: 611, startPoint y: 292, endPoint x: 740, endPoint y: 290, distance: 129.4
type textarea "موتزاريلا و[PERSON_NAME] و [PERSON_NAME] وفلفل و زيتون و طماطم"
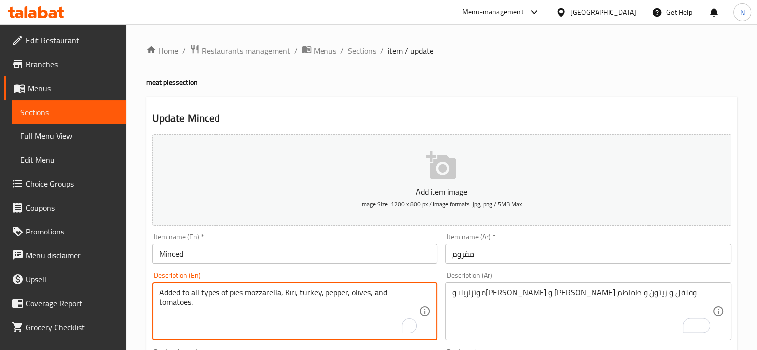
drag, startPoint x: 243, startPoint y: 292, endPoint x: 84, endPoint y: 282, distance: 160.1
type textarea "mozzarella, Kiri, turkey, pepper, olives, and tomatoes."
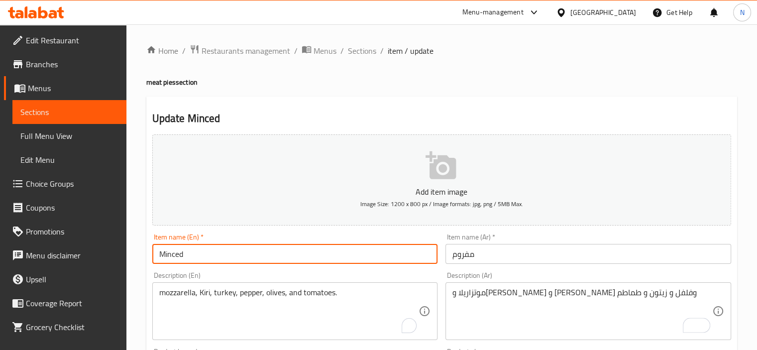
click at [227, 257] on input "Minced" at bounding box center [295, 254] width 286 height 20
type input "Minced pie"
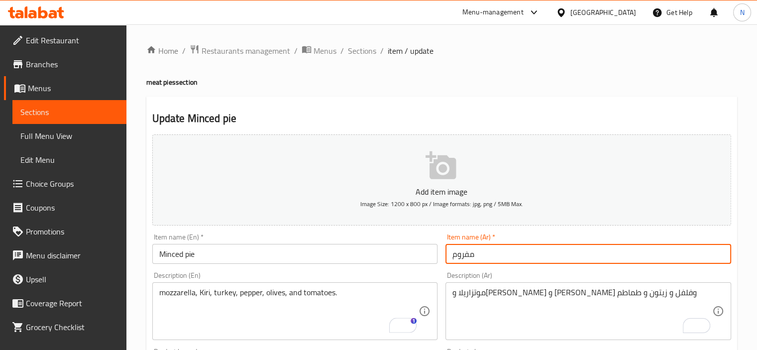
click at [457, 260] on input "مفروم" at bounding box center [588, 254] width 286 height 20
click at [450, 259] on input "مفروم" at bounding box center [588, 254] width 286 height 20
paste input "فطيرة"
type input "فطيرة مفروم"
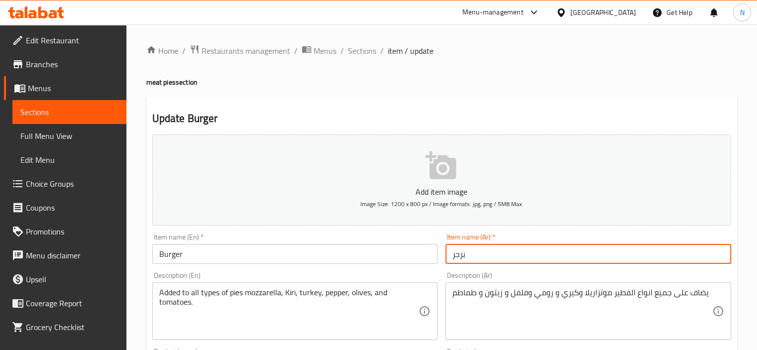
click at [447, 259] on input "برجر" at bounding box center [588, 254] width 286 height 20
paste input "فطيرة"
type input "فطيرة برجر"
click at [219, 246] on input "Burger" at bounding box center [295, 254] width 286 height 20
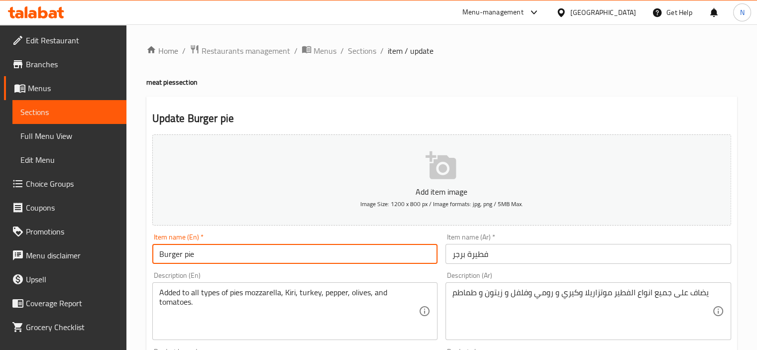
type input "Burger pie"
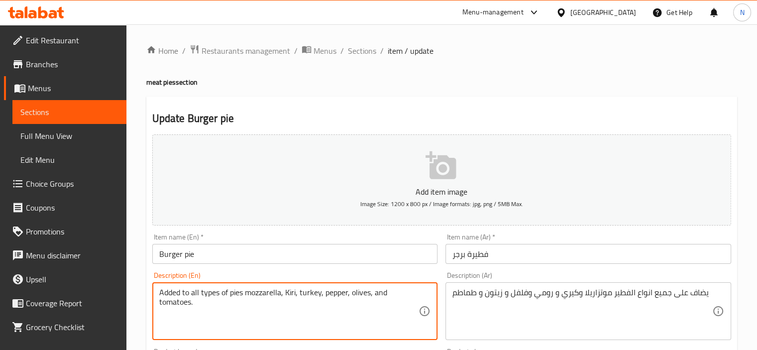
drag, startPoint x: 247, startPoint y: 294, endPoint x: 137, endPoint y: 297, distance: 110.0
type textarea "mozzarella, Kiri, turkey, pepper, olives, and tomatoes."
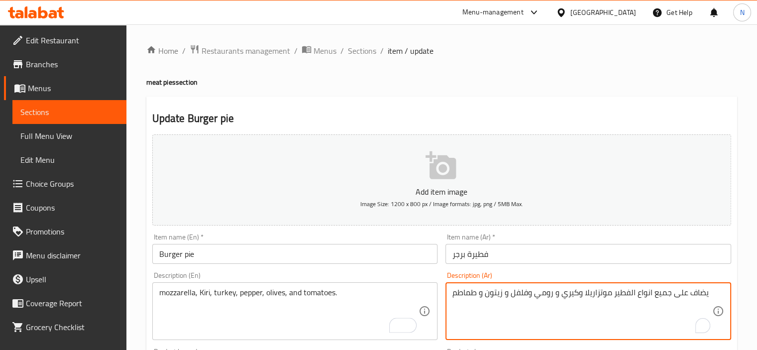
drag, startPoint x: 611, startPoint y: 291, endPoint x: 747, endPoint y: 299, distance: 136.6
type textarea "موتزاريلا و[PERSON_NAME] و [PERSON_NAME] وفلفل و زيتون و طماطم"
click at [539, 248] on input "فطيرة برجر" at bounding box center [588, 254] width 286 height 20
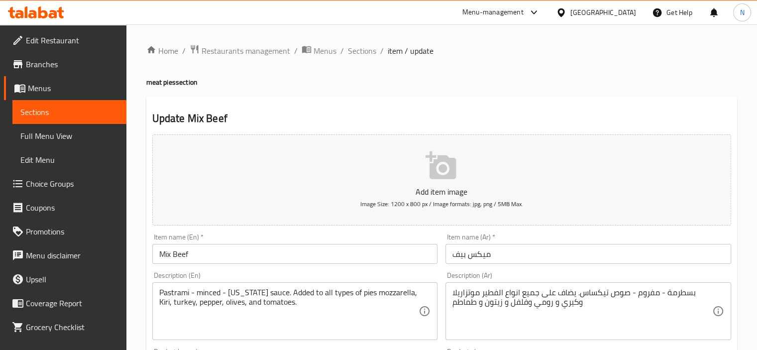
click at [448, 260] on input "میکس بیف" at bounding box center [588, 254] width 286 height 20
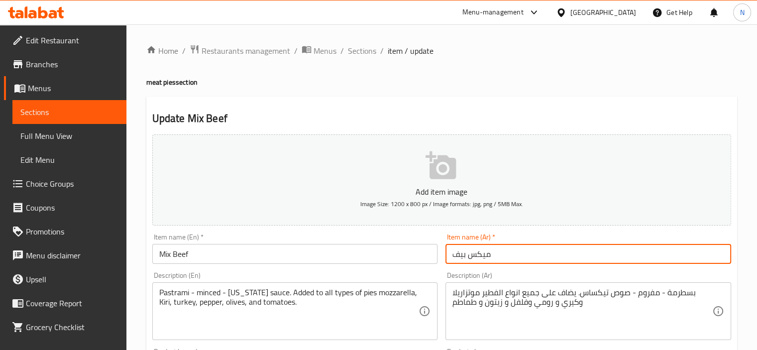
paste input "فطيرة"
type input "فطيرة میکس بیف"
click at [253, 256] on input "Mix Beef" at bounding box center [295, 254] width 286 height 20
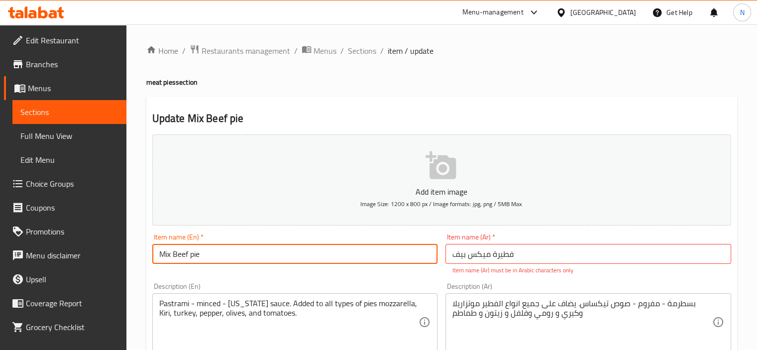
type input "Mix Beef pie"
click at [482, 260] on input "فطيرة میکس بیف" at bounding box center [588, 254] width 286 height 20
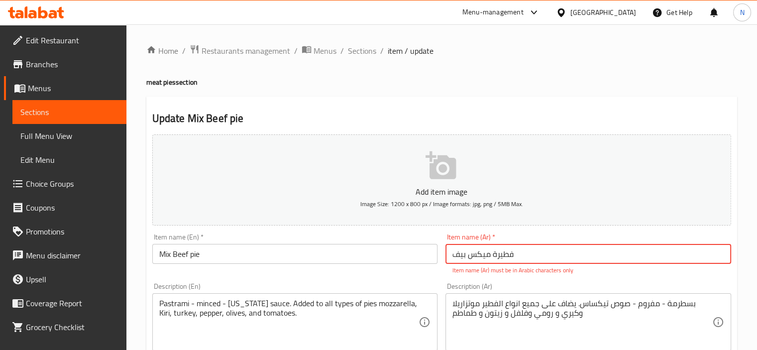
click at [482, 260] on input "فطيرة میکس بیف" at bounding box center [588, 254] width 286 height 20
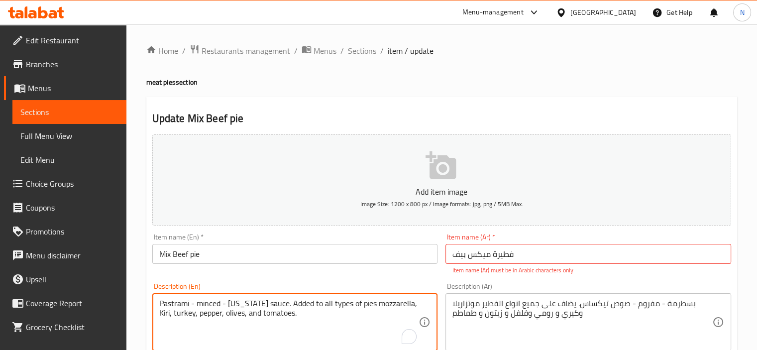
click at [459, 251] on input "فطيرة ميكس بیف" at bounding box center [588, 254] width 286 height 20
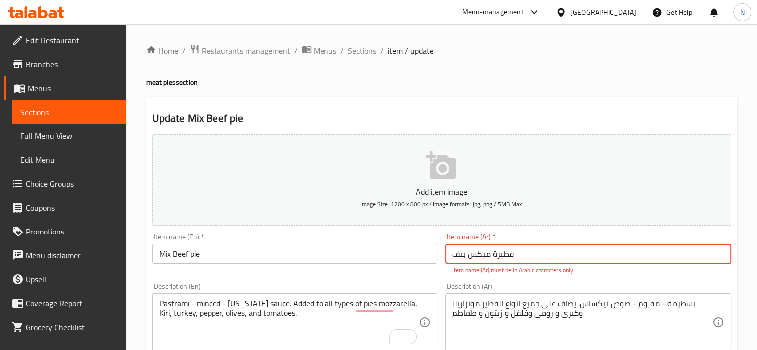
click at [541, 260] on input "فطيرة ميكس بيف" at bounding box center [588, 254] width 286 height 20
type input "فطيرة ميكس بيف"
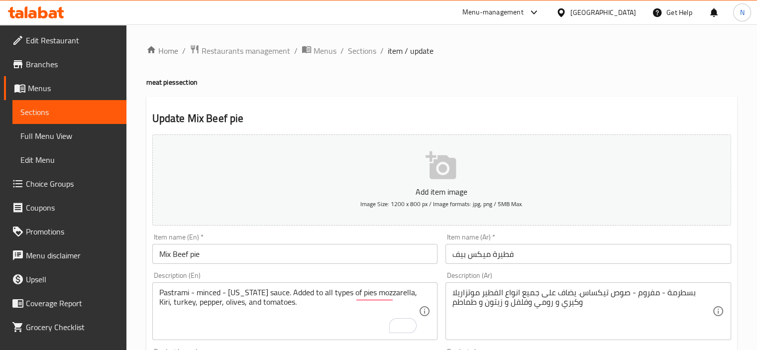
click at [494, 294] on div "بسطرمة - مفروم - صوص تیکساس. يضاف على جميع انواع الفطير موتزاريلا وكيري و رومي …" at bounding box center [588, 311] width 286 height 58
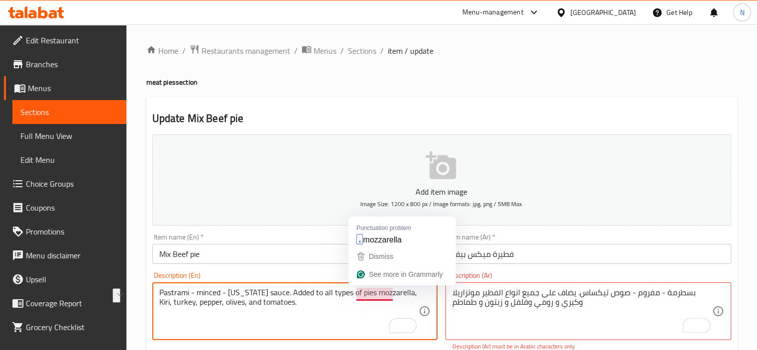
drag, startPoint x: 271, startPoint y: 291, endPoint x: 356, endPoint y: 297, distance: 84.8
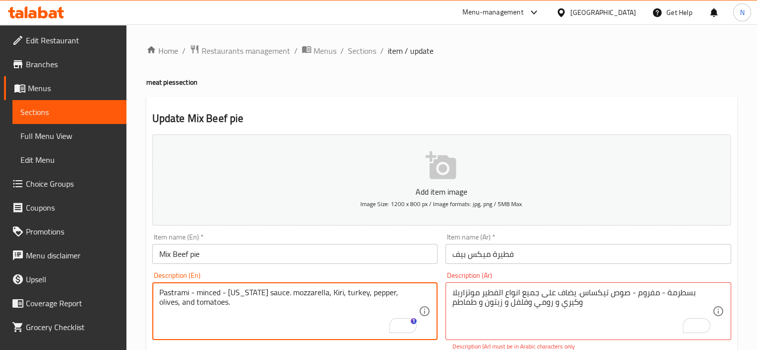
type textarea "Pastrami - minced - [US_STATE] sauce. mozzarella, Kiri, turkey, pepper, olives,…"
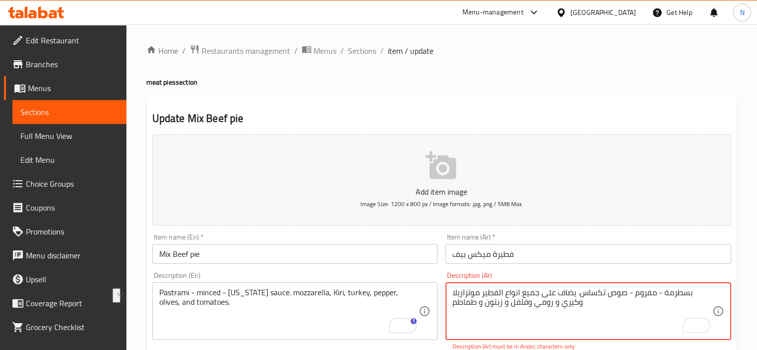
drag, startPoint x: 575, startPoint y: 292, endPoint x: 482, endPoint y: 295, distance: 92.6
click at [482, 295] on textarea "بسطرمة - مفروم - صوص تکساس. يضاف على جميع انواع الفطير موتزاريلا وكيري و رومي و…" at bounding box center [582, 311] width 260 height 47
click at [349, 258] on input "Mix Beef pie" at bounding box center [295, 254] width 286 height 20
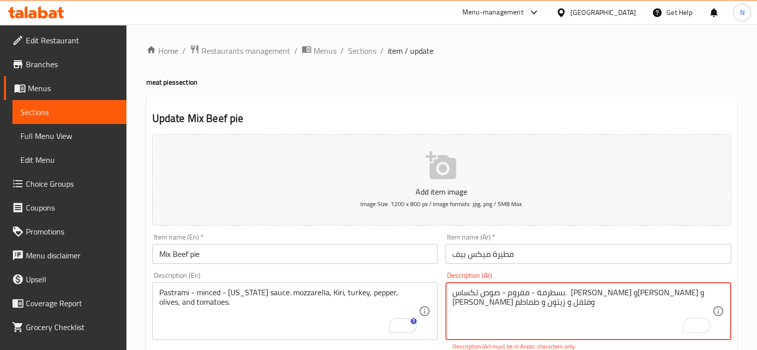
click at [569, 296] on textarea "بسطرمة - مفروم - صوص تکساس. [PERSON_NAME] و[PERSON_NAME] و [PERSON_NAME] وفلفل …" at bounding box center [582, 311] width 260 height 47
click at [652, 296] on textarea "بسطرمة - مفروم - صوص تکساس. [PERSON_NAME] و[PERSON_NAME] و [PERSON_NAME] وفلفل …" at bounding box center [582, 311] width 260 height 47
click at [603, 295] on textarea "بسطرمة - مفروم - صوص تکساس. [PERSON_NAME] و[PERSON_NAME] و [PERSON_NAME] وفلفل …" at bounding box center [582, 311] width 260 height 47
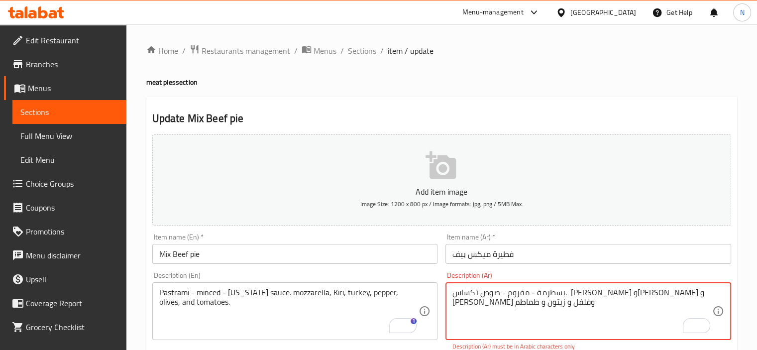
click at [622, 292] on textarea "بسطرمة - مفروم - صوص تکساس. [PERSON_NAME] و[PERSON_NAME] و [PERSON_NAME] وفلفل …" at bounding box center [582, 311] width 260 height 47
click at [572, 259] on input "فطيرة ميكس بيف" at bounding box center [588, 254] width 286 height 20
click at [609, 296] on textarea "بسطرمة - مفروم - صوص تکساس. [PERSON_NAME] و[PERSON_NAME] و [PERSON_NAME] وفلفل …" at bounding box center [582, 311] width 260 height 47
type textarea "بسطرمة - مفروم - صوص [GEOGRAPHIC_DATA]. [PERSON_NAME] و[PERSON_NAME] و [PERSON_…"
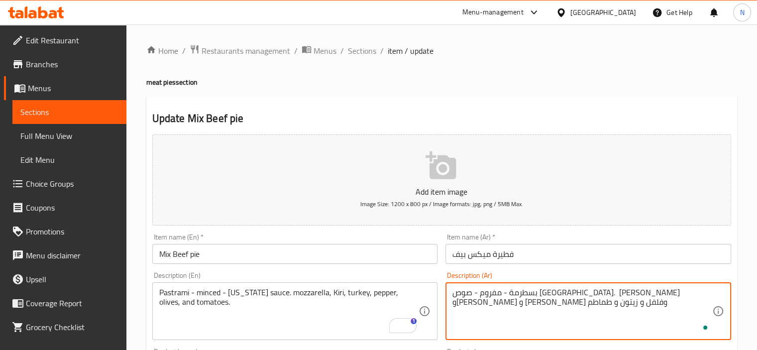
click at [566, 254] on input "فطيرة ميكس بيف" at bounding box center [588, 254] width 286 height 20
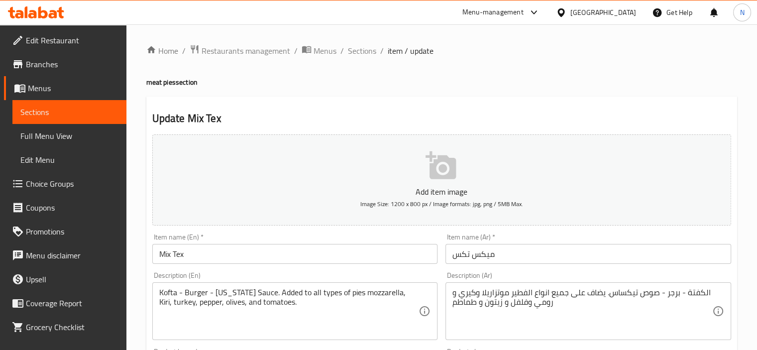
click at [223, 262] on input "Mix Tex" at bounding box center [295, 254] width 286 height 20
click at [232, 252] on input "Mix Tex" at bounding box center [295, 254] width 286 height 20
click at [215, 257] on input "Mix Tex" at bounding box center [295, 254] width 286 height 20
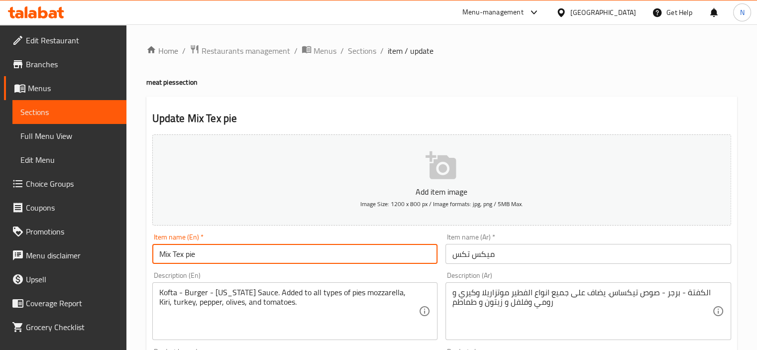
type input "Mix Tex pie"
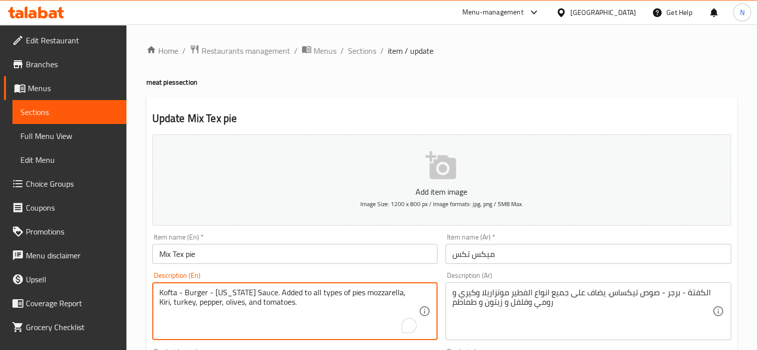
drag, startPoint x: 256, startPoint y: 294, endPoint x: 340, endPoint y: 296, distance: 84.6
type textarea "Kofta - Burger - [US_STATE] Sauce. mozzarella, Kiri, turkey, pepper, olives, an…"
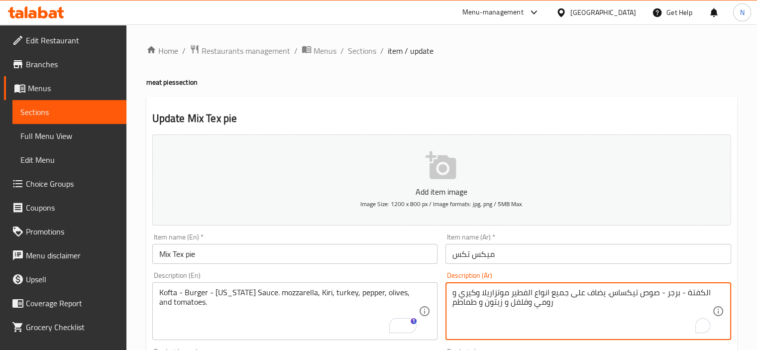
drag, startPoint x: 705, startPoint y: 292, endPoint x: 714, endPoint y: 290, distance: 9.2
click at [703, 291] on textarea "الكفتة - برجر - صوص تیکساس. يضاف على جميع انواع الفطير موتزاريلا وكيري و رومي و…" at bounding box center [582, 311] width 260 height 47
drag, startPoint x: 703, startPoint y: 291, endPoint x: 699, endPoint y: 295, distance: 5.3
click at [699, 295] on textarea "الكفتة - برجر - صوص تیکساس. يضاف على جميع انواع الفطير موتزاريلا وكيري و رومي و…" at bounding box center [582, 311] width 260 height 47
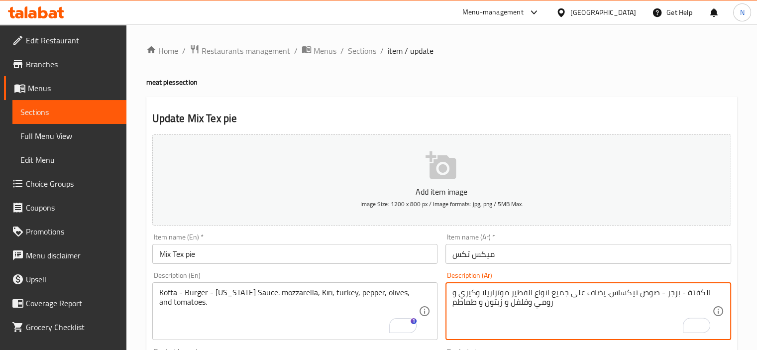
click at [703, 292] on textarea "الكفتة - برجر - صوص تیکساس. يضاف على جميع انواع الفطير موتزاريلا وكيري و رومي و…" at bounding box center [582, 311] width 260 height 47
type textarea "كفتة - برجر - صوص تیکساس. يضاف على جميع انواع الفطير موتزاريلا وكيري و رومي وفل…"
click at [452, 254] on input "میکس تکس" at bounding box center [588, 254] width 286 height 20
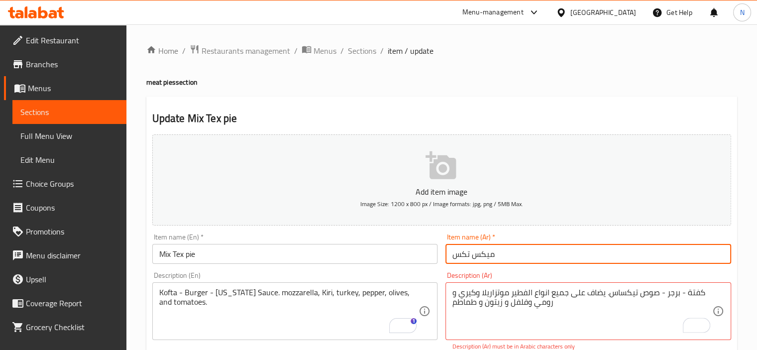
paste input "فطيرة"
type input "فطيرة میکس تکس"
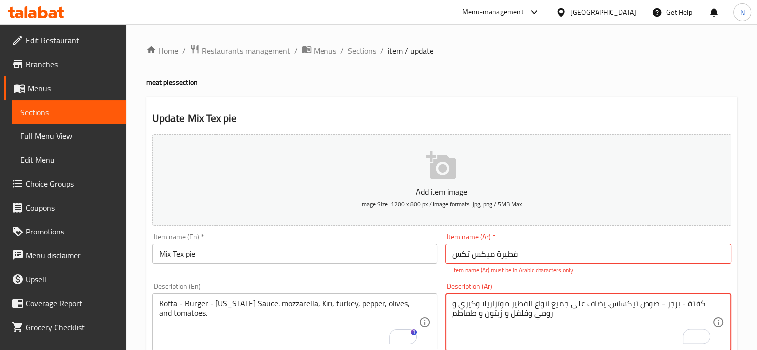
click at [625, 295] on div "كفتة - برجر - صوص تیکساس. يضاف على جميع انواع الفطير موتزاريلا وكيري و رومي وفل…" at bounding box center [588, 322] width 286 height 58
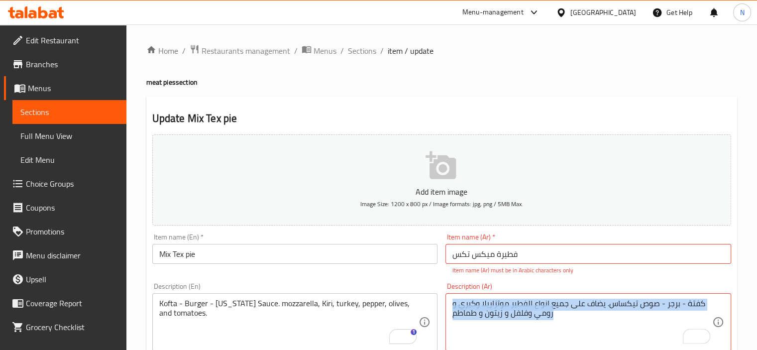
click at [625, 295] on div "كفتة - برجر - صوص تیکساس. يضاف على جميع انواع الفطير موتزاريلا وكيري و رومي وفل…" at bounding box center [588, 322] width 286 height 58
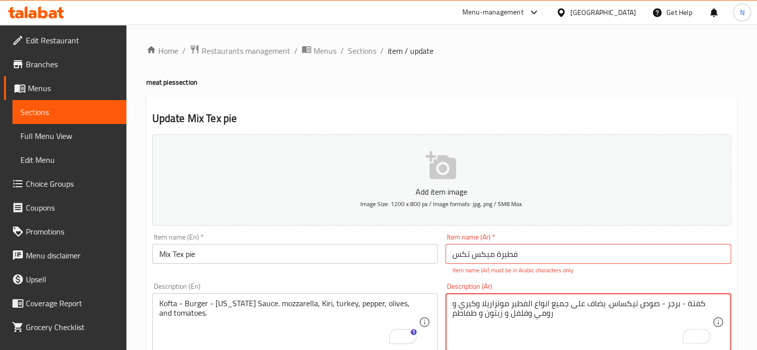
click at [632, 298] on div "كفتة - برجر - صوص تیکساس. يضاف على جميع انواع الفطير موتزاريلا وكيري و رومي وفل…" at bounding box center [588, 322] width 286 height 58
click at [623, 303] on textarea "كفتة - برجر - صوص تیکساس. يضاف على جميع انواع الفطير موتزاريلا وكيري و رومي وفل…" at bounding box center [582, 322] width 260 height 47
type textarea "كفتة - برجر - صوص تكساس. يضاف على جميع انواع الفطير موتزاريلا وكيري و رومي وفلف…"
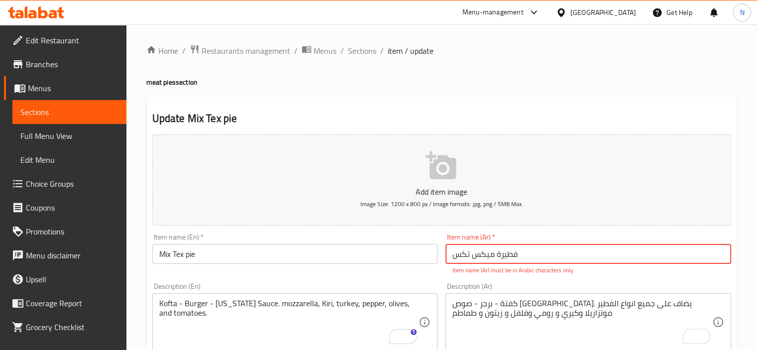
click at [476, 256] on input "فطيرة میکس تکس" at bounding box center [588, 254] width 286 height 20
click at [462, 257] on input "فطيرة ميكس تكس تکس" at bounding box center [588, 254] width 286 height 20
type input "فطيرة ميكس تكس"
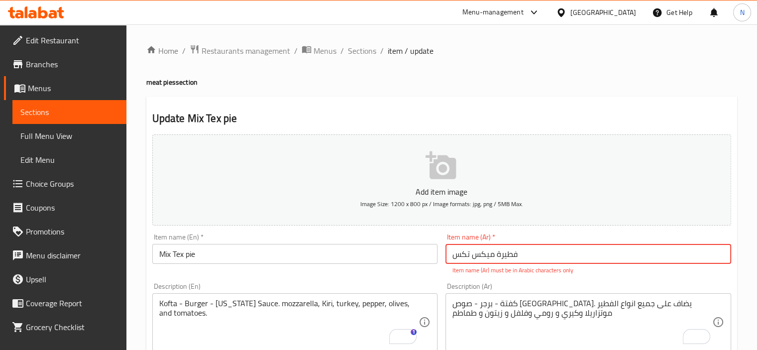
click at [432, 256] on input "Mix Tex pie" at bounding box center [295, 254] width 286 height 20
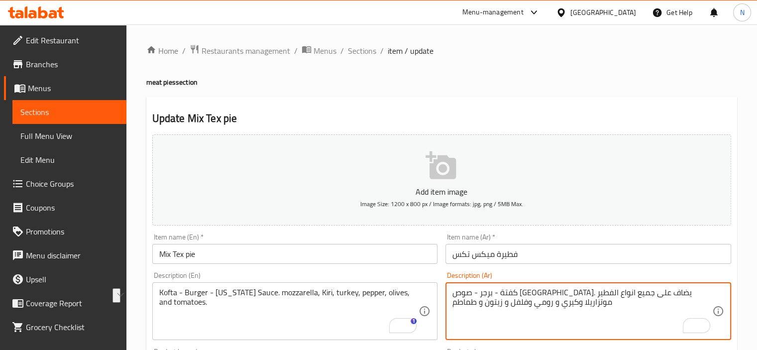
drag, startPoint x: 511, startPoint y: 294, endPoint x: 603, endPoint y: 294, distance: 92.1
type textarea "كفتة - برجر - صوص [GEOGRAPHIC_DATA]. [PERSON_NAME] و[PERSON_NAME] و [PERSON_NAM…"
click at [380, 264] on input "Mix Tex pie" at bounding box center [295, 254] width 286 height 20
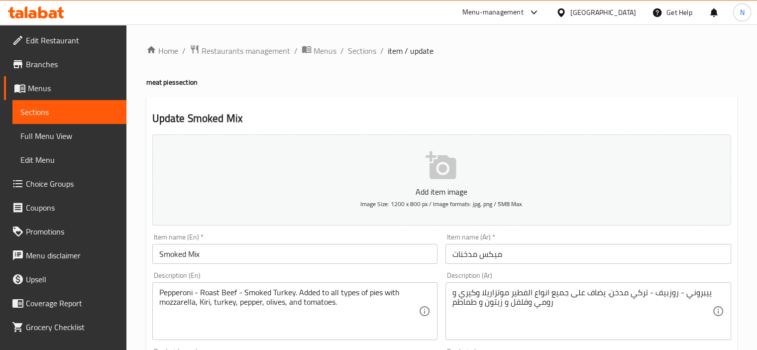
click at [349, 248] on input "Smoked Mix" at bounding box center [295, 254] width 286 height 20
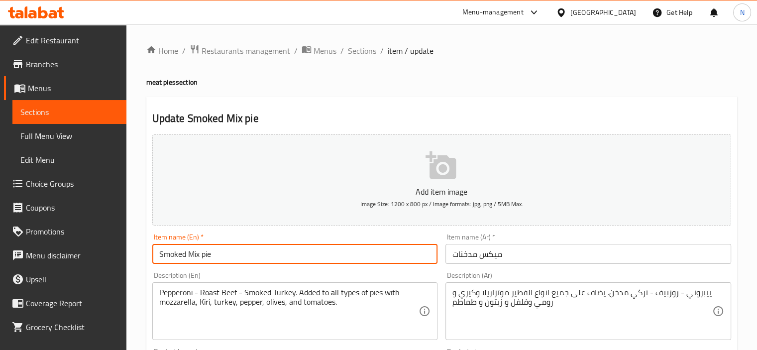
type input "Smoked Mix pie"
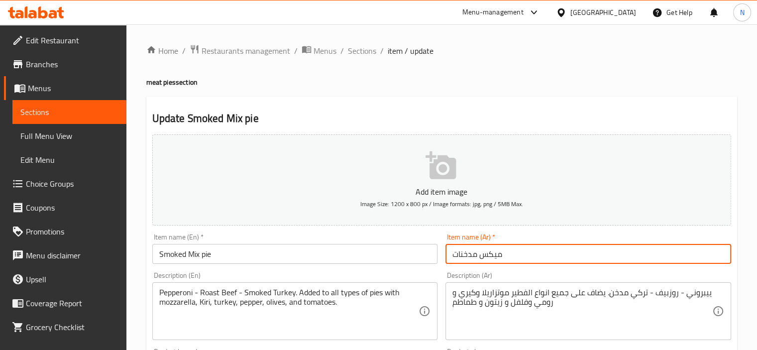
click at [452, 260] on input "میکس مدخنات" at bounding box center [588, 254] width 286 height 20
paste input "فطيرة"
type input "فطيرة میکس مدخنات"
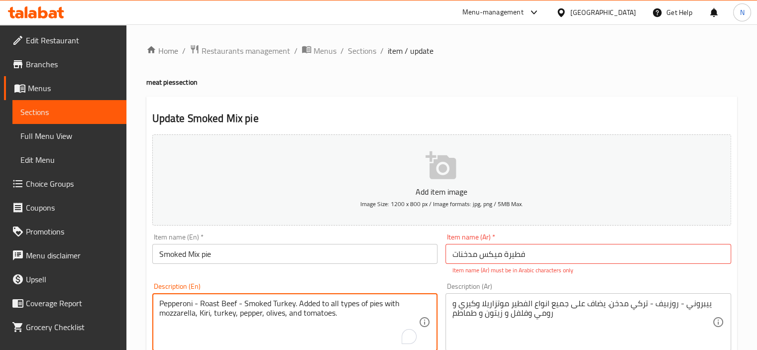
drag, startPoint x: 297, startPoint y: 292, endPoint x: 380, endPoint y: 298, distance: 83.9
type textarea "Pepperoni - Roast Beef - Smoked Turkey. with mozzarella, Kiri, turkey, pepper, …"
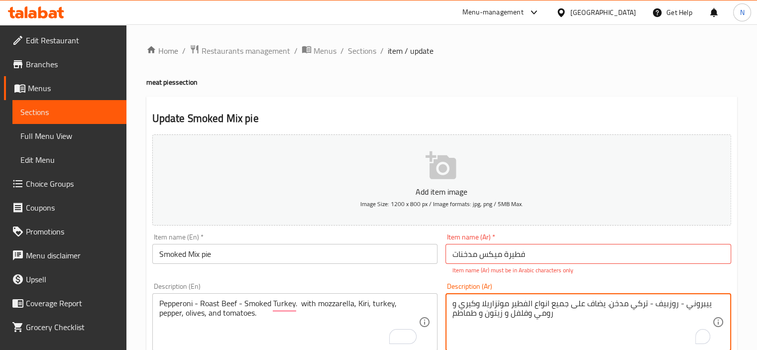
drag, startPoint x: 507, startPoint y: 306, endPoint x: 606, endPoint y: 303, distance: 99.1
type textarea "ييبروني - روزبيف - تركي مدخن. موتزاريلا وكيري و رومي وفلفل و زيتون و طماطم"
click at [346, 258] on input "Smoked Mix pie" at bounding box center [295, 254] width 286 height 20
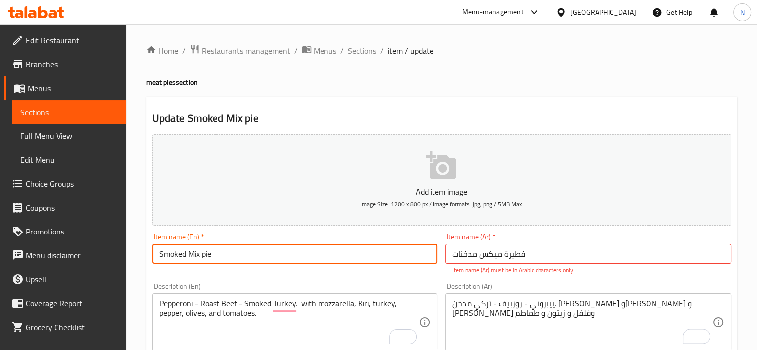
click at [486, 257] on input "فطيرة میکس مدخنات" at bounding box center [588, 254] width 286 height 20
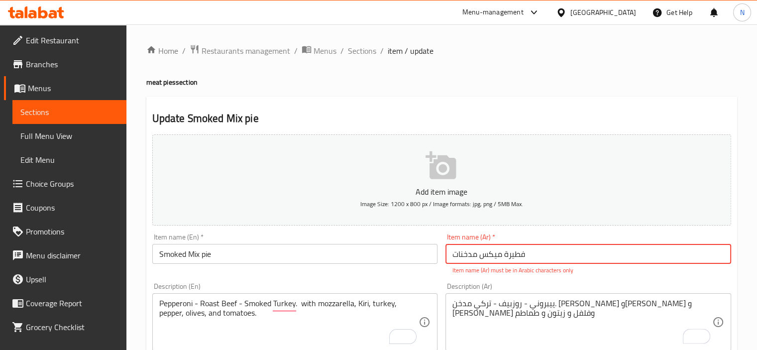
click at [486, 257] on input "فطيرة میکس مدخنات" at bounding box center [588, 254] width 286 height 20
click at [457, 257] on input "فطيرة ميكس مدخنات" at bounding box center [588, 254] width 286 height 20
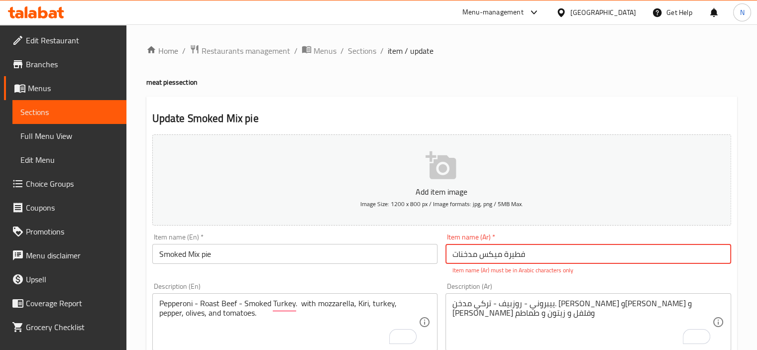
click at [457, 257] on input "فطيرة ميكس مدخنات" at bounding box center [588, 254] width 286 height 20
type input "فطيرة ميكس مدخنات"
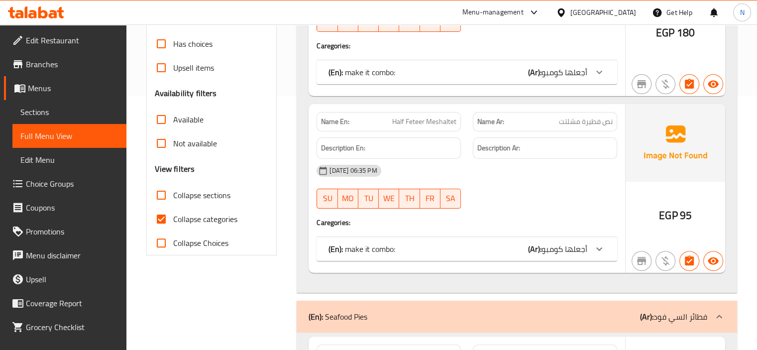
scroll to position [279, 0]
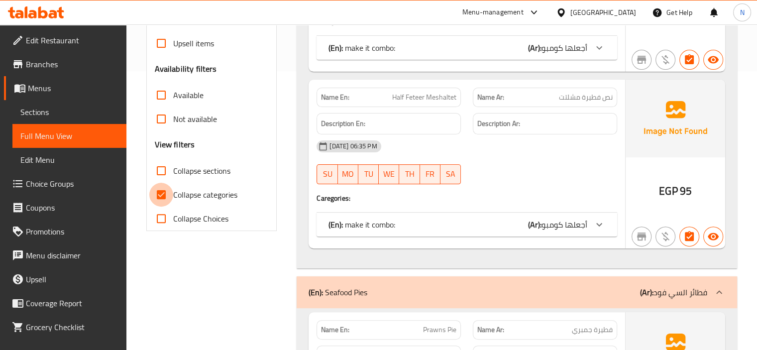
click at [164, 190] on input "Collapse categories" at bounding box center [161, 195] width 24 height 24
checkbox input "false"
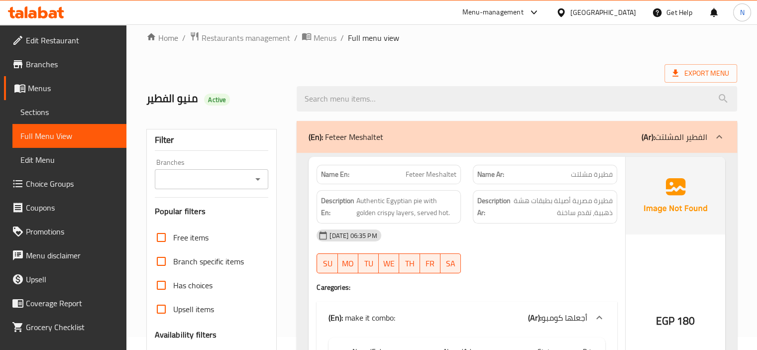
scroll to position [0, 0]
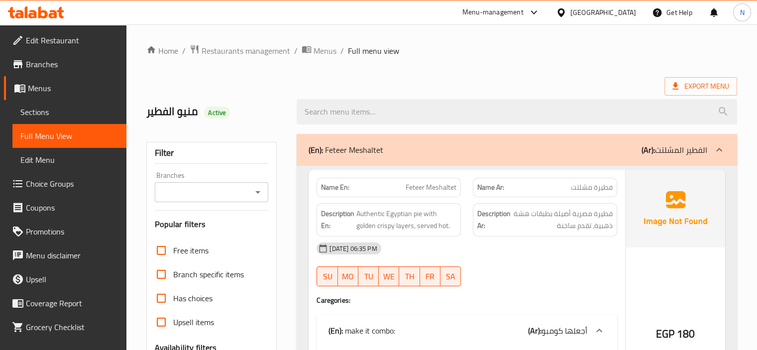
click at [342, 144] on p "(En): Feteer Meshaltet" at bounding box center [346, 150] width 75 height 12
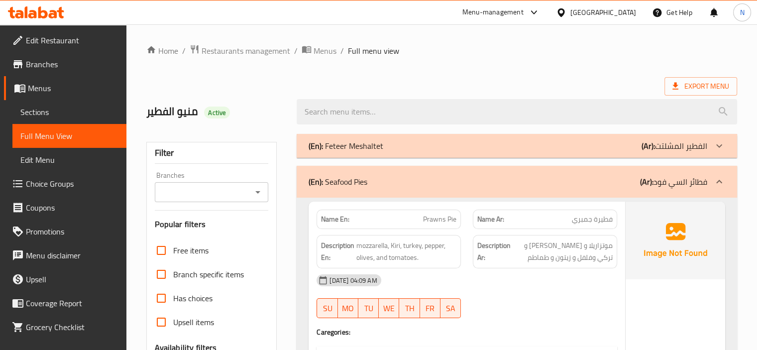
click at [336, 187] on p "(En): Seafood Pies" at bounding box center [338, 182] width 59 height 12
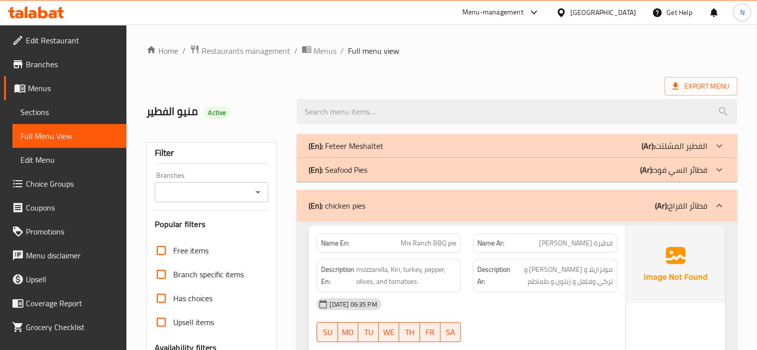
click at [337, 211] on p "(En): chicken pies" at bounding box center [337, 206] width 57 height 12
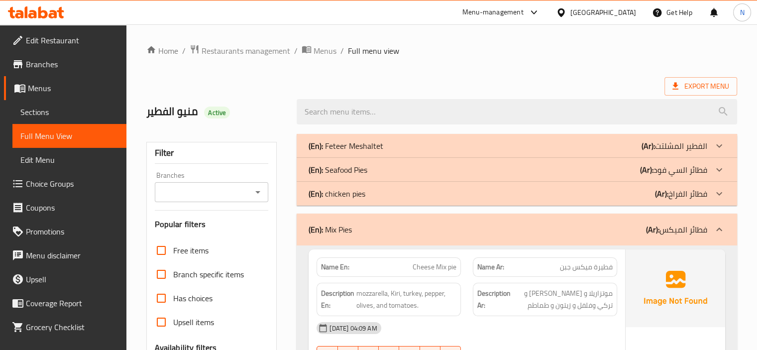
click at [338, 223] on p "(En): Mix Pies" at bounding box center [330, 229] width 43 height 12
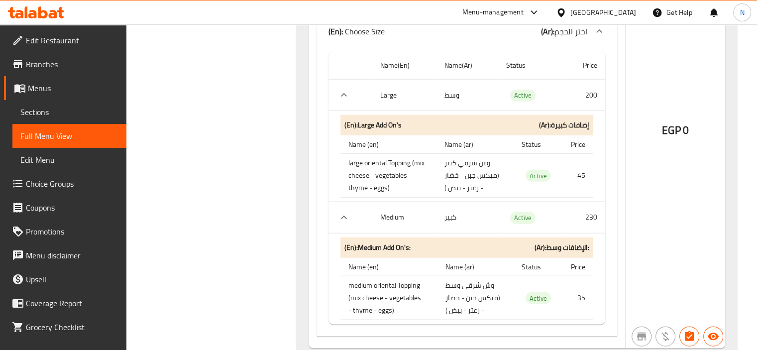
scroll to position [2409, 0]
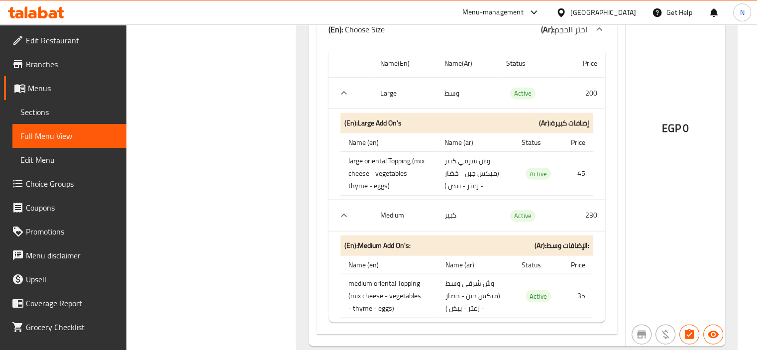
click at [448, 274] on td "وش شرقي وسط (ميكس جبن - خضار - زعتر - بيض )" at bounding box center [475, 296] width 76 height 44
copy td "وسط"
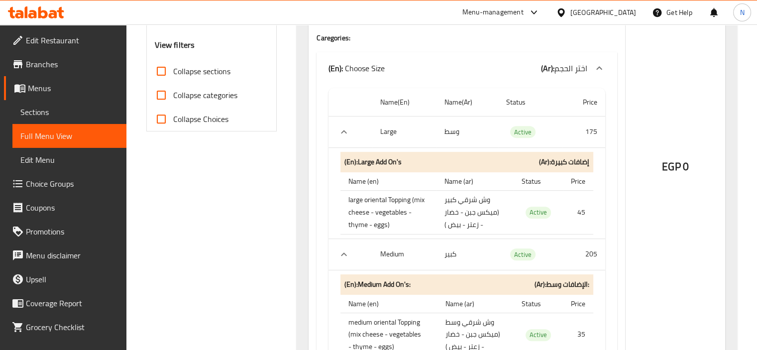
scroll to position [358, 0]
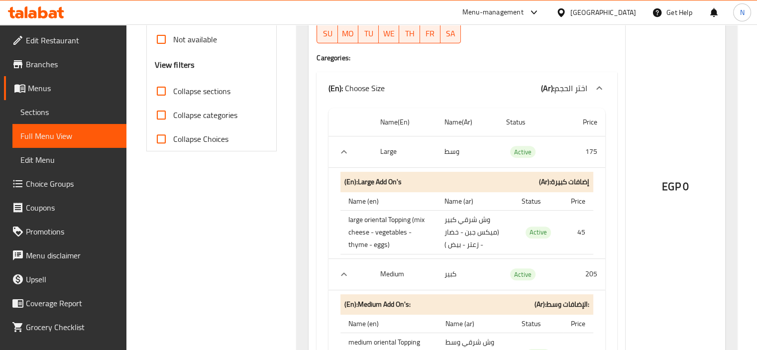
click at [388, 136] on th "Large" at bounding box center [404, 151] width 64 height 31
copy th "Large"
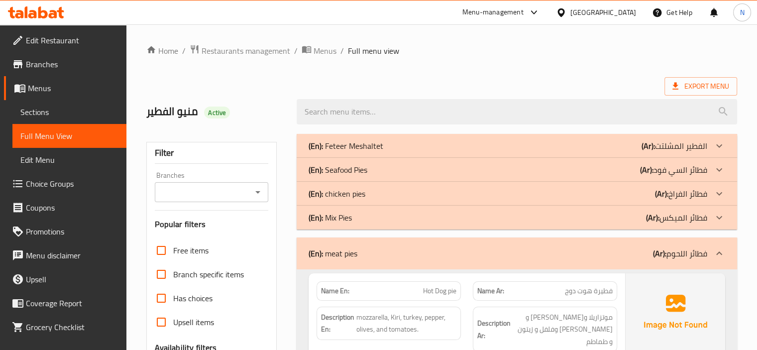
scroll to position [20, 0]
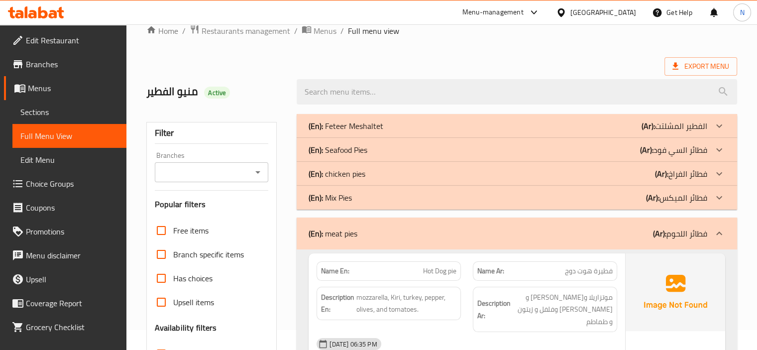
click at [394, 206] on div "(En): Mix Pies (Ar): فطائر الميكس" at bounding box center [517, 198] width 440 height 24
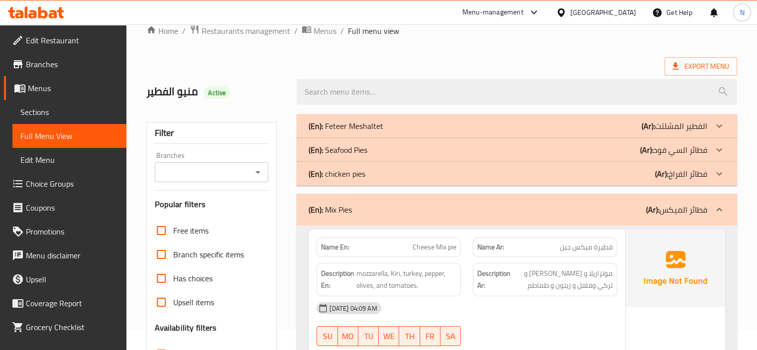
click at [386, 176] on div "(En): chicken pies (Ar): فطائر الفراخ" at bounding box center [508, 174] width 399 height 12
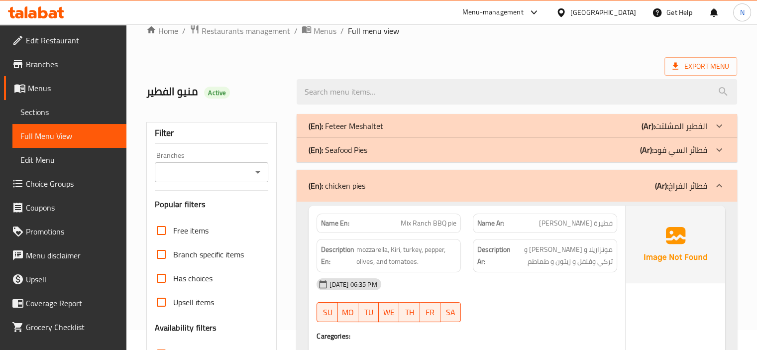
click at [380, 156] on div "(En): Seafood Pies (Ar): فطائر السي فود" at bounding box center [517, 150] width 440 height 24
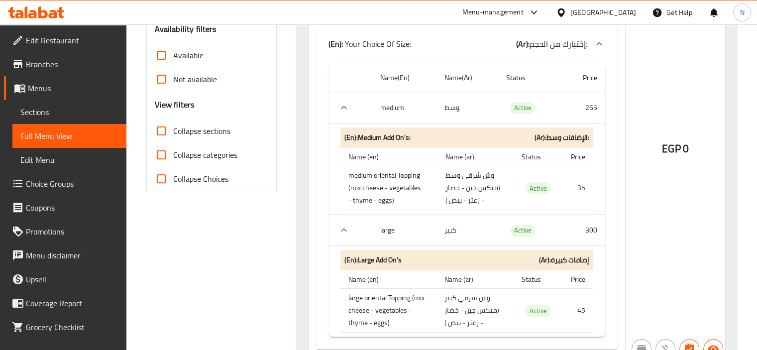
scroll to position [318, 0]
click at [404, 103] on th "medium" at bounding box center [404, 107] width 64 height 31
click at [400, 103] on th "medium" at bounding box center [404, 107] width 64 height 31
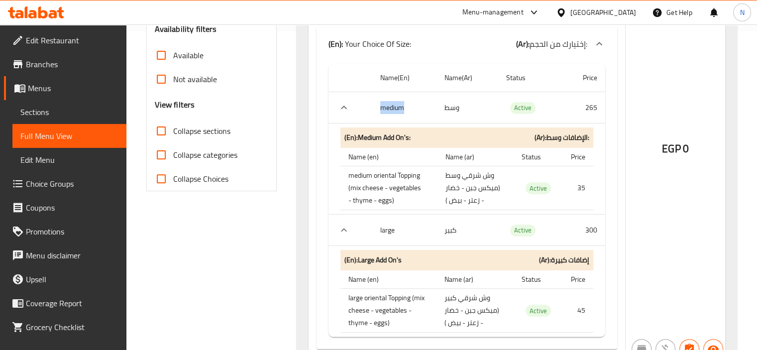
copy th "medium"
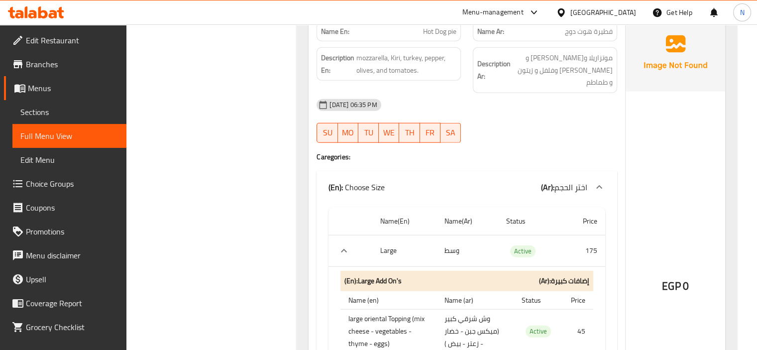
scroll to position [6350, 0]
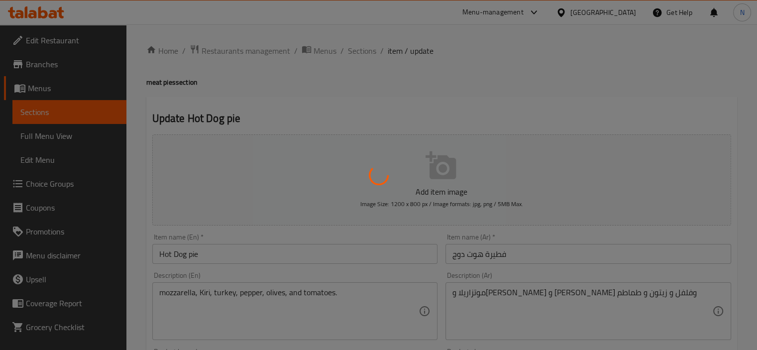
type input "إضافات كبيرة"
type input "0"
type input "الإضافات وسط:"
type input "0"
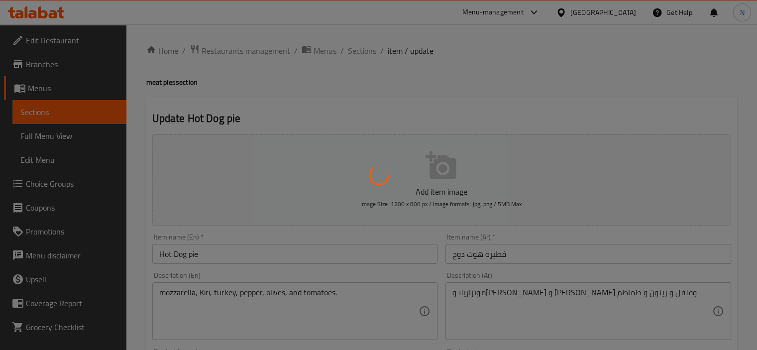
type input "0"
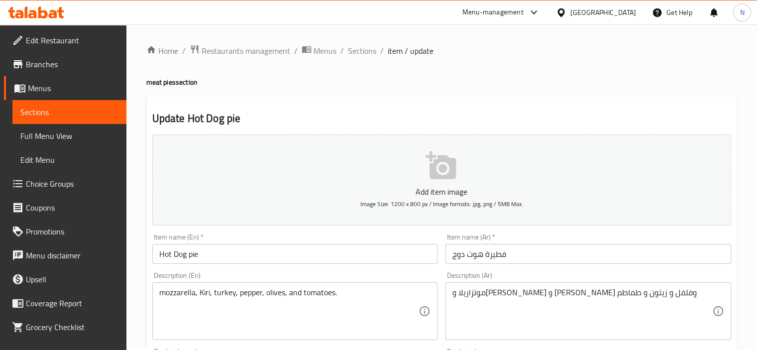
scroll to position [456, 0]
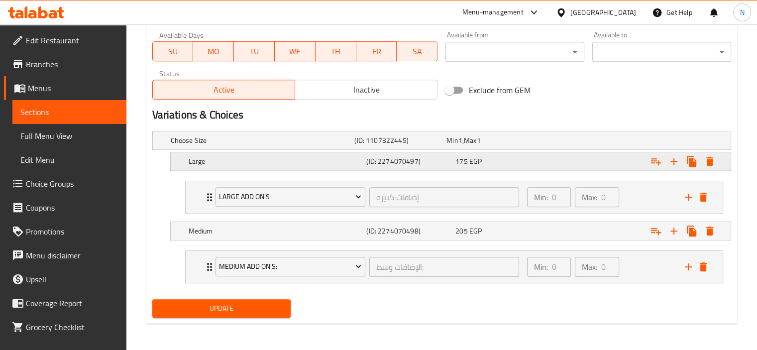
click at [193, 158] on h5 "Large" at bounding box center [276, 161] width 174 height 10
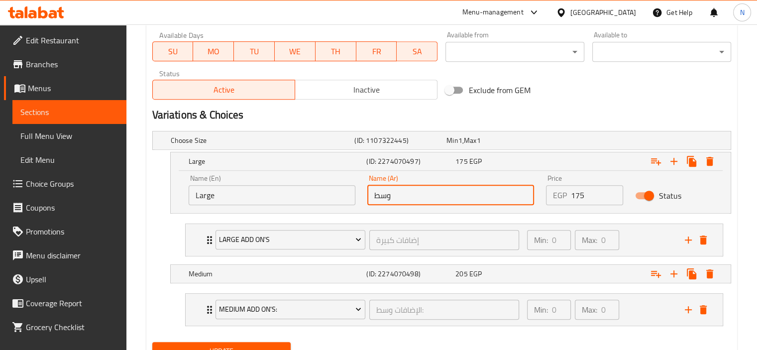
click at [394, 193] on input "وسط" at bounding box center [450, 195] width 167 height 20
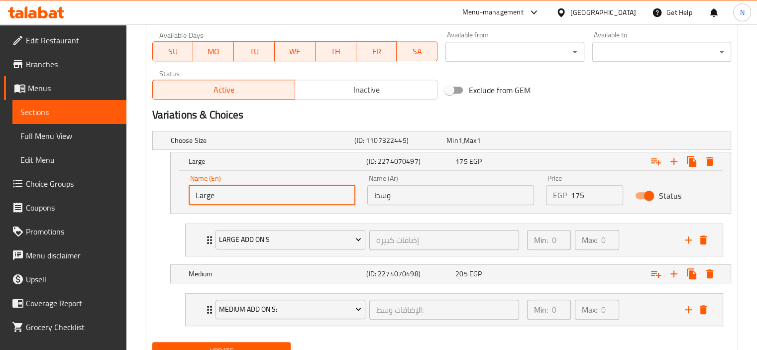
click at [283, 199] on input "Large" at bounding box center [272, 195] width 167 height 20
type input "ة"
type input "medium"
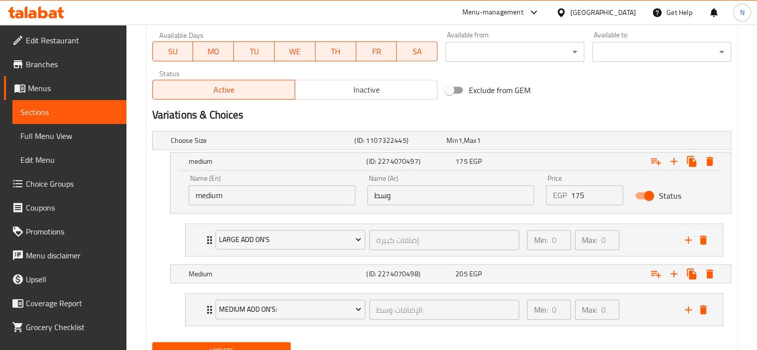
click at [162, 217] on nav "Large Add On's إضافات كبيرة ​ Min: 0 ​ Max: 0 ​ large oriental Topping (mix che…" at bounding box center [441, 239] width 579 height 49
click at [703, 241] on icon "delete" at bounding box center [703, 239] width 7 height 9
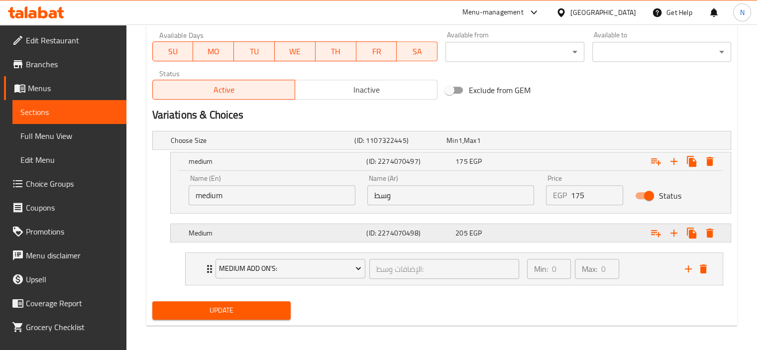
click at [213, 226] on div "Medium" at bounding box center [276, 233] width 178 height 14
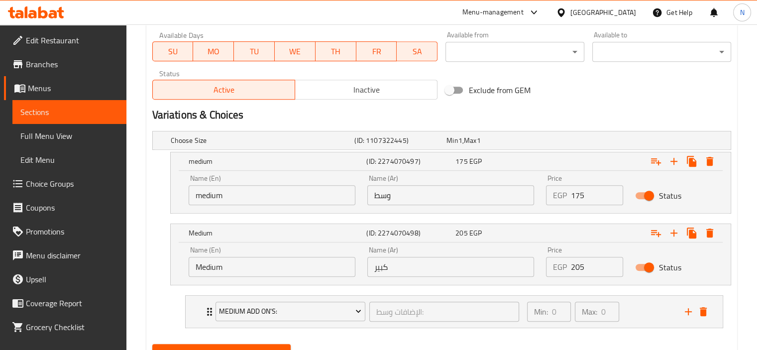
click at [230, 266] on input "Medium" at bounding box center [272, 267] width 167 height 20
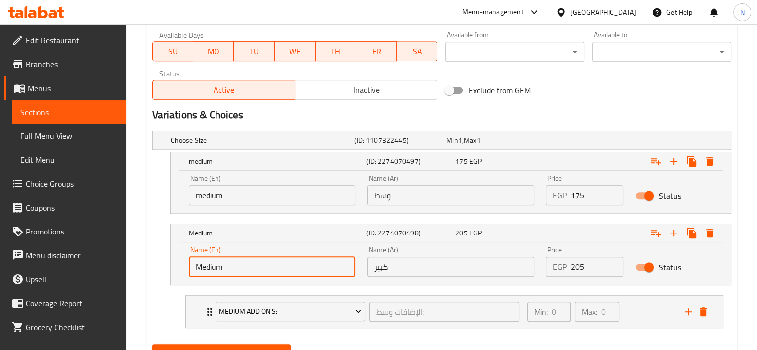
click at [230, 266] on input "Medium" at bounding box center [272, 267] width 167 height 20
click at [708, 311] on icon "delete" at bounding box center [703, 312] width 12 height 12
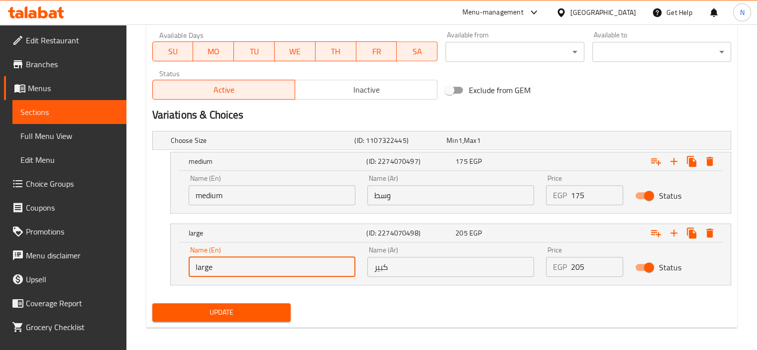
type input "large"
click at [154, 212] on div "medium (ID: 2274070497) 175 EGP Name (En) medium Name (En) Name (Ar) وسط Name (…" at bounding box center [441, 183] width 579 height 62
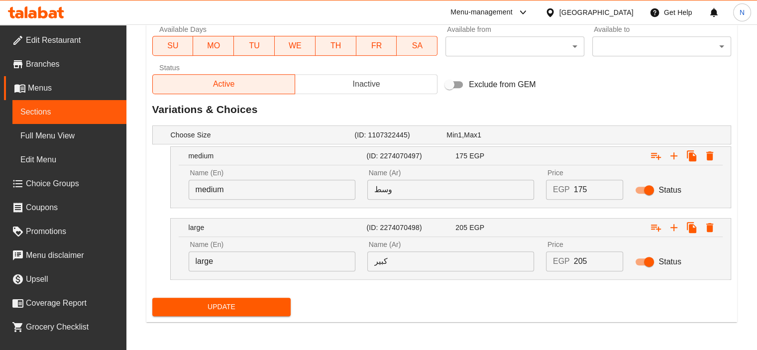
scroll to position [455, 0]
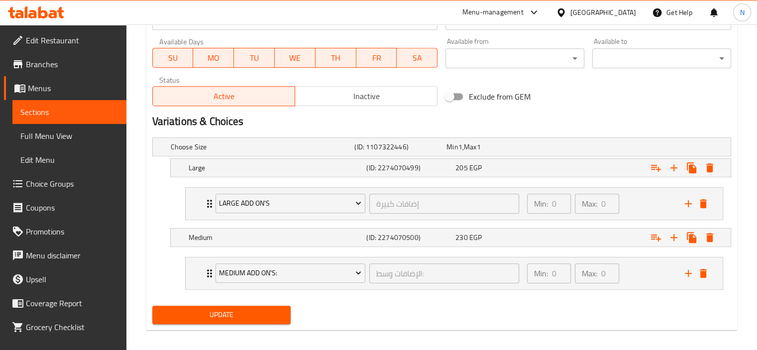
scroll to position [456, 0]
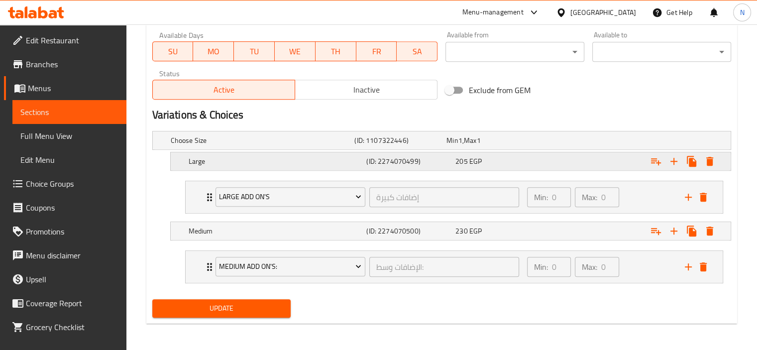
click at [201, 166] on h5 "Large" at bounding box center [276, 161] width 174 height 10
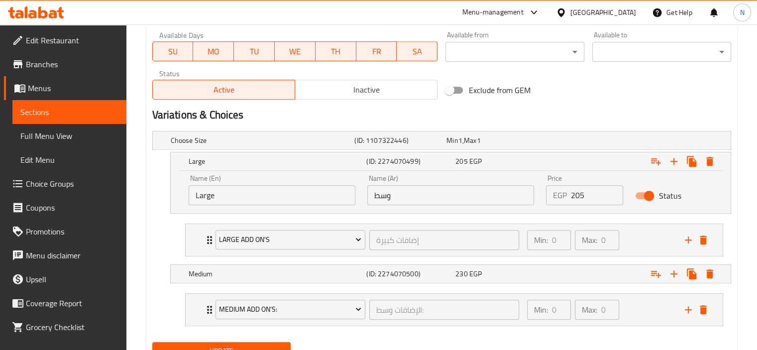
click at [221, 194] on input "Large" at bounding box center [272, 195] width 167 height 20
click at [223, 195] on input "m" at bounding box center [272, 195] width 167 height 20
type input "Medium"
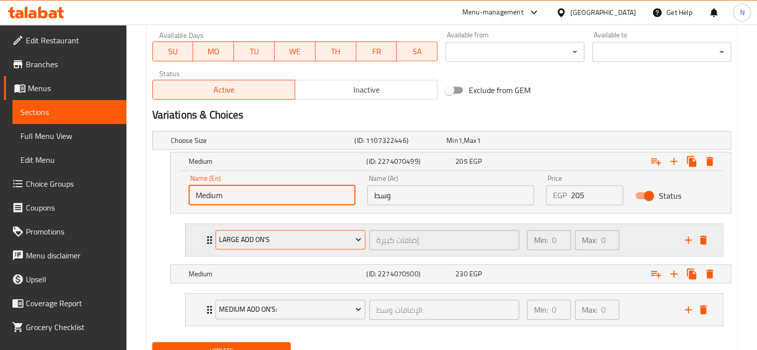
click at [237, 240] on span "Large Add On's" at bounding box center [290, 239] width 142 height 12
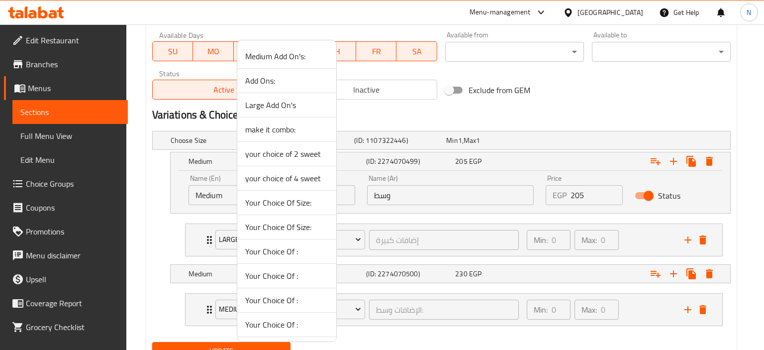
click at [210, 235] on div at bounding box center [382, 175] width 764 height 350
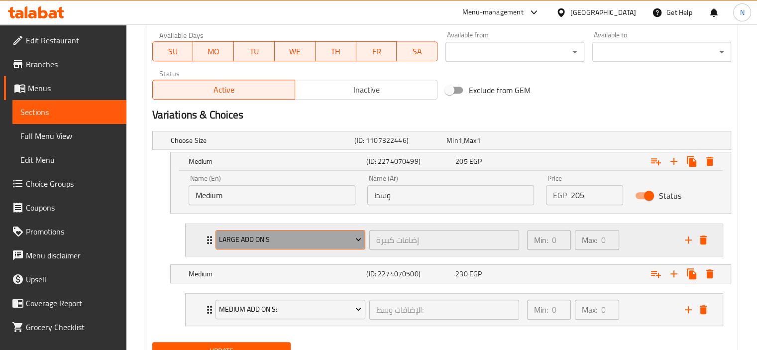
click at [242, 240] on span "Large Add On's" at bounding box center [290, 239] width 142 height 12
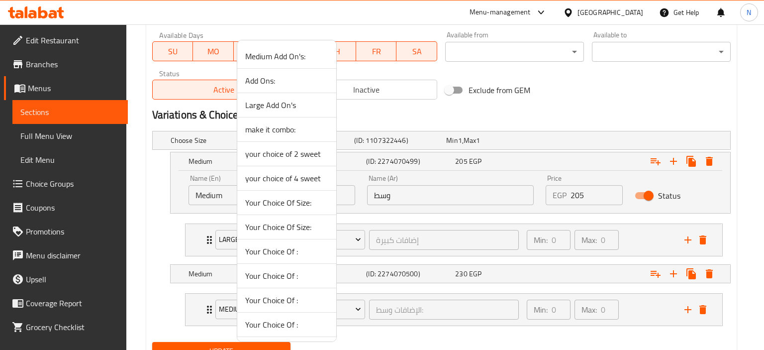
click at [261, 55] on span "Medium Add On's:" at bounding box center [286, 56] width 83 height 12
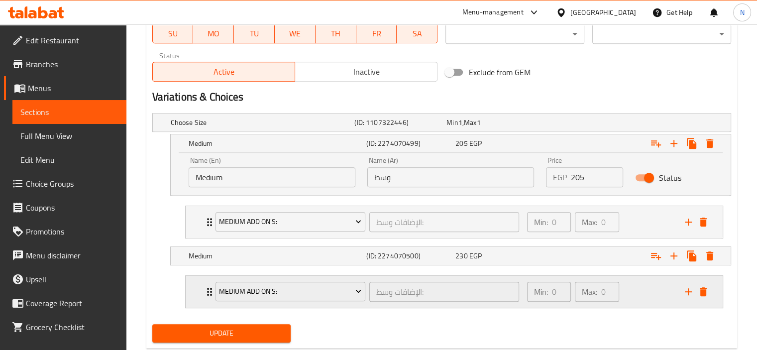
scroll to position [476, 0]
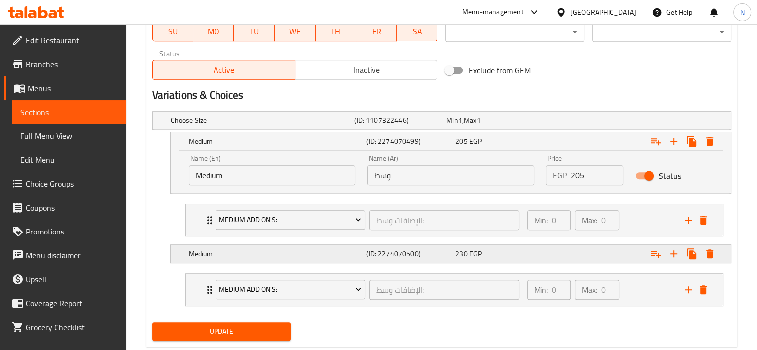
click at [208, 249] on h5 "Medium" at bounding box center [276, 254] width 174 height 10
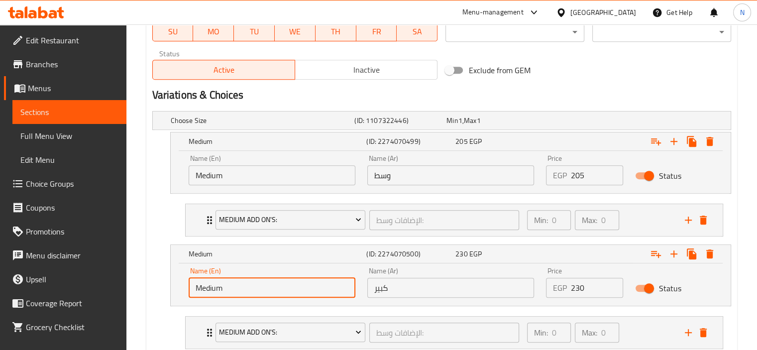
click at [224, 291] on input "Medium" at bounding box center [272, 288] width 167 height 20
type input "Large"
click at [179, 312] on li "Medium Add On's: الإضافات وسط: ​ Min: 0 ​ Max: 0 ​ medium oriental Topping (mix…" at bounding box center [454, 332] width 554 height 41
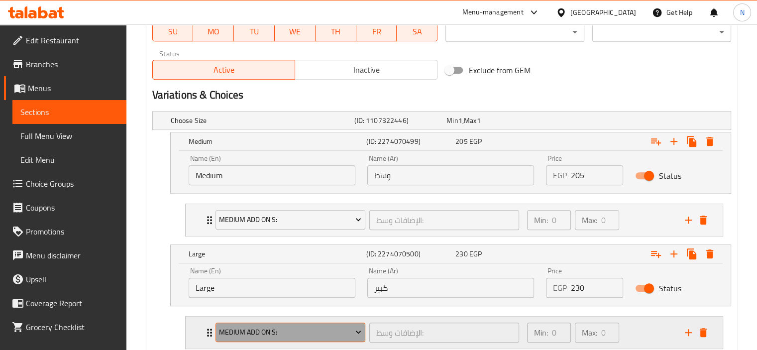
click at [259, 339] on button "Medium Add On's:" at bounding box center [290, 332] width 150 height 20
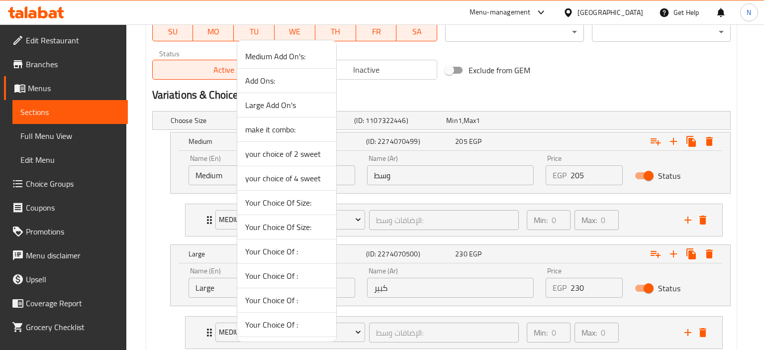
click at [262, 103] on span "Large Add On's" at bounding box center [286, 105] width 83 height 12
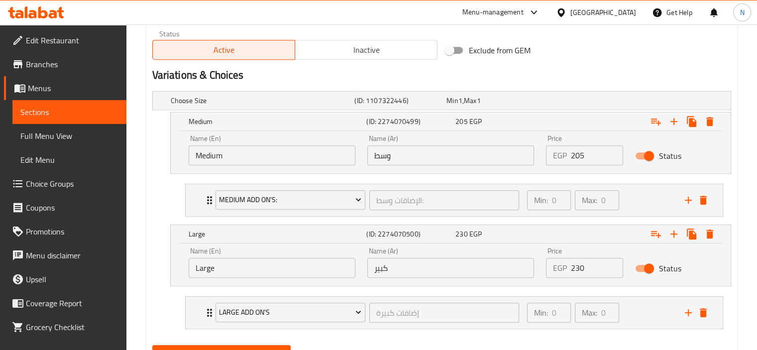
scroll to position [541, 0]
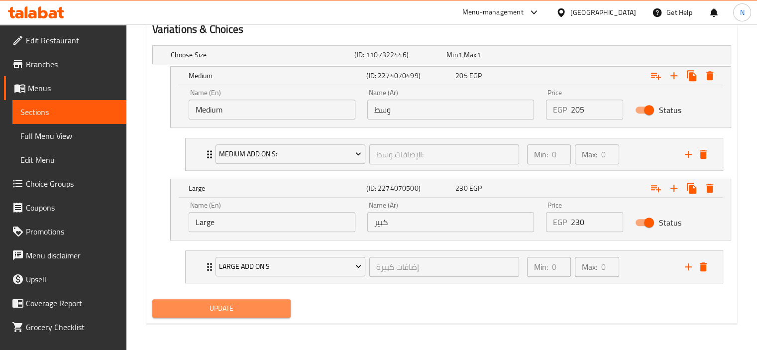
click at [221, 302] on span "Update" at bounding box center [221, 308] width 123 height 12
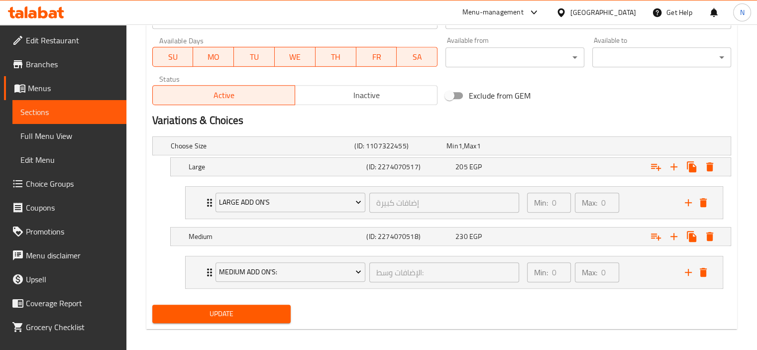
scroll to position [451, 0]
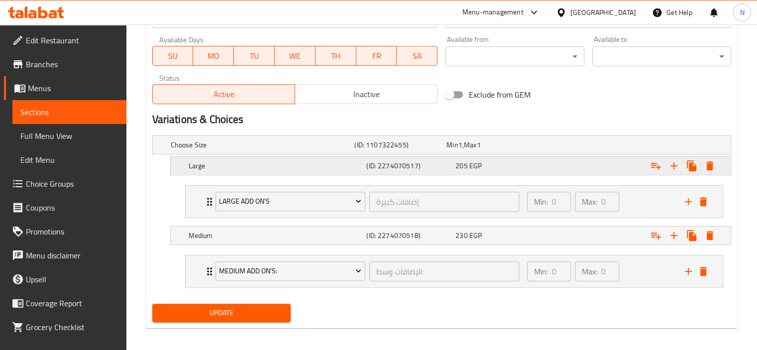
click at [205, 166] on h5 "Large" at bounding box center [276, 166] width 174 height 10
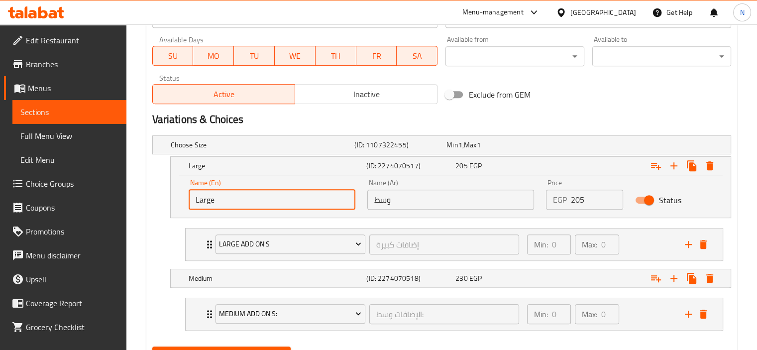
click at [231, 195] on input "Large" at bounding box center [272, 200] width 167 height 20
type input "Medium"
click at [234, 249] on span "Large Add On's" at bounding box center [290, 244] width 142 height 12
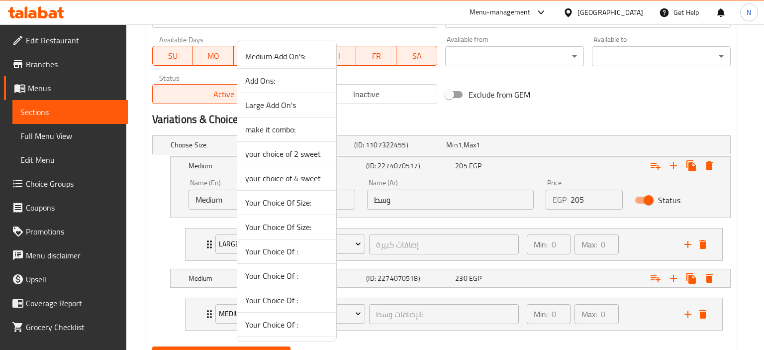
click at [264, 60] on span "Medium Add On's:" at bounding box center [286, 56] width 83 height 12
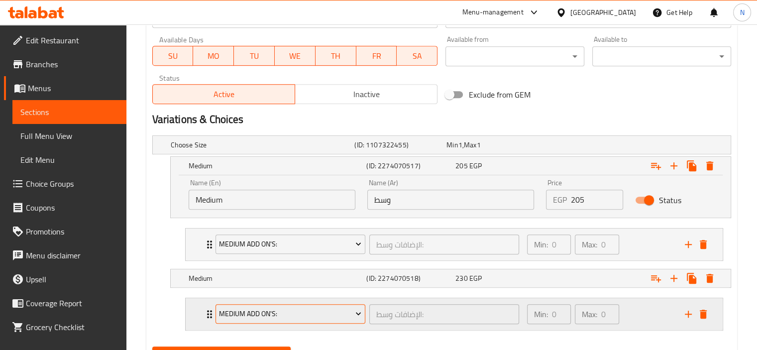
click at [234, 310] on span "Medium Add On's:" at bounding box center [290, 314] width 142 height 12
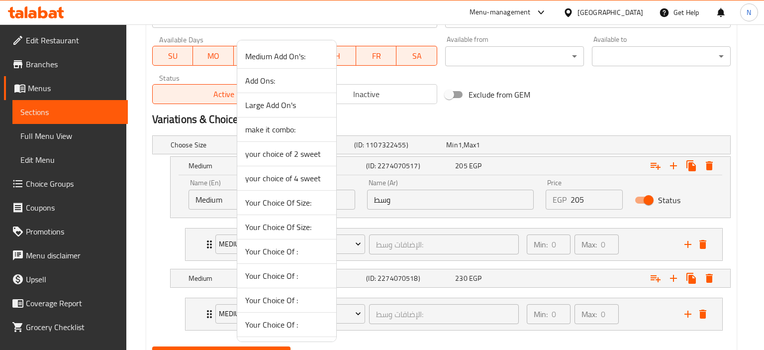
click at [264, 104] on span "Large Add On's" at bounding box center [286, 105] width 83 height 12
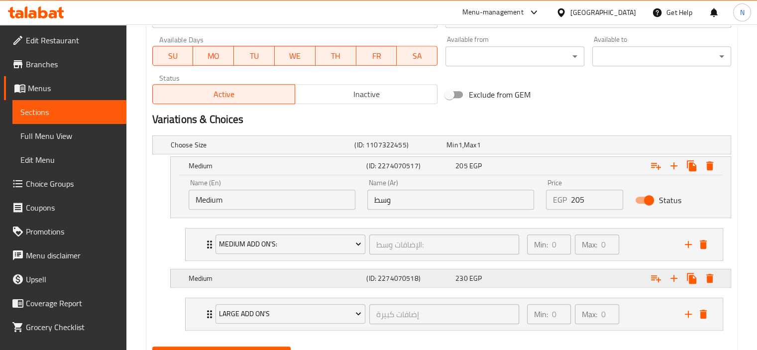
click at [208, 278] on h5 "Medium" at bounding box center [276, 278] width 174 height 10
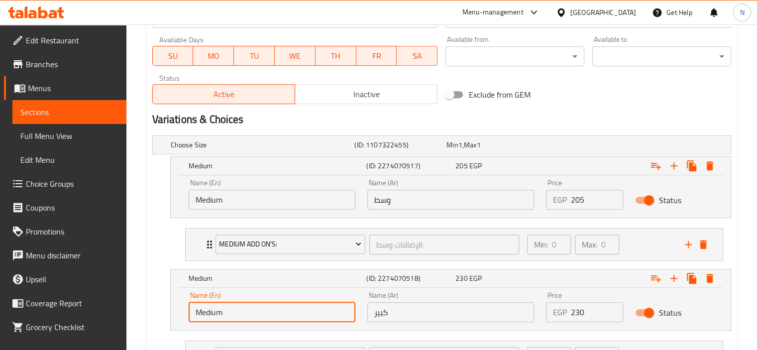
click at [227, 308] on input "Medium" at bounding box center [272, 312] width 167 height 20
type input "Large"
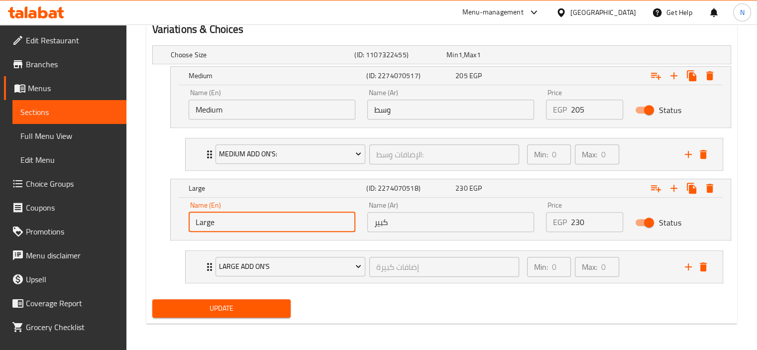
click at [256, 295] on div "Update" at bounding box center [221, 308] width 147 height 26
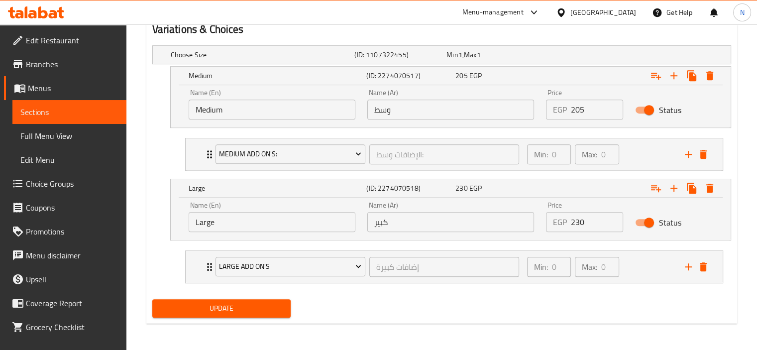
click at [251, 302] on span "Update" at bounding box center [221, 308] width 123 height 12
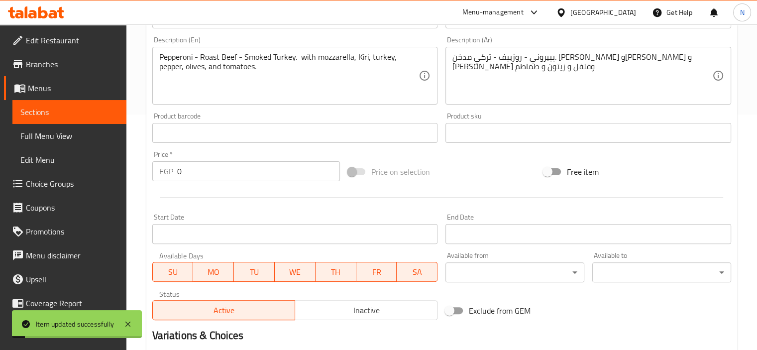
scroll to position [133, 0]
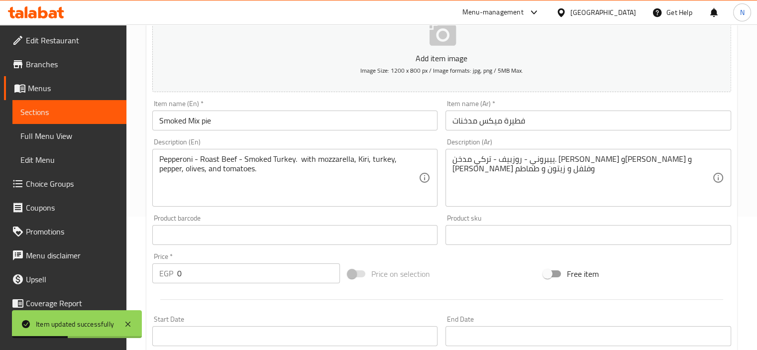
click at [51, 118] on link "Sections" at bounding box center [69, 112] width 114 height 24
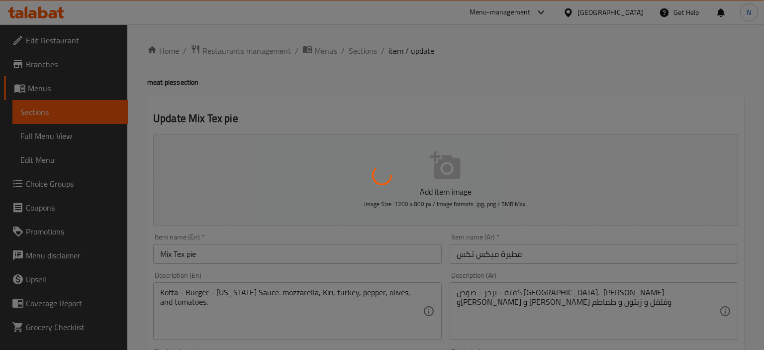
type input "إضافات كبيرة"
type input "0"
type input "الإضافات وسط:"
type input "0"
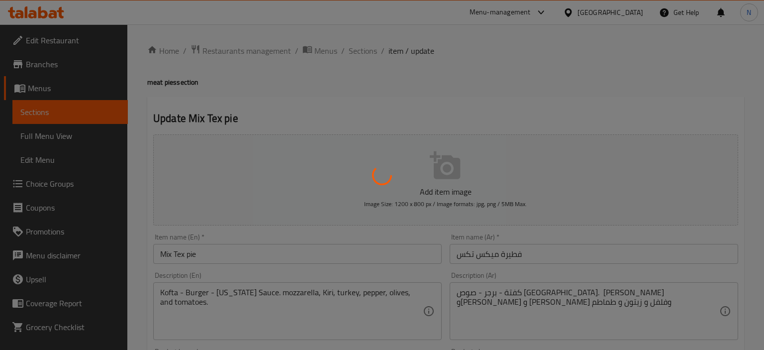
type input "0"
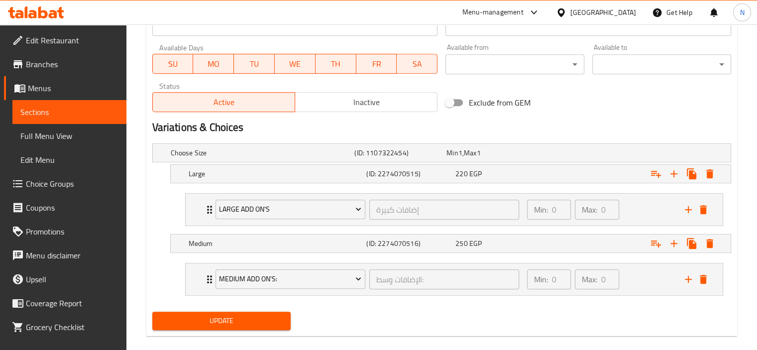
scroll to position [448, 0]
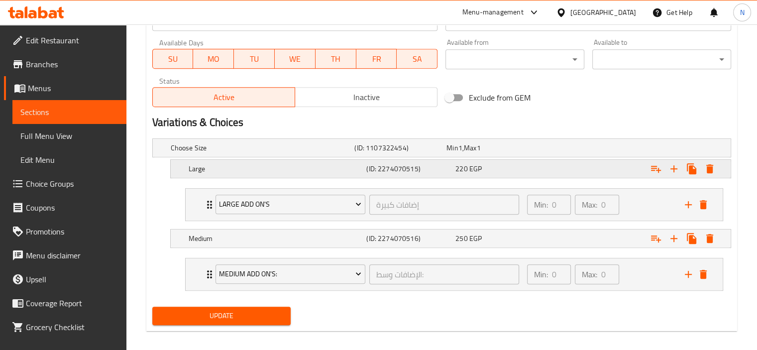
click at [213, 158] on div "Large (ID: 2274070515) 220 EGP" at bounding box center [454, 169] width 534 height 22
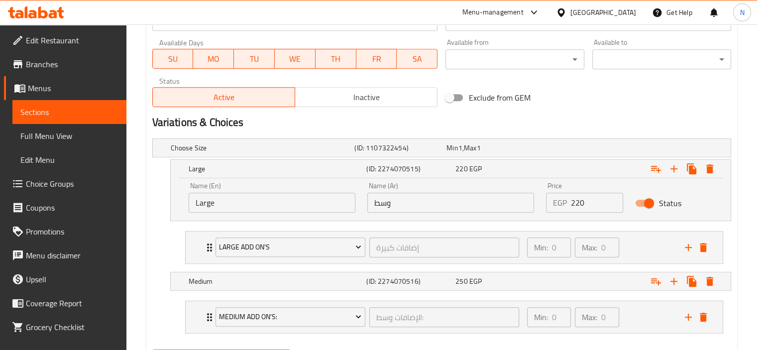
click at [212, 206] on input "Large" at bounding box center [272, 203] width 167 height 20
type input ","
type input "Medium"
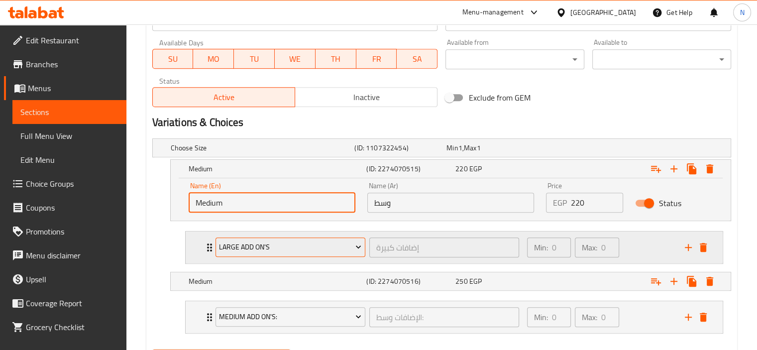
click at [236, 245] on span "Large Add On's" at bounding box center [290, 247] width 142 height 12
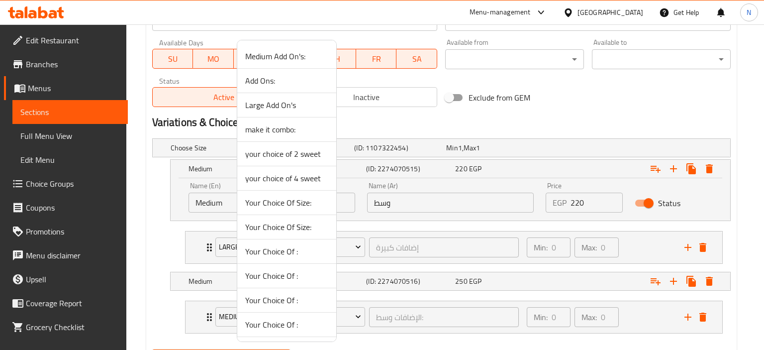
click at [267, 55] on span "Medium Add On's:" at bounding box center [286, 56] width 83 height 12
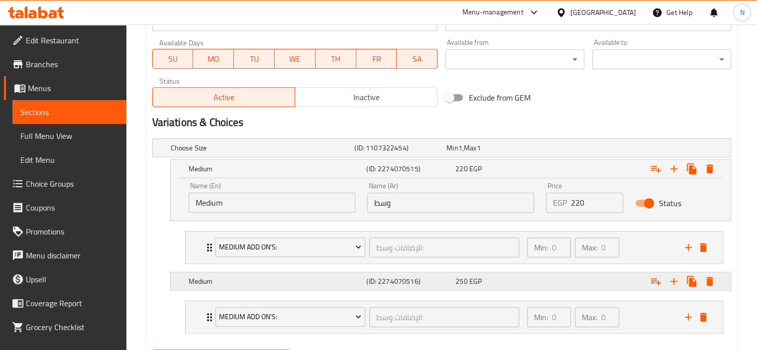
click at [218, 280] on h5 "Medium" at bounding box center [276, 281] width 174 height 10
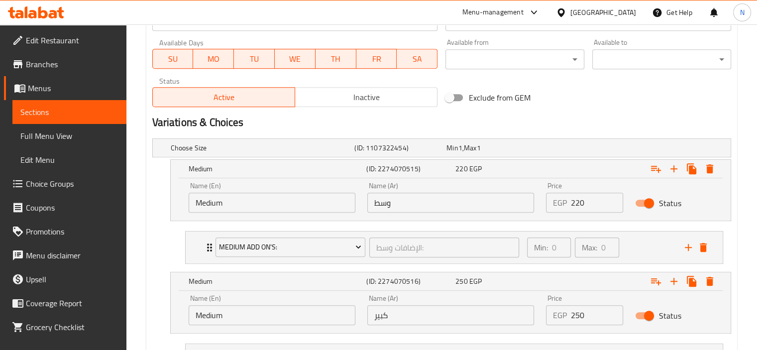
click at [239, 307] on input "Medium" at bounding box center [272, 315] width 167 height 20
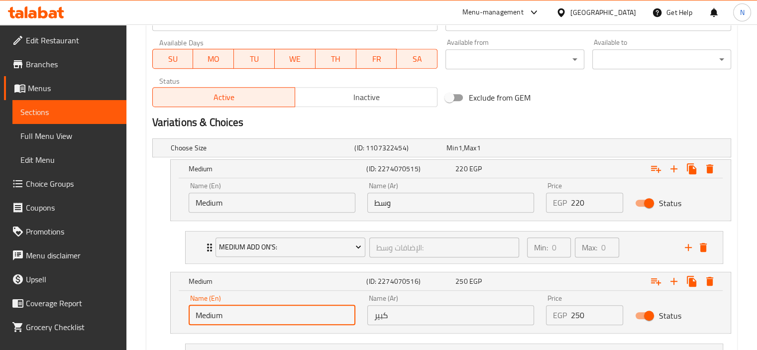
click at [239, 307] on input "Medium" at bounding box center [272, 315] width 167 height 20
type input "Large"
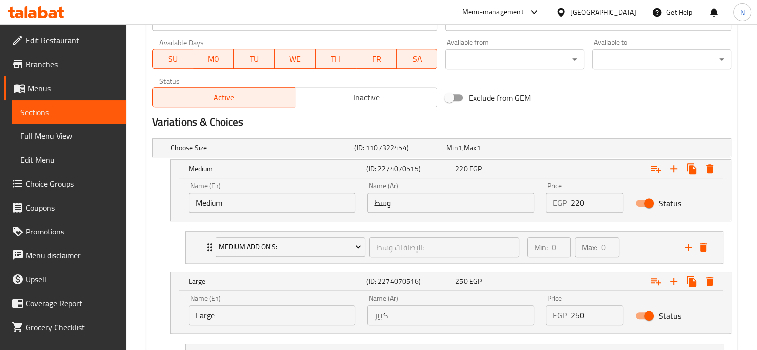
click at [148, 264] on div "Choose Size (ID: 1107322454) Min 1 , Max 1 Name (En) Choose Size Name (En) Name…" at bounding box center [441, 261] width 587 height 254
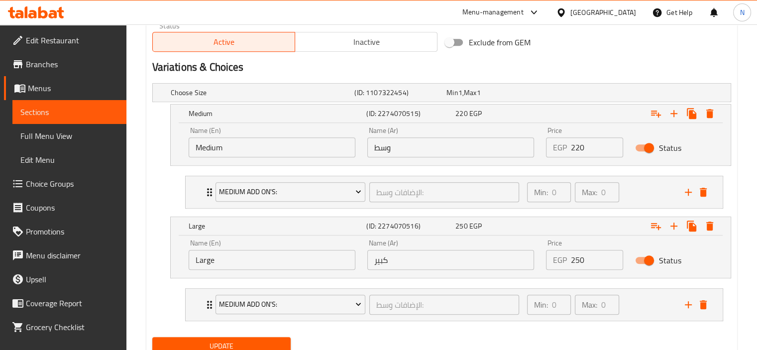
scroll to position [541, 0]
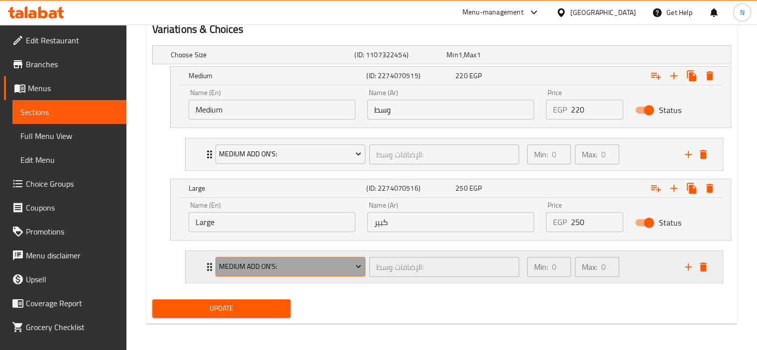
click at [253, 265] on span "Medium Add On's:" at bounding box center [290, 266] width 142 height 12
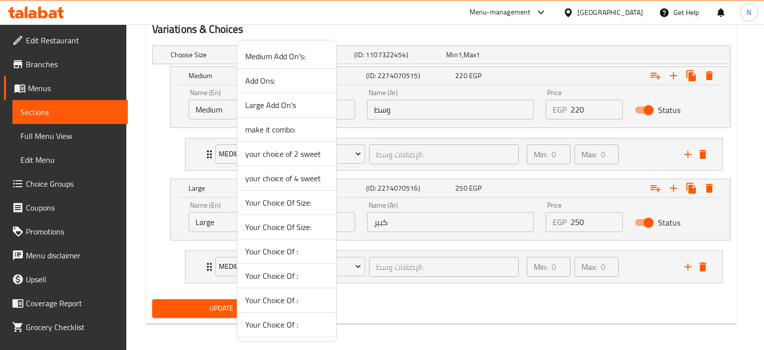
click at [257, 99] on span "Large Add On's" at bounding box center [286, 105] width 83 height 12
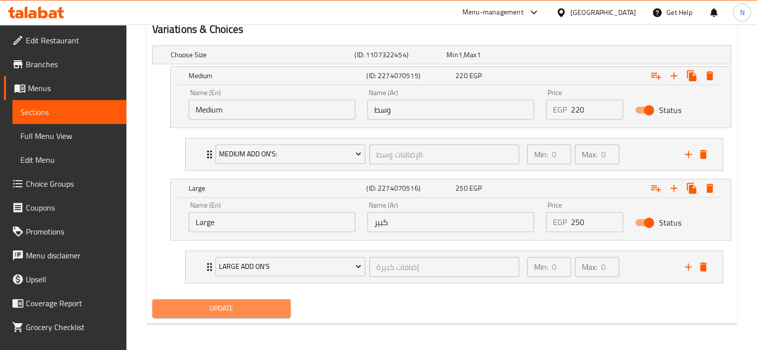
click at [201, 308] on span "Update" at bounding box center [221, 308] width 123 height 12
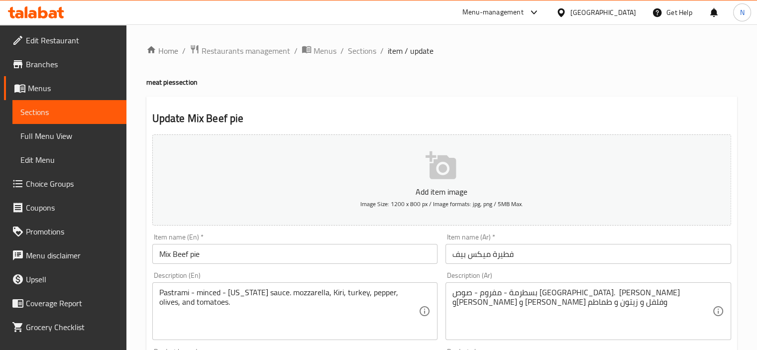
drag, startPoint x: 678, startPoint y: 15, endPoint x: 609, endPoint y: 40, distance: 74.0
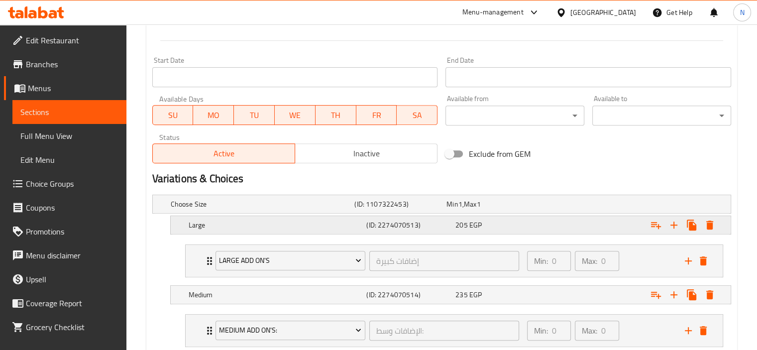
click at [203, 220] on h5 "Large" at bounding box center [276, 225] width 174 height 10
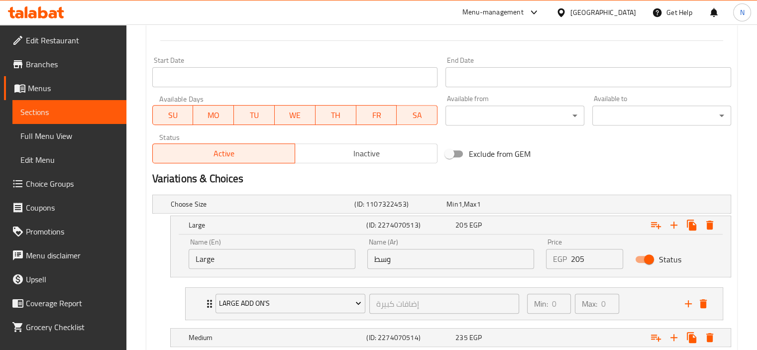
click at [217, 252] on input "Large" at bounding box center [272, 259] width 167 height 20
type input "Medium"
click at [174, 261] on div "Name (En) Medium Name (En) Name (Ar) وسط Name (Ar) Price EGP 205 Price Status" at bounding box center [451, 255] width 560 height 42
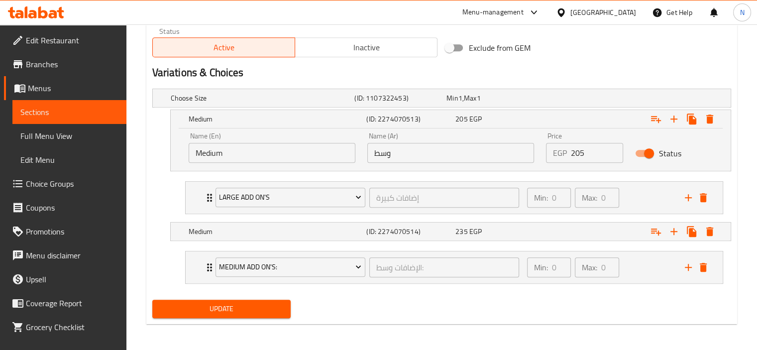
scroll to position [499, 0]
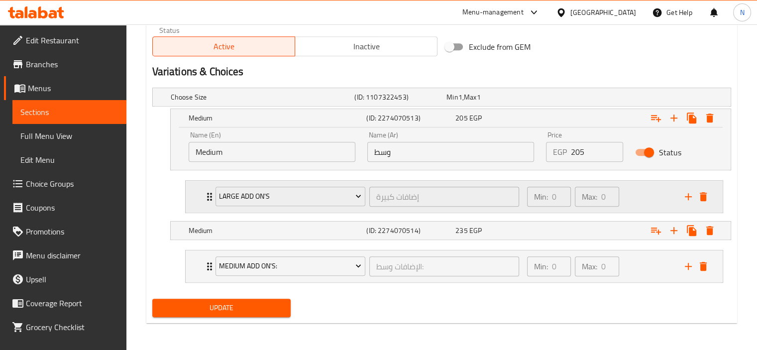
click at [238, 207] on div "Large Add On's" at bounding box center [290, 197] width 154 height 24
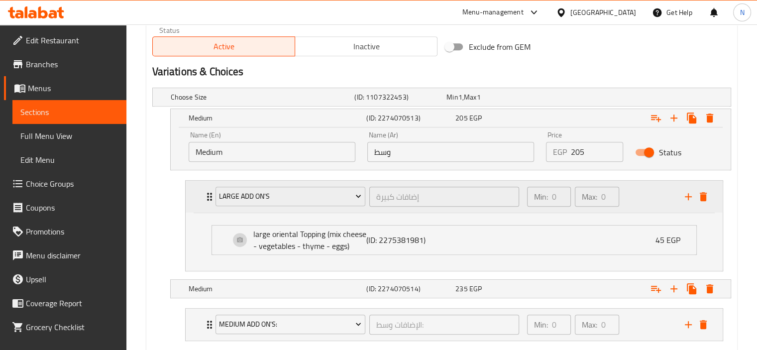
click at [210, 194] on div "Large Add On's إضافات كبيرة ​" at bounding box center [368, 197] width 316 height 32
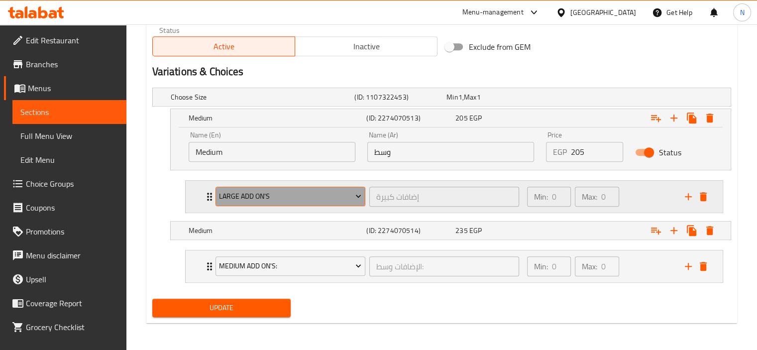
click at [240, 197] on span "Large Add On's" at bounding box center [290, 196] width 142 height 12
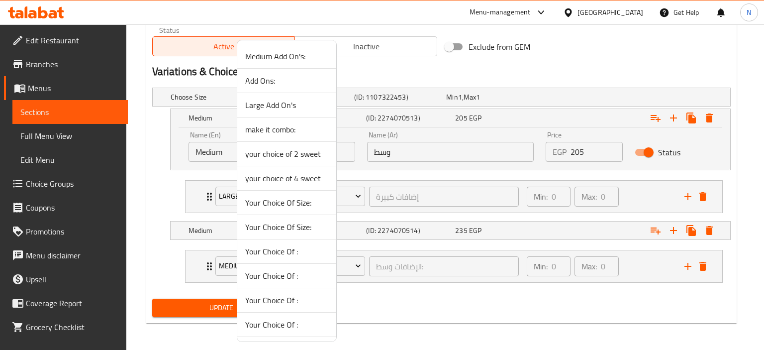
click at [261, 51] on span "Medium Add On's:" at bounding box center [286, 56] width 83 height 12
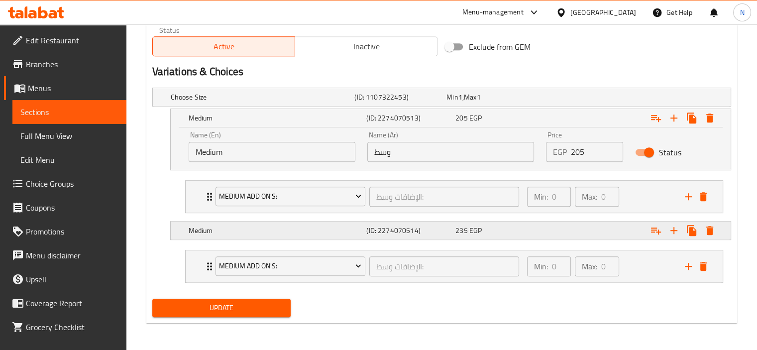
click at [201, 233] on h5 "Medium" at bounding box center [276, 230] width 174 height 10
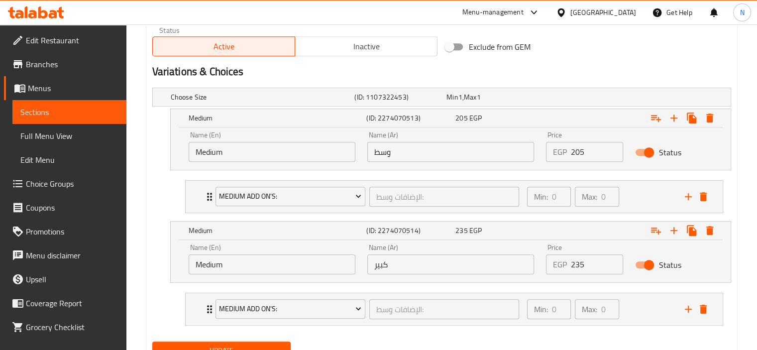
click at [217, 264] on input "Medium" at bounding box center [272, 264] width 167 height 20
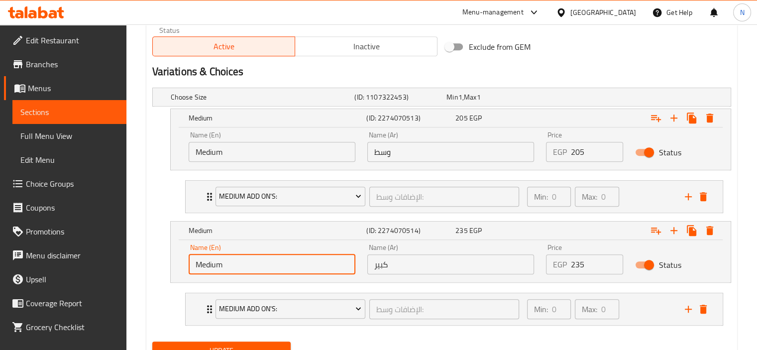
click at [217, 264] on input "Medium" at bounding box center [272, 264] width 167 height 20
drag, startPoint x: 217, startPoint y: 264, endPoint x: 213, endPoint y: 276, distance: 12.8
click at [213, 276] on div "Name (En) Medium Name (En)" at bounding box center [272, 259] width 179 height 42
type input "Large"
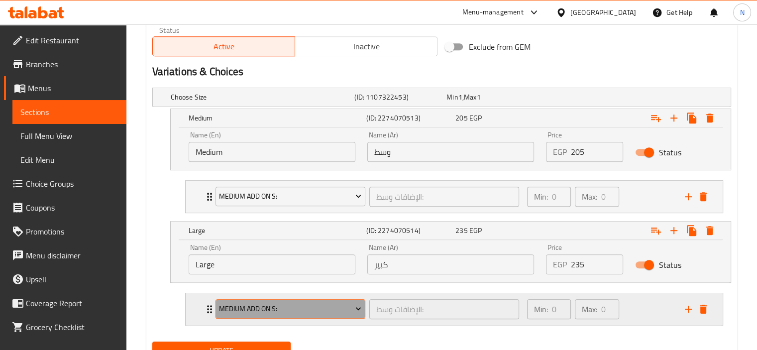
click at [243, 314] on span "Medium Add On's:" at bounding box center [290, 309] width 142 height 12
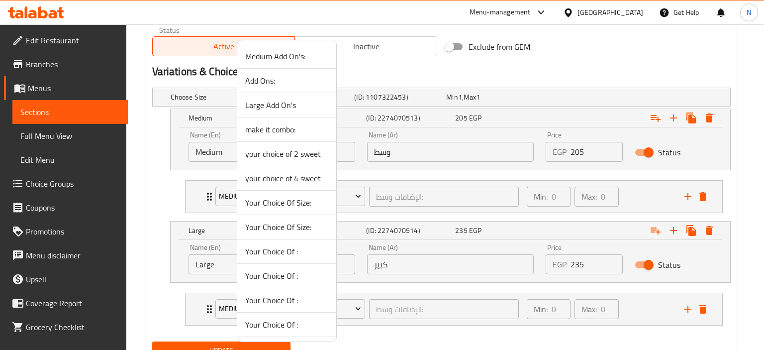
click at [261, 101] on span "Large Add On's" at bounding box center [286, 105] width 83 height 12
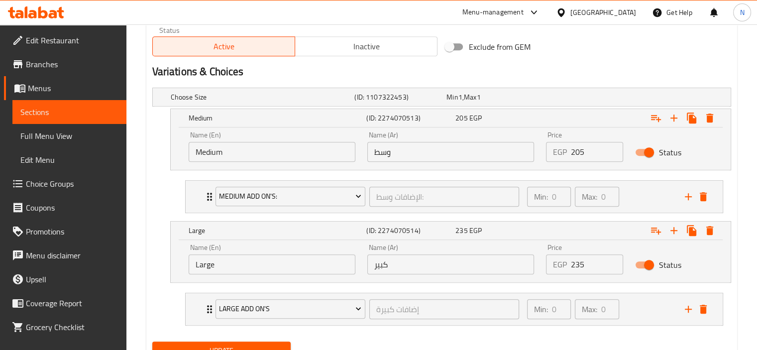
click at [161, 212] on nav "Medium Add On's: الإضافات وسط: ​ Min: 0 ​ Max: 0 ​ medium oriental Topping (mix…" at bounding box center [441, 196] width 579 height 49
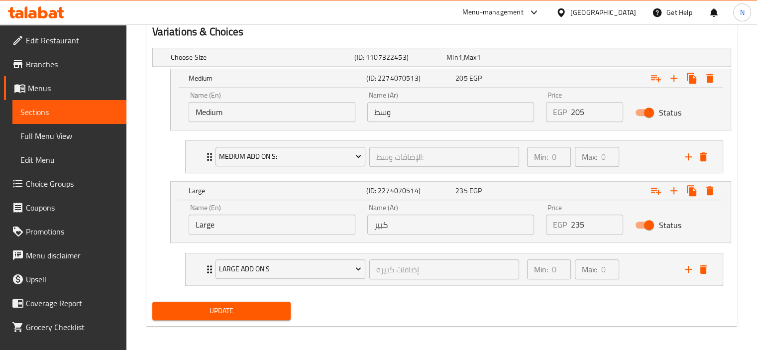
scroll to position [541, 0]
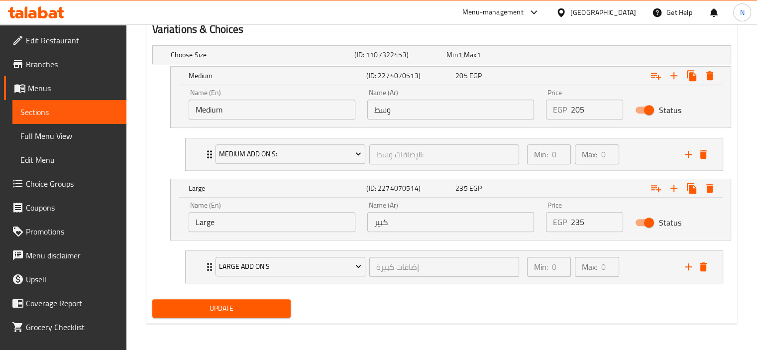
click at [220, 296] on div "Update" at bounding box center [221, 308] width 147 height 26
click at [218, 303] on span "Update" at bounding box center [221, 308] width 123 height 12
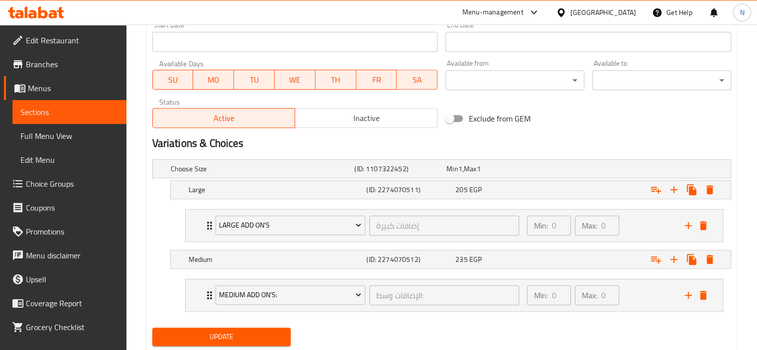
scroll to position [436, 0]
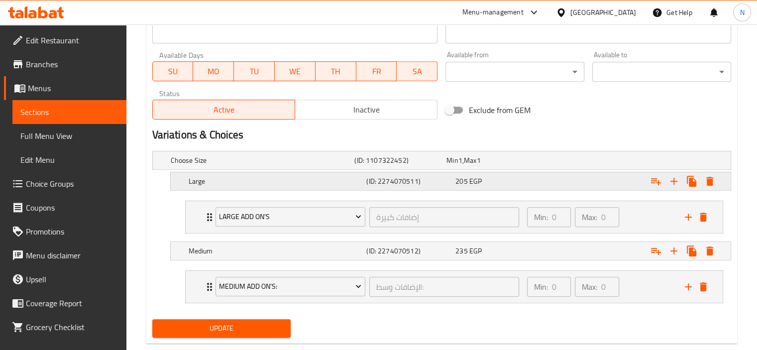
click at [194, 176] on h5 "Large" at bounding box center [276, 181] width 174 height 10
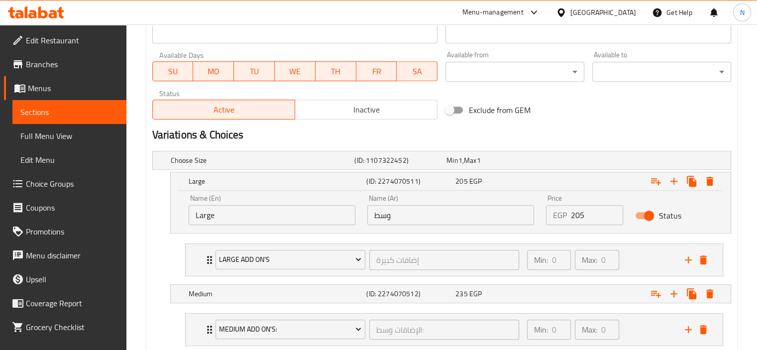
click at [254, 220] on input "Large" at bounding box center [272, 215] width 167 height 20
type input "Medium"
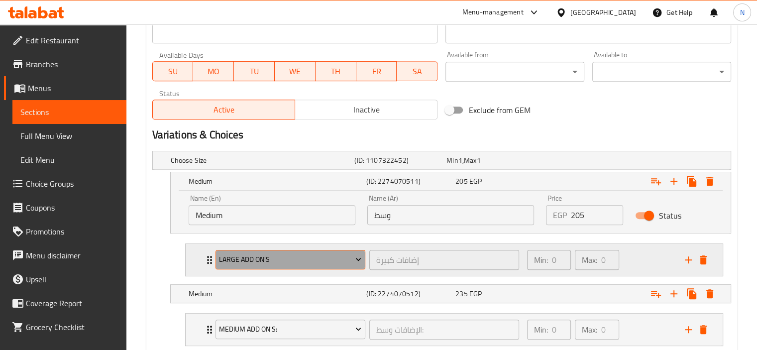
click at [249, 257] on span "Large Add On's" at bounding box center [290, 259] width 142 height 12
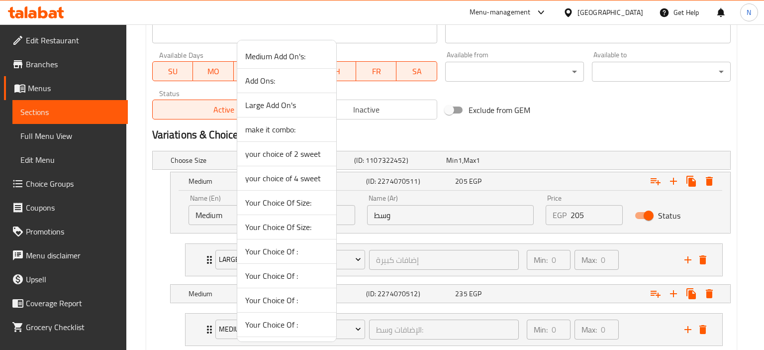
click at [261, 58] on span "Medium Add On's:" at bounding box center [286, 56] width 83 height 12
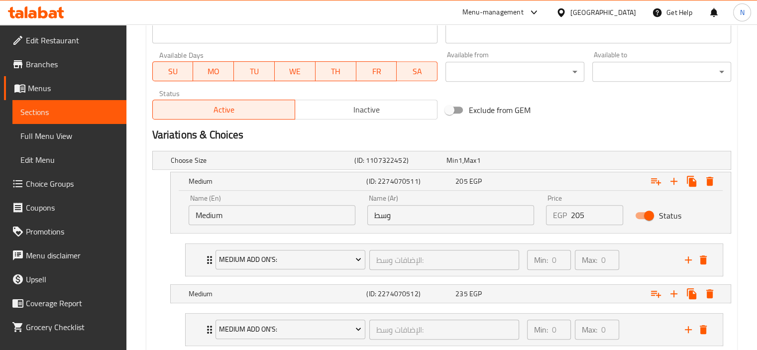
scroll to position [499, 0]
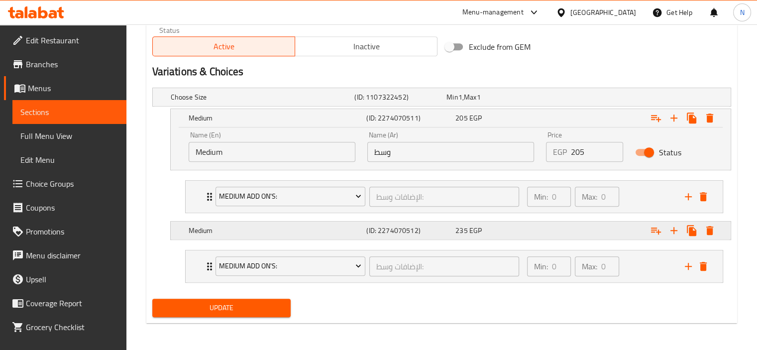
click at [198, 231] on h5 "Medium" at bounding box center [276, 230] width 174 height 10
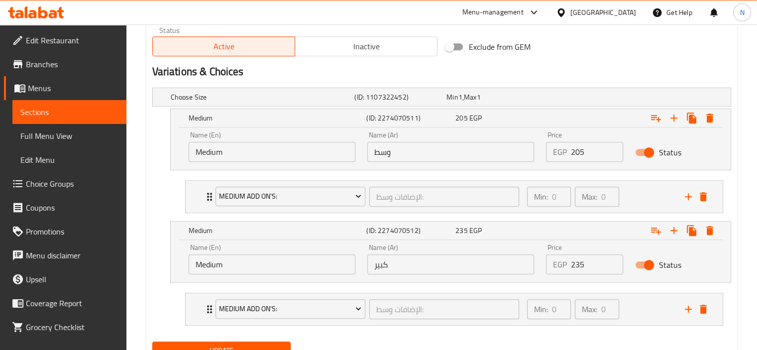
click at [254, 266] on input "Medium" at bounding box center [272, 264] width 167 height 20
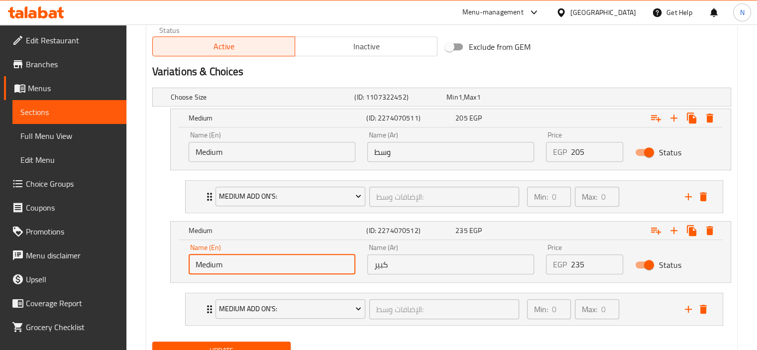
click at [254, 266] on input "Medium" at bounding box center [272, 264] width 167 height 20
click at [216, 267] on input "l" at bounding box center [272, 264] width 167 height 20
type input "Large"
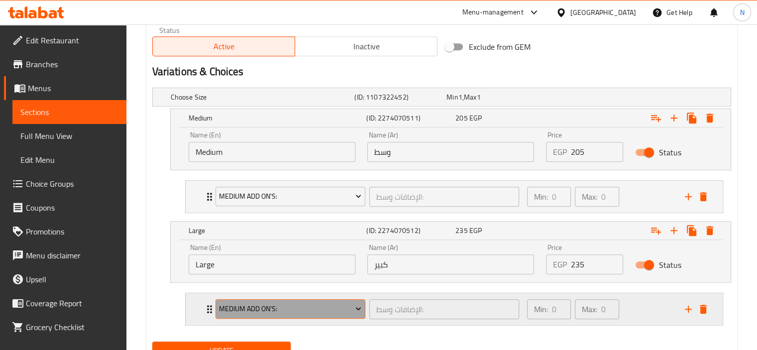
click at [257, 303] on span "Medium Add On's:" at bounding box center [290, 309] width 142 height 12
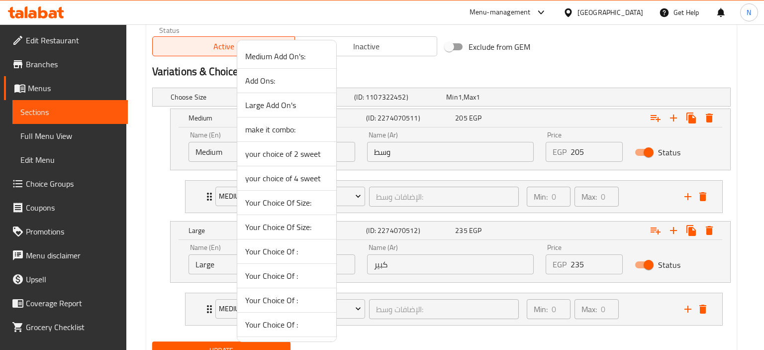
click at [261, 105] on span "Large Add On's" at bounding box center [286, 105] width 83 height 12
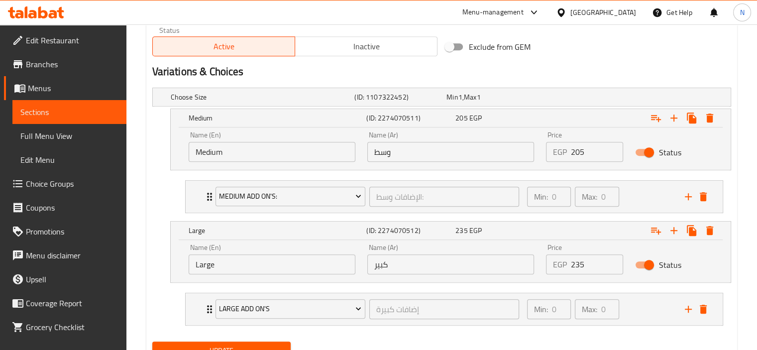
click at [210, 344] on span "Update" at bounding box center [221, 350] width 123 height 12
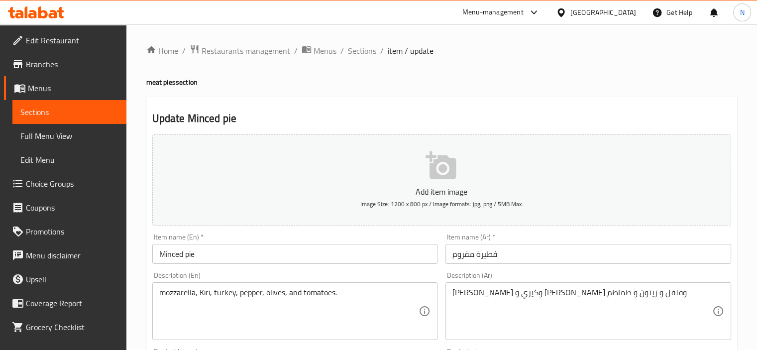
drag, startPoint x: 450, startPoint y: 134, endPoint x: 482, endPoint y: 101, distance: 46.1
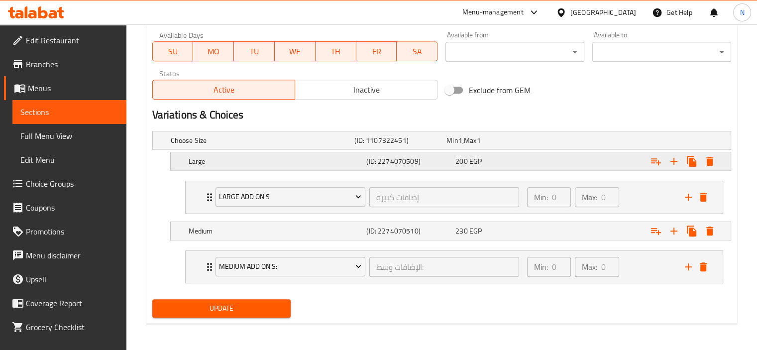
click at [193, 159] on h5 "Large" at bounding box center [276, 161] width 174 height 10
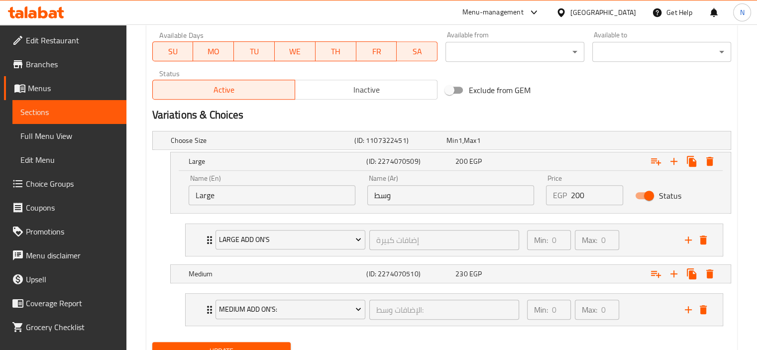
click at [227, 194] on input "Large" at bounding box center [272, 195] width 167 height 20
type input "Medium"
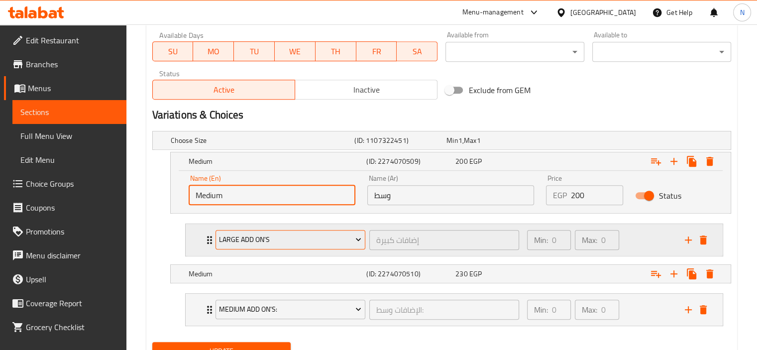
click at [217, 242] on button "Large Add On's" at bounding box center [290, 240] width 150 height 20
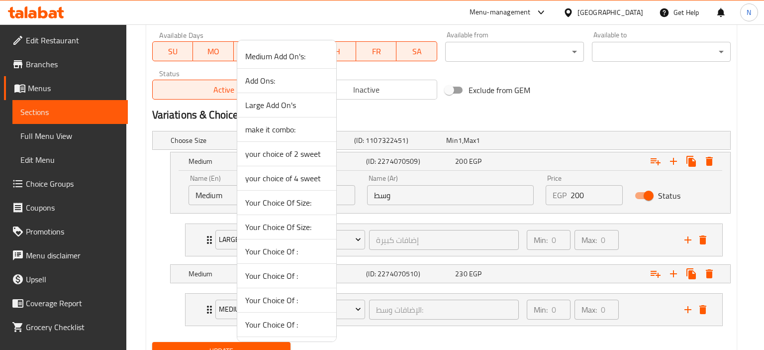
click at [257, 61] on span "Medium Add On's:" at bounding box center [286, 56] width 83 height 12
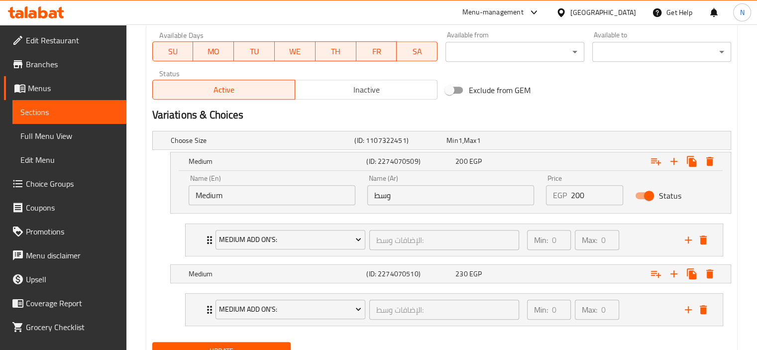
click at [170, 229] on nav "Medium Add On's: الإضافات وسط: ​ Min: 0 ​ Max: 0 ​ medium oriental Topping (mix…" at bounding box center [441, 239] width 579 height 49
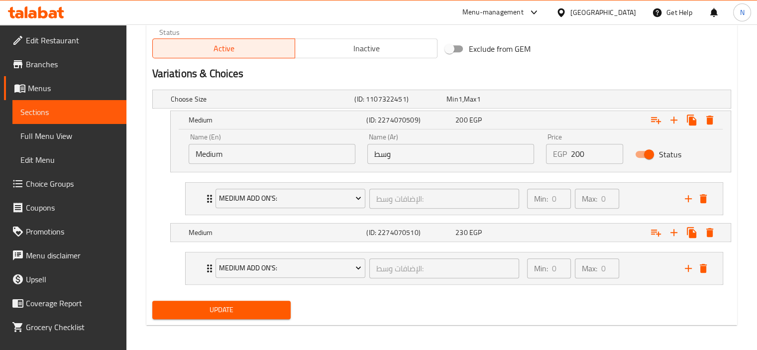
scroll to position [499, 0]
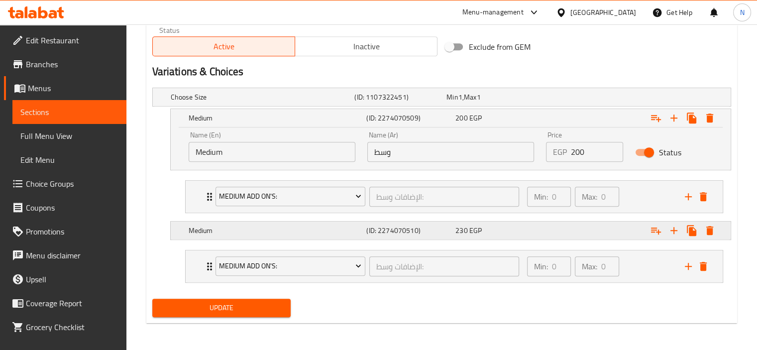
click at [221, 228] on h5 "Medium" at bounding box center [276, 230] width 174 height 10
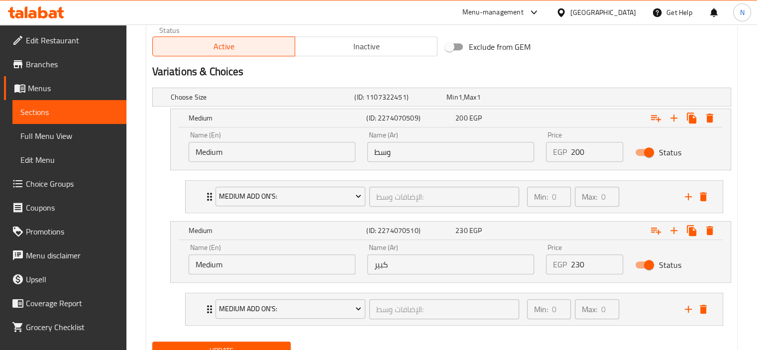
click at [234, 269] on input "Medium" at bounding box center [272, 264] width 167 height 20
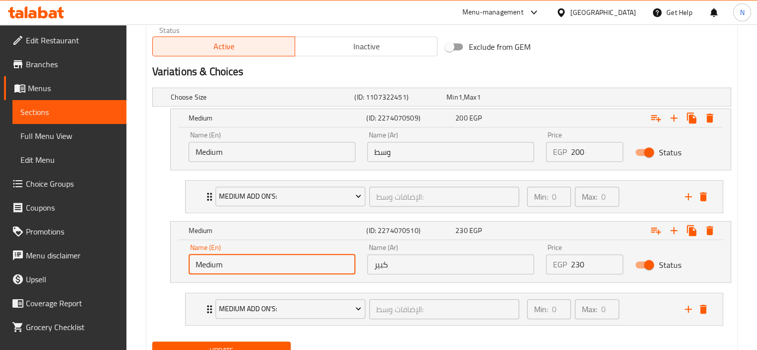
click at [234, 269] on input "Medium" at bounding box center [272, 264] width 167 height 20
type input "Large"
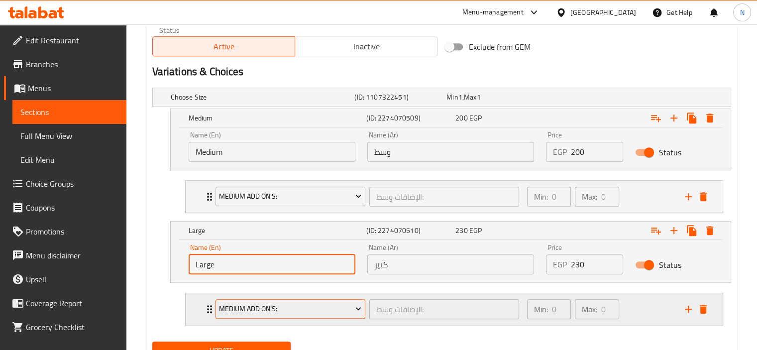
click at [243, 305] on span "Medium Add On's:" at bounding box center [290, 309] width 142 height 12
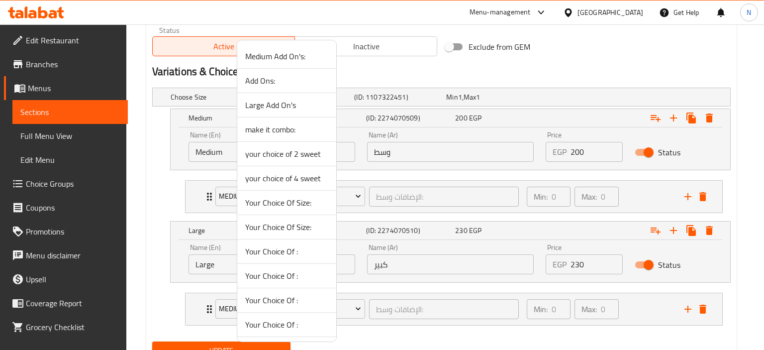
click at [267, 106] on span "Large Add On's" at bounding box center [286, 105] width 83 height 12
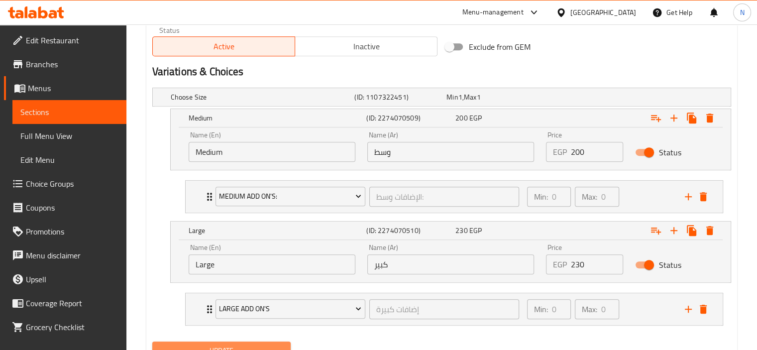
click at [220, 344] on span "Update" at bounding box center [221, 350] width 123 height 12
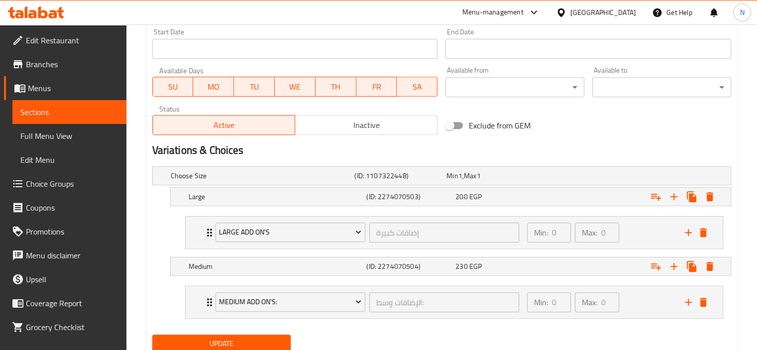
scroll to position [422, 0]
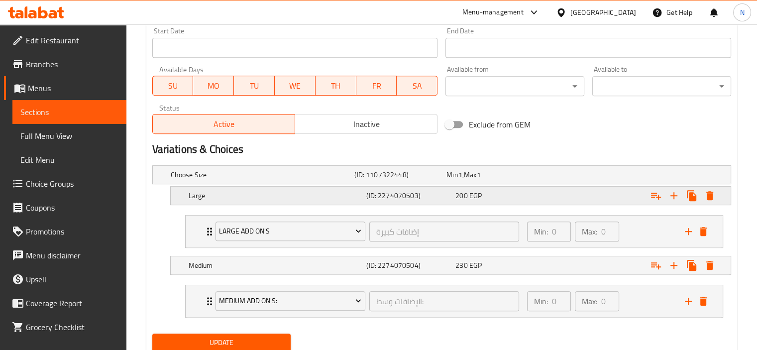
click at [215, 197] on h5 "Large" at bounding box center [276, 196] width 174 height 10
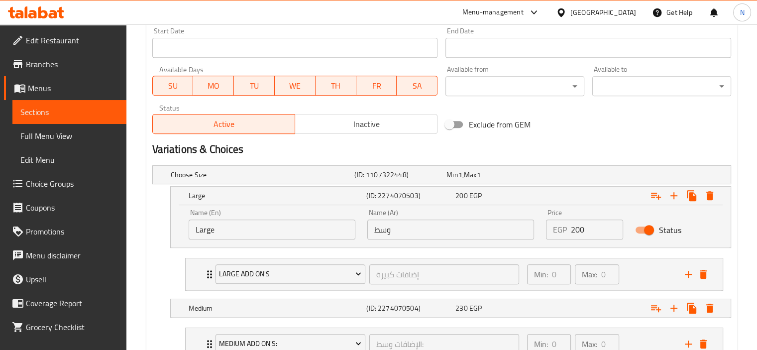
click at [218, 234] on input "Large" at bounding box center [272, 229] width 167 height 20
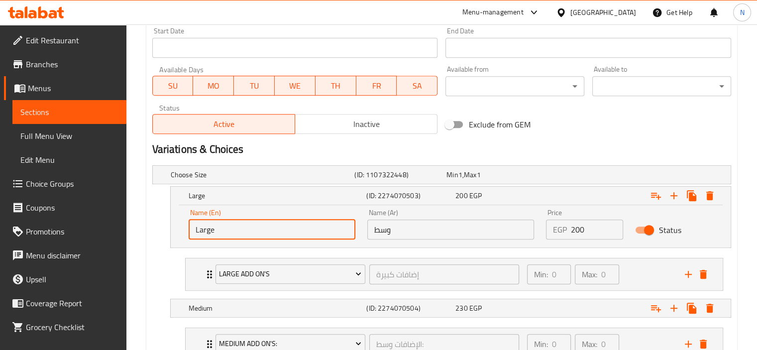
click at [218, 234] on input "Large" at bounding box center [272, 229] width 167 height 20
type input "Medium"
click at [227, 279] on span "Large Add On's" at bounding box center [290, 274] width 142 height 12
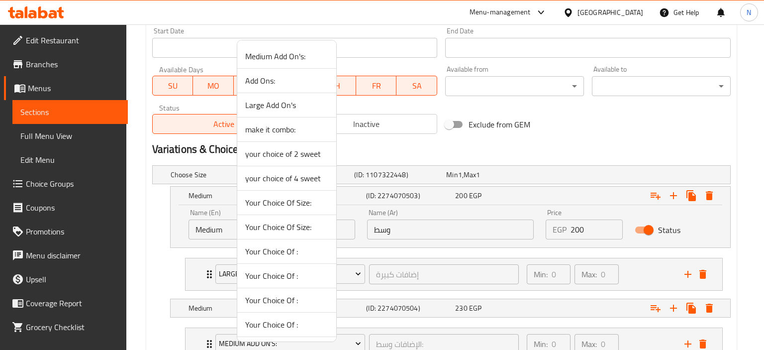
click at [260, 56] on span "Medium Add On's:" at bounding box center [286, 56] width 83 height 12
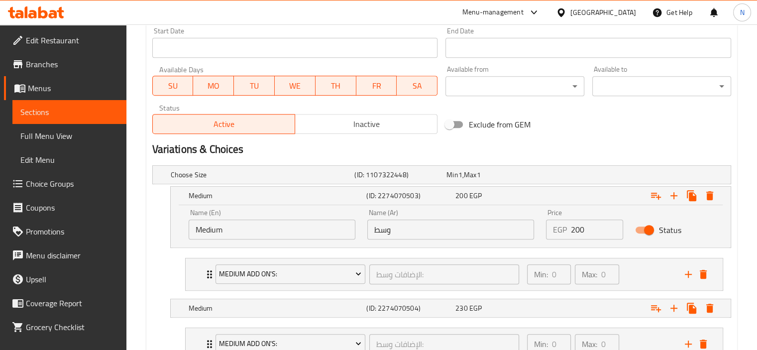
click at [153, 239] on div "Medium (ID: 2274070503) 200 EGP Name (En) Medium Name (En) Name (Ar) وسط Name (…" at bounding box center [441, 217] width 579 height 62
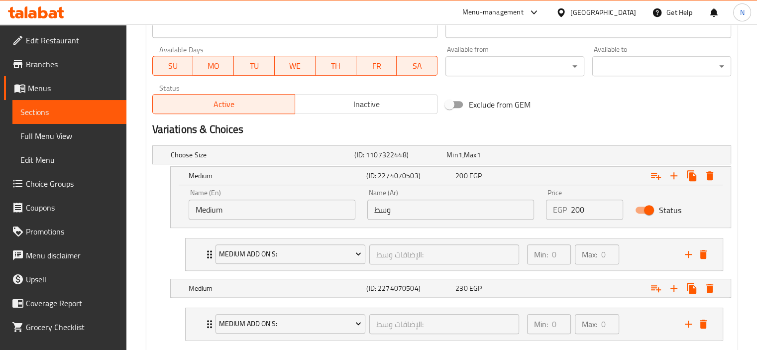
scroll to position [499, 0]
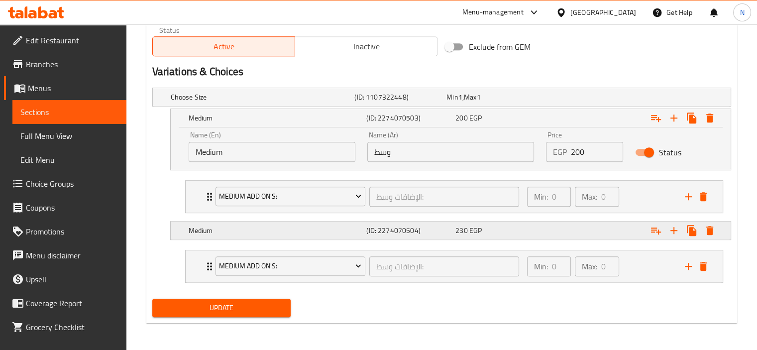
click at [215, 228] on h5 "Medium" at bounding box center [276, 230] width 174 height 10
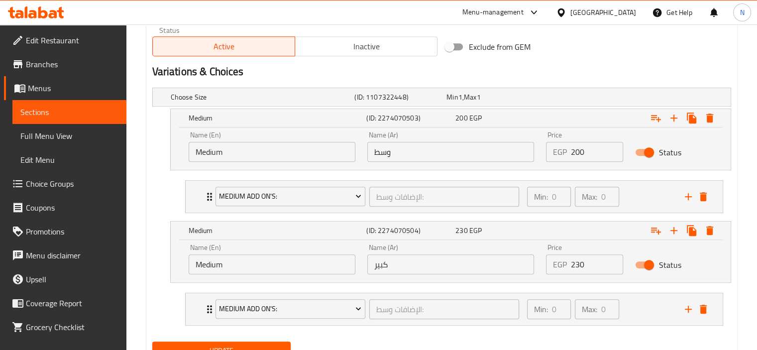
click at [238, 258] on input "Medium" at bounding box center [272, 264] width 167 height 20
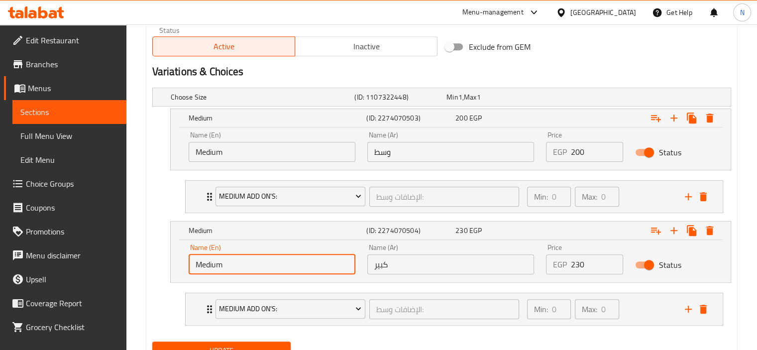
click at [238, 258] on input "Medium" at bounding box center [272, 264] width 167 height 20
type input "Large"
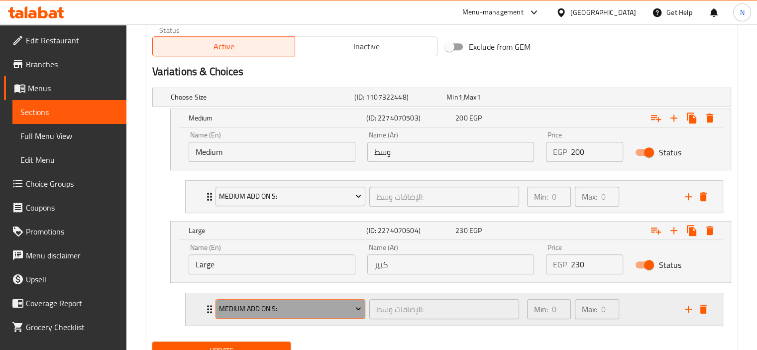
click at [253, 310] on span "Medium Add On's:" at bounding box center [290, 309] width 142 height 12
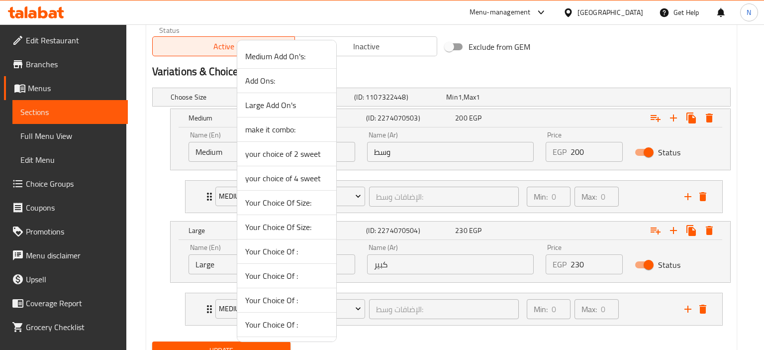
click at [258, 105] on span "Large Add On's" at bounding box center [286, 105] width 83 height 12
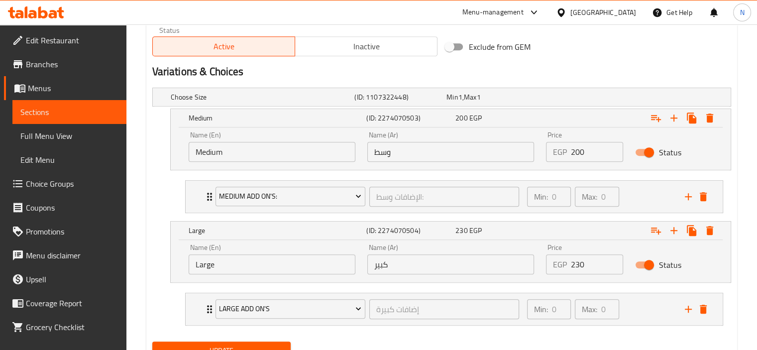
click at [231, 344] on span "Update" at bounding box center [221, 350] width 123 height 12
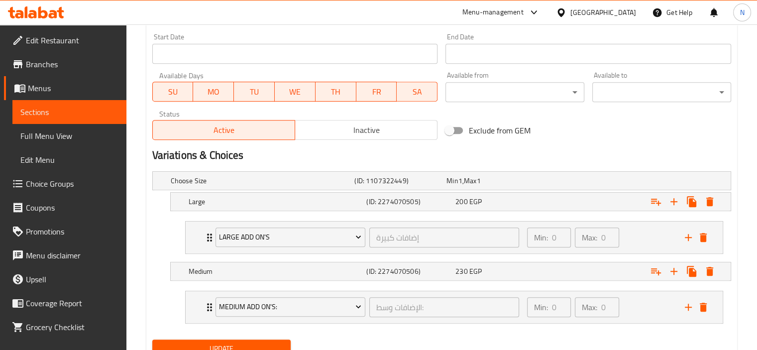
scroll to position [456, 0]
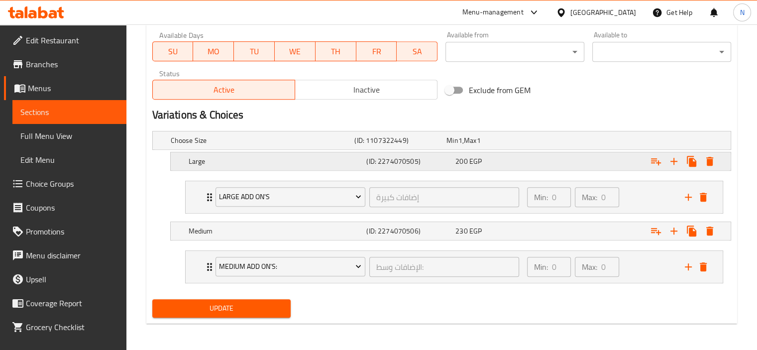
click at [205, 171] on div "Large (ID: 2274070505) 200 EGP" at bounding box center [454, 161] width 534 height 22
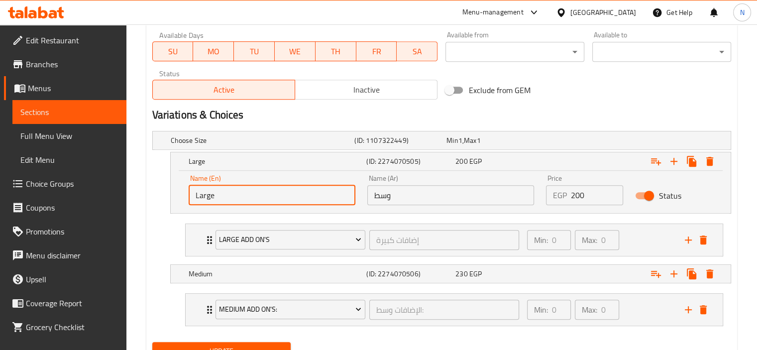
click at [234, 204] on input "Large" at bounding box center [272, 195] width 167 height 20
type input "Medium"
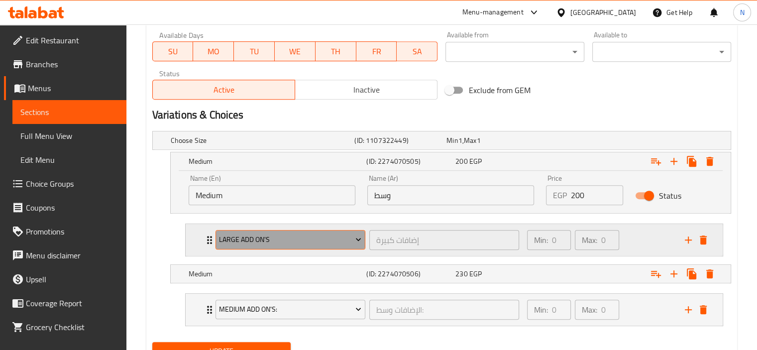
click at [244, 235] on span "Large Add On's" at bounding box center [290, 239] width 142 height 12
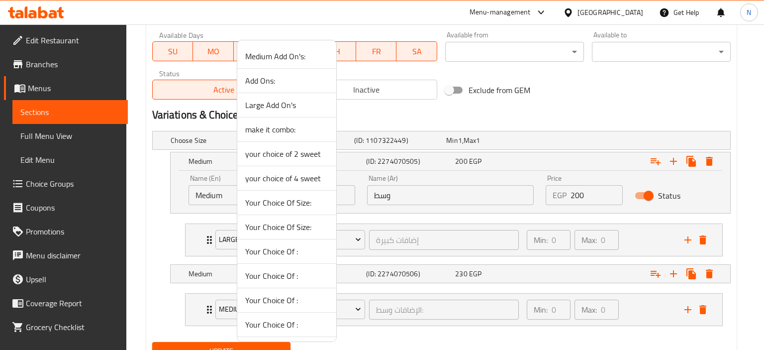
click at [264, 56] on span "Medium Add On's:" at bounding box center [286, 56] width 83 height 12
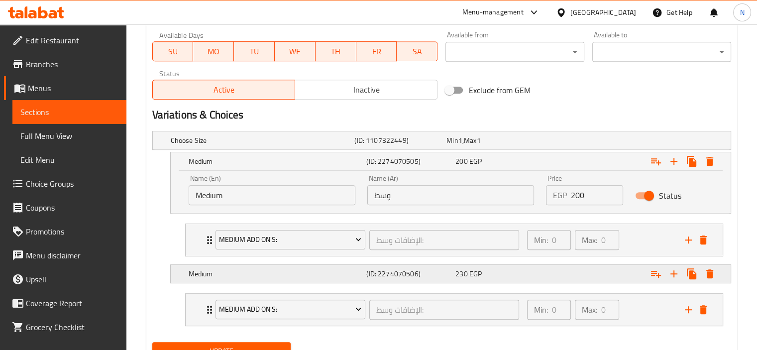
click at [211, 275] on h5 "Medium" at bounding box center [276, 274] width 174 height 10
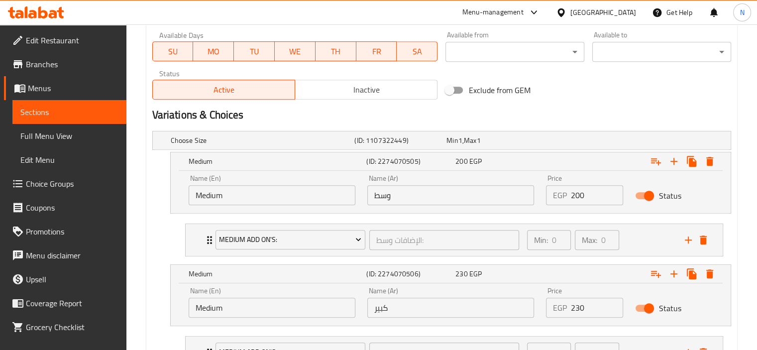
click at [247, 304] on input "Medium" at bounding box center [272, 308] width 167 height 20
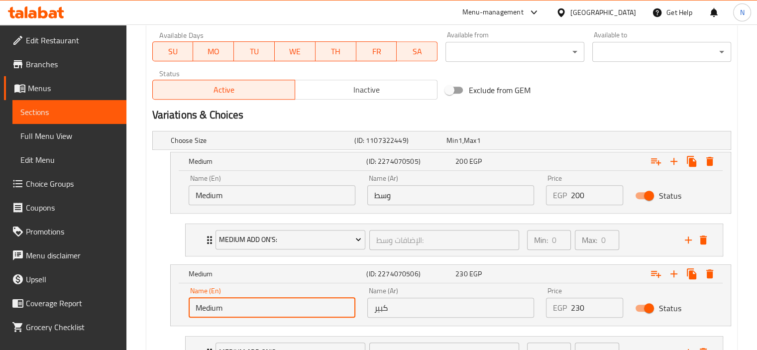
click at [247, 304] on input "Medium" at bounding box center [272, 308] width 167 height 20
type input "Large"
click at [170, 230] on nav "Medium Add On's: الإضافات وسط: ​ Min: 0 ​ Max: 0 ​ medium oriental Topping (mix…" at bounding box center [441, 239] width 579 height 49
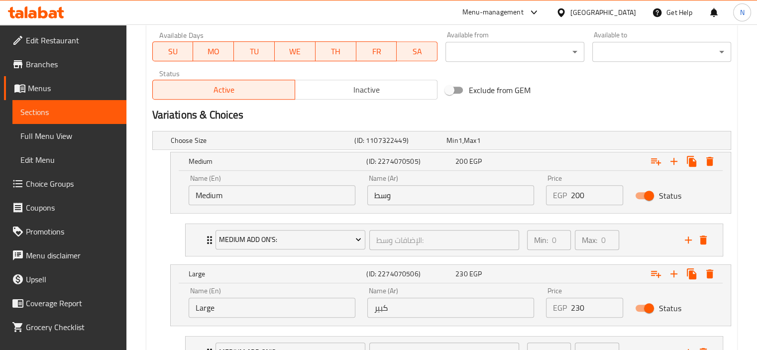
click at [145, 314] on div "Home / Restaurants management / Menus / Sections / item / update meat pies sect…" at bounding box center [441, 3] width 631 height 868
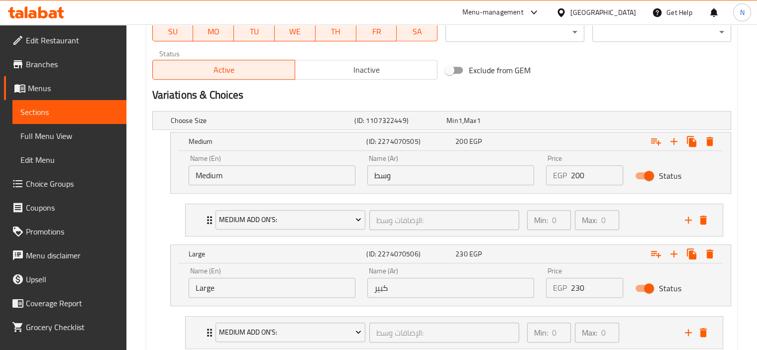
scroll to position [541, 0]
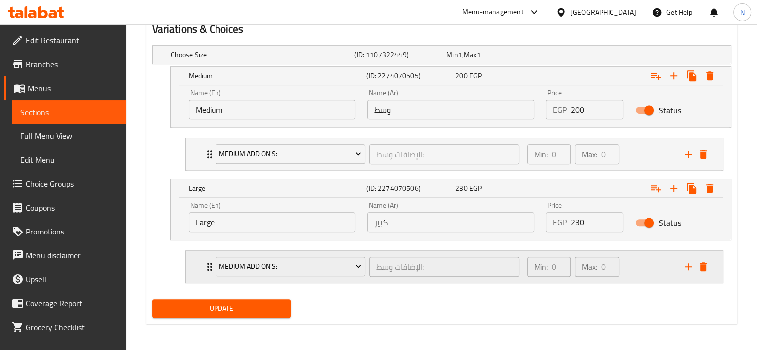
click at [229, 276] on div "Medium Add On's:" at bounding box center [290, 267] width 154 height 24
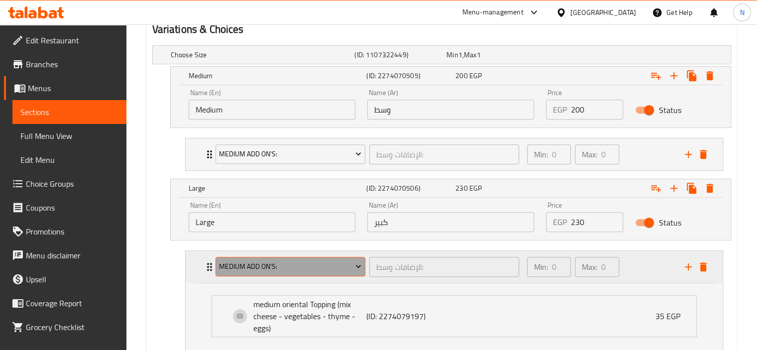
click at [244, 260] on span "Medium Add On's:" at bounding box center [290, 266] width 142 height 12
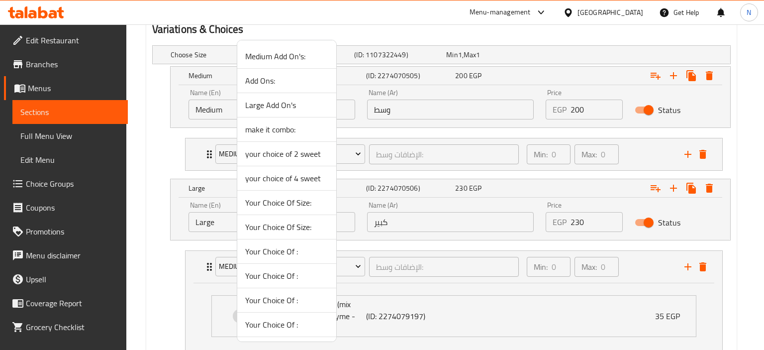
click at [261, 105] on span "Large Add On's" at bounding box center [286, 105] width 83 height 12
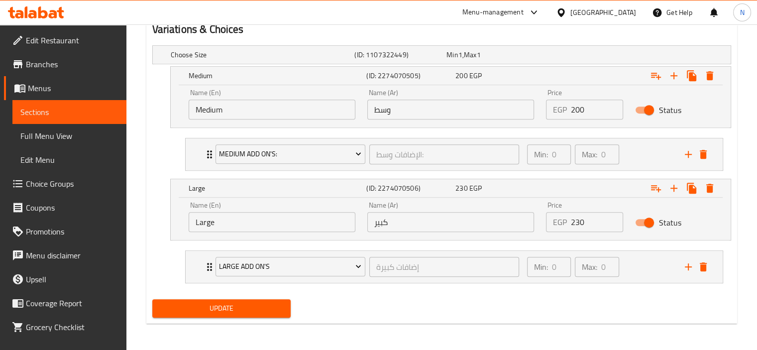
click at [211, 297] on div "Update" at bounding box center [221, 308] width 147 height 26
click at [210, 307] on span "Update" at bounding box center [221, 308] width 123 height 12
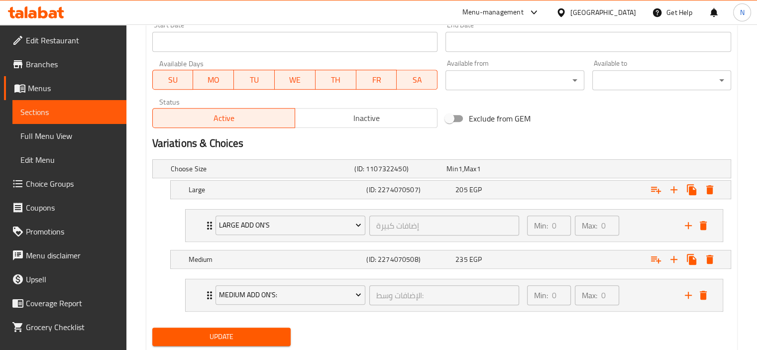
scroll to position [453, 0]
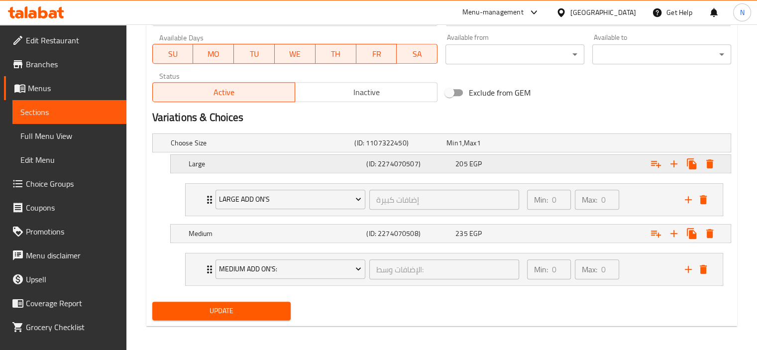
click at [194, 155] on div "Large (ID: 2274070507) 205 EGP" at bounding box center [454, 164] width 534 height 22
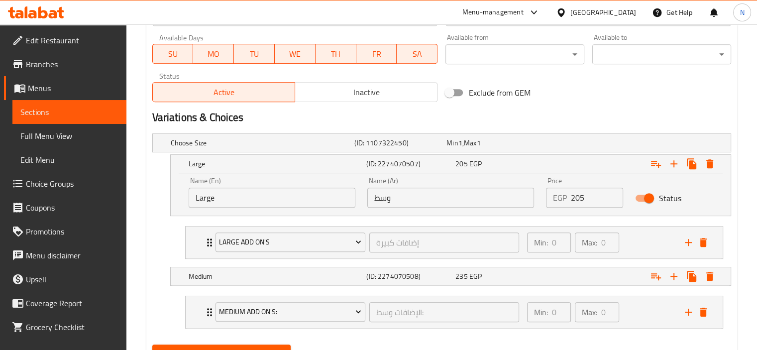
click at [213, 207] on input "Large" at bounding box center [272, 198] width 167 height 20
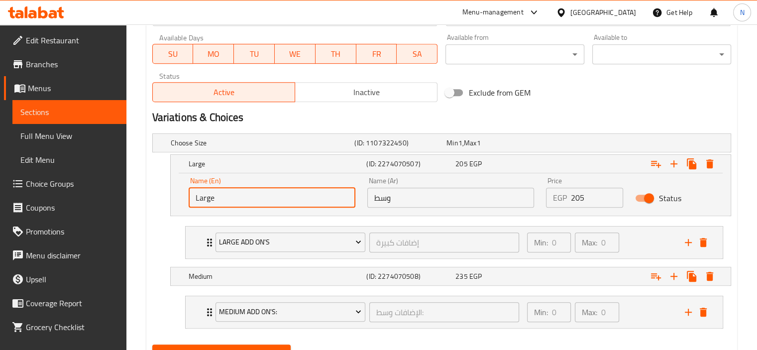
click at [213, 207] on input "Large" at bounding box center [272, 198] width 167 height 20
click at [207, 202] on input "Largem" at bounding box center [272, 198] width 167 height 20
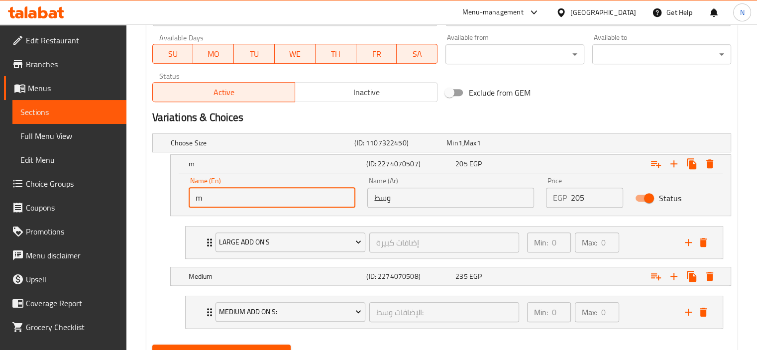
type input "Medium"
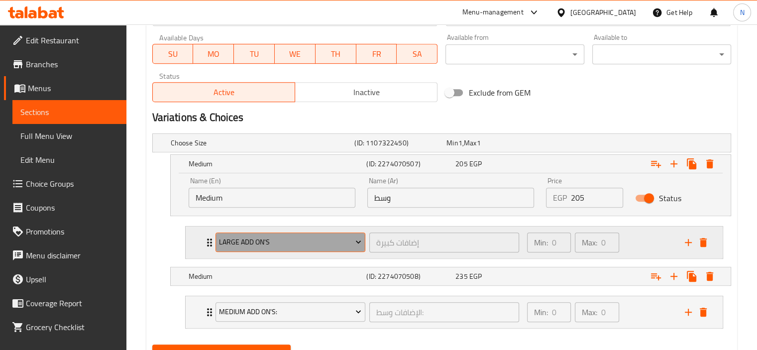
click at [246, 234] on button "Large Add On's" at bounding box center [290, 242] width 150 height 20
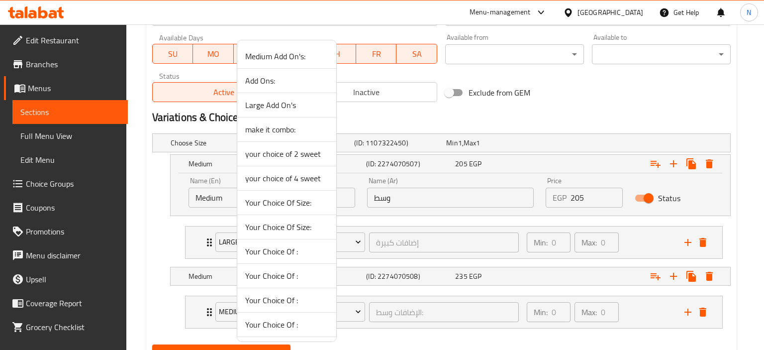
click at [259, 55] on span "Medium Add On's:" at bounding box center [286, 56] width 83 height 12
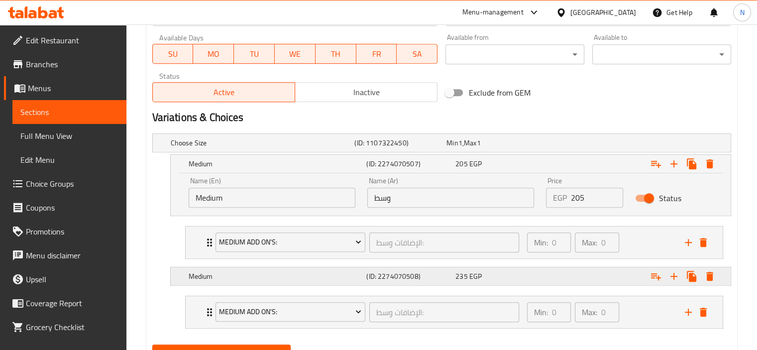
click at [209, 281] on h5 "Medium" at bounding box center [276, 276] width 174 height 10
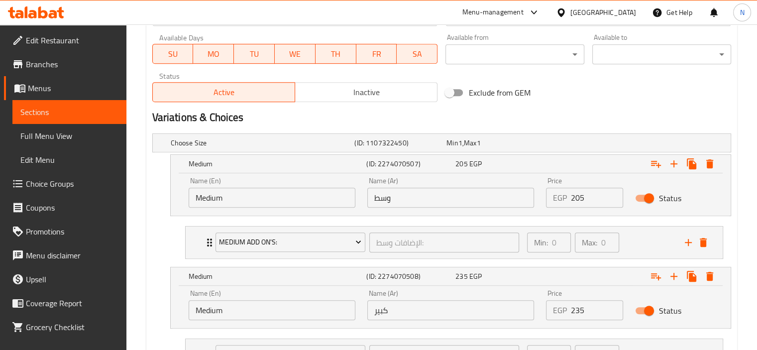
click at [224, 303] on input "Medium" at bounding box center [272, 310] width 167 height 20
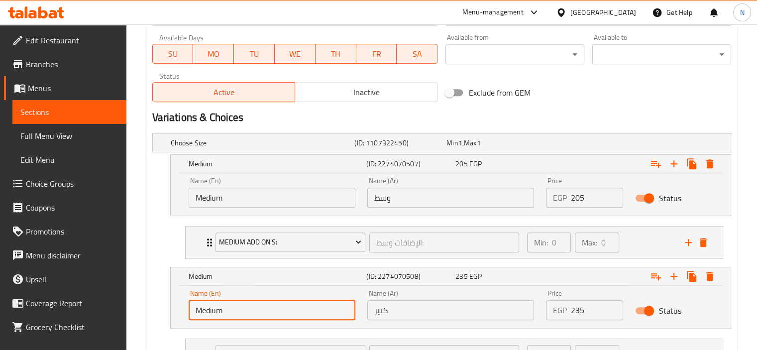
click at [224, 303] on input "Medium" at bounding box center [272, 310] width 167 height 20
type input "Large"
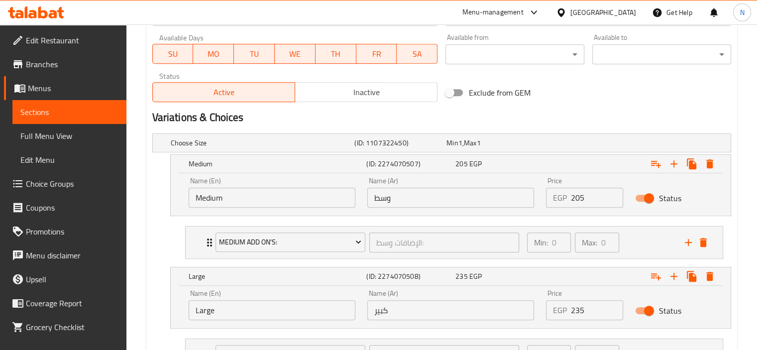
click at [131, 278] on div "Home / Restaurants management / Menus / Sections / item / update meat pies sect…" at bounding box center [441, 5] width 631 height 868
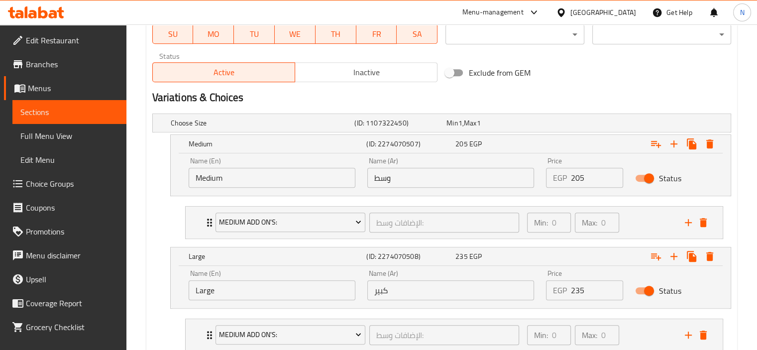
scroll to position [541, 0]
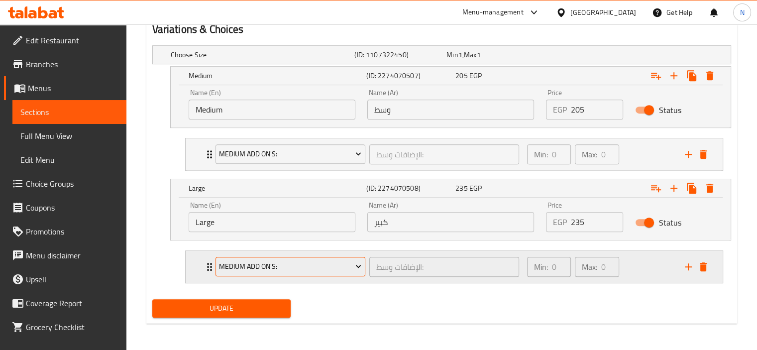
click at [256, 261] on span "Medium Add On's:" at bounding box center [290, 266] width 142 height 12
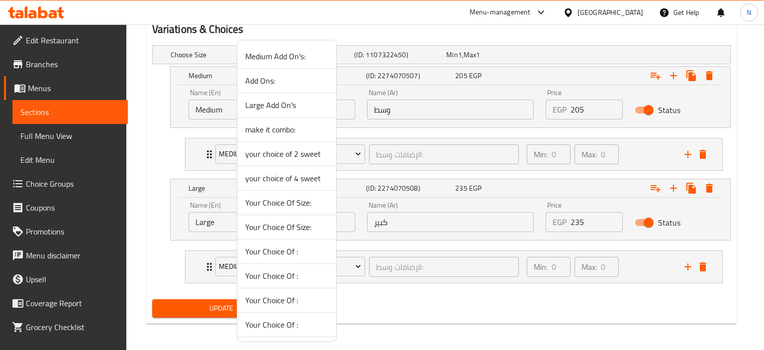
click at [259, 101] on span "Large Add On's" at bounding box center [286, 105] width 83 height 12
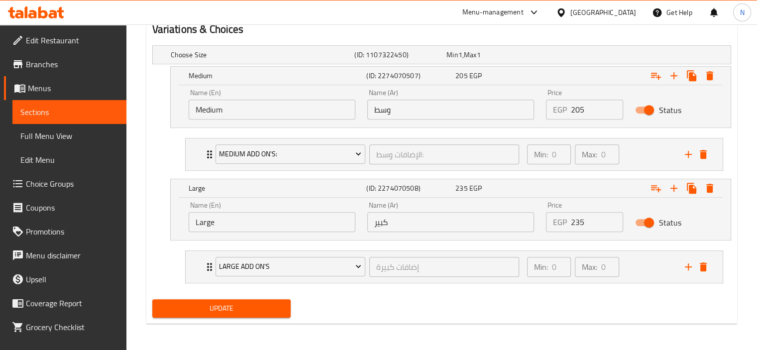
click at [200, 306] on span "Update" at bounding box center [221, 308] width 123 height 12
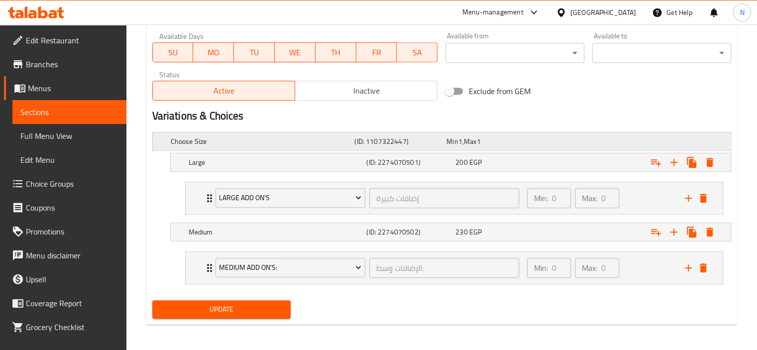
scroll to position [456, 0]
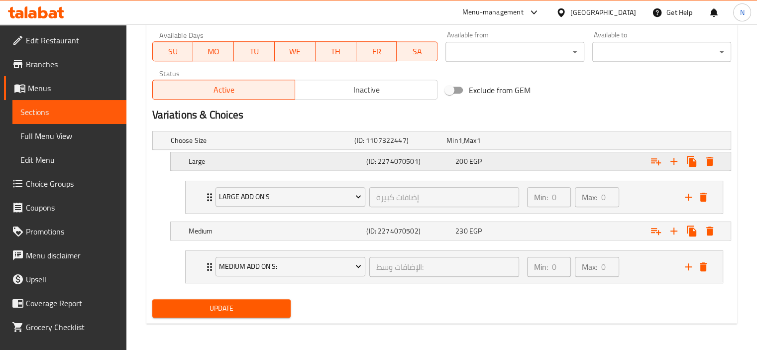
click at [215, 153] on div "Large (ID: 2274070501) 200 EGP" at bounding box center [454, 161] width 534 height 22
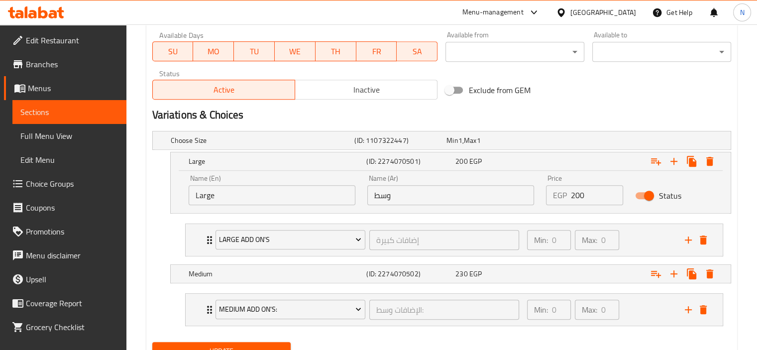
click at [224, 193] on input "Large" at bounding box center [272, 195] width 167 height 20
type input "Medium"
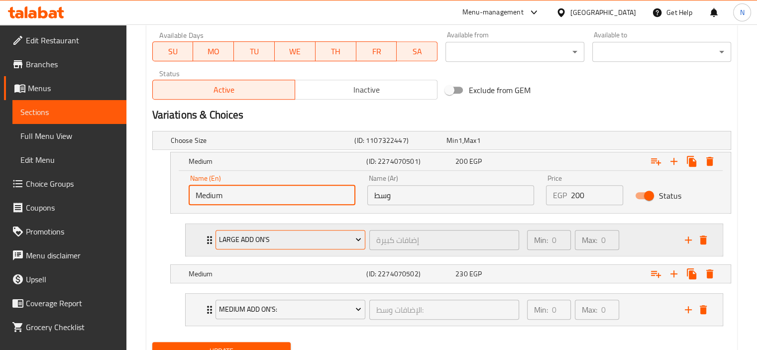
click at [223, 237] on span "Large Add On's" at bounding box center [290, 239] width 142 height 12
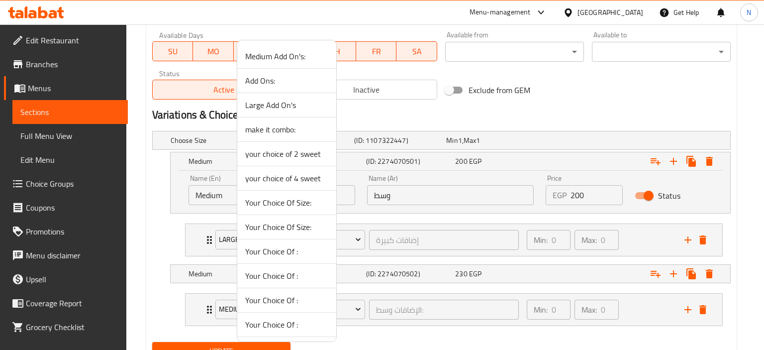
click at [263, 54] on span "Medium Add On's:" at bounding box center [286, 56] width 83 height 12
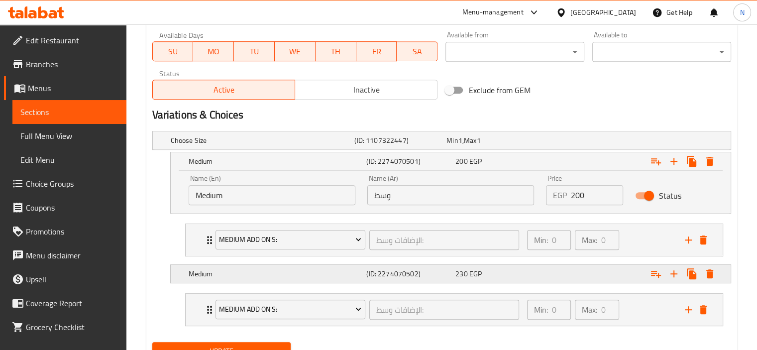
click at [207, 271] on h5 "Medium" at bounding box center [276, 274] width 174 height 10
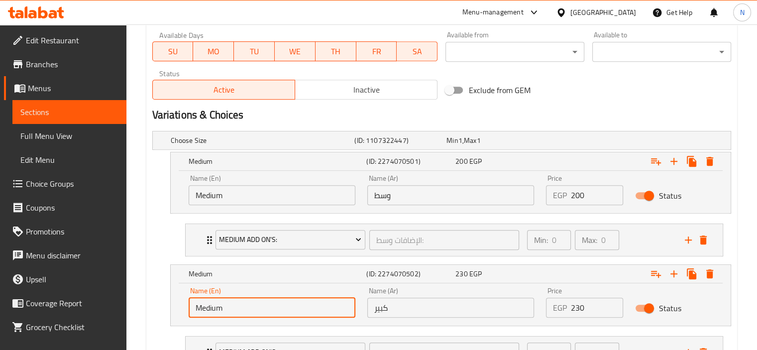
click at [227, 314] on input "Medium" at bounding box center [272, 308] width 167 height 20
type input "Large"
click at [155, 292] on div "Large (ID: 2274070502) 230 EGP Name (En) Large Name (En) Name (Ar) كبير Name (A…" at bounding box center [441, 295] width 579 height 62
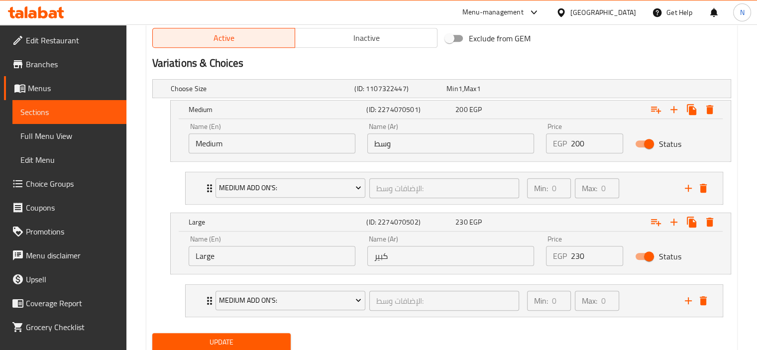
scroll to position [541, 0]
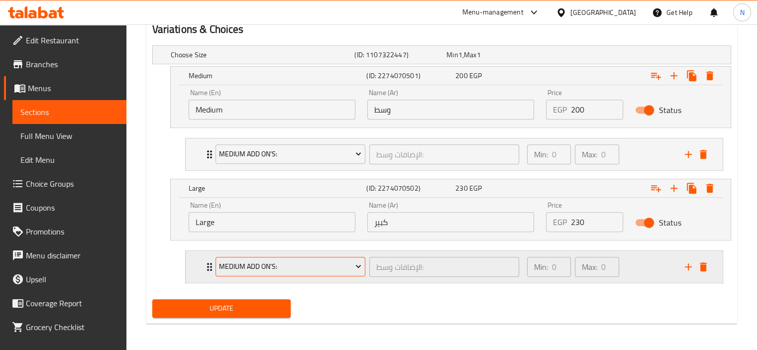
click at [243, 261] on span "Medium Add On's:" at bounding box center [290, 266] width 142 height 12
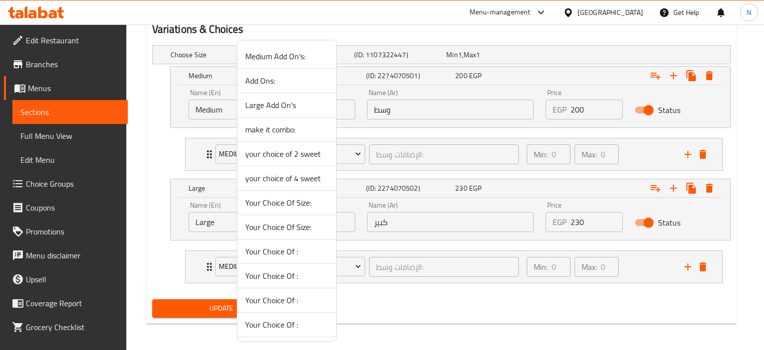
click at [266, 104] on span "Large Add On's" at bounding box center [286, 105] width 83 height 12
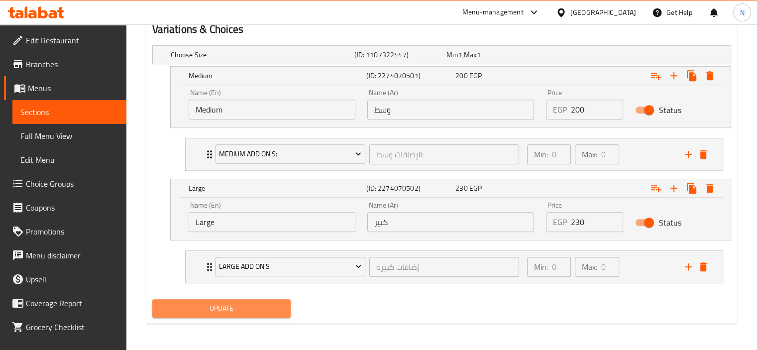
click at [193, 306] on span "Update" at bounding box center [221, 308] width 123 height 12
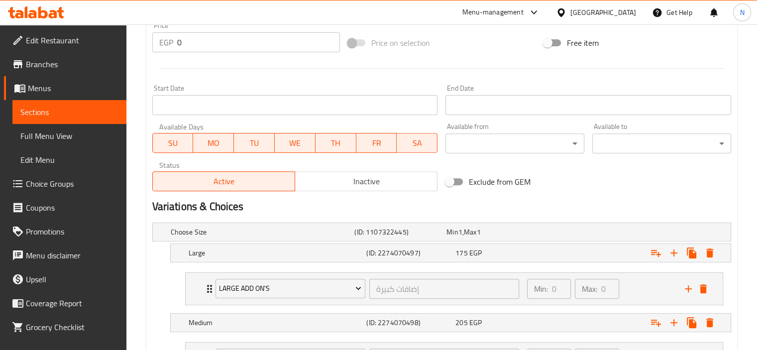
scroll to position [456, 0]
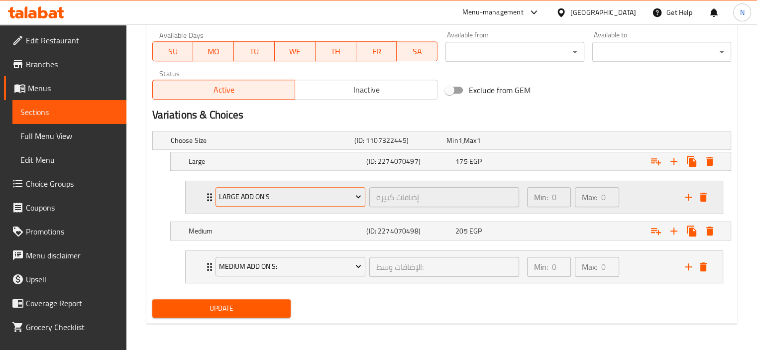
click at [231, 197] on span "Large Add On's" at bounding box center [290, 197] width 142 height 12
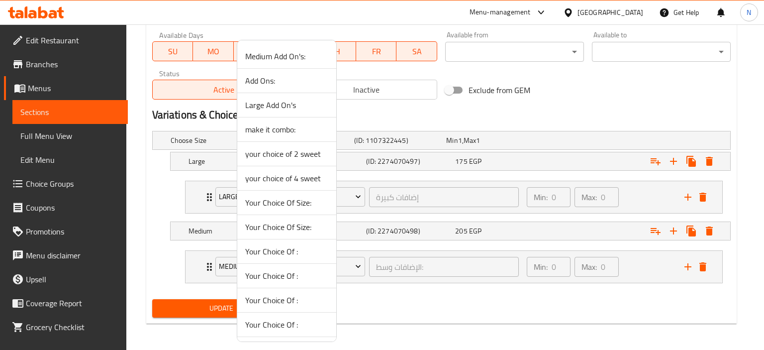
click at [282, 62] on span "Medium Add On's:" at bounding box center [286, 56] width 83 height 12
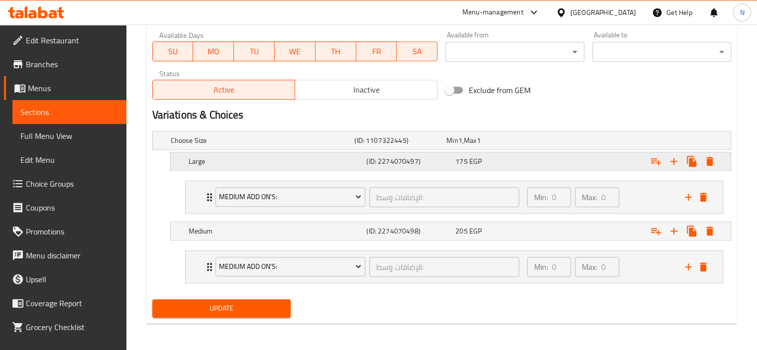
click at [208, 157] on h5 "Large" at bounding box center [276, 161] width 174 height 10
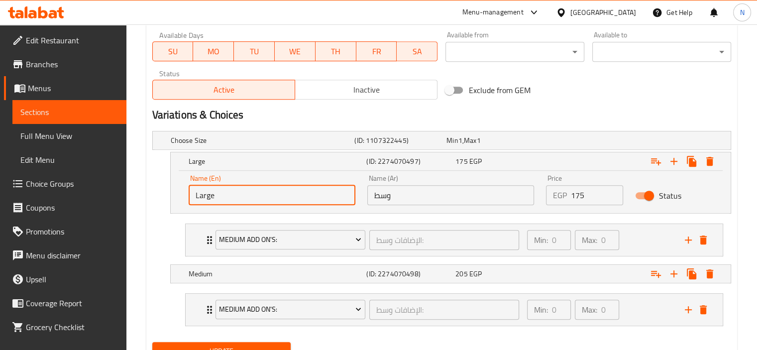
drag, startPoint x: 275, startPoint y: 193, endPoint x: 97, endPoint y: 184, distance: 178.4
type input "Medium"
click at [184, 273] on div "Medium (ID: 2274070498) 205 EGP" at bounding box center [451, 274] width 560 height 18
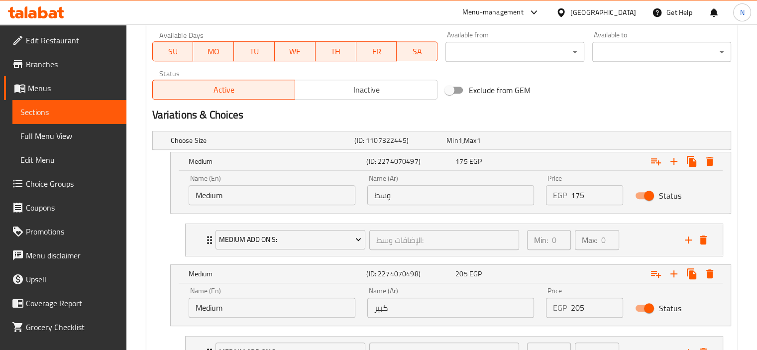
click at [164, 297] on div "Medium (ID: 2274070498) 205 EGP Name (En) Medium Name (En) Name (Ar) كبير Name …" at bounding box center [441, 295] width 579 height 62
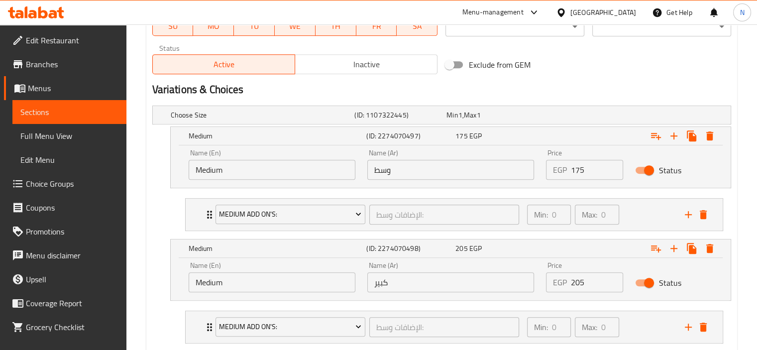
scroll to position [496, 0]
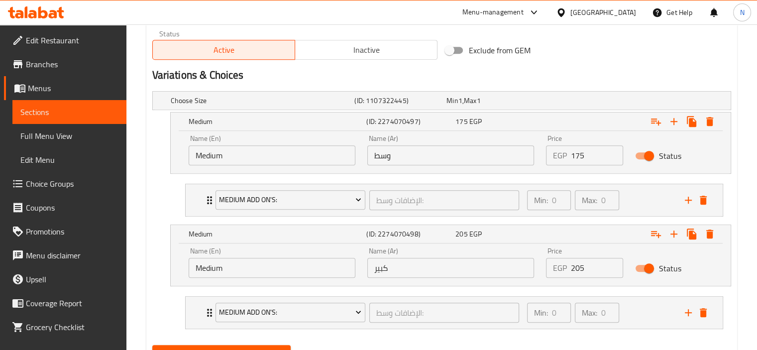
click at [228, 278] on div "Name (En) Medium Name (En)" at bounding box center [272, 262] width 179 height 42
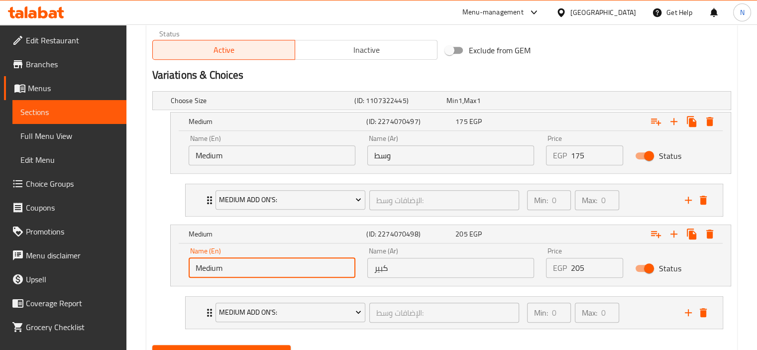
click at [223, 266] on input "Medium" at bounding box center [272, 268] width 167 height 20
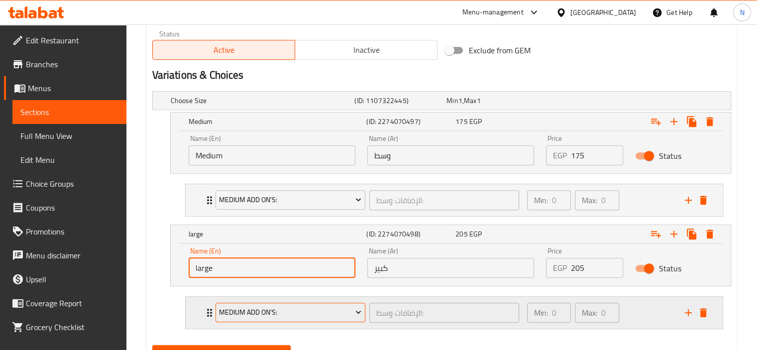
type input "large"
click at [237, 317] on span "Medium Add On's:" at bounding box center [290, 312] width 142 height 12
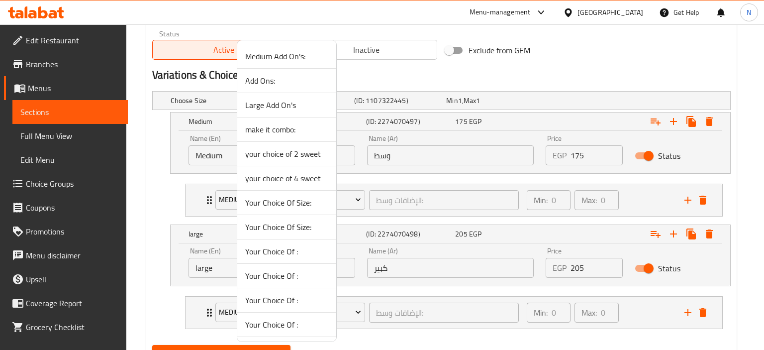
click at [252, 106] on span "Large Add On's" at bounding box center [286, 105] width 83 height 12
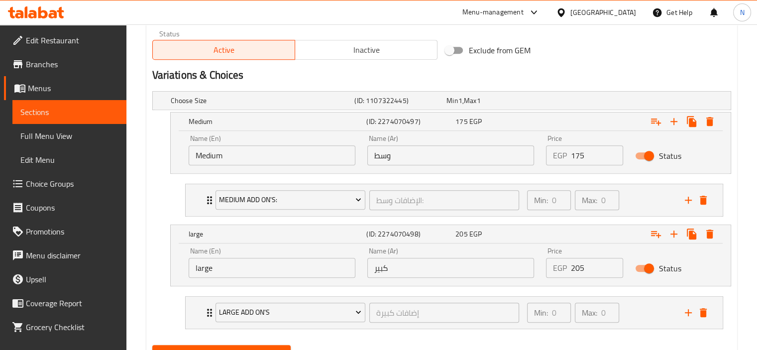
click at [153, 274] on div "large (ID: 2274070498) 205 EGP Name (En) large Name (En) Name (Ar) كبير Name (A…" at bounding box center [441, 255] width 579 height 62
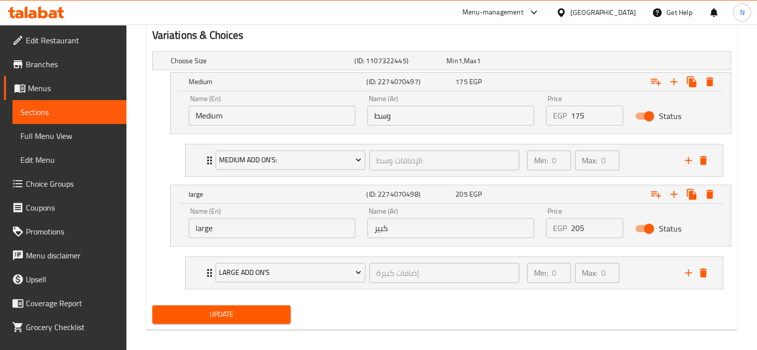
scroll to position [541, 0]
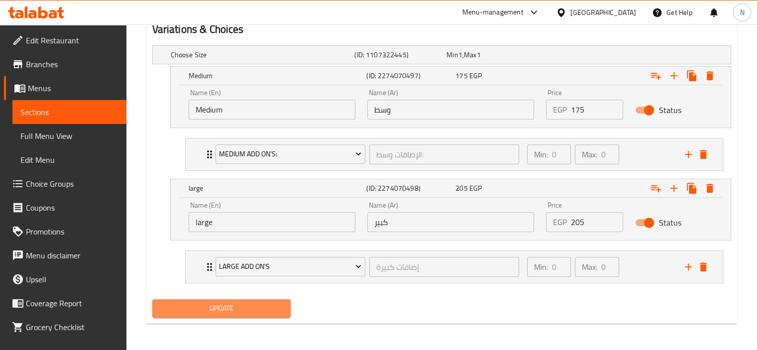
click at [223, 305] on span "Update" at bounding box center [221, 308] width 123 height 12
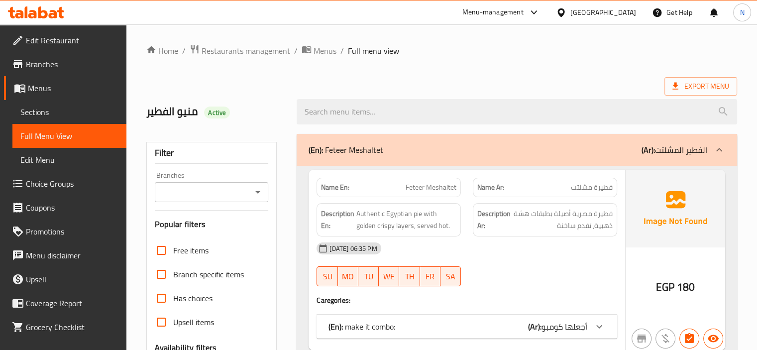
click at [353, 144] on p "(En): Feteer Meshaltet" at bounding box center [346, 150] width 75 height 12
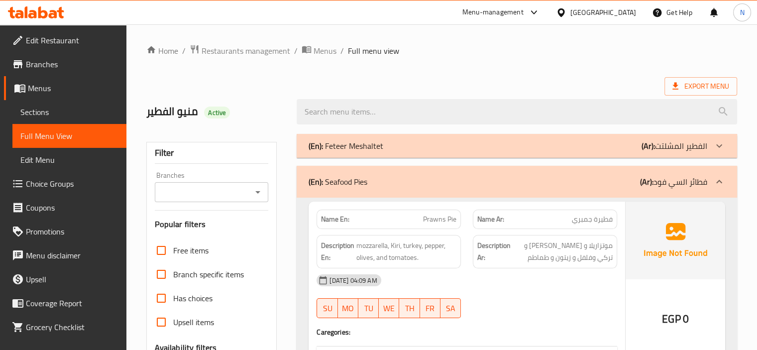
click at [348, 178] on p "(En): Seafood Pies" at bounding box center [338, 182] width 59 height 12
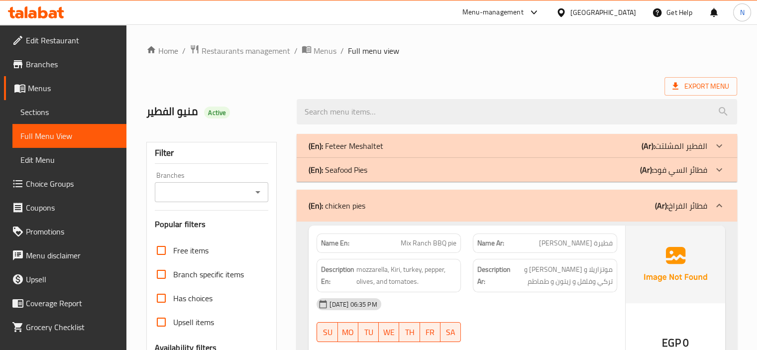
click at [342, 215] on div "(En): chicken pies (Ar): فطائر الفراخ" at bounding box center [517, 206] width 440 height 32
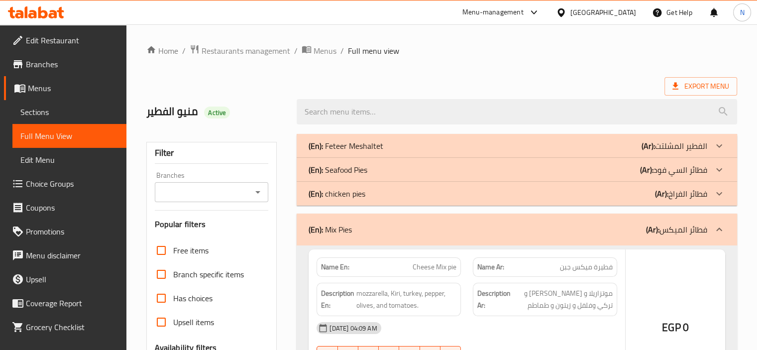
click at [322, 238] on div "(En): Mix Pies (Ar): فطائر الميكس" at bounding box center [517, 229] width 440 height 32
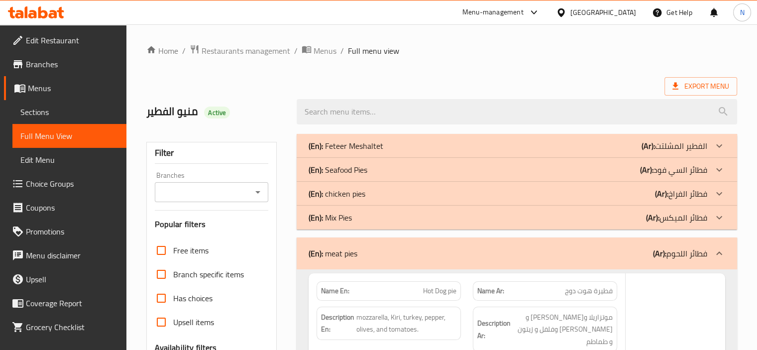
scroll to position [40, 0]
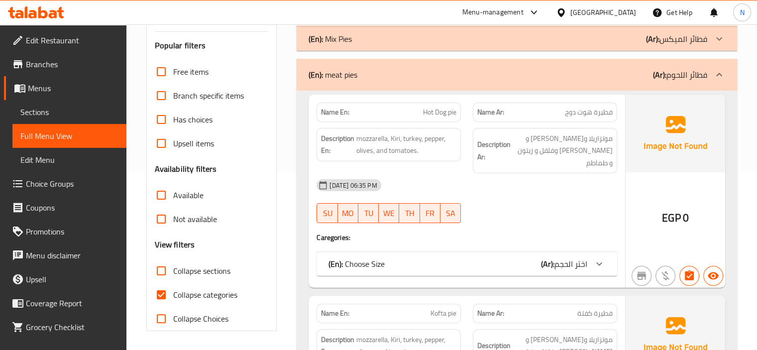
scroll to position [179, 0]
click at [158, 290] on input "Collapse categories" at bounding box center [161, 294] width 24 height 24
checkbox input "false"
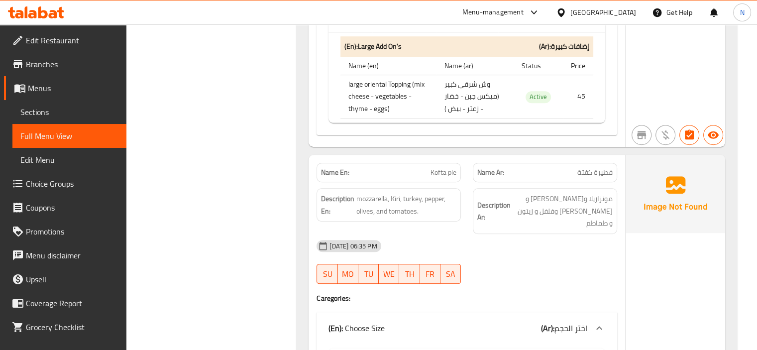
scroll to position [617, 0]
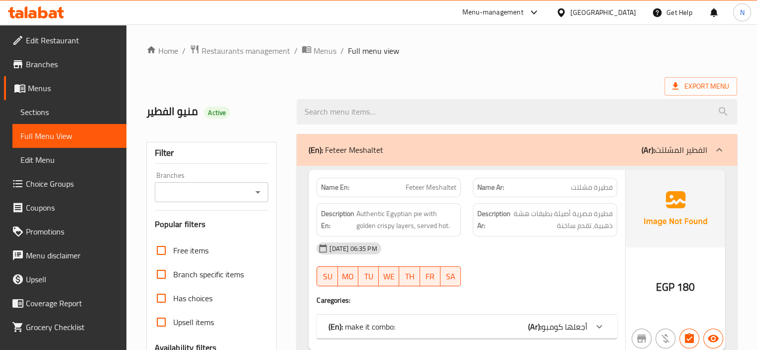
drag, startPoint x: 313, startPoint y: 148, endPoint x: 268, endPoint y: 211, distance: 76.7
click at [313, 148] on b "(En):" at bounding box center [316, 149] width 14 height 15
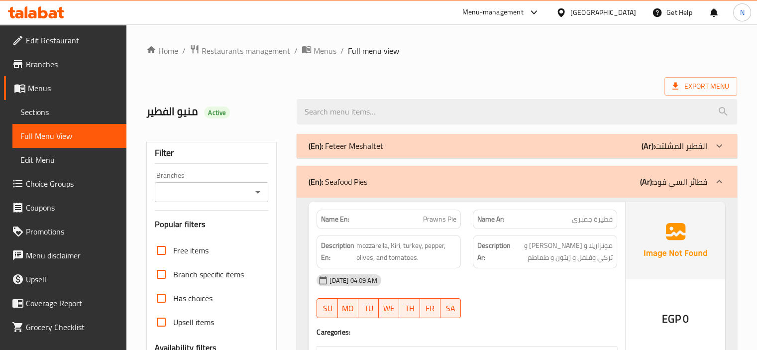
click at [332, 176] on p "(En): Seafood Pies" at bounding box center [338, 182] width 59 height 12
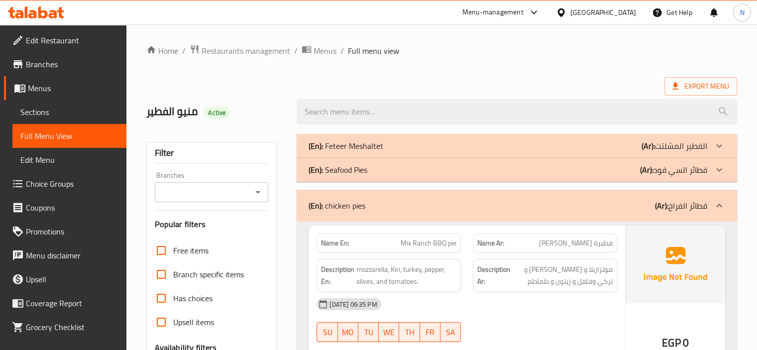
click at [330, 201] on p "(En): chicken pies" at bounding box center [337, 206] width 57 height 12
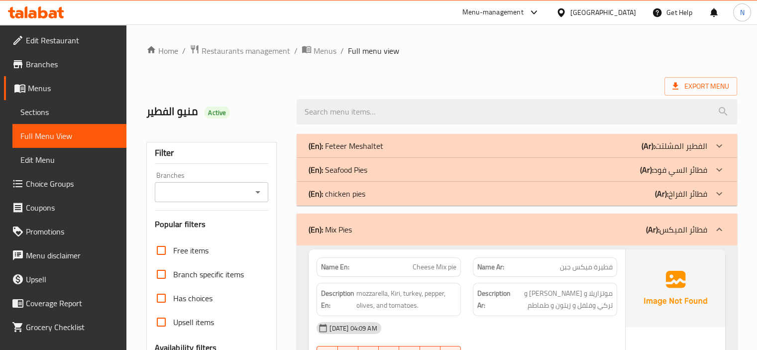
click at [321, 222] on b "(En):" at bounding box center [316, 229] width 14 height 15
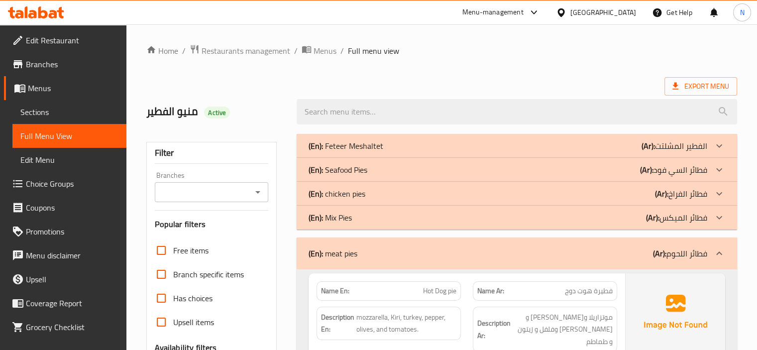
scroll to position [20, 0]
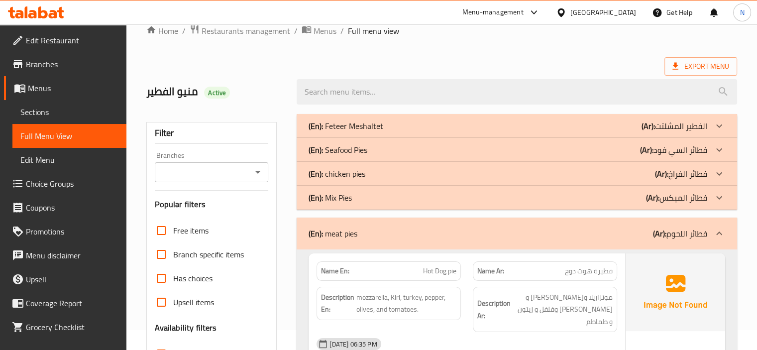
click at [324, 199] on p "(En): Mix Pies" at bounding box center [330, 198] width 43 height 12
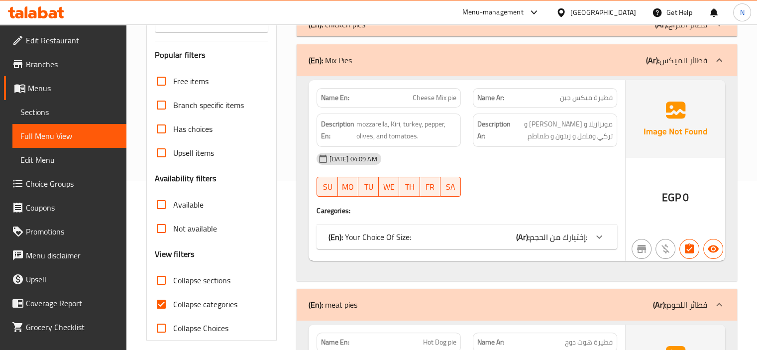
scroll to position [159, 0]
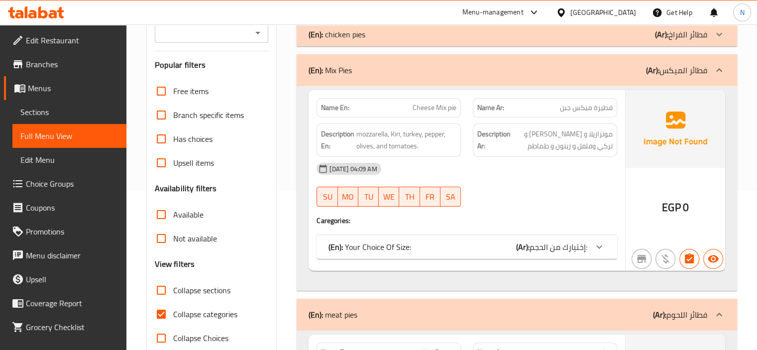
click at [337, 61] on div "(En): Mix Pies (Ar): فطائر الميكس" at bounding box center [517, 70] width 440 height 32
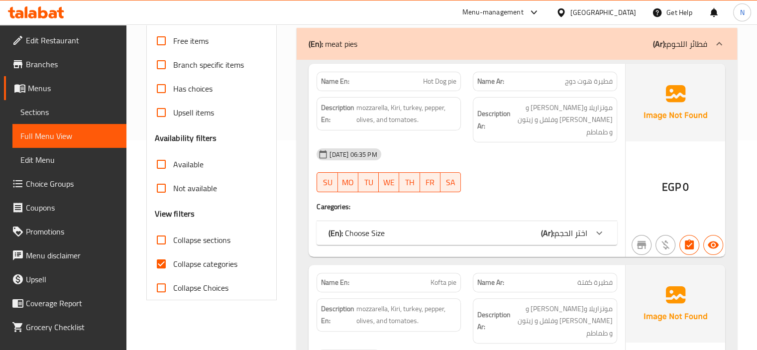
scroll to position [219, 0]
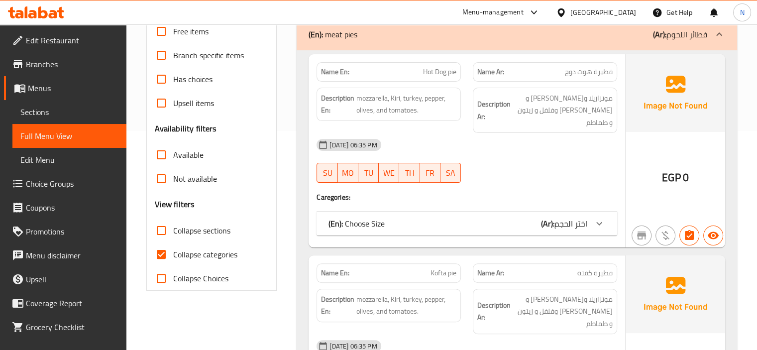
click at [158, 254] on input "Collapse categories" at bounding box center [161, 254] width 24 height 24
checkbox input "false"
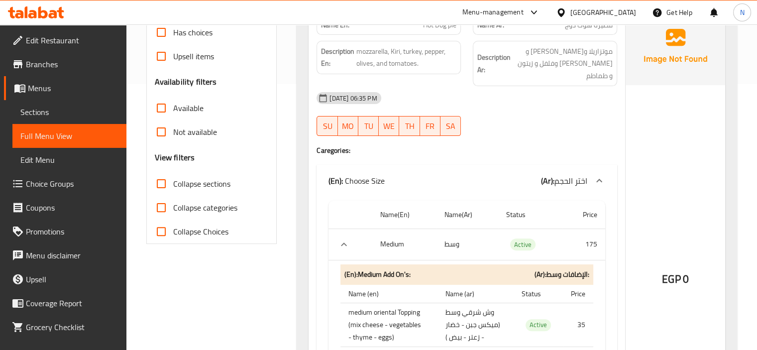
scroll to position [299, 0]
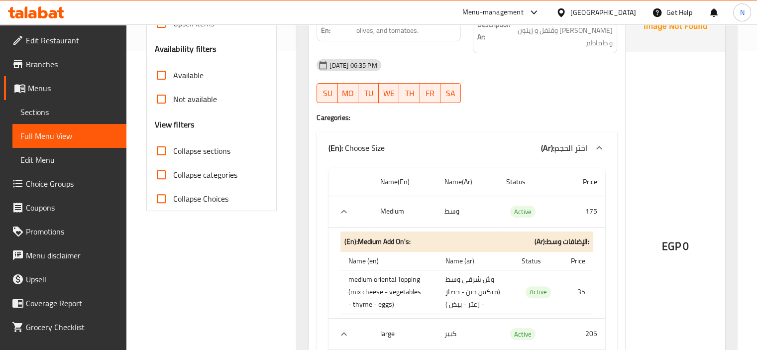
click at [402, 200] on th "Medium" at bounding box center [404, 211] width 64 height 31
click at [391, 198] on th "Medium" at bounding box center [404, 211] width 64 height 31
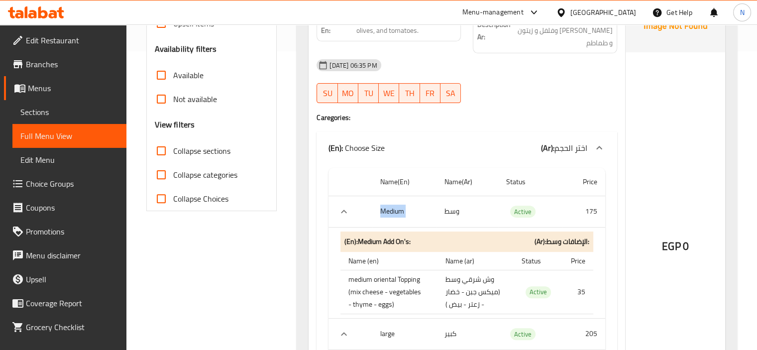
copy th "Medium"
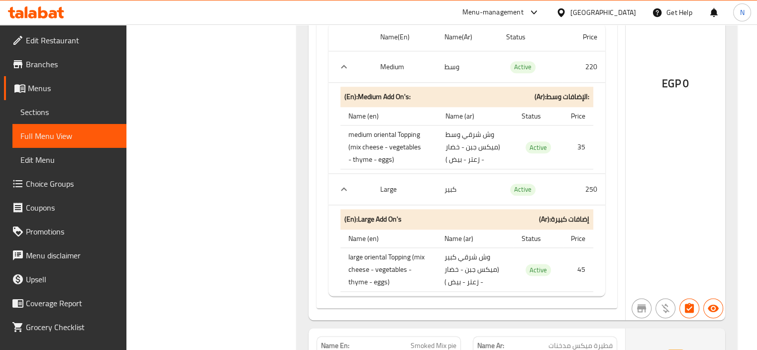
scroll to position [4996, 0]
click at [428, 337] on div "Name En: Smoked Mix pie" at bounding box center [388, 346] width 144 height 19
copy span "Smoked"
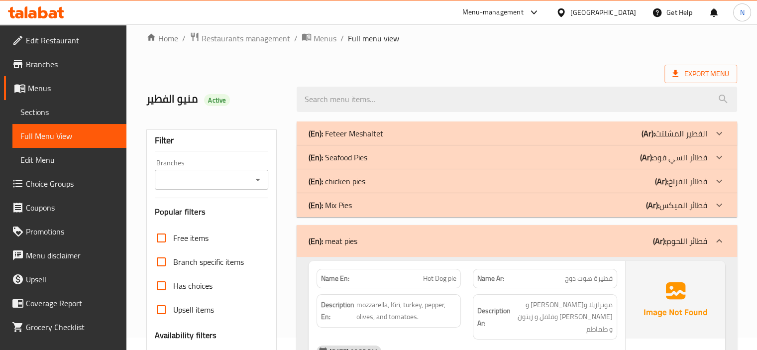
scroll to position [0, 0]
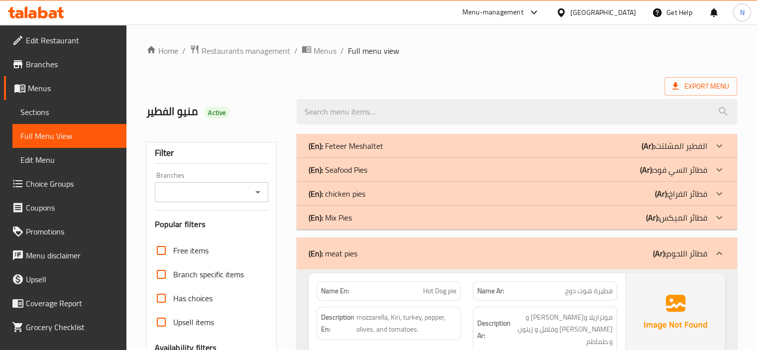
click at [406, 194] on div "(En): chicken pies (Ar): فطائر الفراخ" at bounding box center [508, 194] width 399 height 12
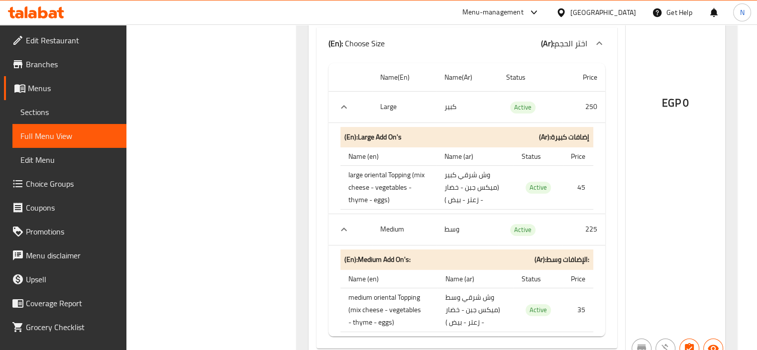
scroll to position [3973, 0]
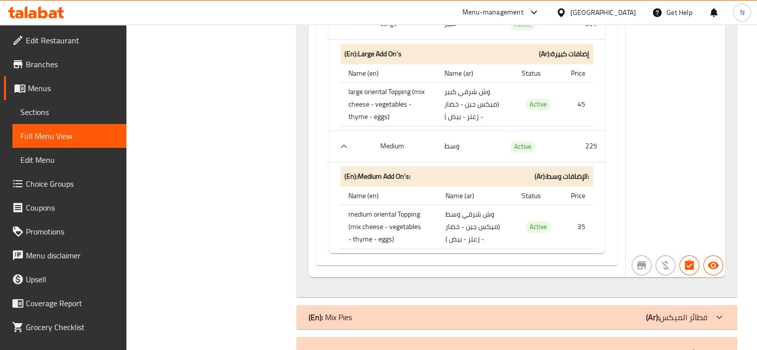
click at [322, 345] on b "(En):" at bounding box center [316, 352] width 14 height 15
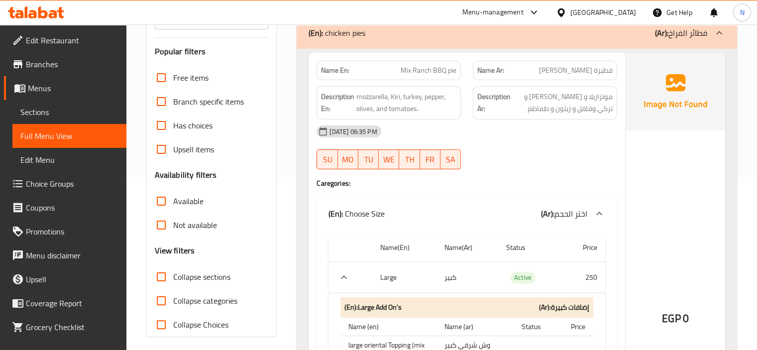
scroll to position [51, 0]
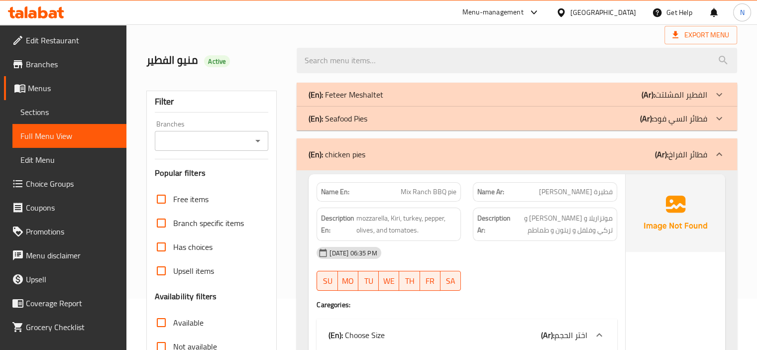
click at [339, 162] on div "(En): chicken pies (Ar): فطائر الفراخ" at bounding box center [517, 154] width 440 height 32
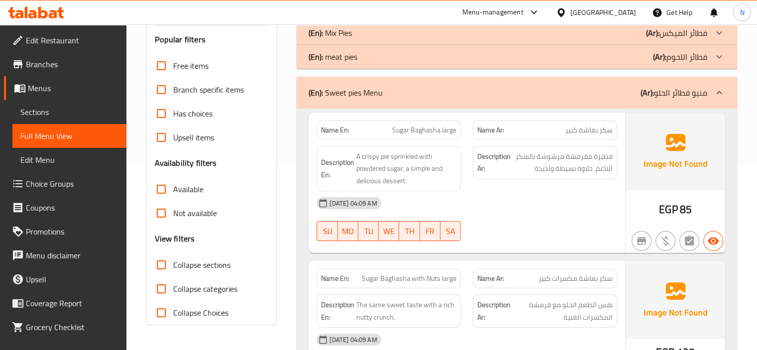
scroll to position [211, 0]
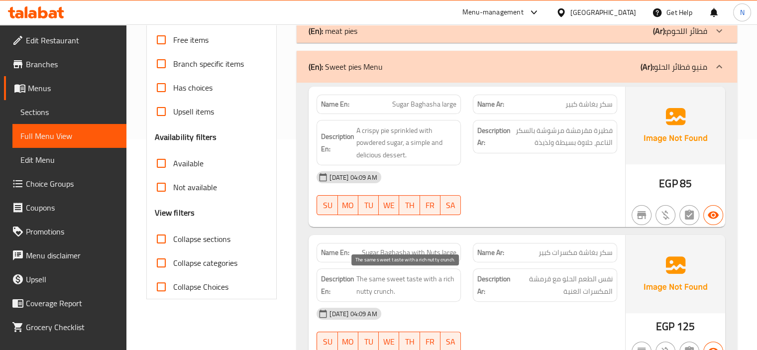
click at [404, 294] on span "The same sweet taste with a rich nutty crunch." at bounding box center [406, 285] width 100 height 24
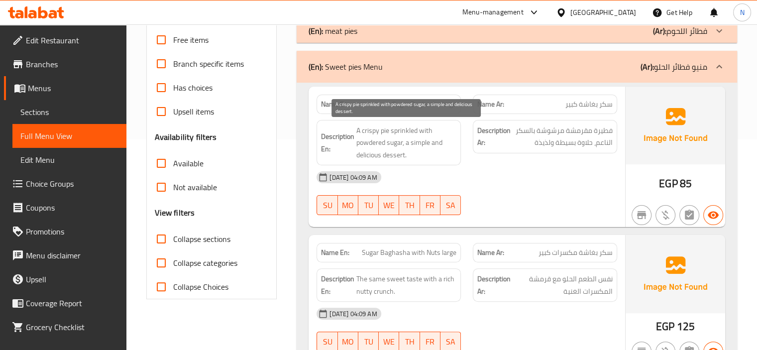
click at [408, 137] on span "A crispy pie sprinkled with powdered sugar, a simple and delicious dessert." at bounding box center [406, 142] width 100 height 37
click at [404, 147] on span "A crispy pie sprinkled with powdered sugar, a simple and delicious dessert." at bounding box center [406, 142] width 100 height 37
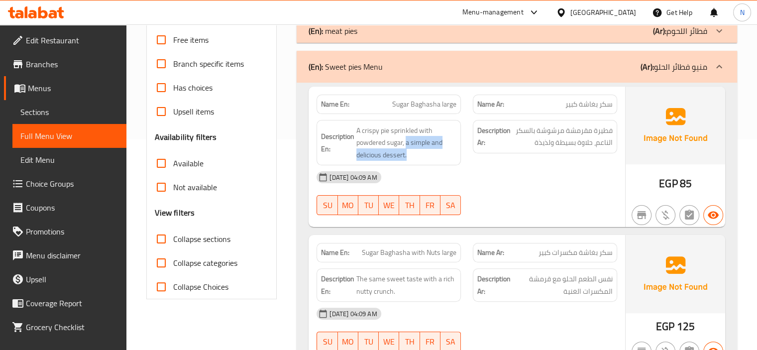
drag, startPoint x: 406, startPoint y: 141, endPoint x: 425, endPoint y: 162, distance: 27.8
click at [425, 162] on div "Description En: A crispy pie sprinkled with powdered sugar, a simple and delici…" at bounding box center [388, 143] width 144 height 46
copy span "a simple and delicious dessert."
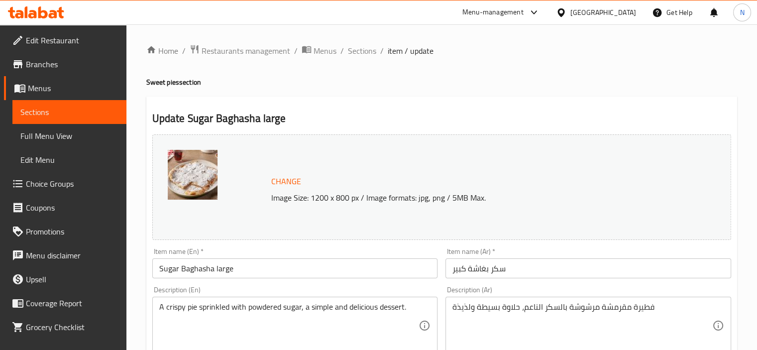
click at [225, 266] on input "Sugar Baghasha large" at bounding box center [295, 268] width 286 height 20
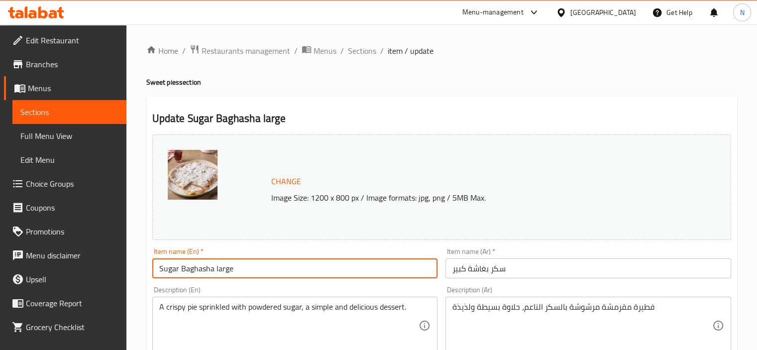
click at [225, 266] on input "Sugar Baghasha large" at bounding box center [295, 268] width 286 height 20
click at [157, 267] on input "Sugar Baghasha" at bounding box center [295, 268] width 286 height 20
paste input "large"
click at [301, 273] on input "large Sugar Baghasha" at bounding box center [295, 268] width 286 height 20
type input "large Sugar Baghasha pie"
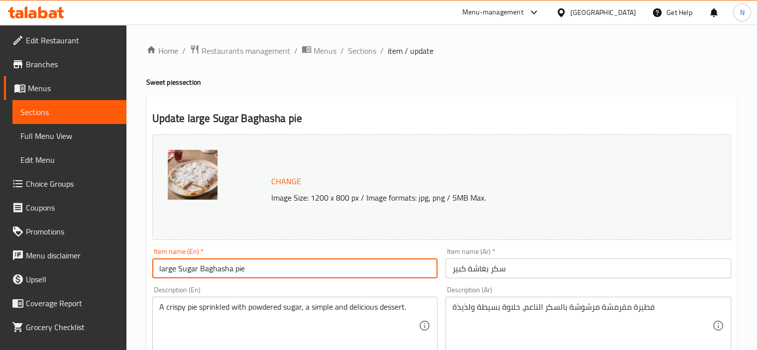
click at [451, 268] on input "سكر بغاشة كبير" at bounding box center [588, 268] width 286 height 20
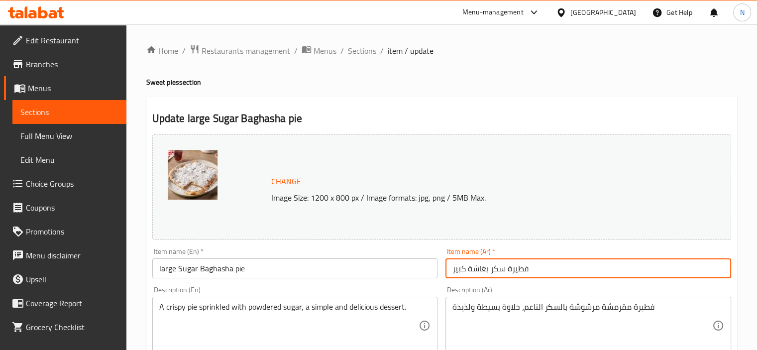
type input "فطيرة سكر بغاشة كبير"
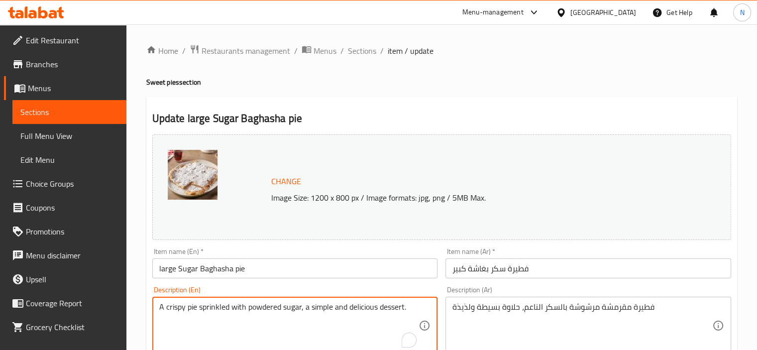
drag, startPoint x: 411, startPoint y: 310, endPoint x: 300, endPoint y: 306, distance: 110.5
type textarea "A crispy pie sprinkled with powdered sugar"
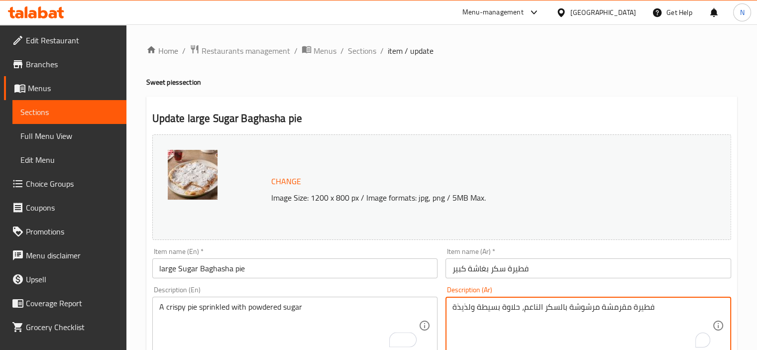
drag, startPoint x: 522, startPoint y: 308, endPoint x: 382, endPoint y: 287, distance: 141.4
type textarea "فطيرة مقرمشة مرشوشة بالسكر الناعم"
click at [352, 266] on input "large Sugar Baghasha pie" at bounding box center [295, 268] width 286 height 20
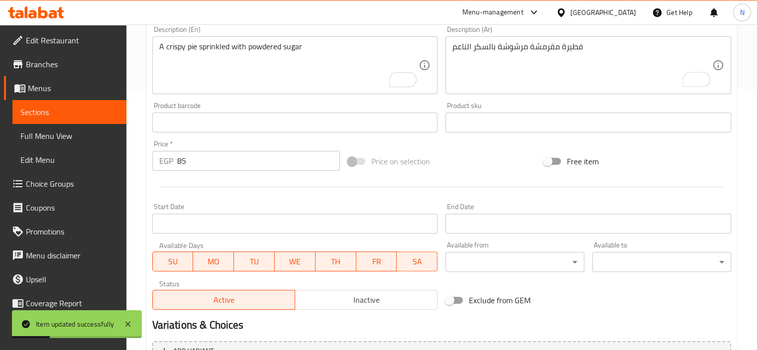
scroll to position [251, 0]
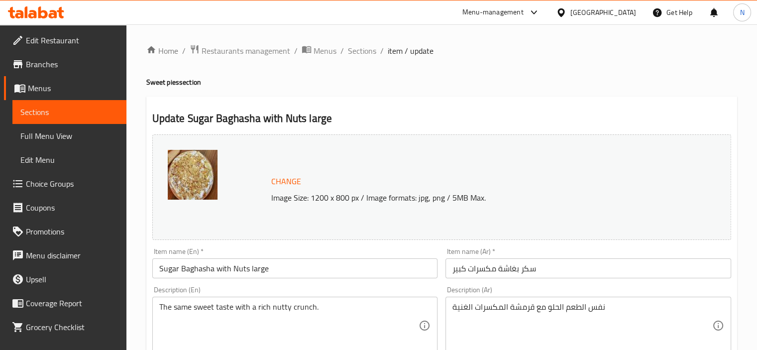
click at [260, 264] on input "Sugar Baghasha with Nuts large" at bounding box center [295, 268] width 286 height 20
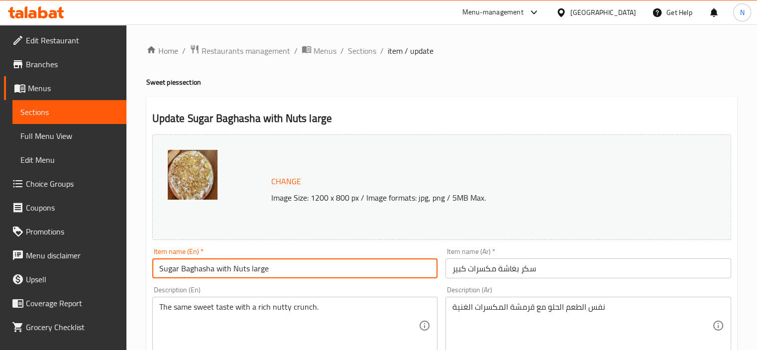
click at [260, 264] on input "Sugar Baghasha with Nuts large" at bounding box center [295, 268] width 286 height 20
click at [158, 266] on input "Sugar Baghasha with Nuts" at bounding box center [295, 268] width 286 height 20
paste input "large"
click at [284, 272] on input "large Sugar Baghasha with Nuts" at bounding box center [295, 268] width 286 height 20
type input "large Sugar Baghasha with Nuts pie"
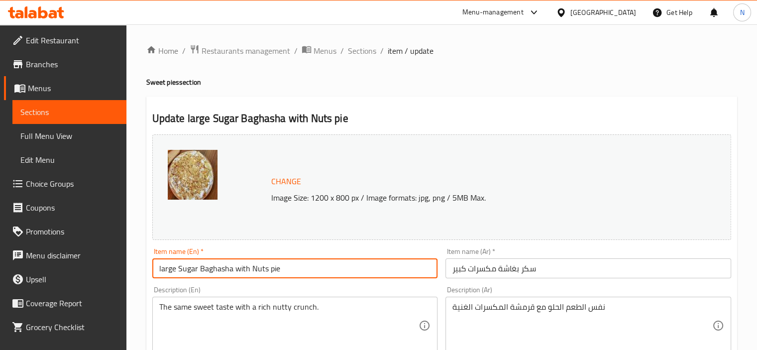
click at [456, 270] on input "سكر بغاشة مكسرات كبير" at bounding box center [588, 268] width 286 height 20
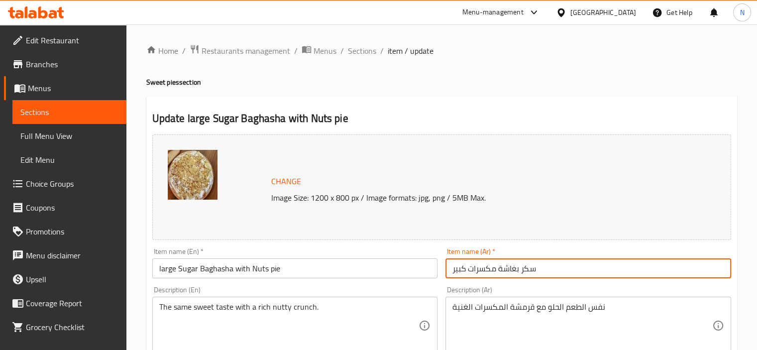
click at [443, 271] on div "Item name (Ar)   * سكر بغاشة مكسرات كبير Item name (Ar) *" at bounding box center [588, 263] width 294 height 38
click at [449, 269] on input "سكر بغاشة مكسرات كبير" at bounding box center [588, 268] width 286 height 20
paste input "large"
type input "فطيرة سكر بغاشة مكسرات كبير"
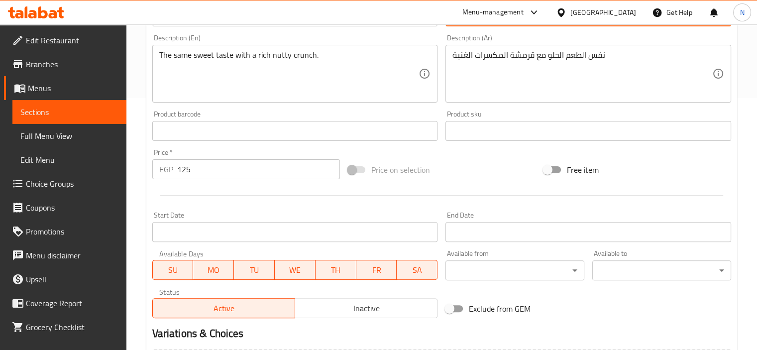
scroll to position [247, 0]
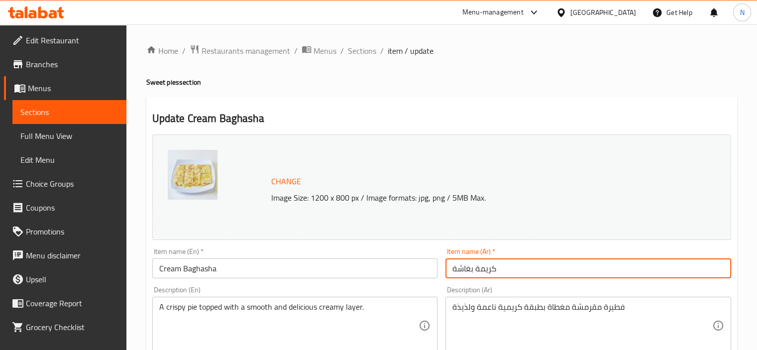
click at [447, 269] on input "كريمة بغاشة" at bounding box center [588, 268] width 286 height 20
paste input "large"
type input "فطيرة كريمة بغاشة"
click at [245, 273] on input "Cream Baghasha" at bounding box center [295, 268] width 286 height 20
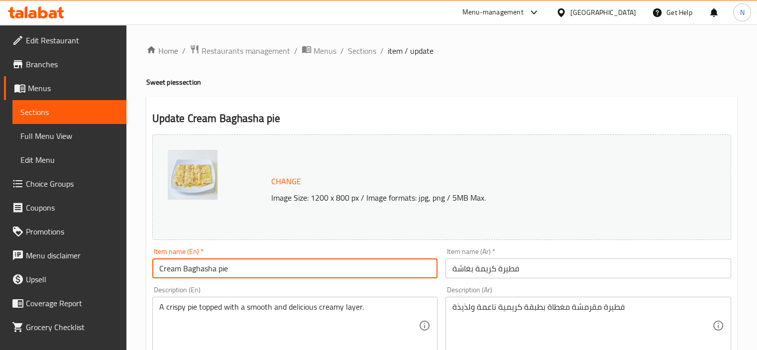
type input "Cream Baghasha pie"
